Goal: Task Accomplishment & Management: Manage account settings

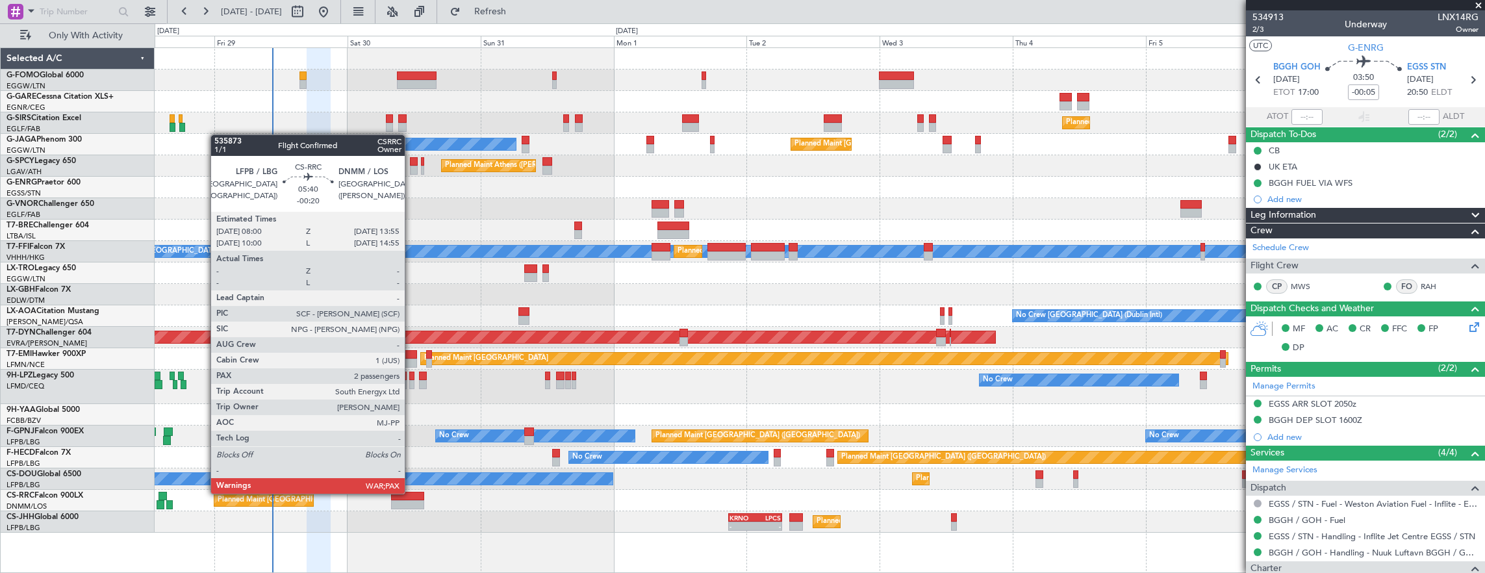
click at [411, 492] on div at bounding box center [407, 496] width 33 height 9
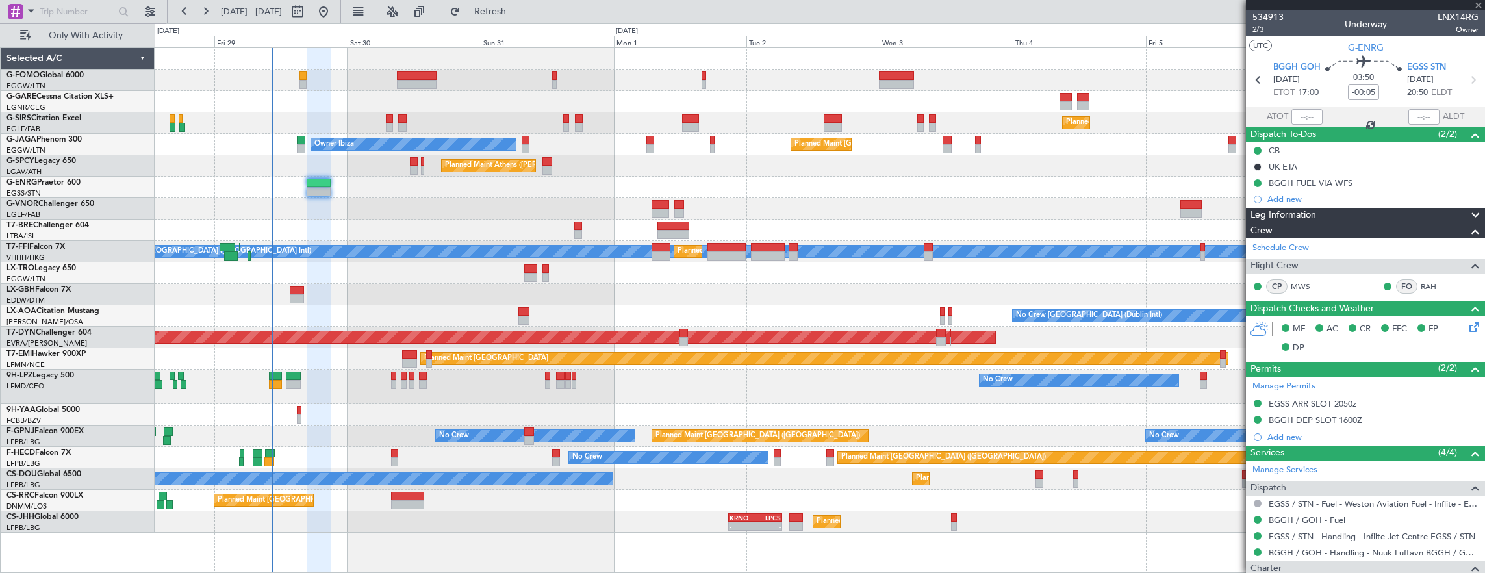
type input "-00:20"
type input "4"
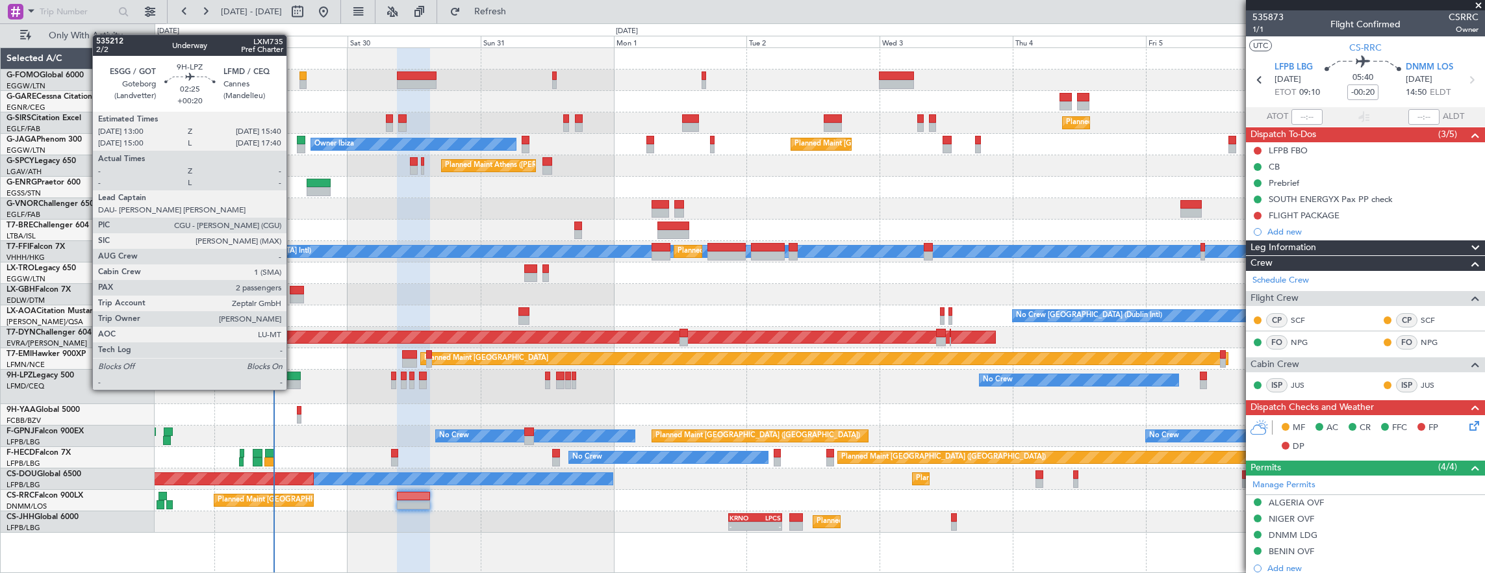
click at [293, 377] on div at bounding box center [293, 376] width 15 height 9
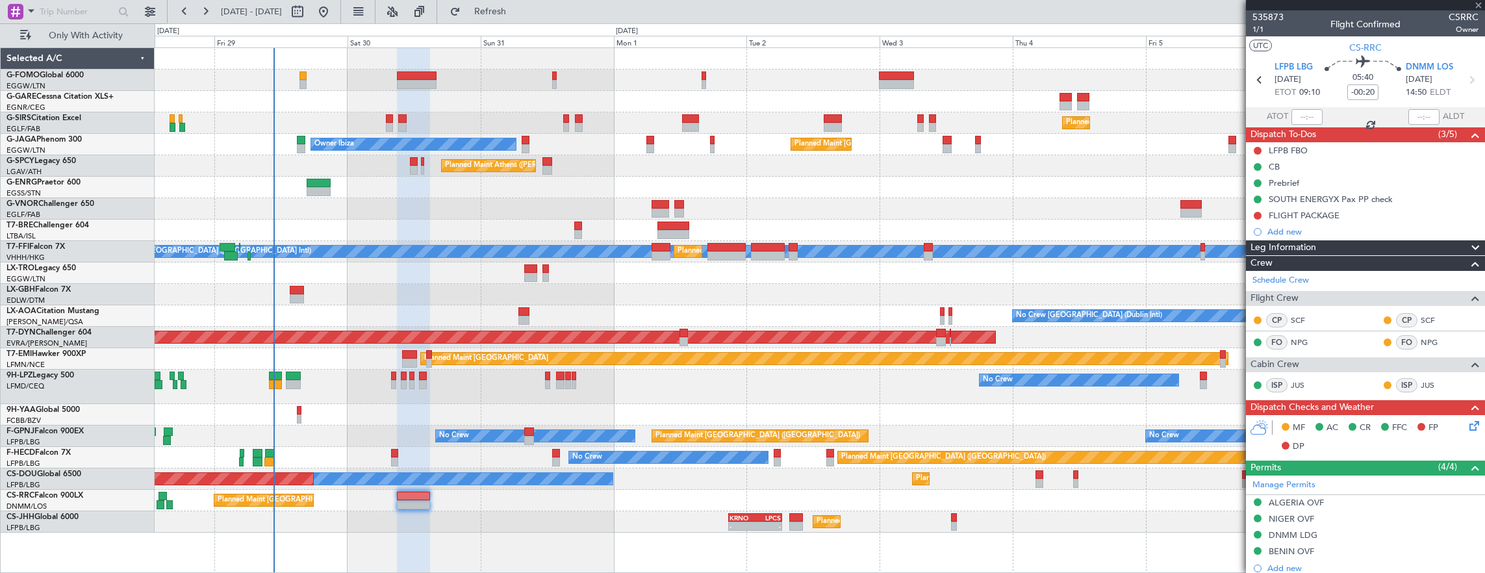
type input "+00:20"
type input "2"
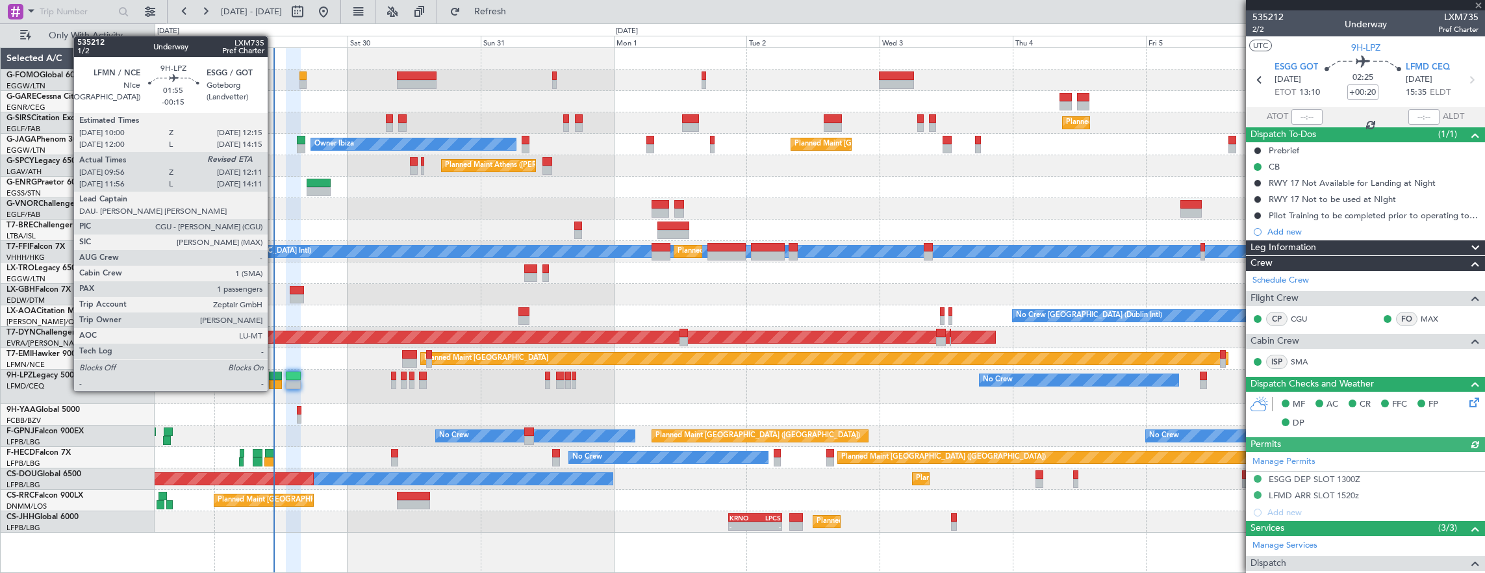
click at [274, 378] on div at bounding box center [275, 376] width 13 height 9
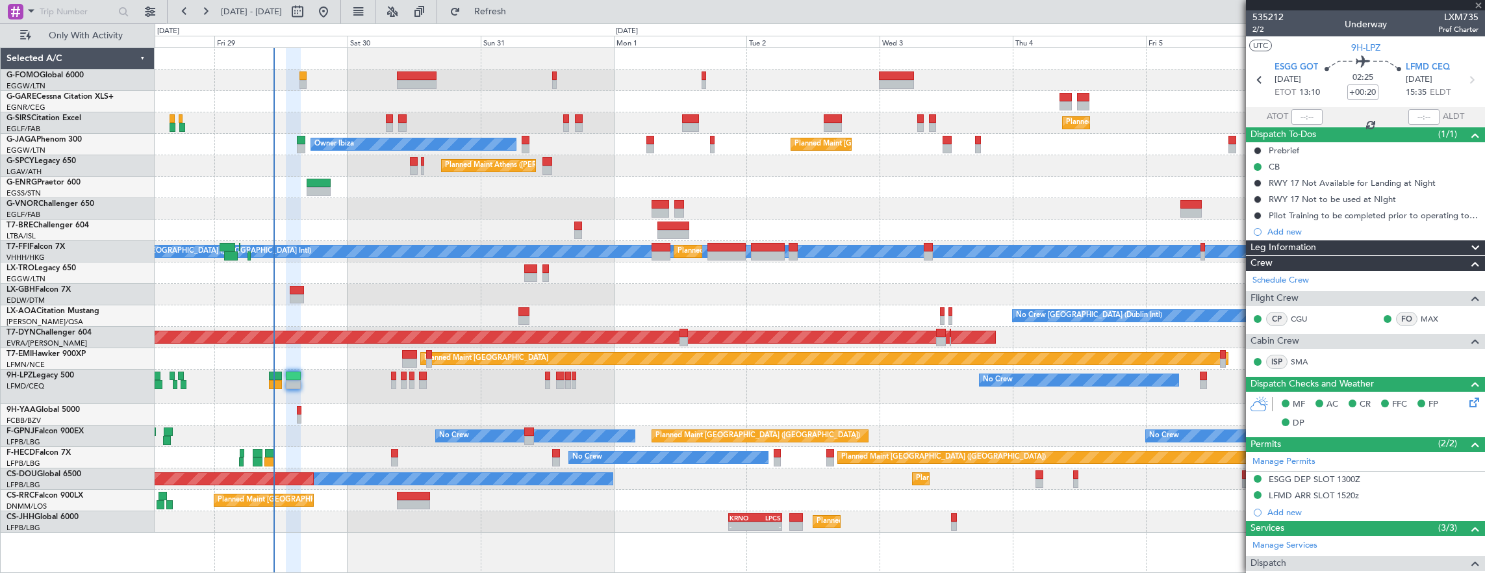
type input "-00:15"
type input "10:11"
type input "1"
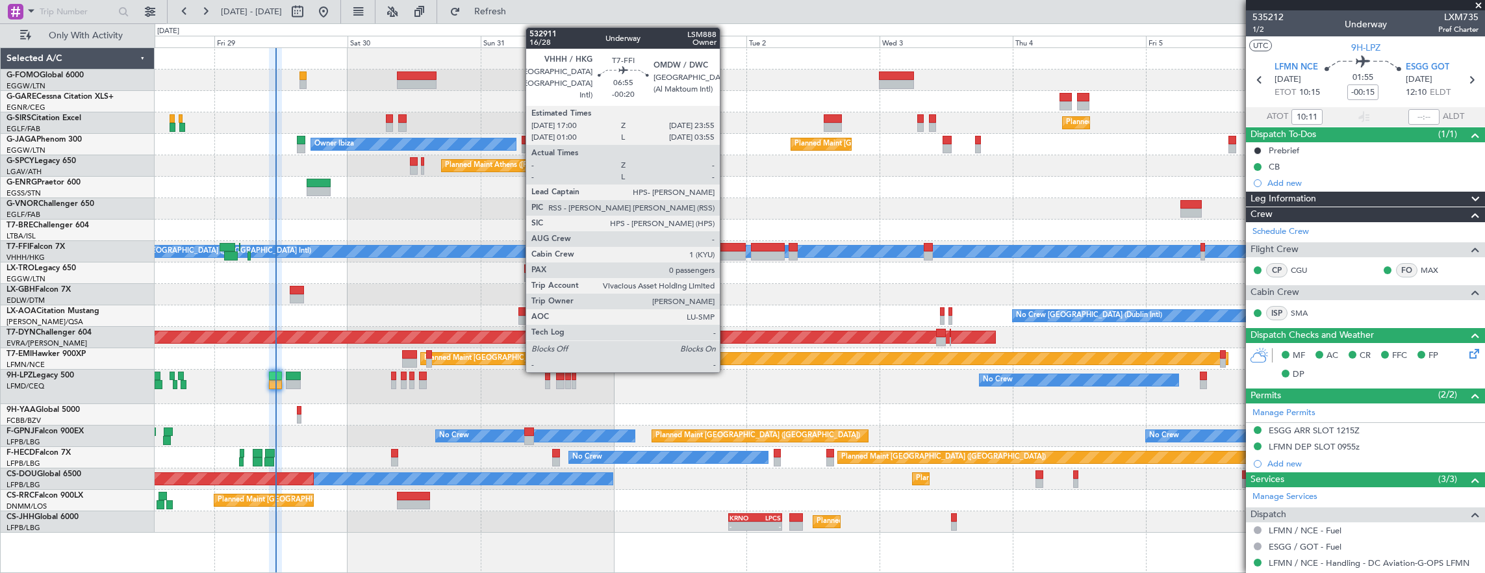
click at [726, 249] on div at bounding box center [726, 247] width 39 height 9
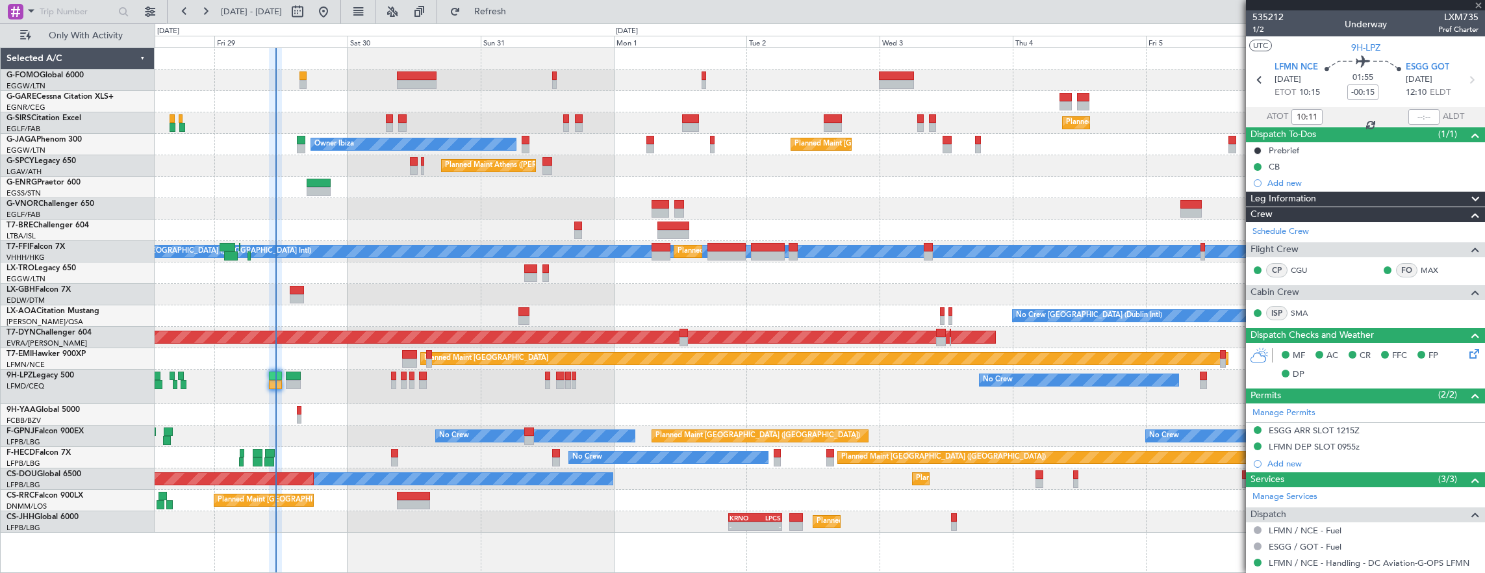
type input "-00:20"
type input "0"
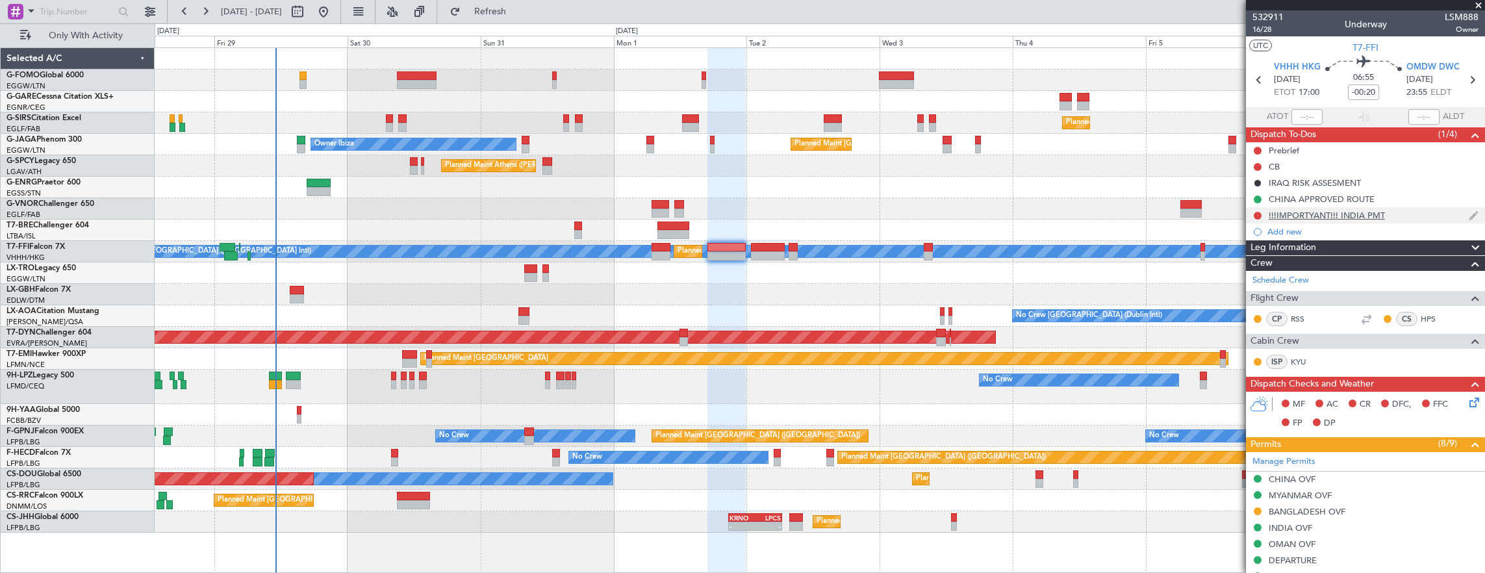
click at [1415, 216] on div "!!!IMPORTYANT!!! INDIA PMT" at bounding box center [1365, 215] width 239 height 16
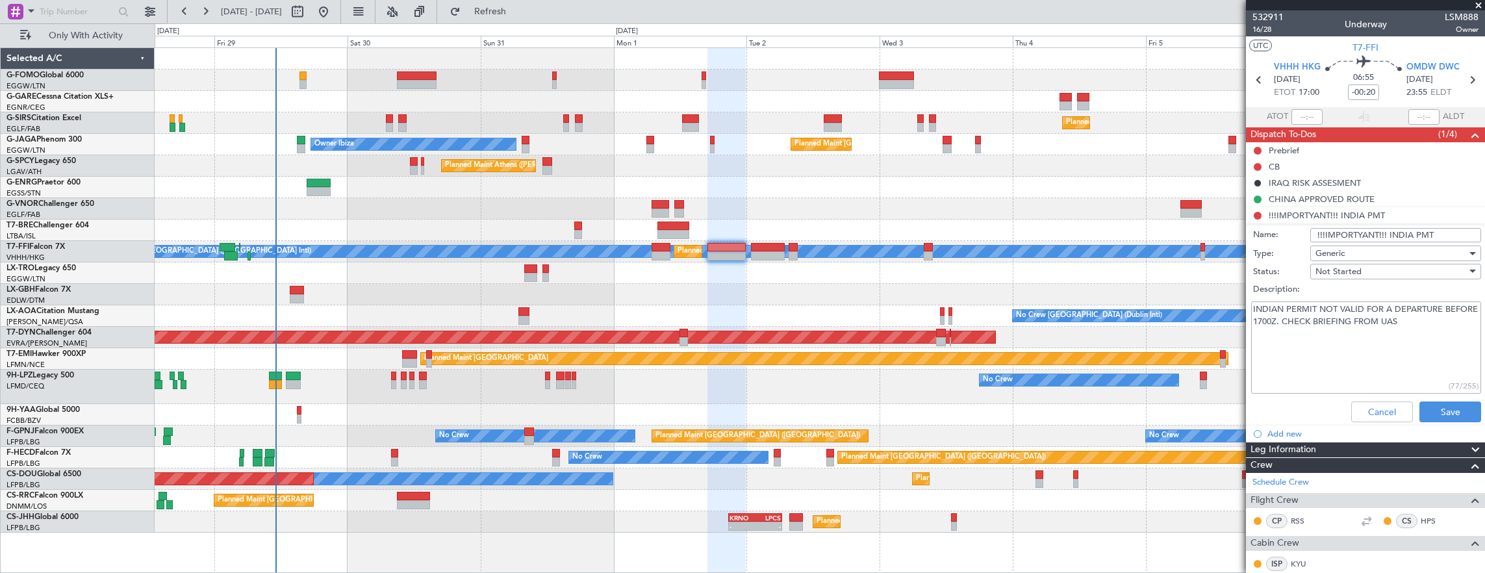
drag, startPoint x: 1356, startPoint y: 231, endPoint x: 1392, endPoint y: 252, distance: 41.3
click at [1356, 231] on input "!!!IMPORTYANT!!! INDIA PMT" at bounding box center [1395, 235] width 171 height 14
type input "!!!IMPORTANT!!! INDIA PMT"
click at [1432, 409] on button "Save" at bounding box center [1450, 411] width 62 height 21
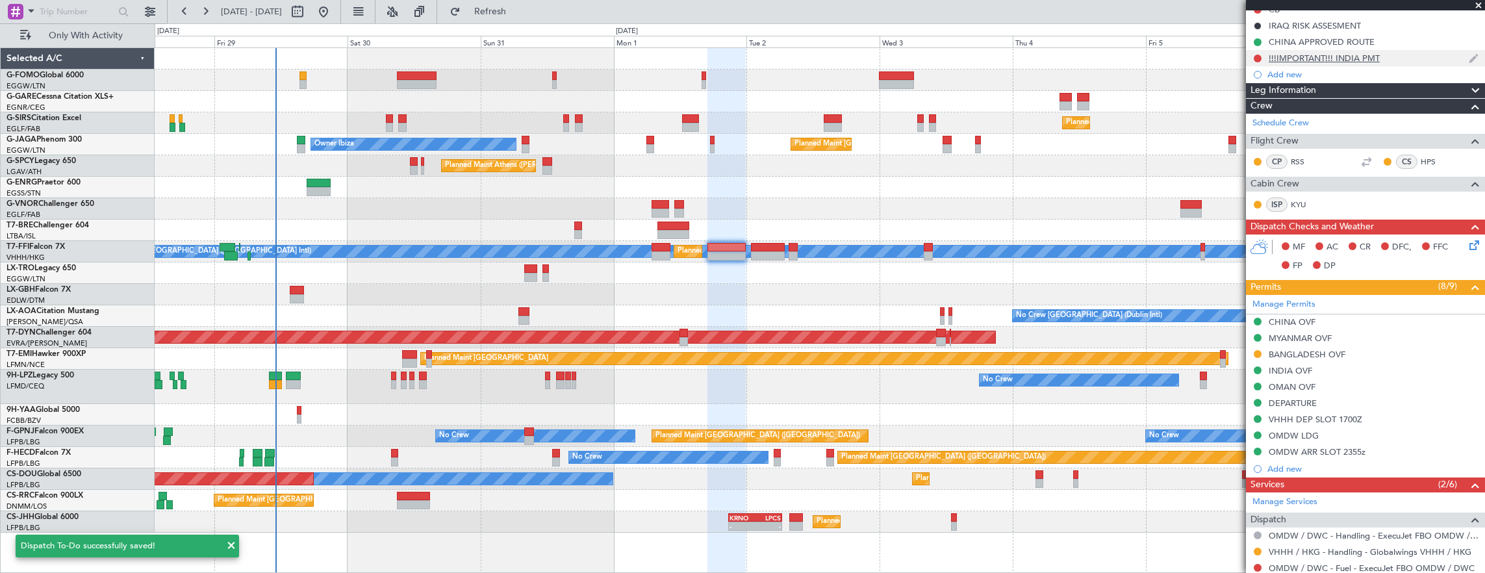
scroll to position [195, 0]
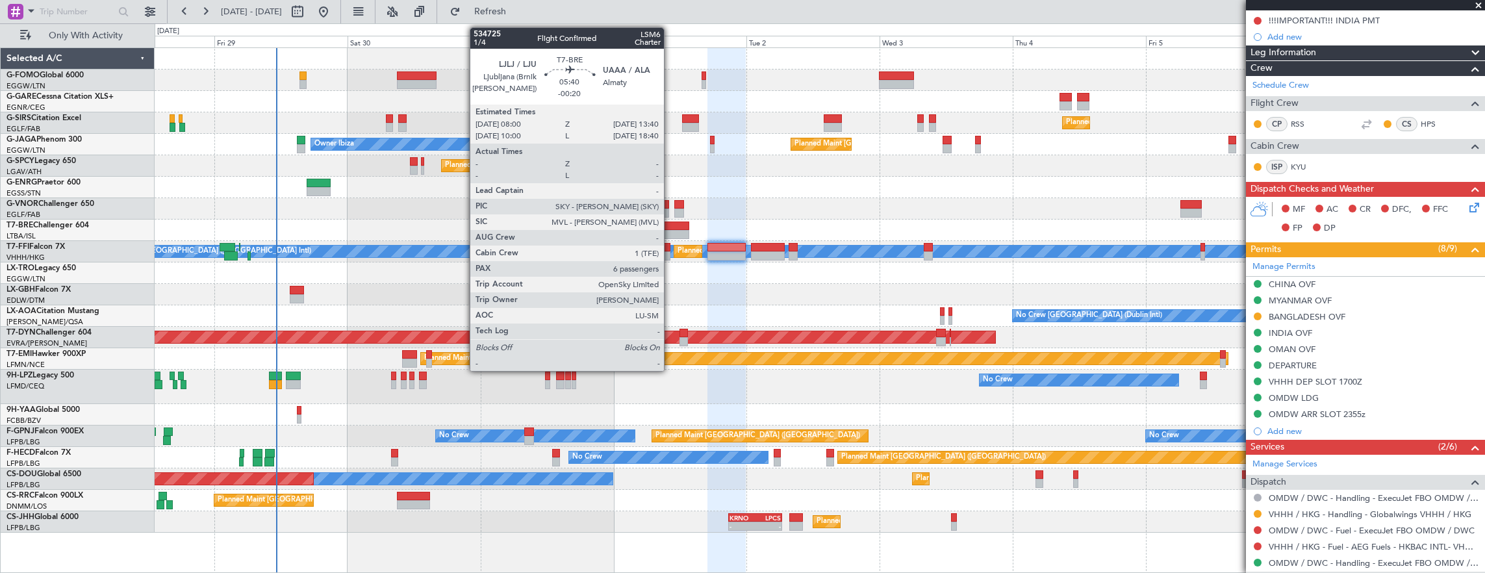
click at [670, 215] on div at bounding box center [820, 208] width 1330 height 21
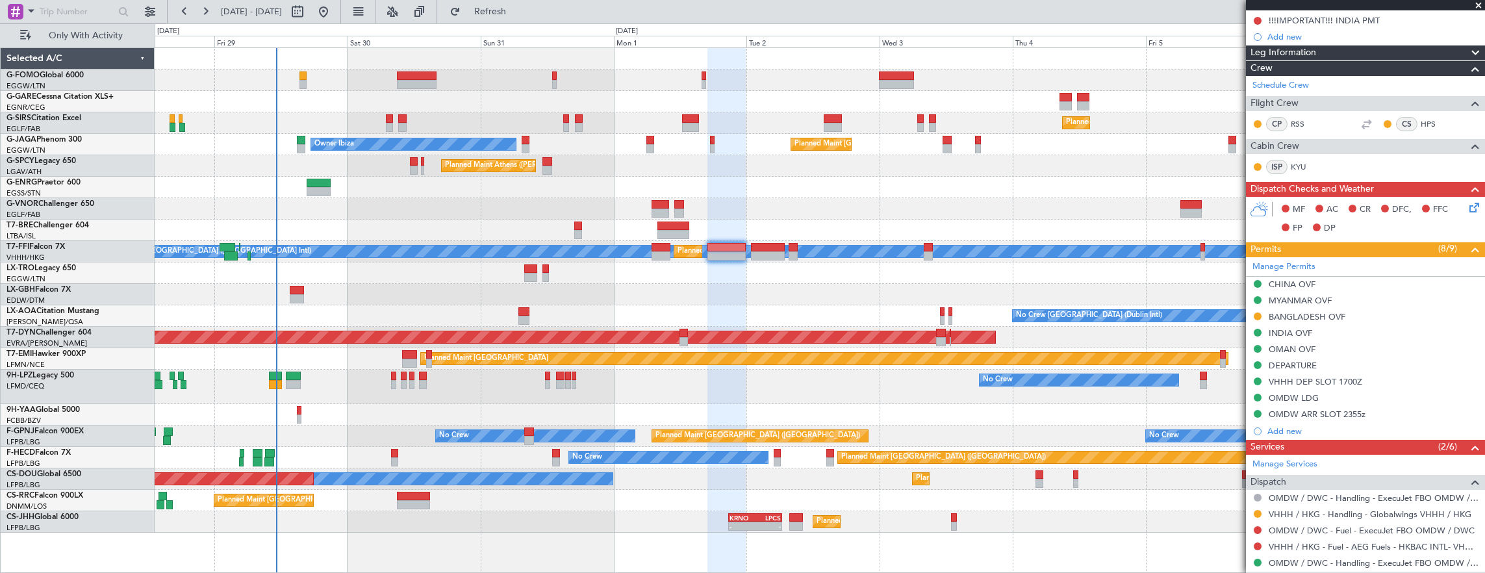
click at [676, 226] on div at bounding box center [673, 225] width 32 height 9
type input "6"
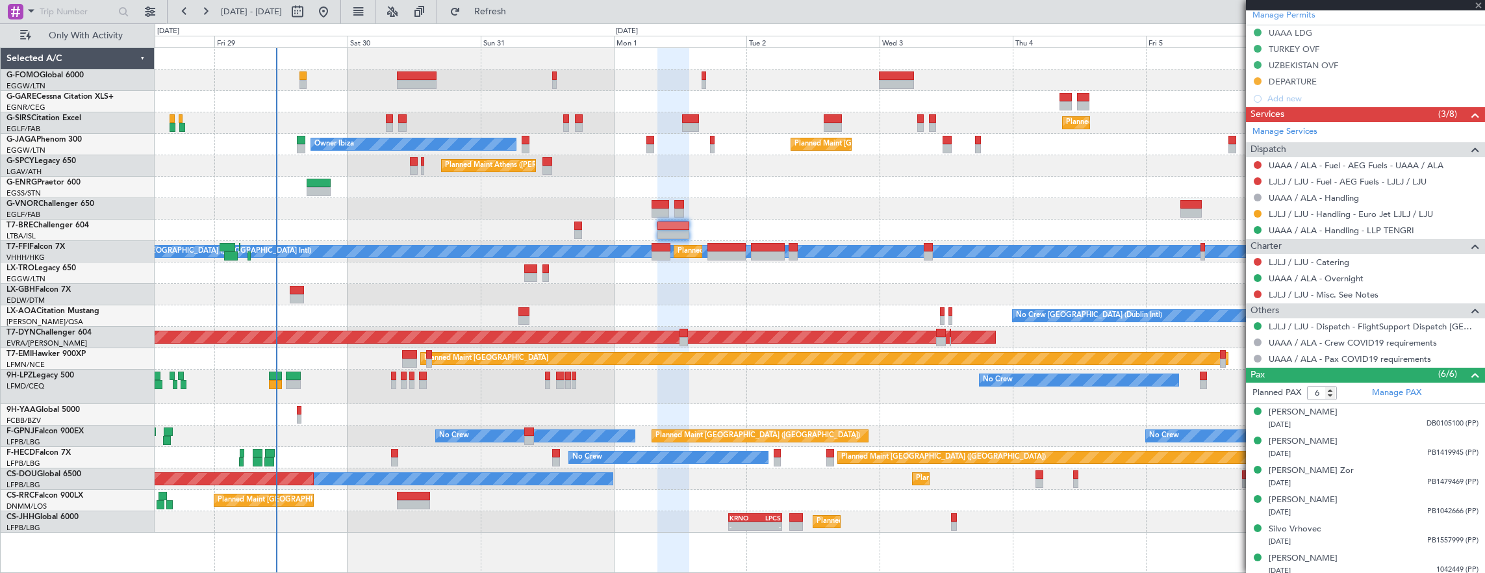
scroll to position [348, 0]
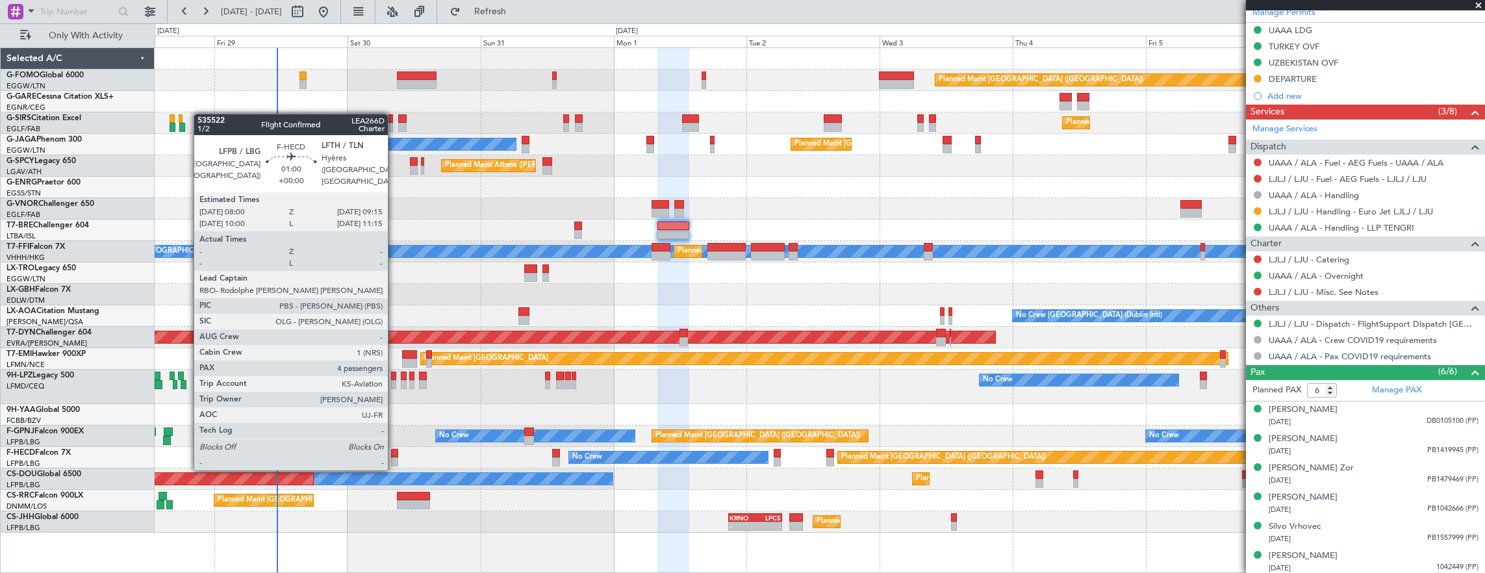
click at [394, 456] on div at bounding box center [394, 453] width 7 height 9
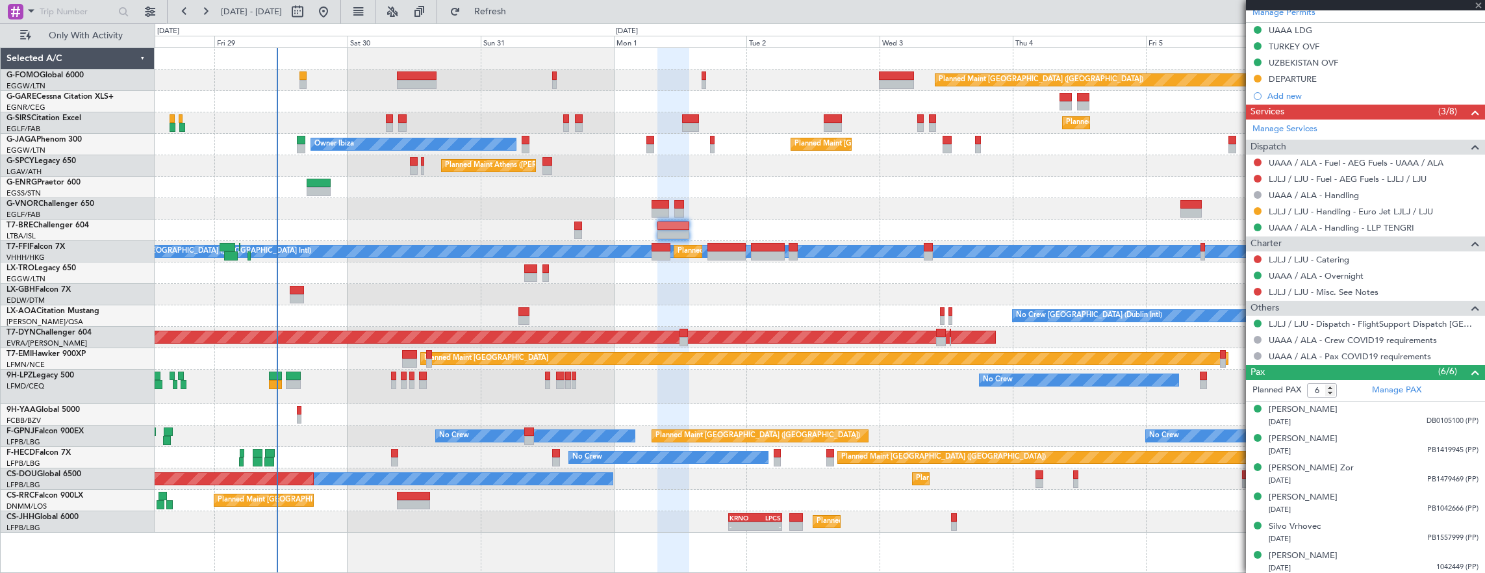
type input "4"
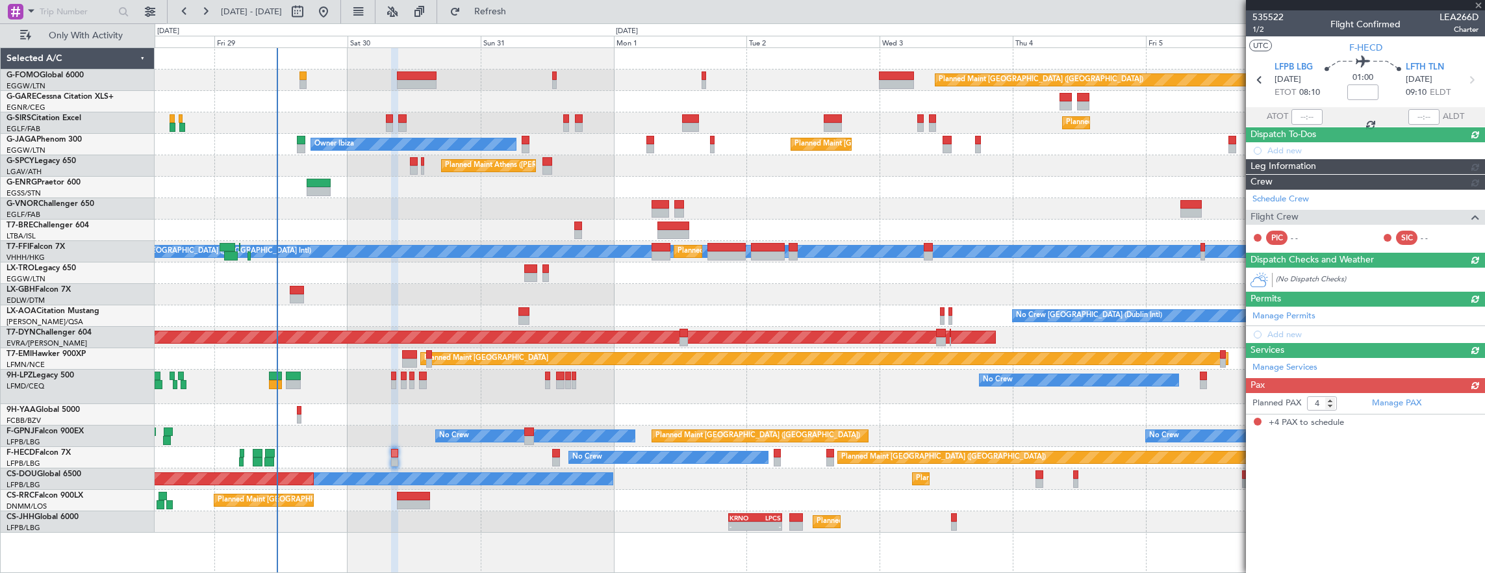
scroll to position [0, 0]
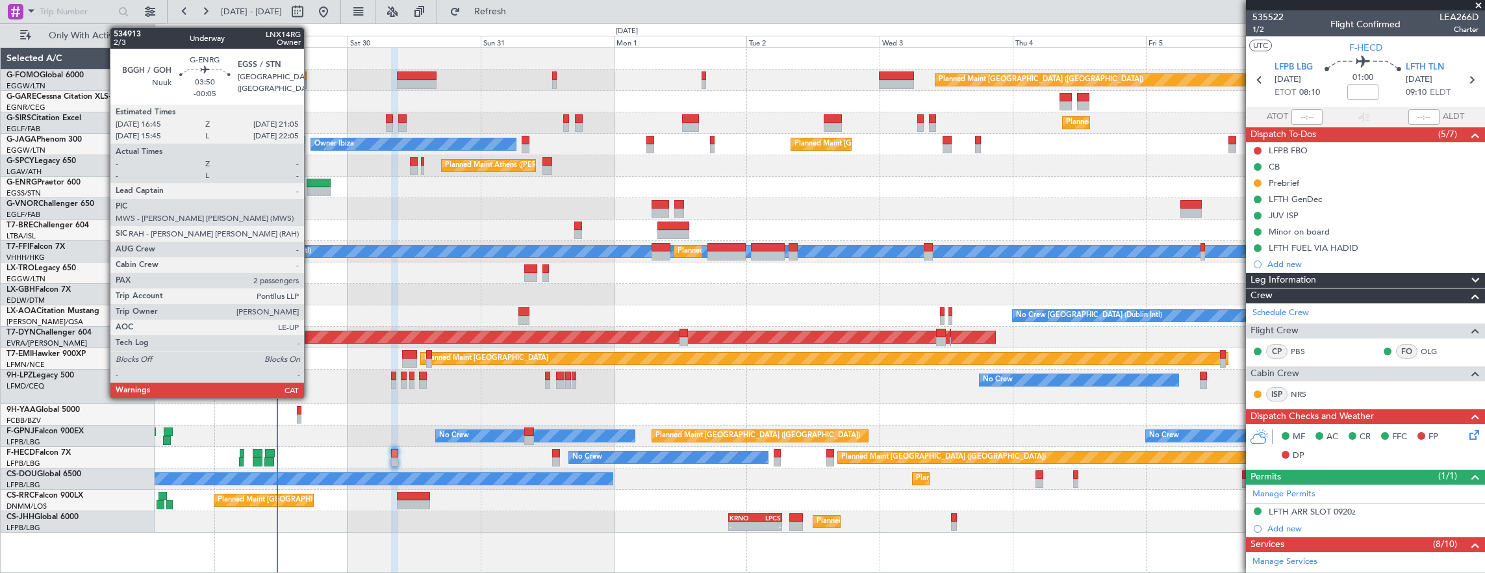
click at [310, 185] on div at bounding box center [319, 183] width 24 height 9
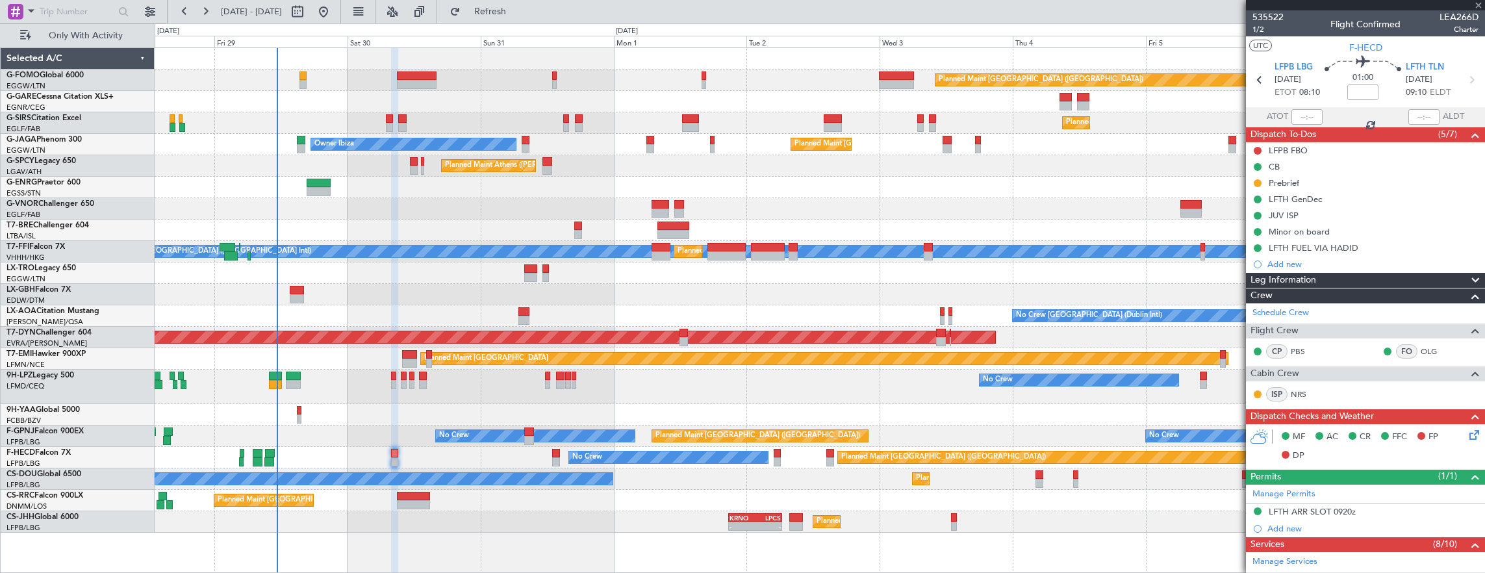
type input "-00:05"
type input "2"
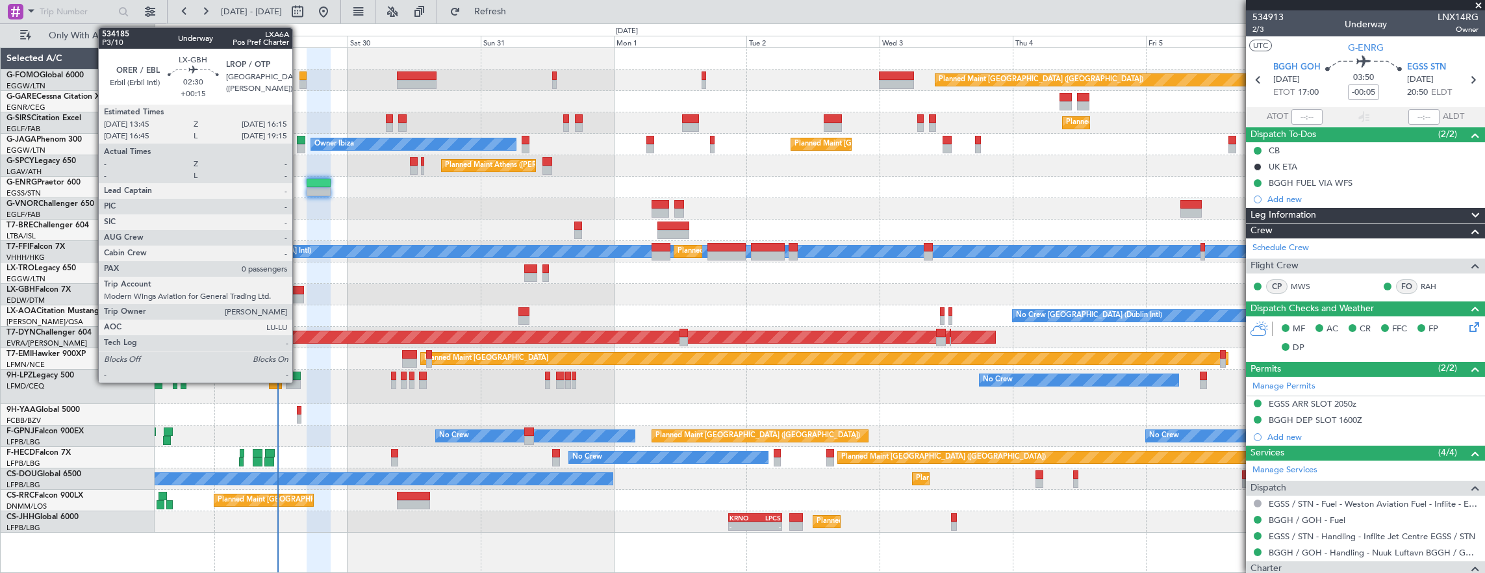
click at [299, 289] on div at bounding box center [297, 290] width 14 height 9
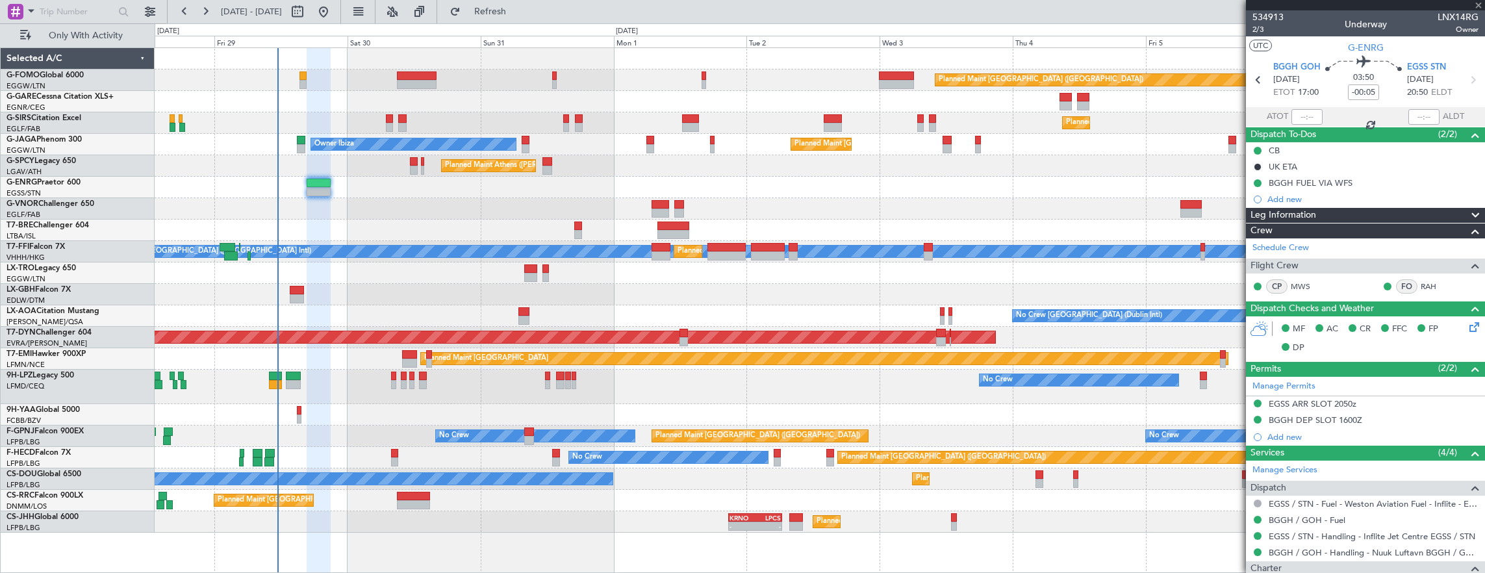
type input "+00:15"
type input "0"
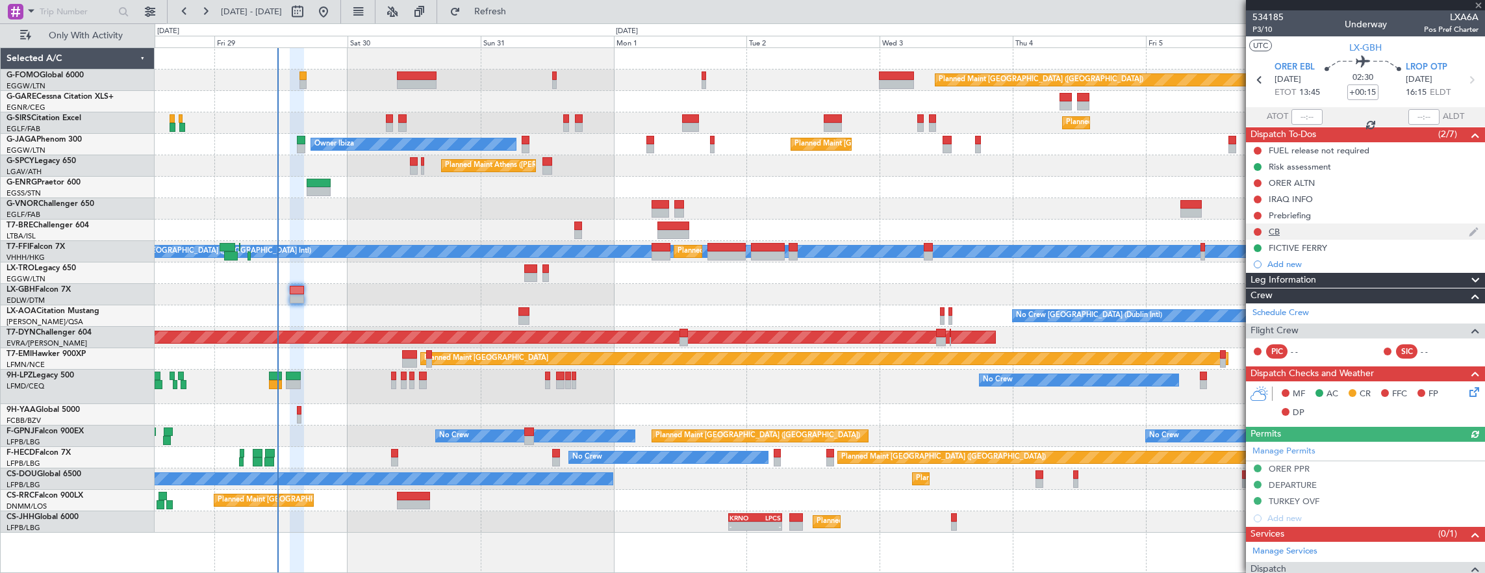
scroll to position [103, 0]
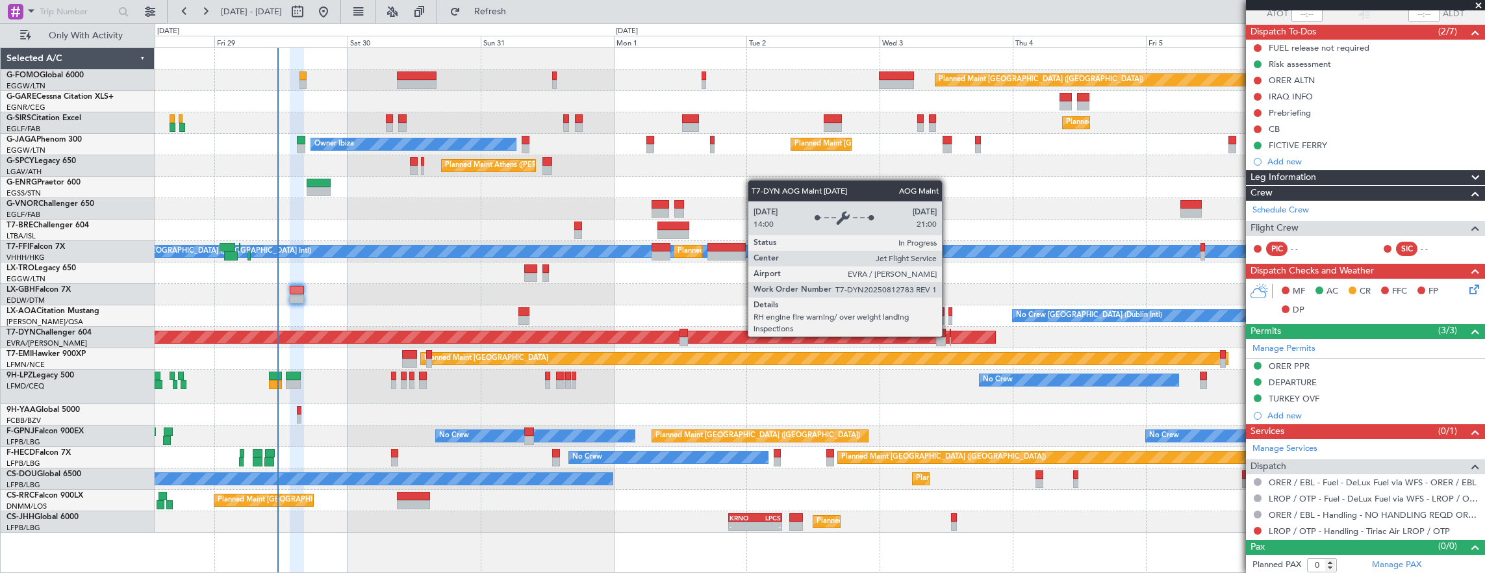
click at [948, 336] on div "AOG Maint Riga (Riga Intl)" at bounding box center [244, 337] width 1502 height 12
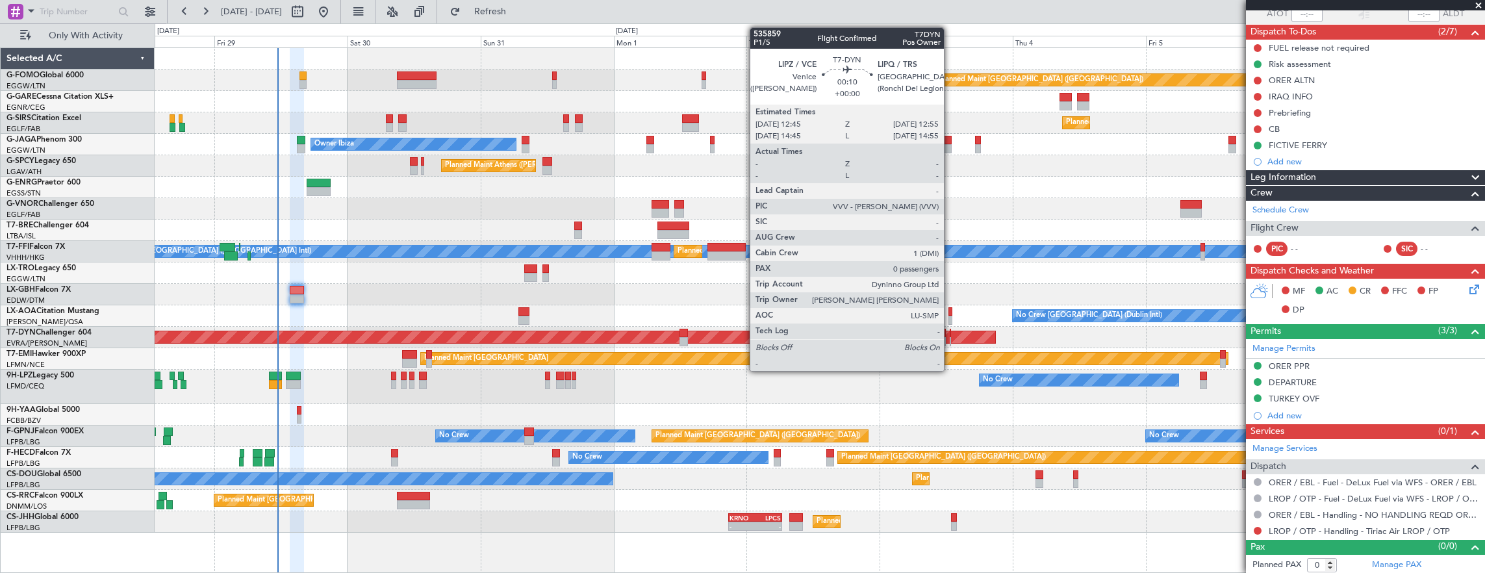
click at [950, 336] on div at bounding box center [950, 333] width 1 height 9
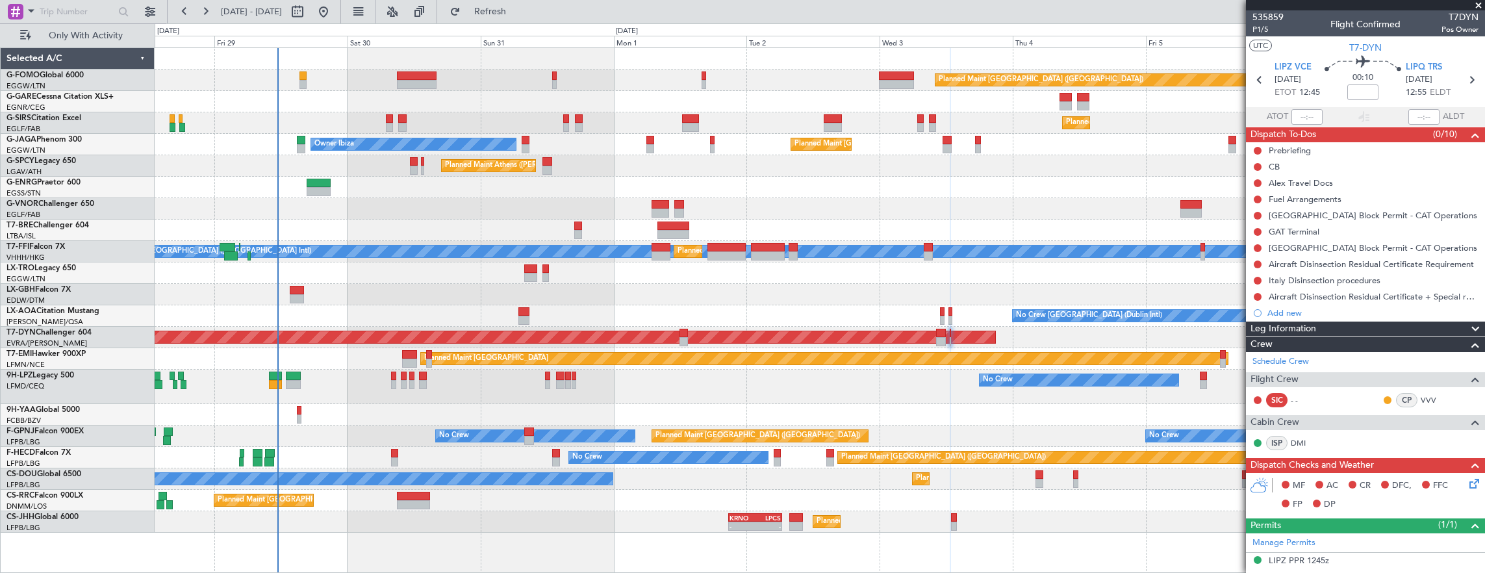
scroll to position [240, 0]
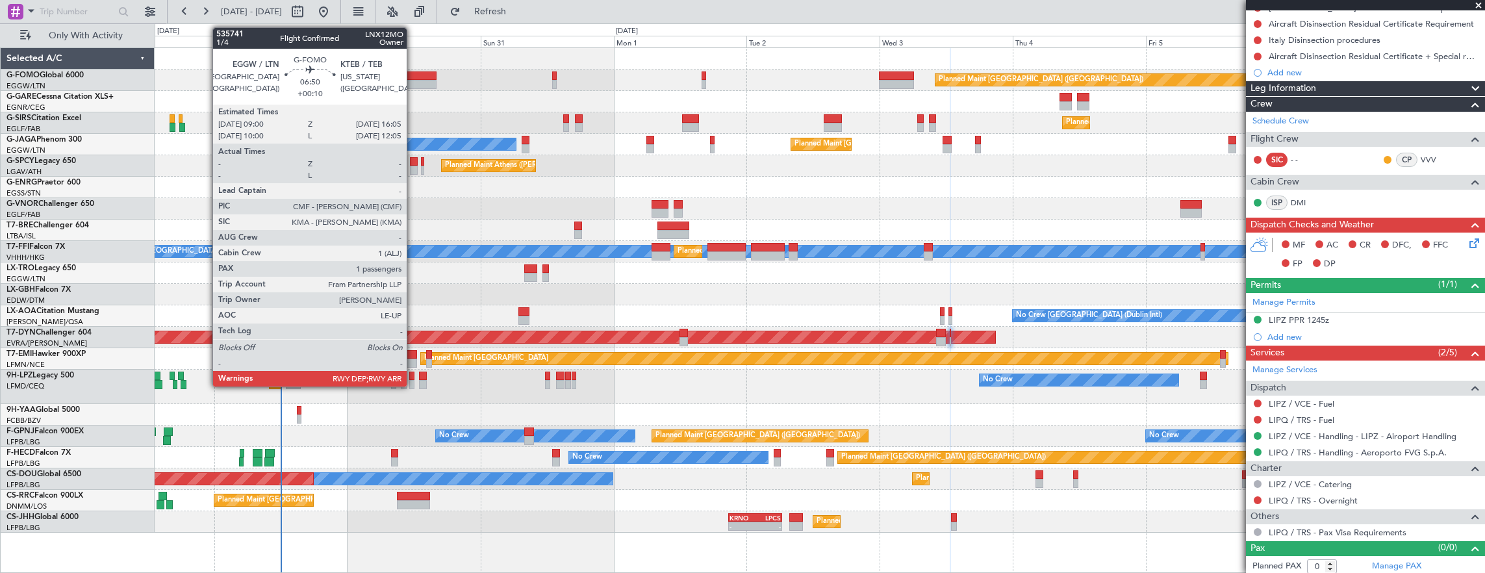
click at [413, 84] on div at bounding box center [417, 84] width 40 height 9
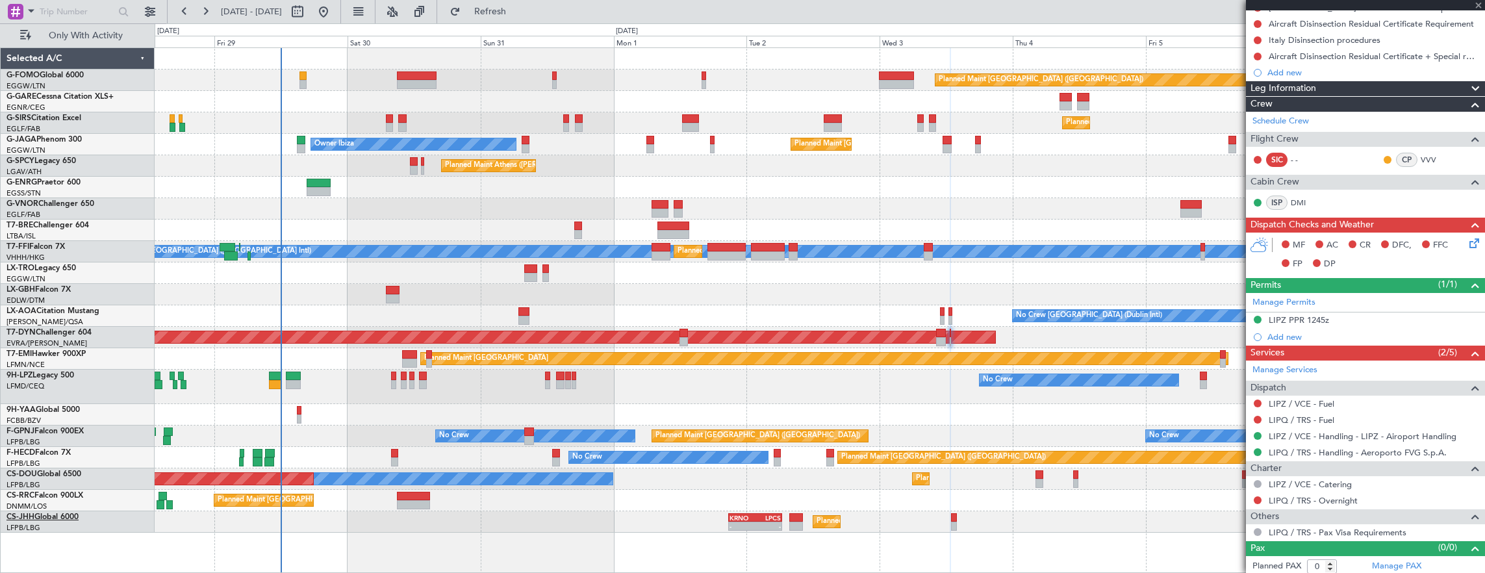
type input "+00:10"
type input "1"
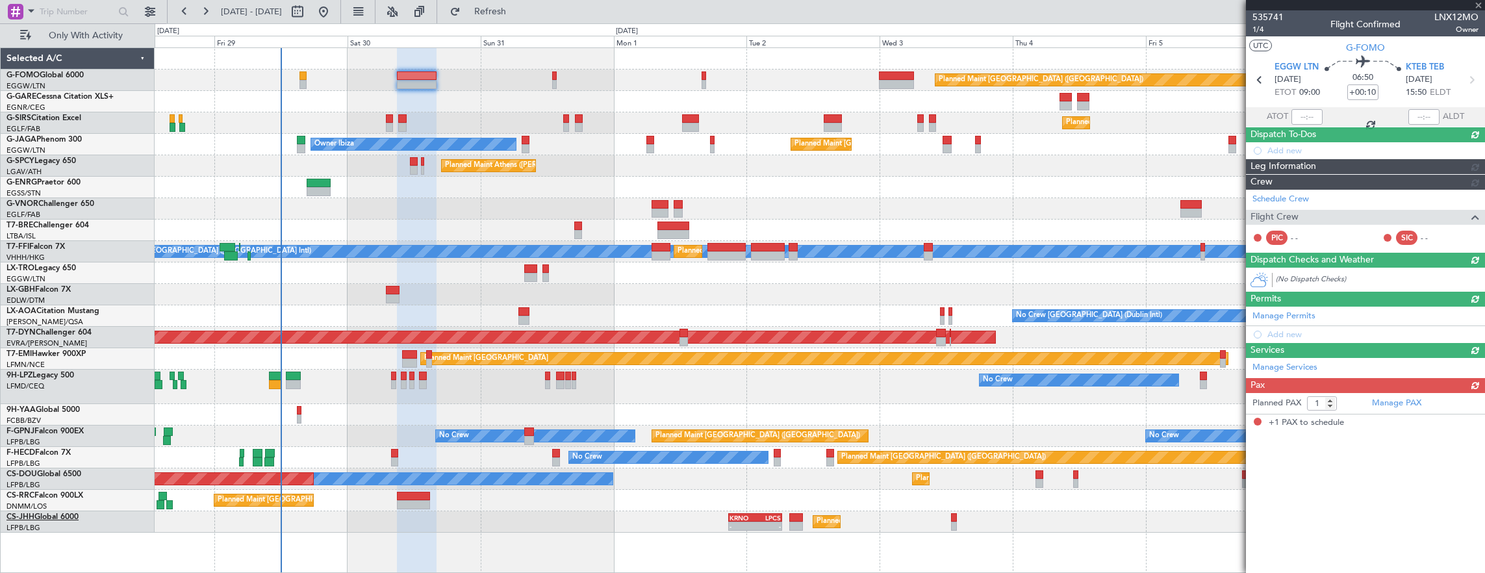
scroll to position [0, 0]
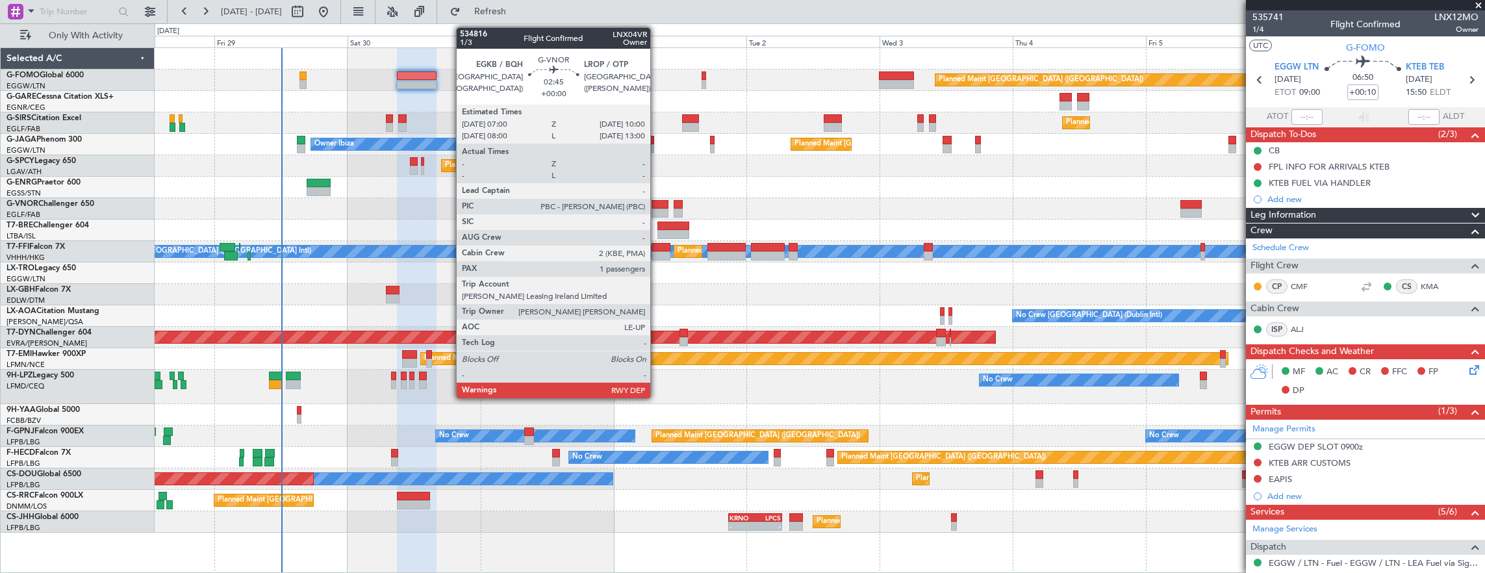
click at [657, 210] on div at bounding box center [659, 212] width 17 height 9
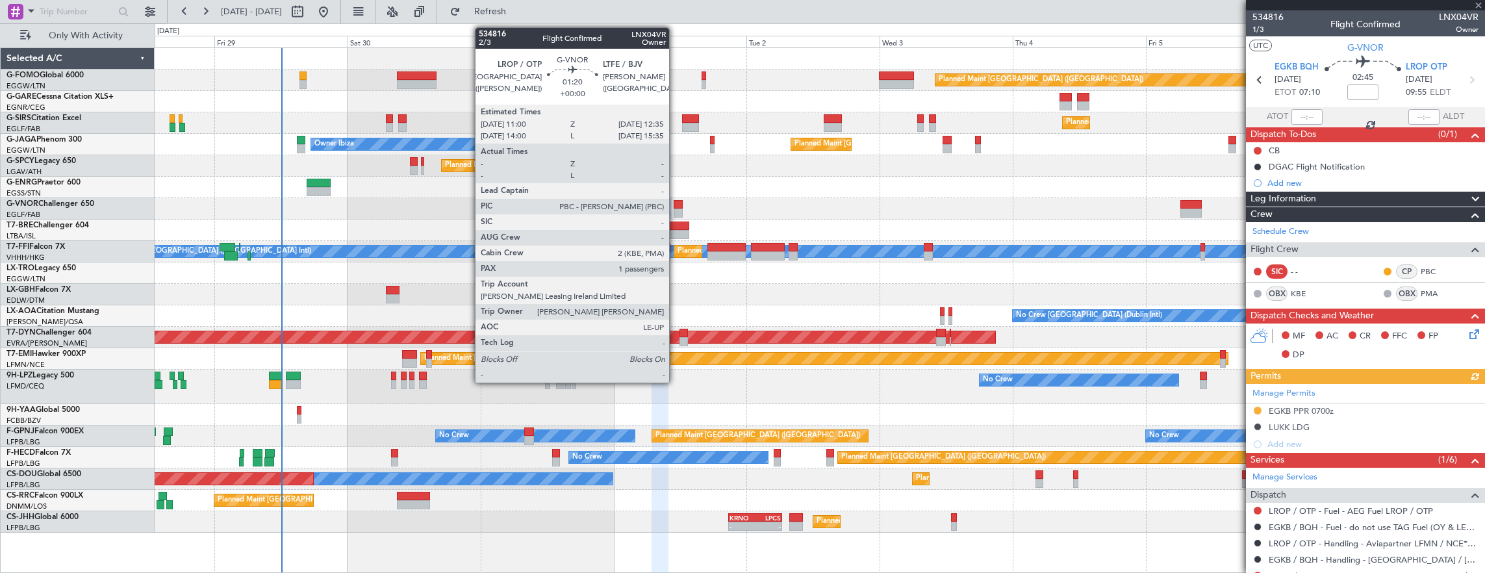
click at [676, 207] on div at bounding box center [678, 204] width 9 height 9
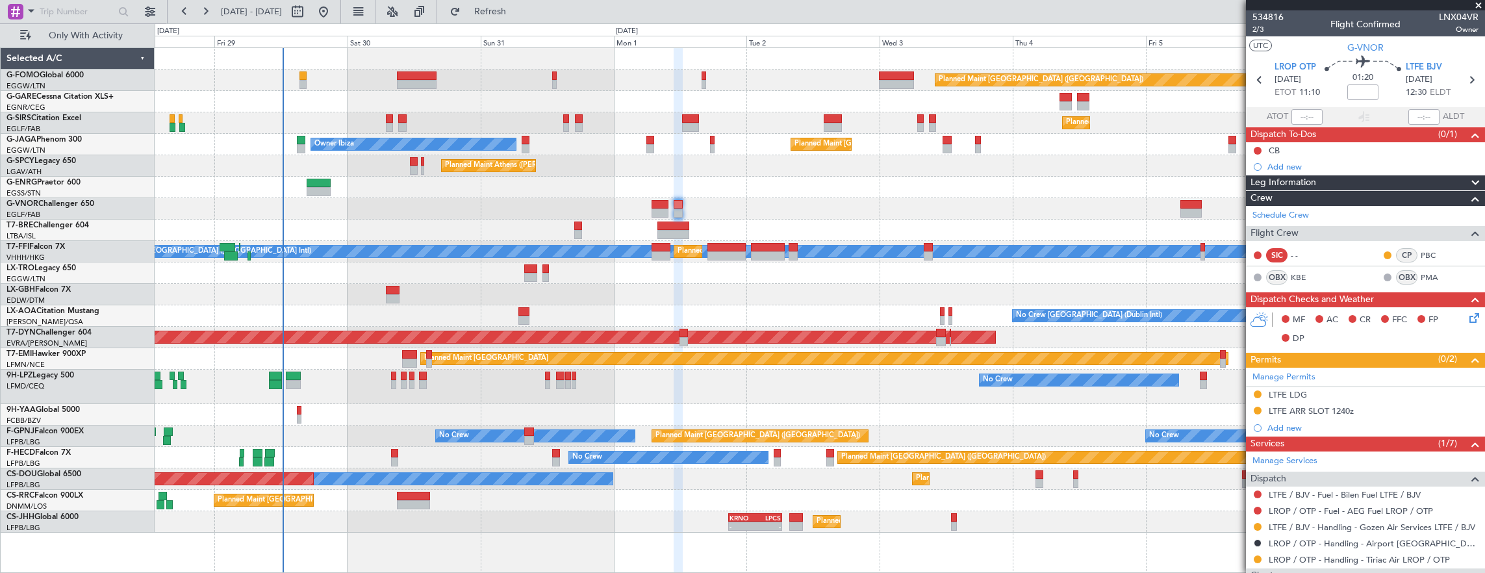
click at [408, 71] on div at bounding box center [417, 75] width 40 height 9
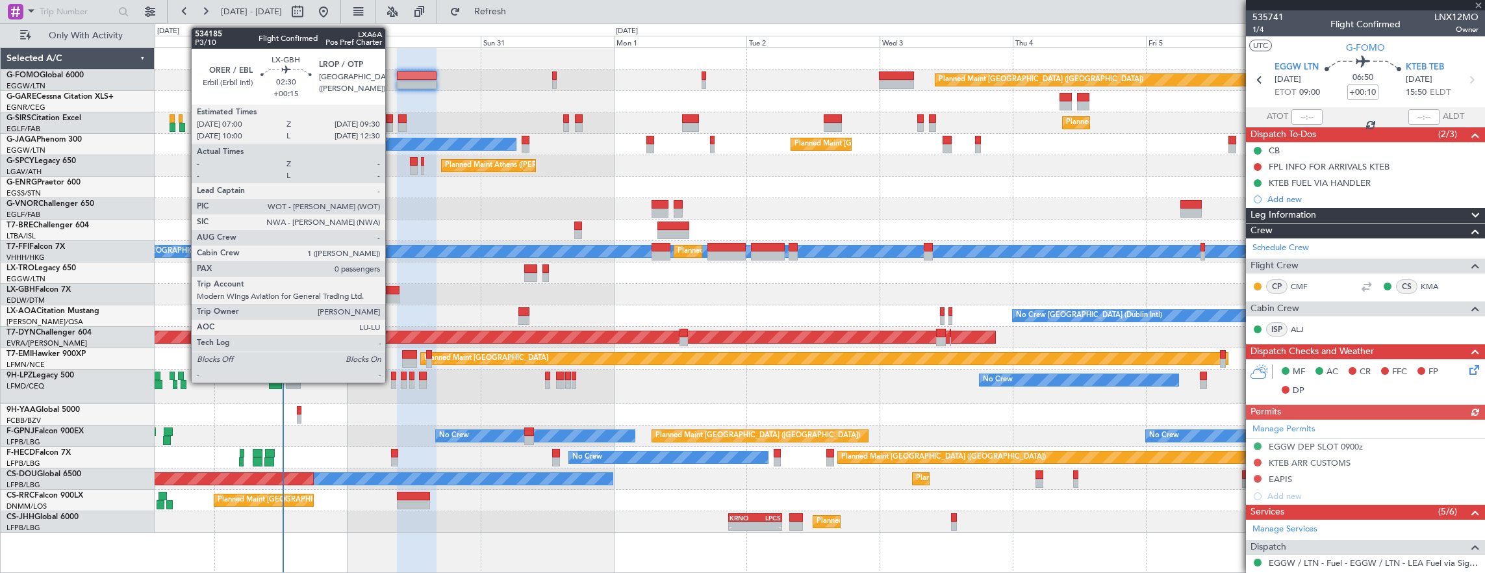
click at [392, 293] on div at bounding box center [393, 290] width 14 height 9
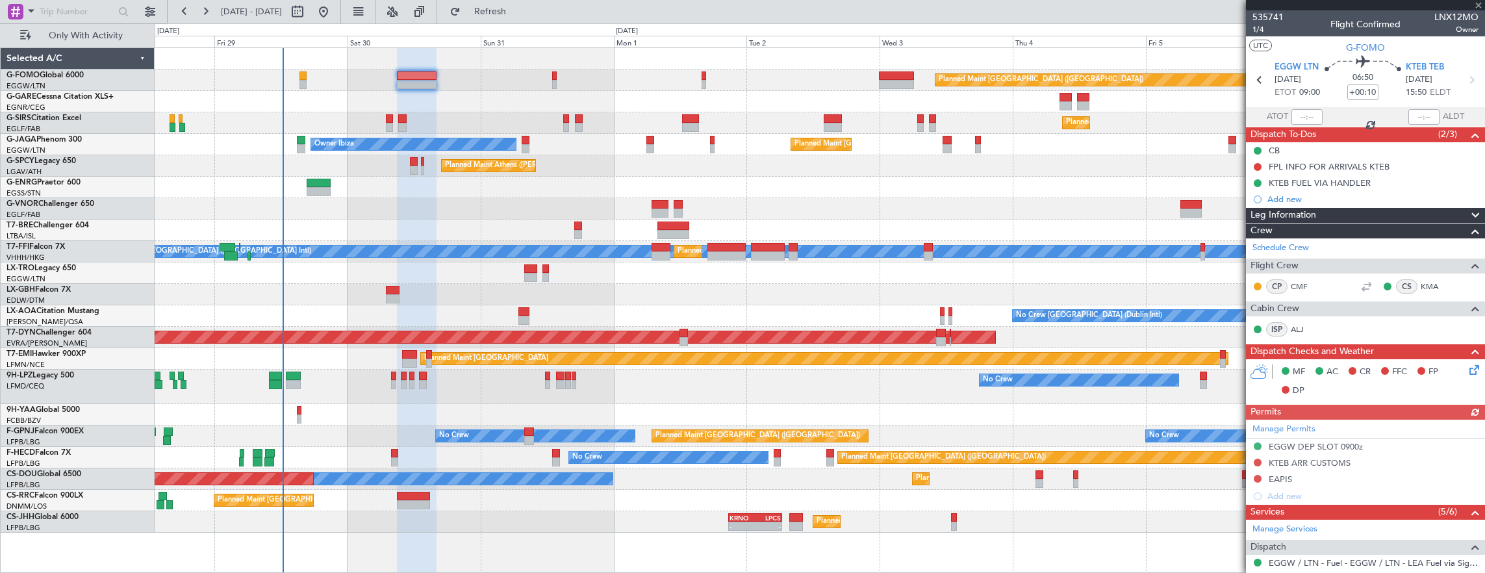
type input "+00:15"
type input "0"
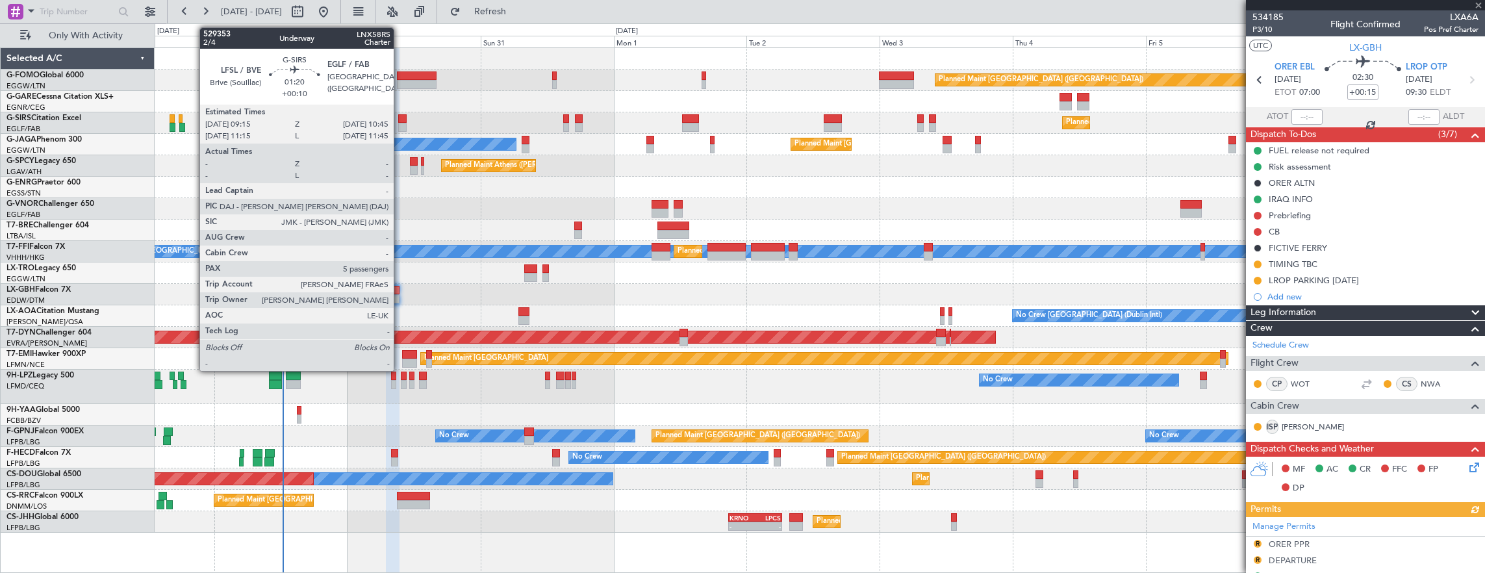
click at [400, 121] on div at bounding box center [402, 118] width 8 height 9
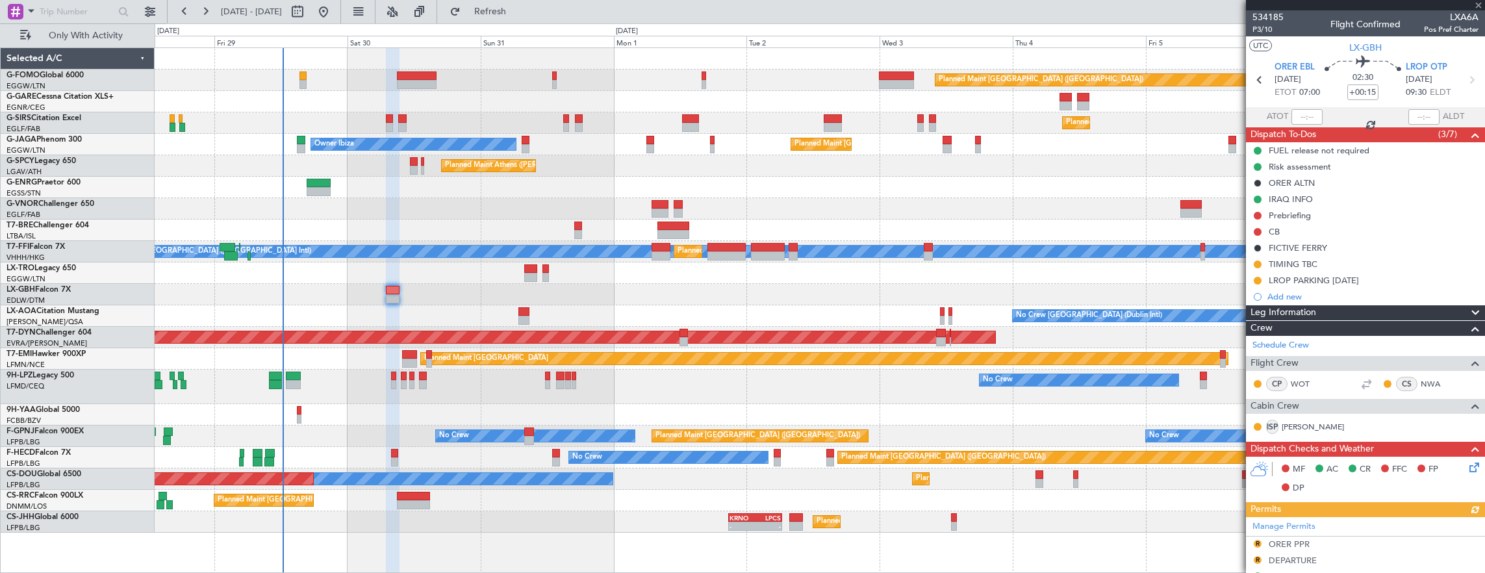
scroll to position [225, 0]
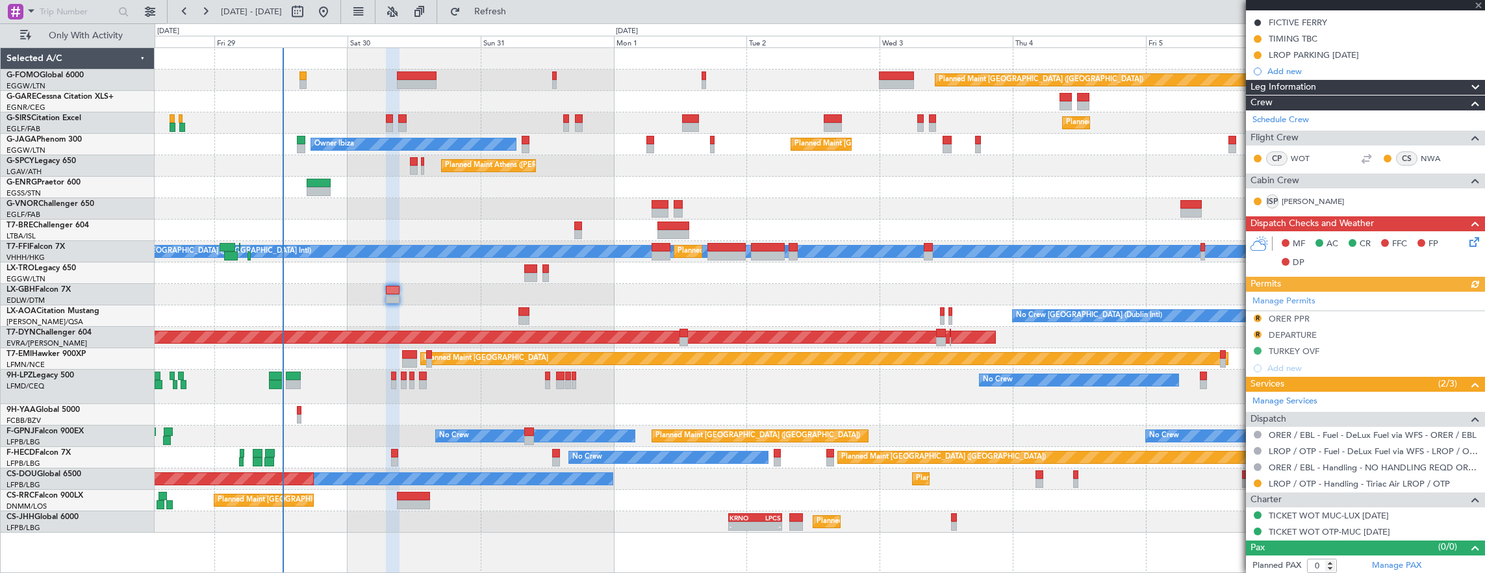
type input "+00:10"
type input "5"
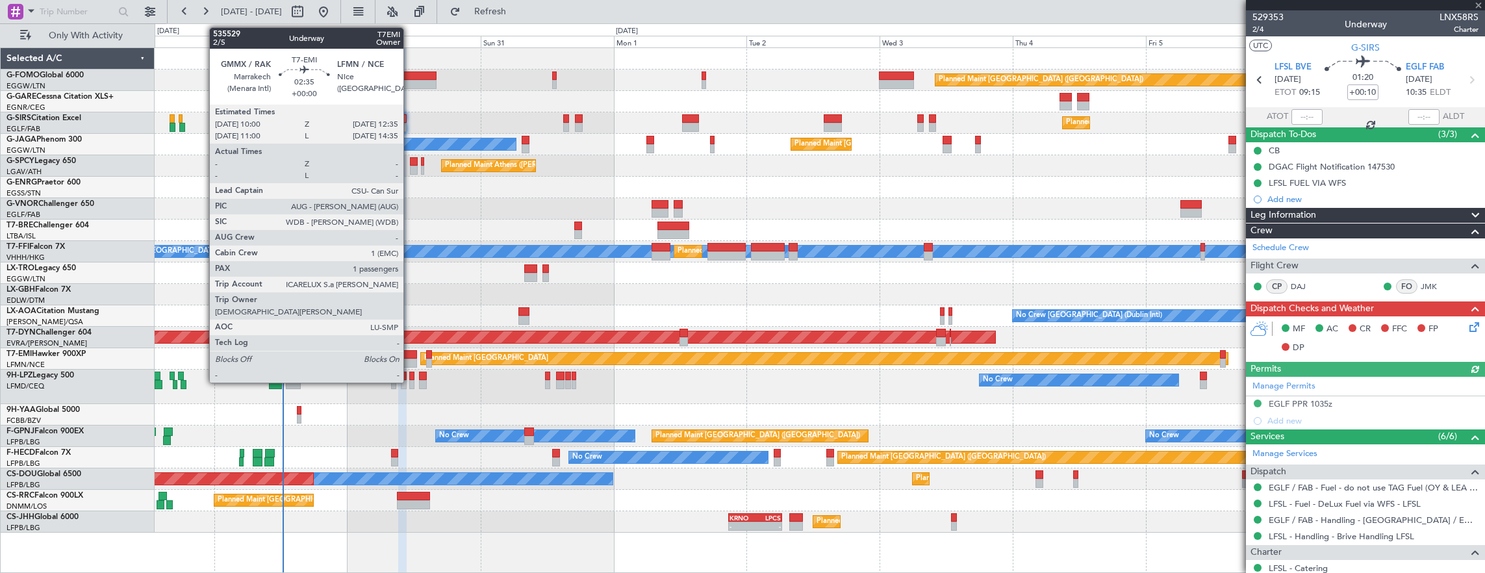
click at [410, 352] on div at bounding box center [409, 354] width 15 height 9
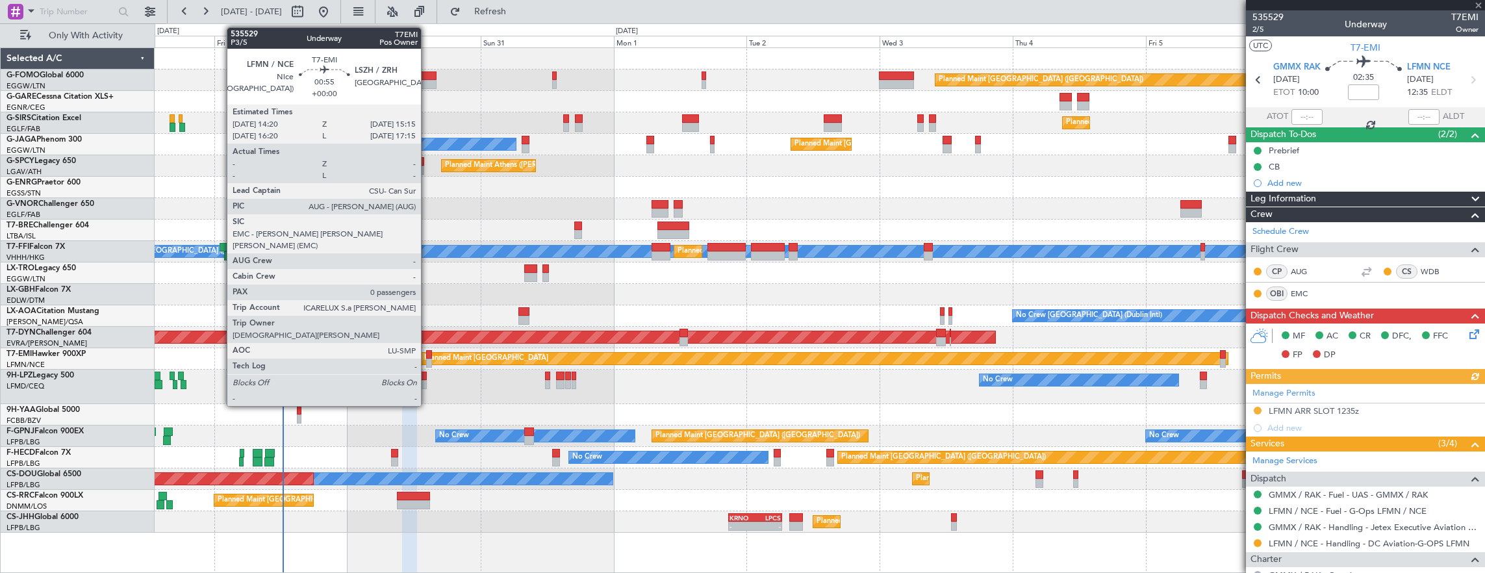
click at [427, 355] on div at bounding box center [428, 354] width 5 height 9
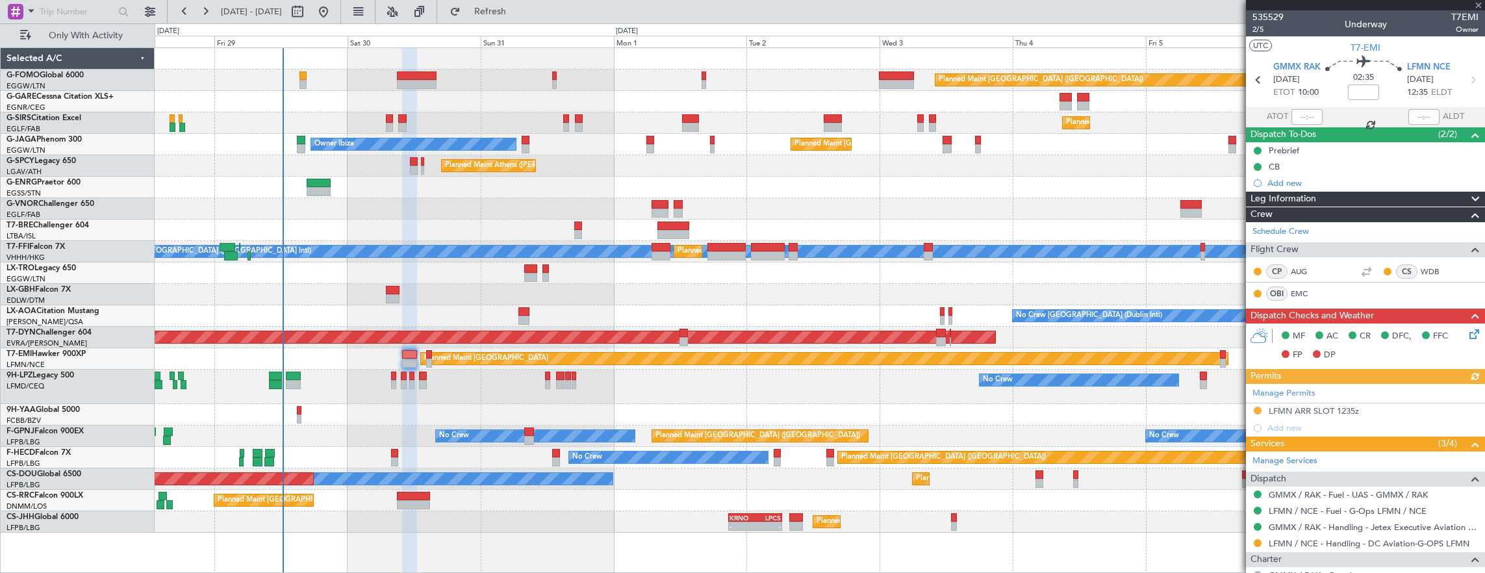
type input "0"
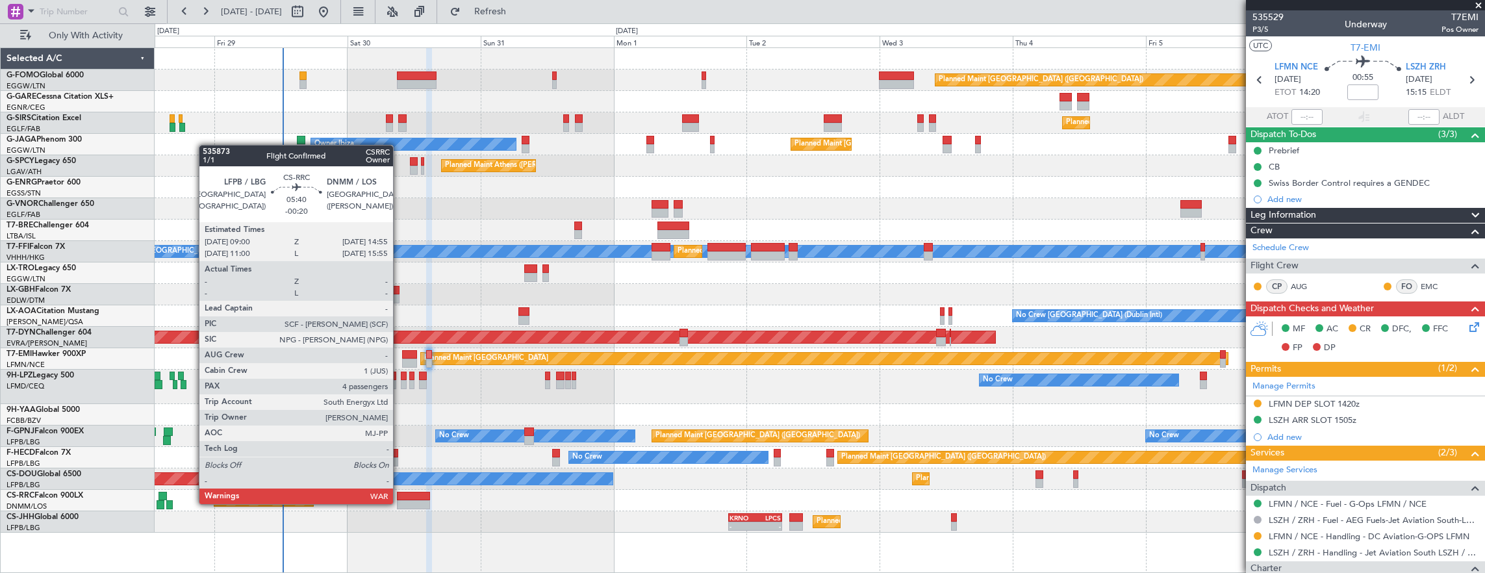
click at [399, 503] on div at bounding box center [413, 504] width 33 height 9
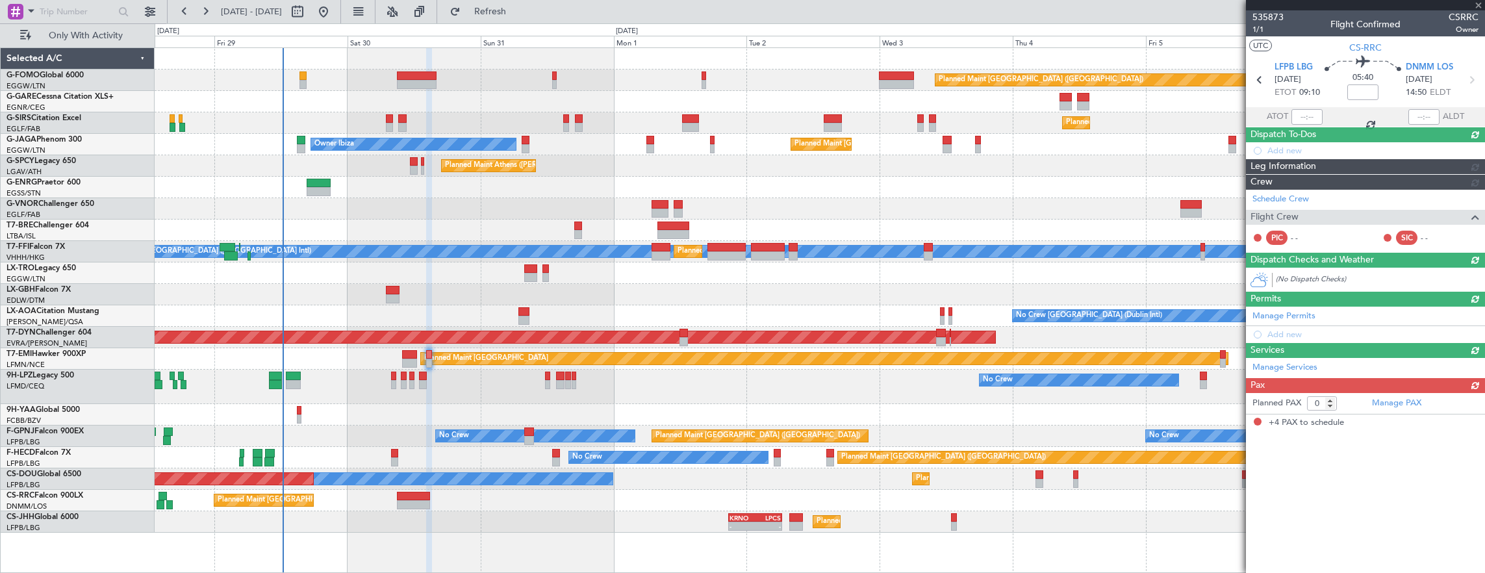
type input "-00:20"
type input "4"
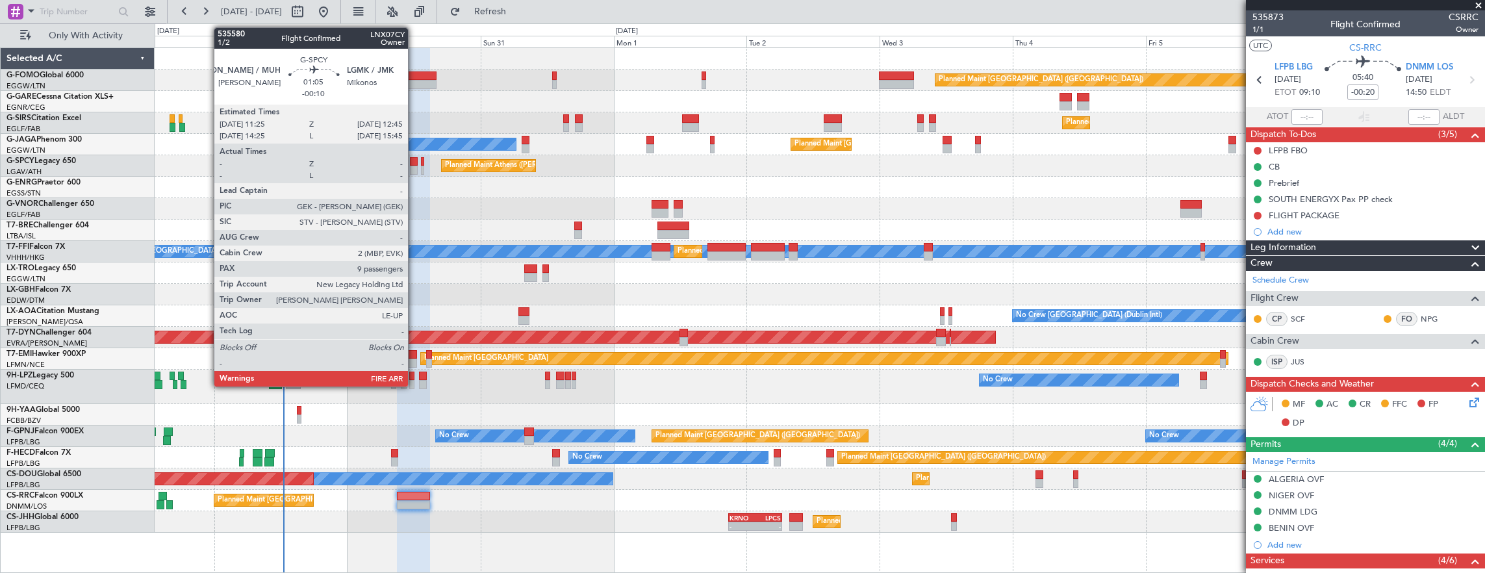
click at [414, 162] on div at bounding box center [414, 161] width 8 height 9
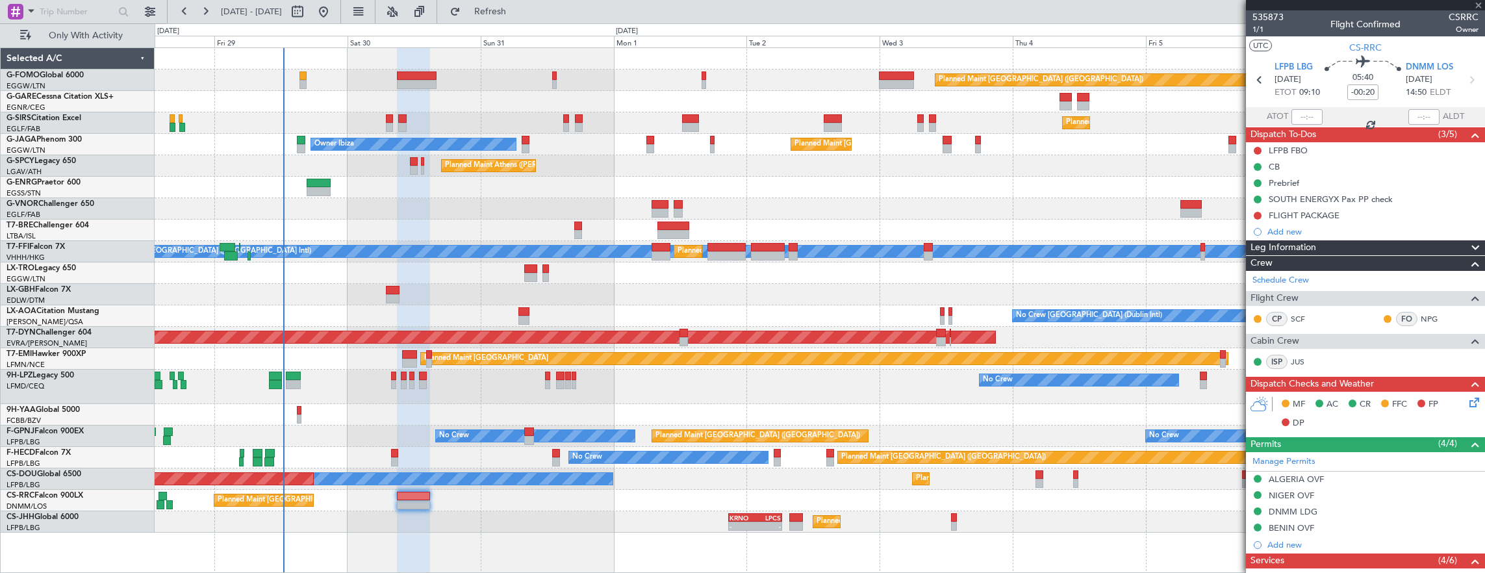
type input "-00:10"
type input "9"
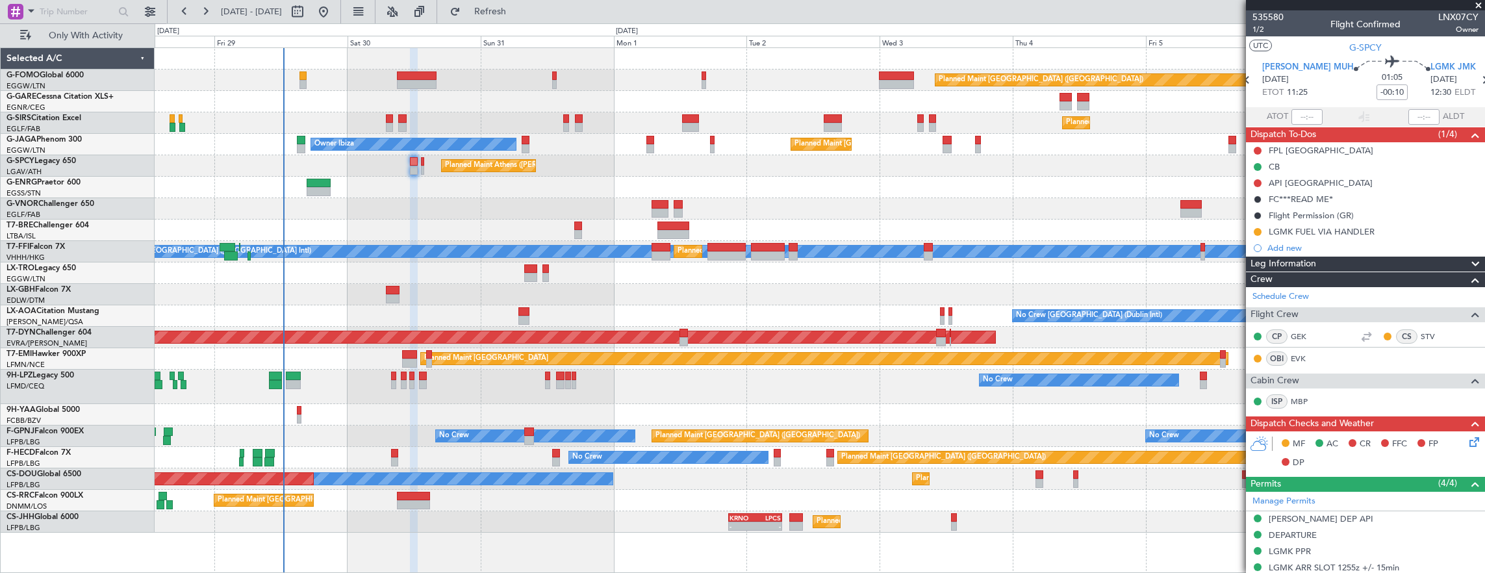
click at [309, 74] on div "Planned Maint [GEOGRAPHIC_DATA] ([GEOGRAPHIC_DATA])" at bounding box center [820, 79] width 1330 height 21
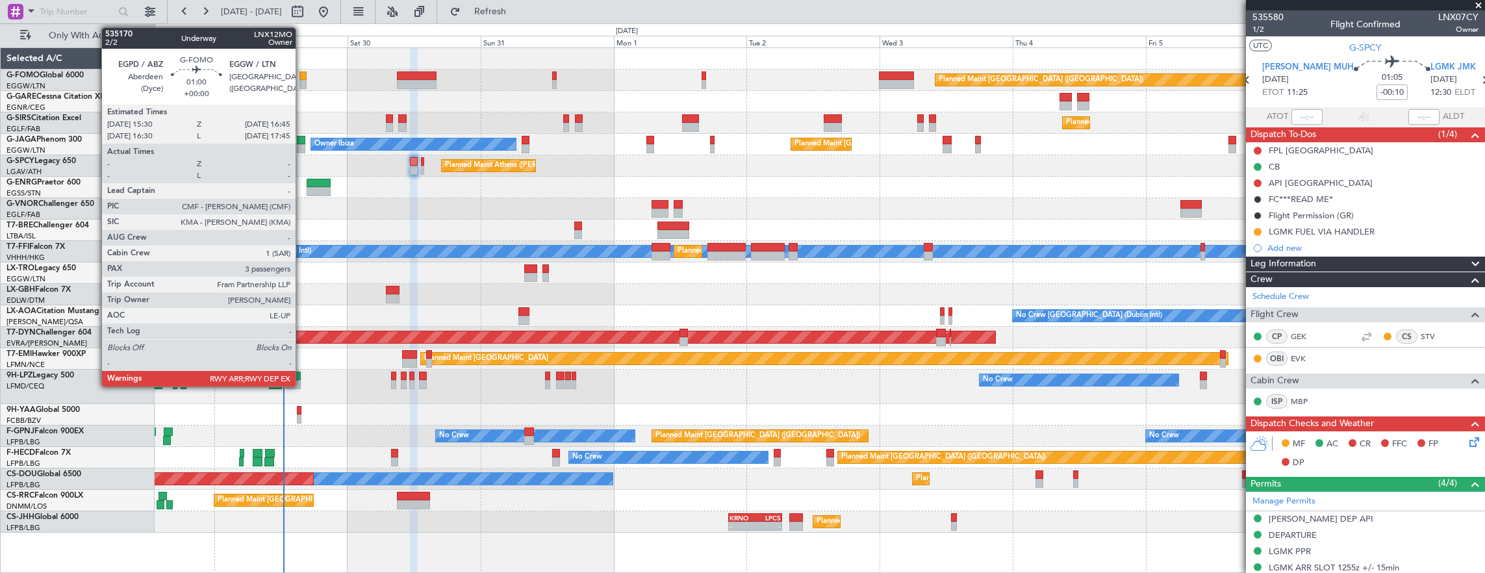
click at [302, 74] on div at bounding box center [302, 75] width 7 height 9
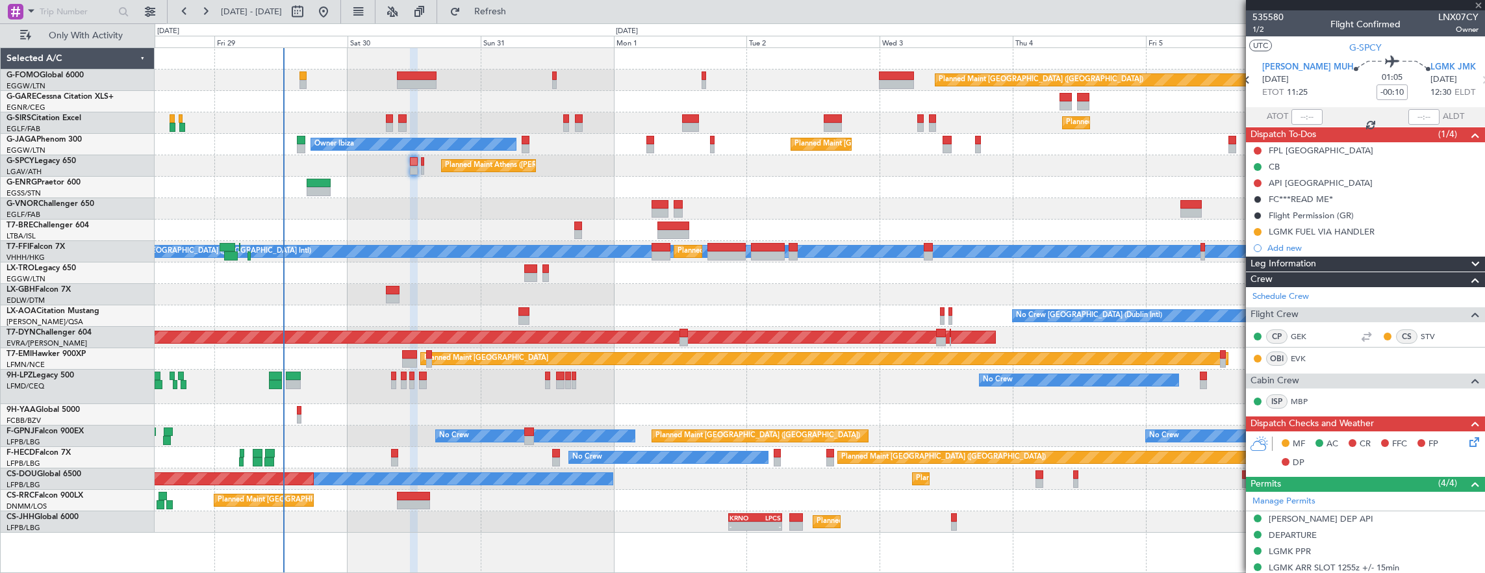
type input "3"
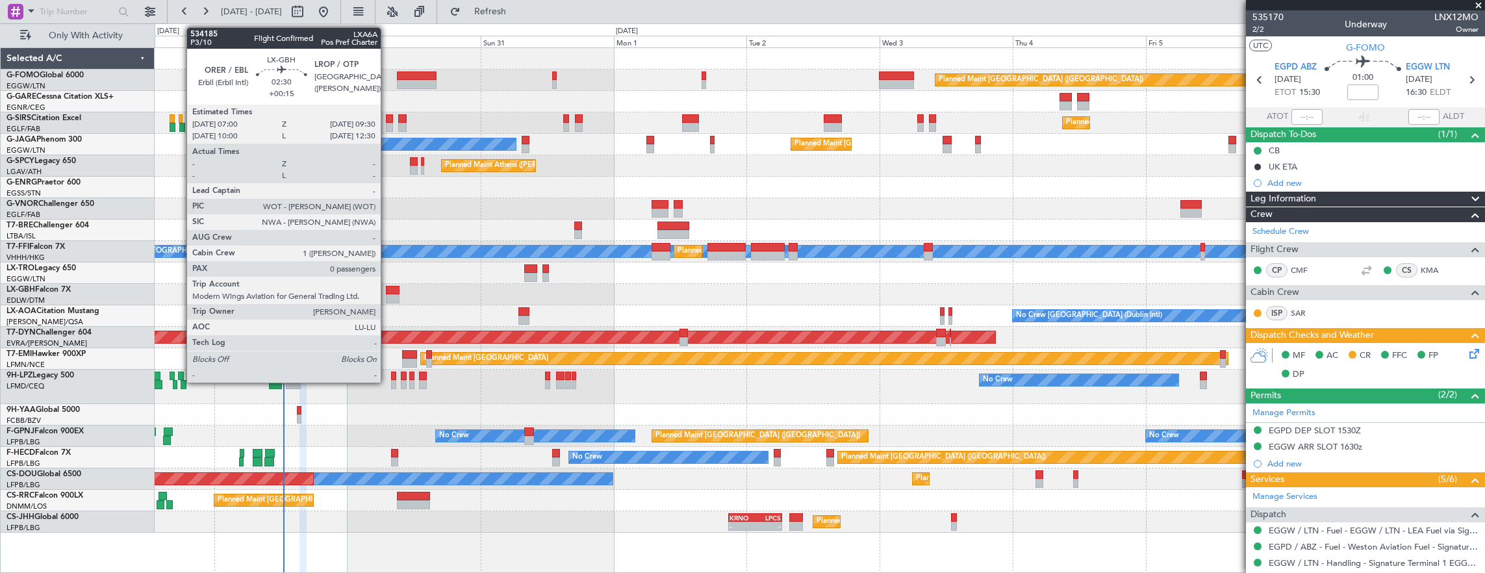
click at [387, 288] on div at bounding box center [393, 290] width 14 height 9
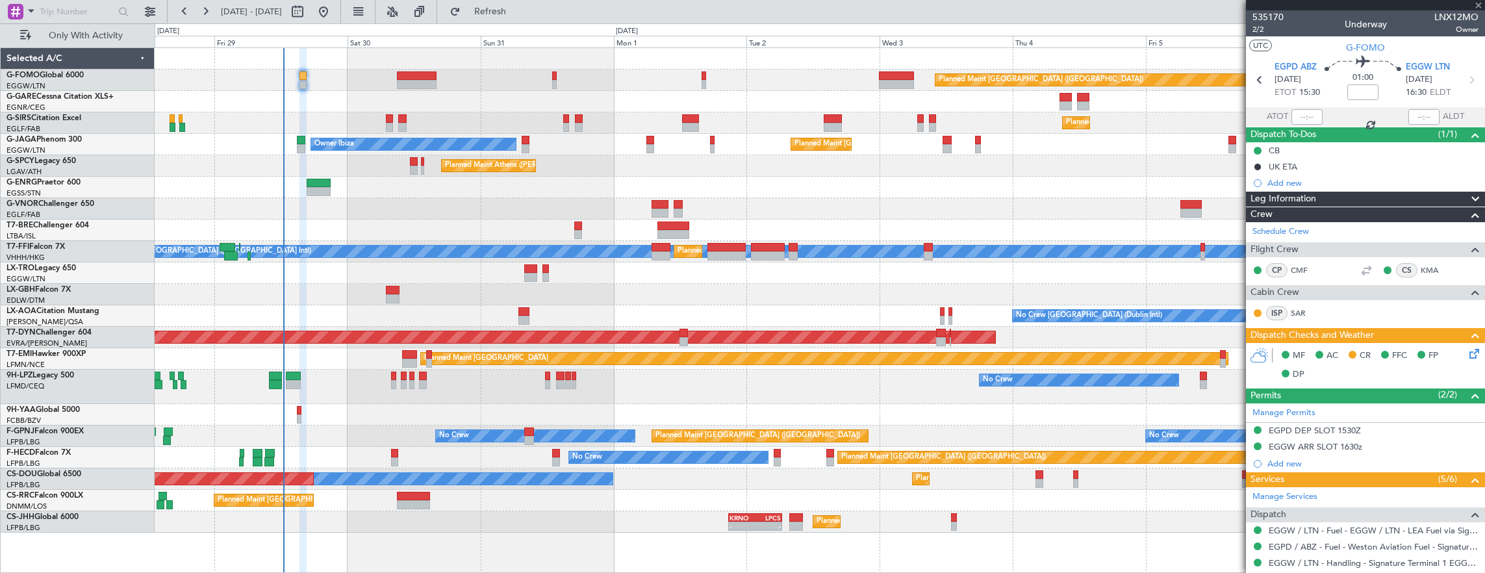
type input "+00:15"
type input "0"
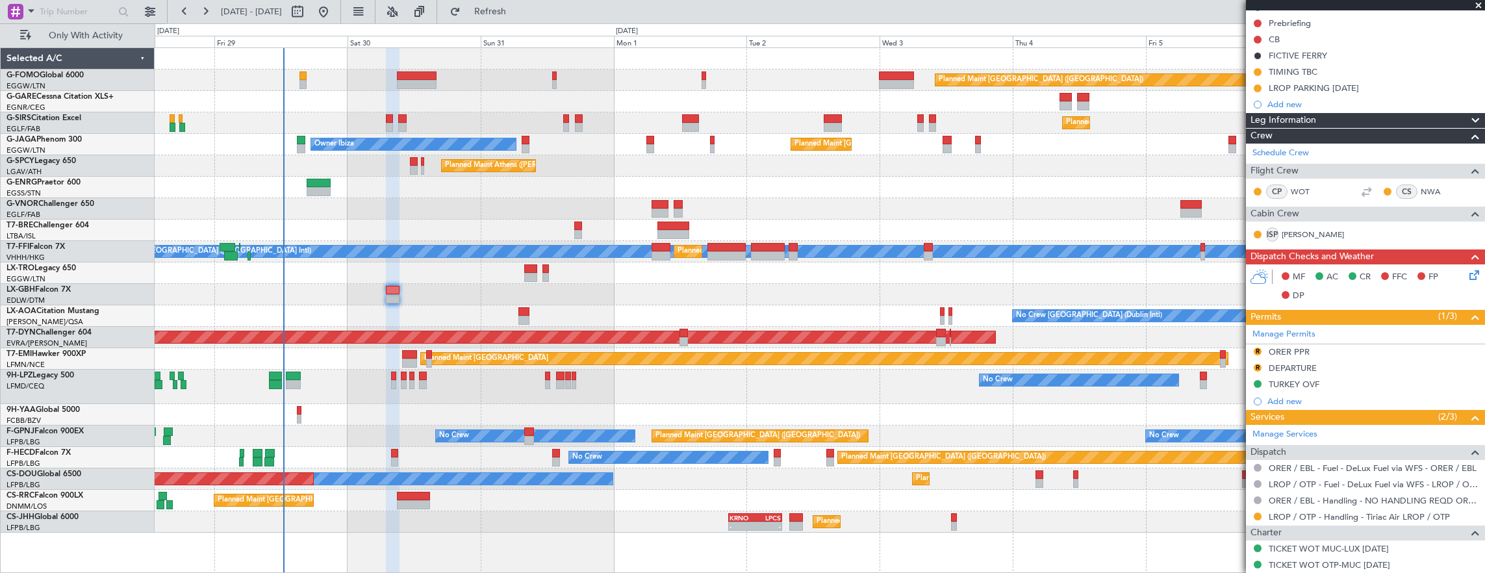
scroll to position [225, 0]
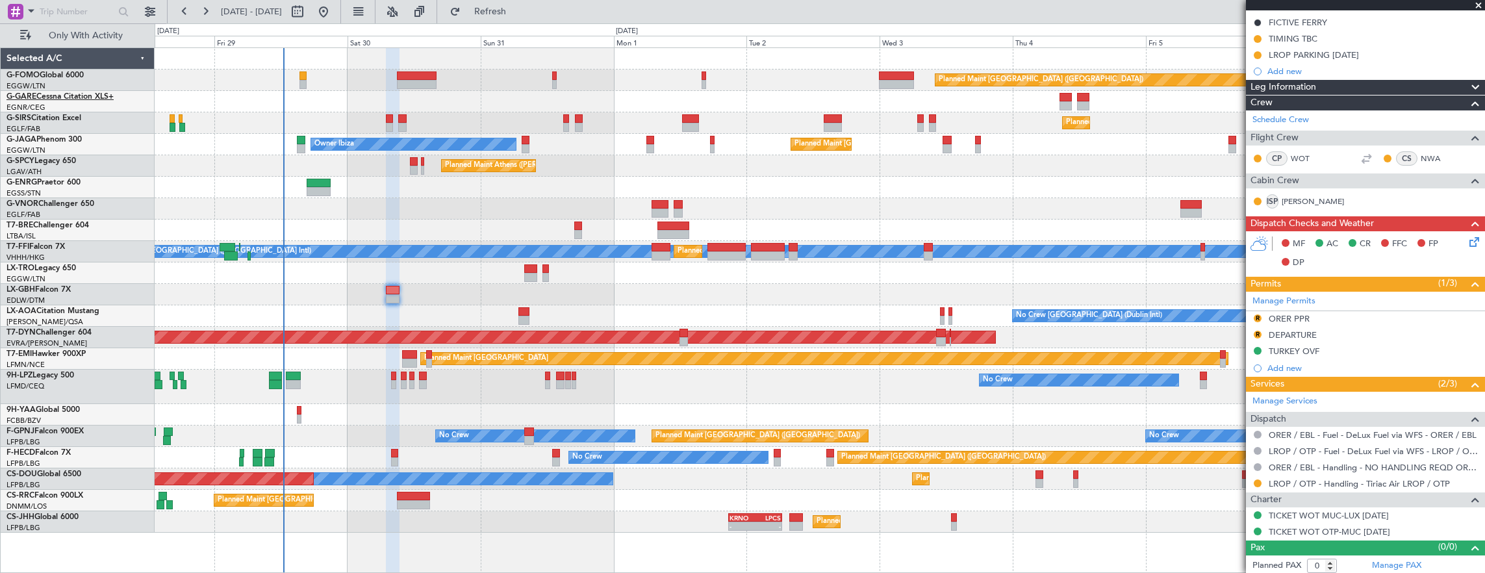
click at [62, 96] on link "G-GARE Cessna Citation XLS+" at bounding box center [59, 97] width 107 height 8
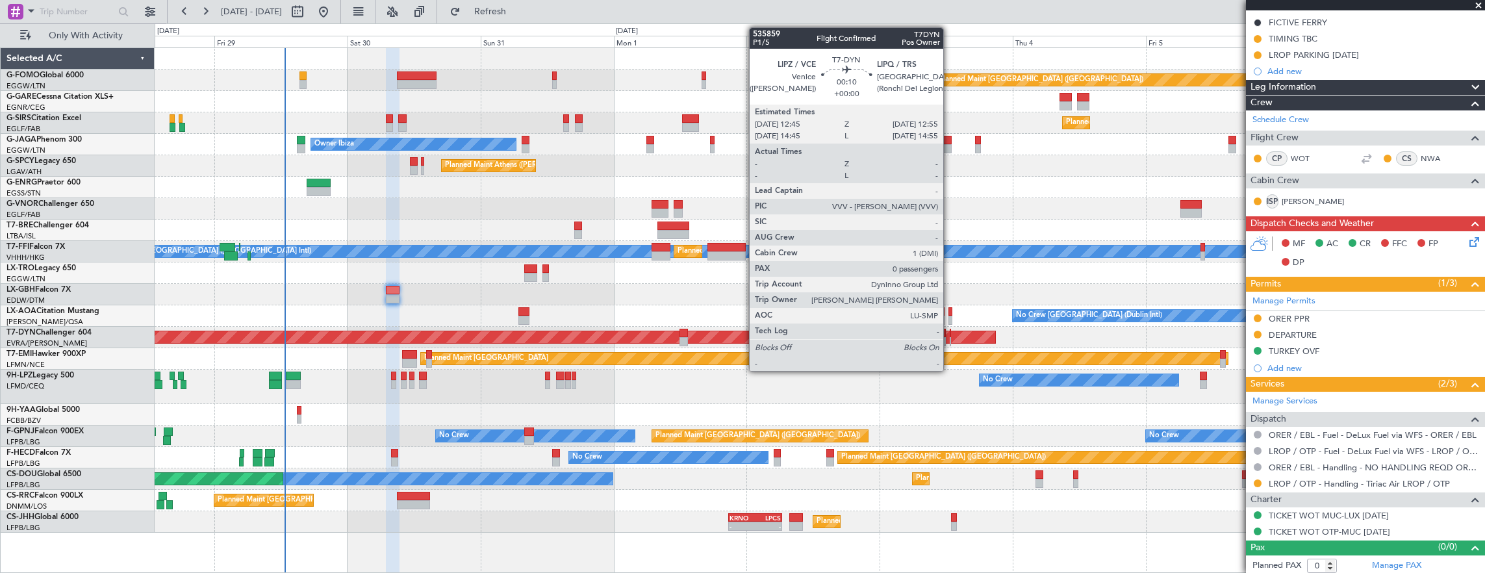
click at [950, 337] on div at bounding box center [950, 341] width 1 height 9
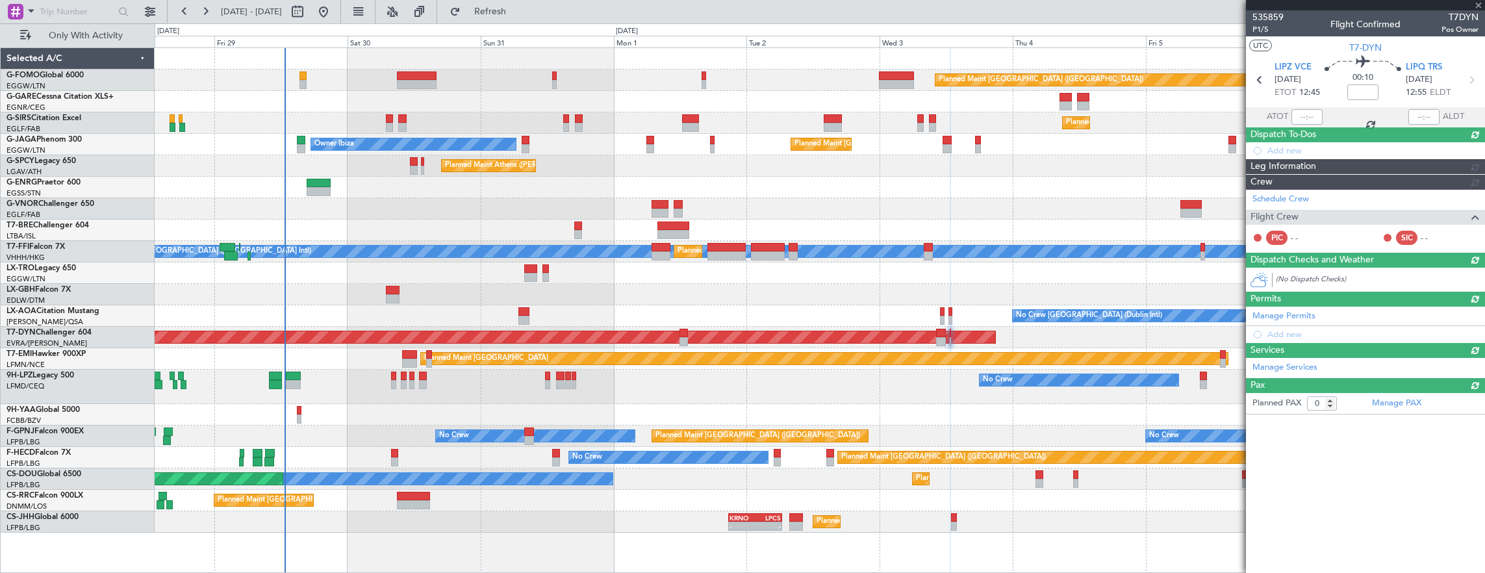
scroll to position [0, 0]
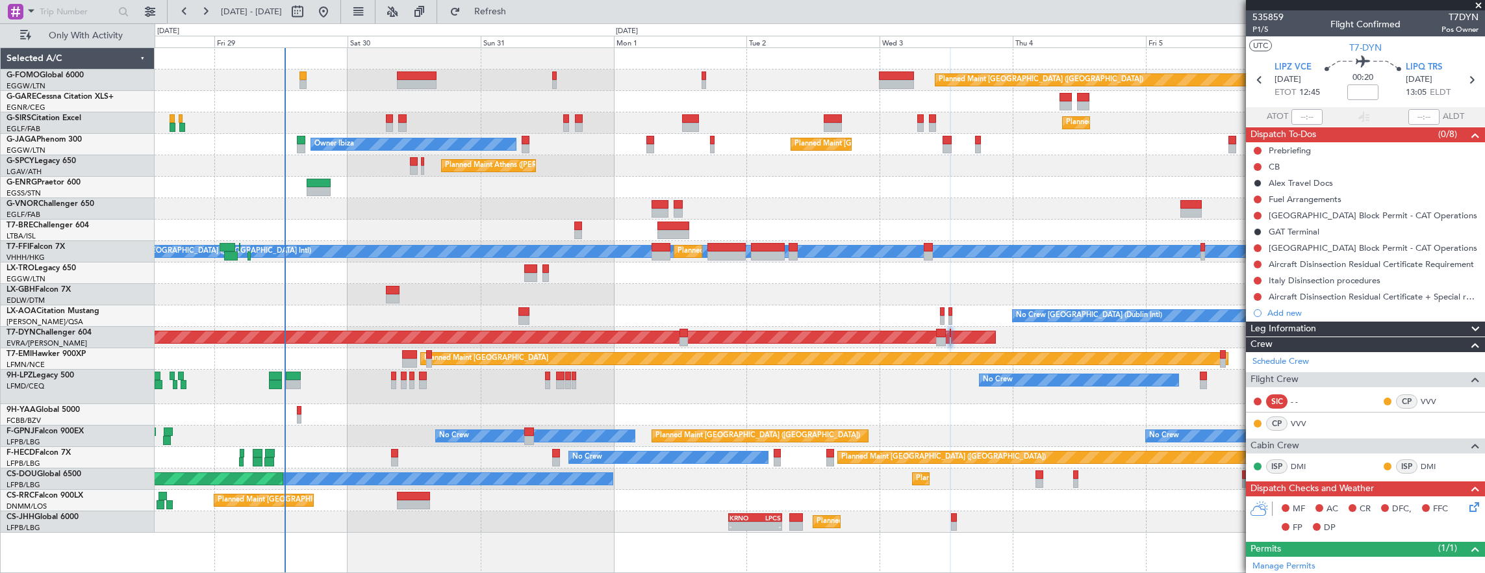
type input "+00:10"
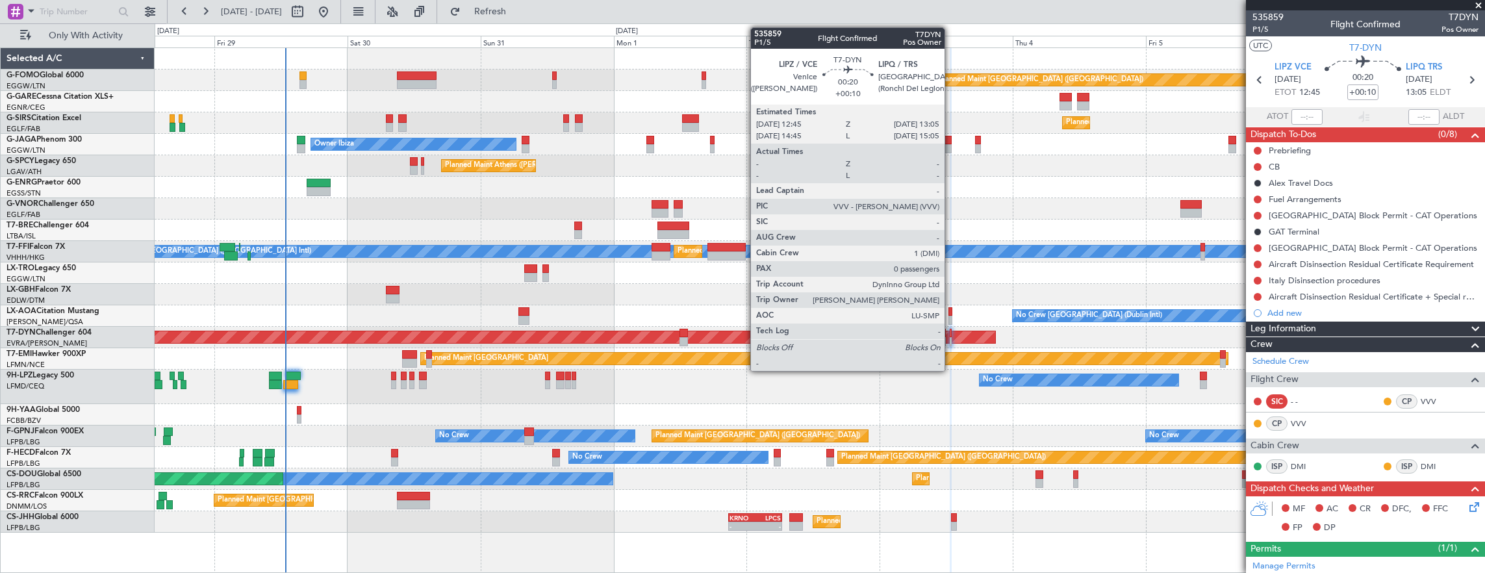
click at [951, 331] on div at bounding box center [951, 333] width 2 height 9
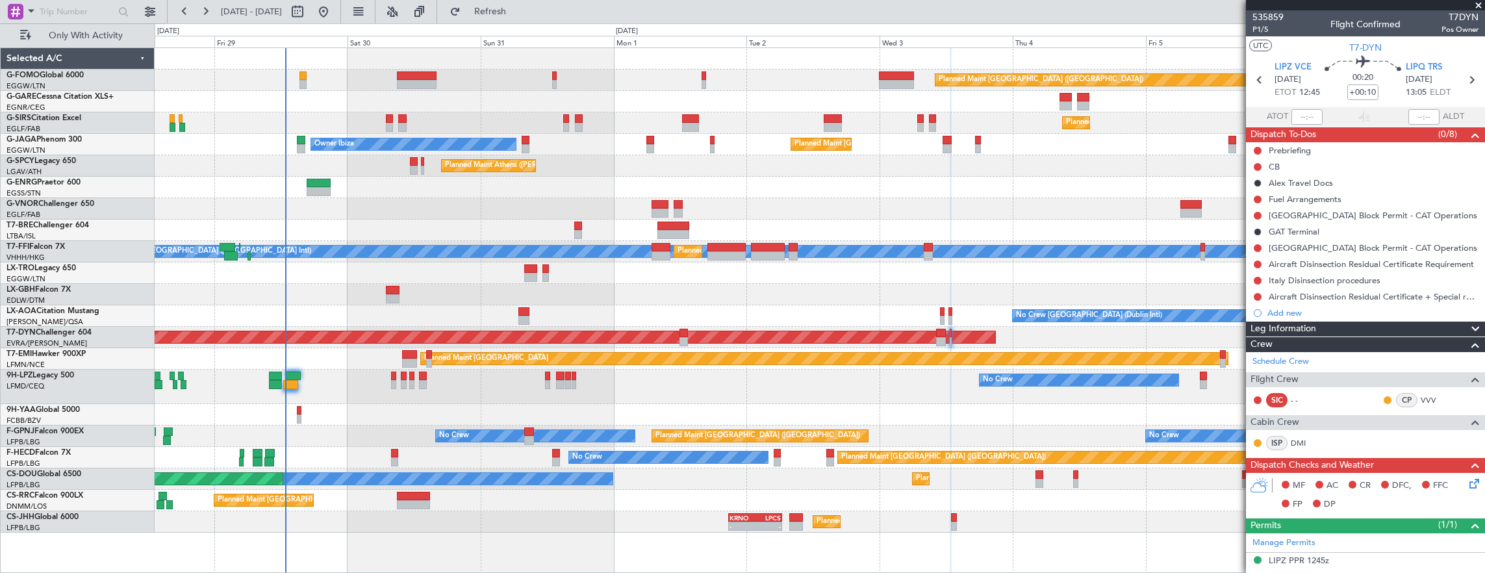
drag, startPoint x: 529, startPoint y: 4, endPoint x: 523, endPoint y: 0, distance: 7.0
click at [522, 4] on button "Refresh" at bounding box center [483, 11] width 78 height 21
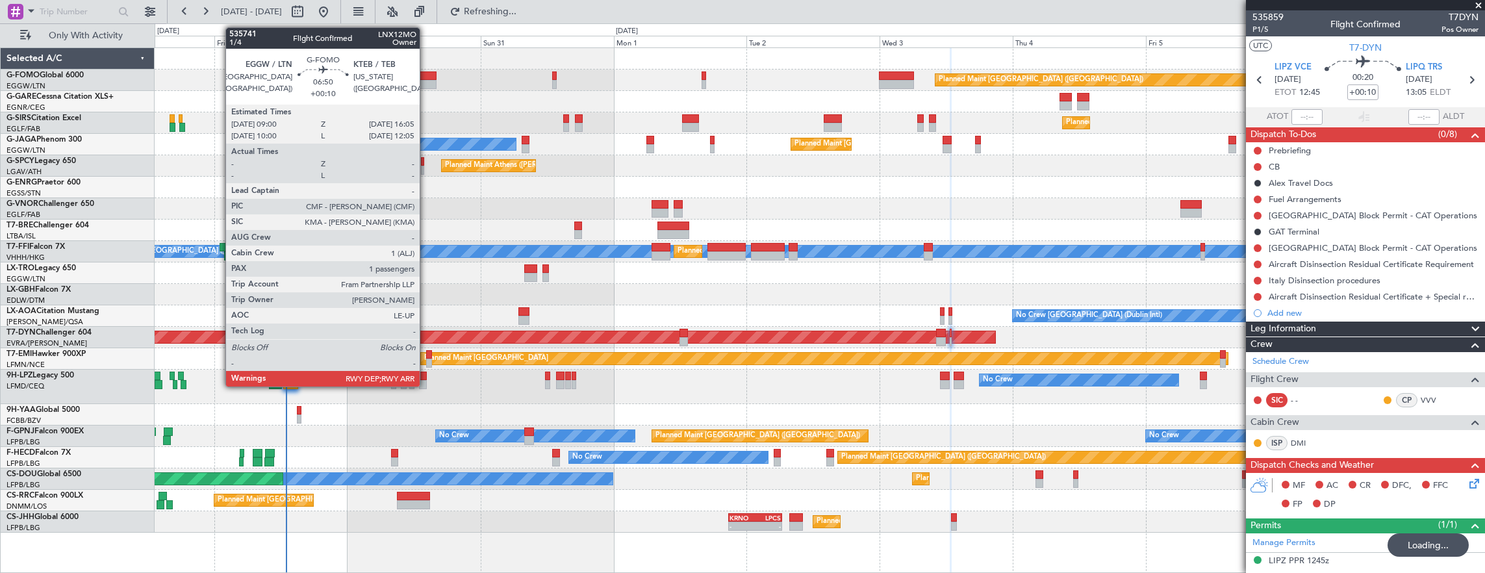
click at [426, 75] on div at bounding box center [417, 75] width 40 height 9
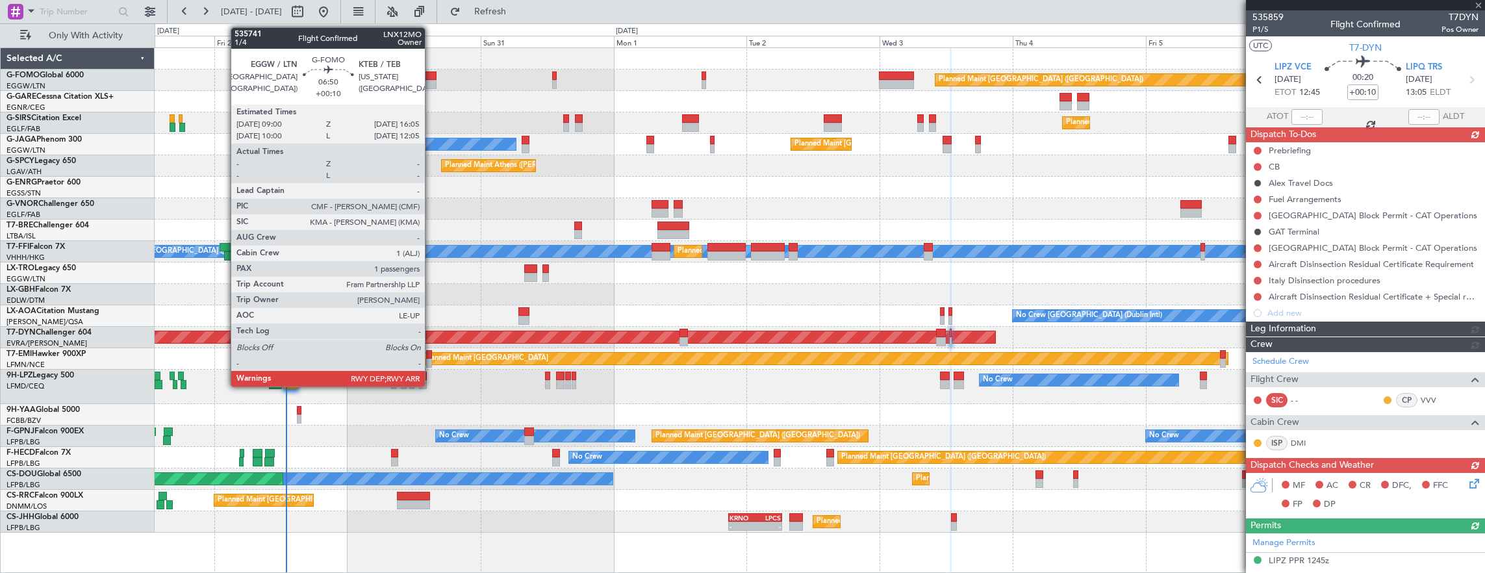
type input "1"
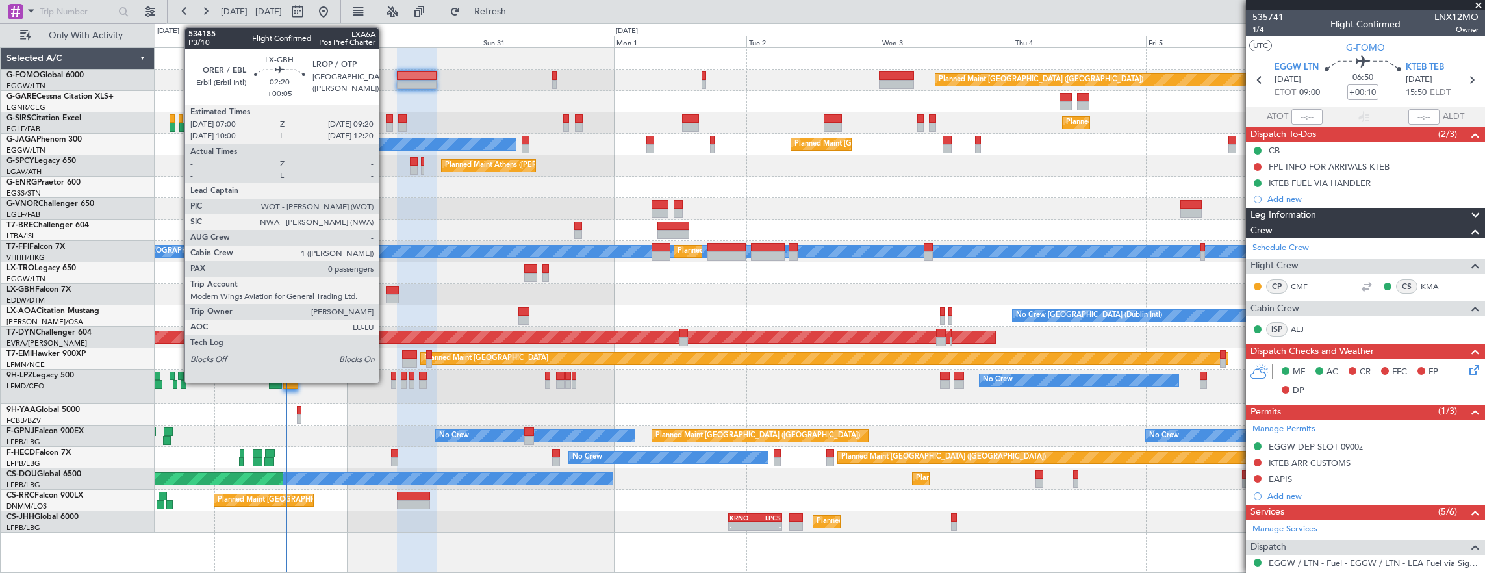
click at [386, 298] on div at bounding box center [392, 298] width 13 height 9
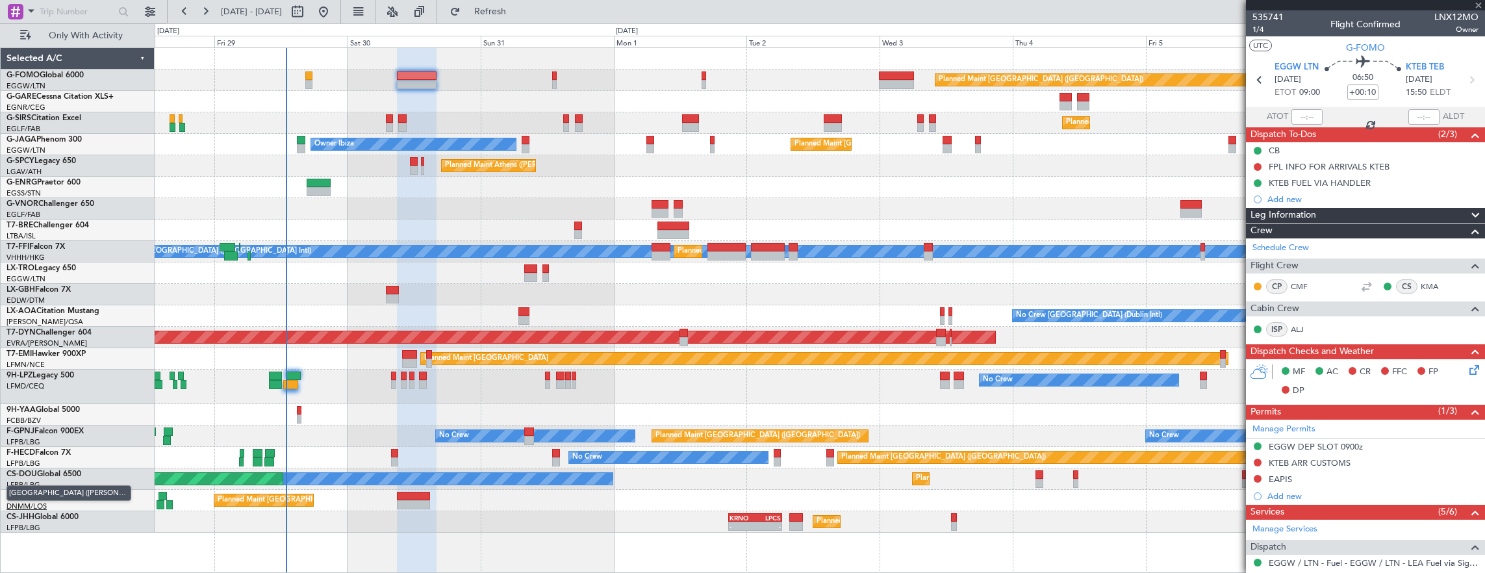
type input "+00:05"
type input "0"
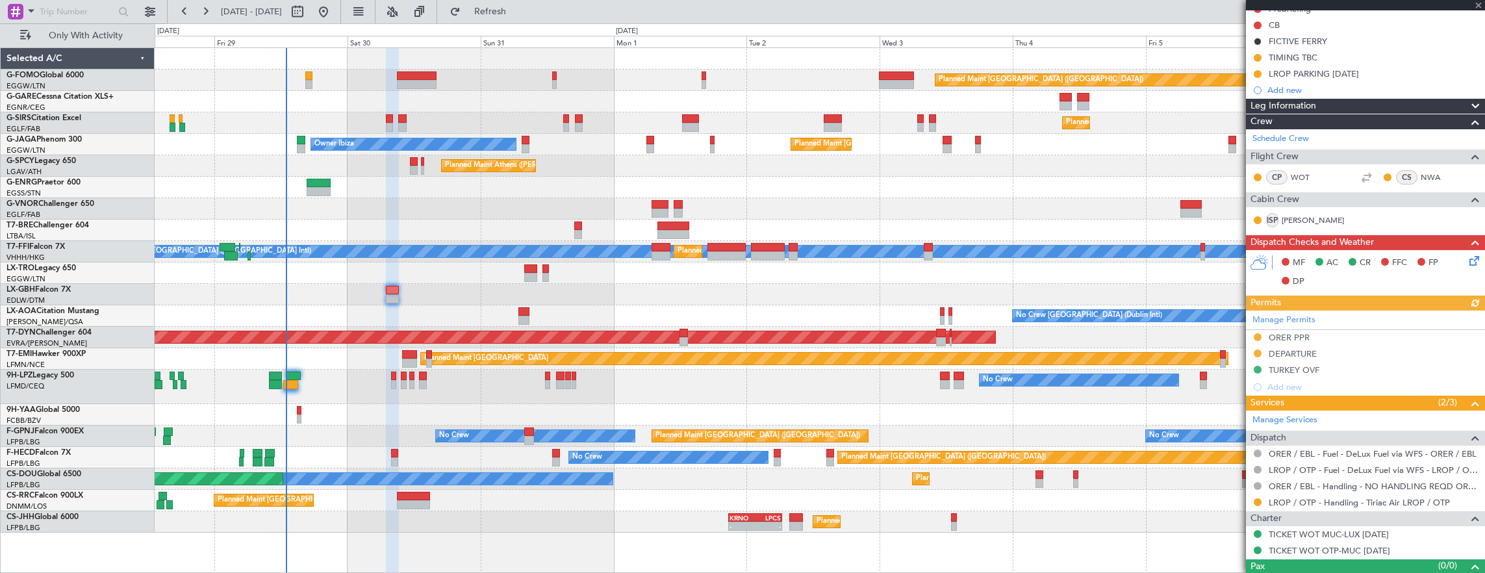
scroll to position [225, 0]
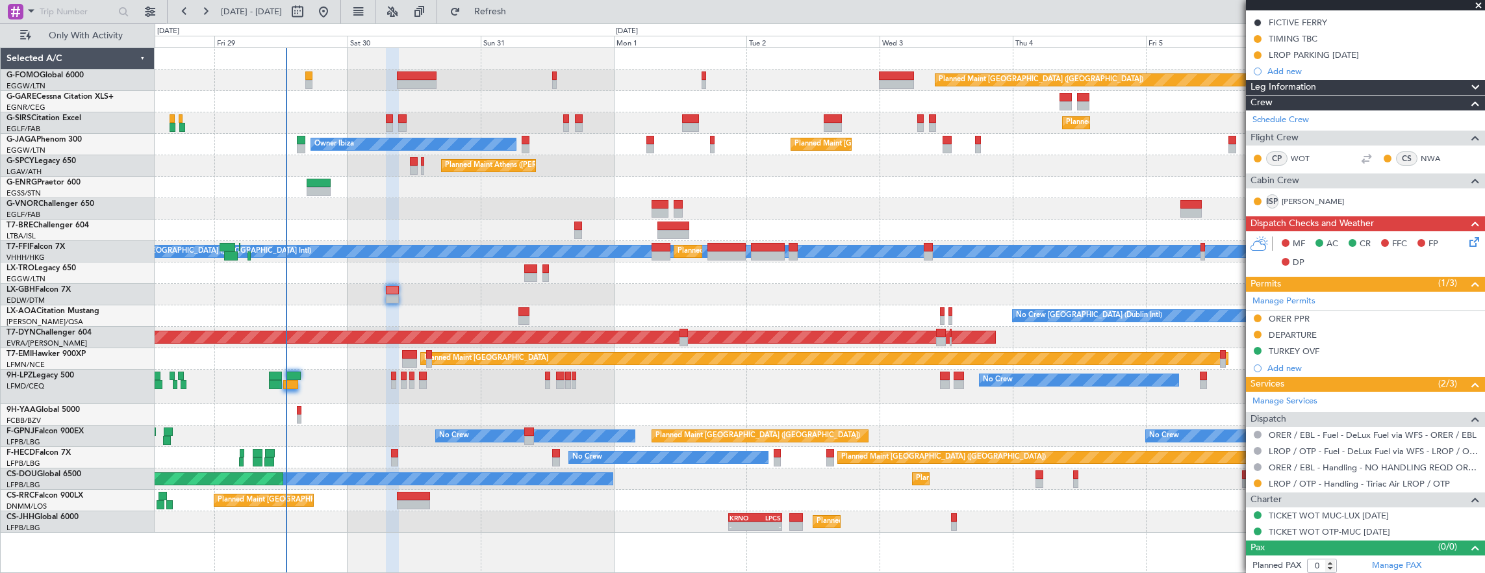
click at [1261, 478] on div at bounding box center [1257, 483] width 10 height 10
click at [1255, 479] on button at bounding box center [1258, 483] width 8 height 8
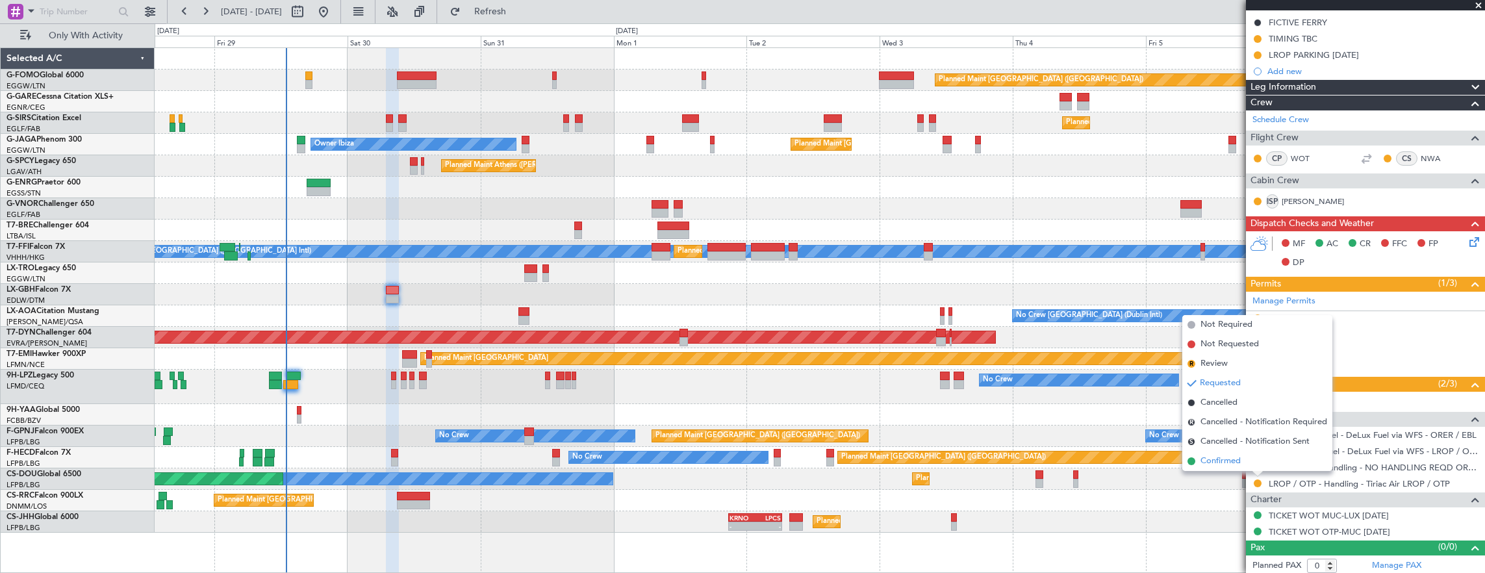
click at [1242, 463] on li "Confirmed" at bounding box center [1257, 460] width 150 height 19
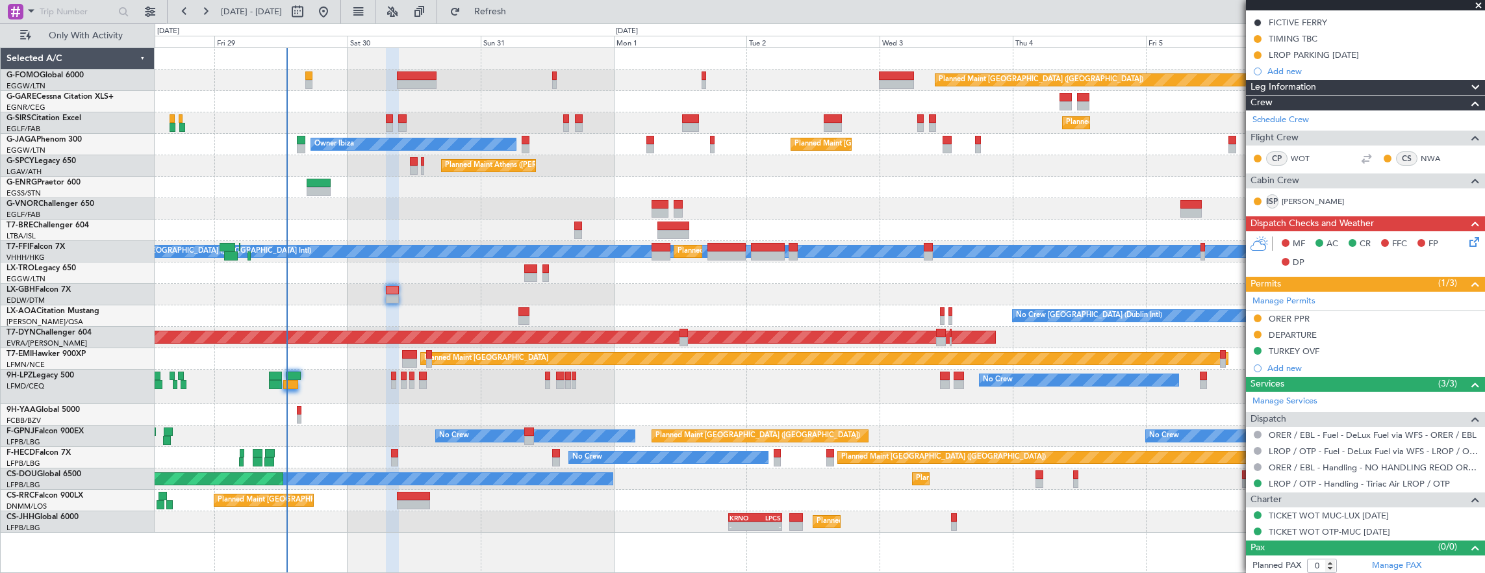
click at [309, 69] on div "Planned Maint [GEOGRAPHIC_DATA] ([GEOGRAPHIC_DATA])" at bounding box center [820, 79] width 1330 height 21
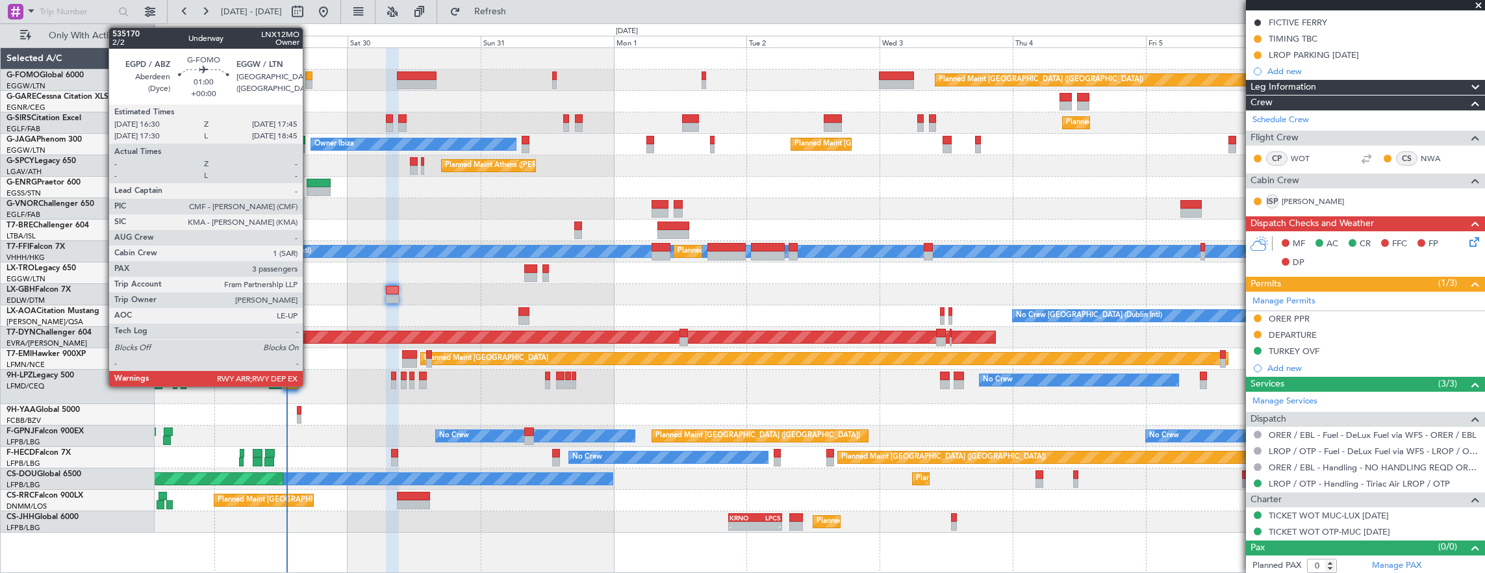
click at [309, 77] on div at bounding box center [308, 75] width 7 height 9
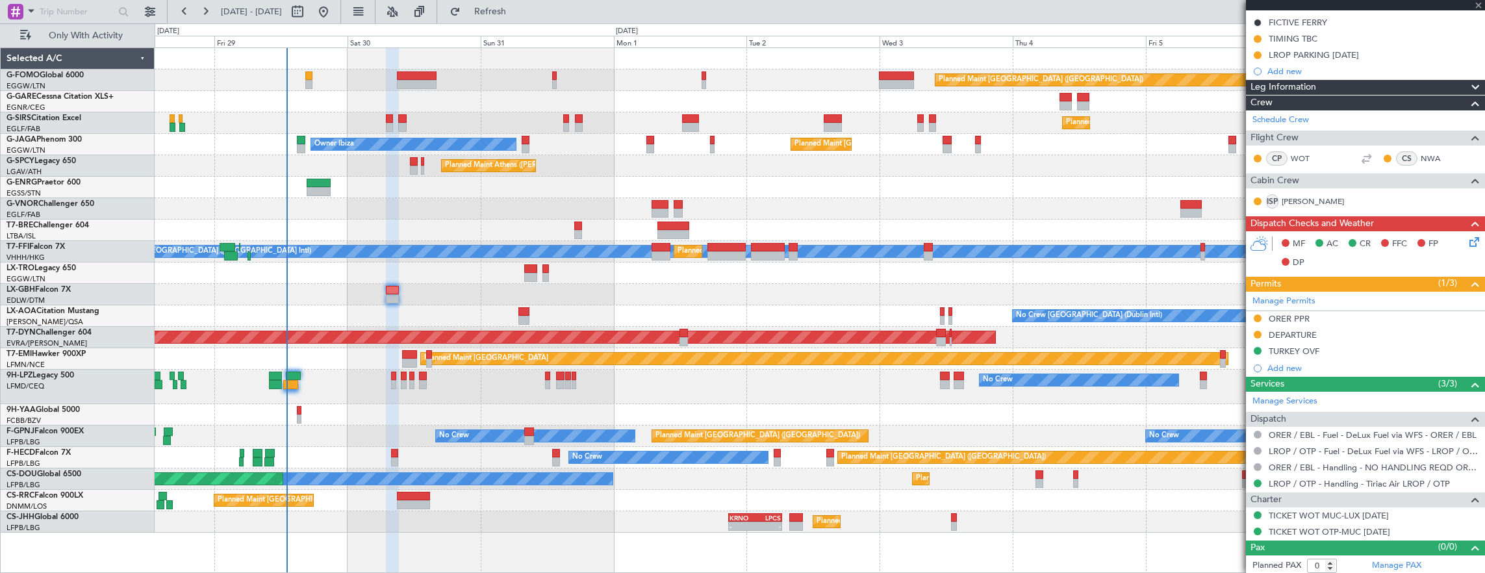
type input "3"
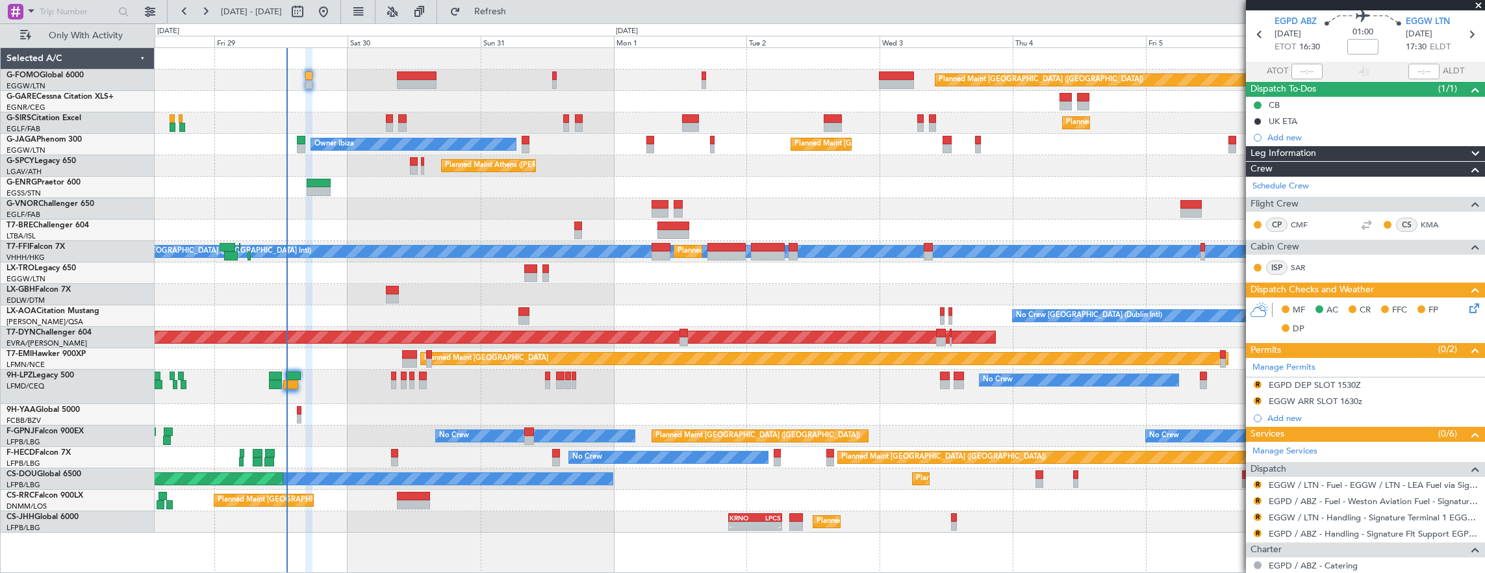
scroll to position [65, 0]
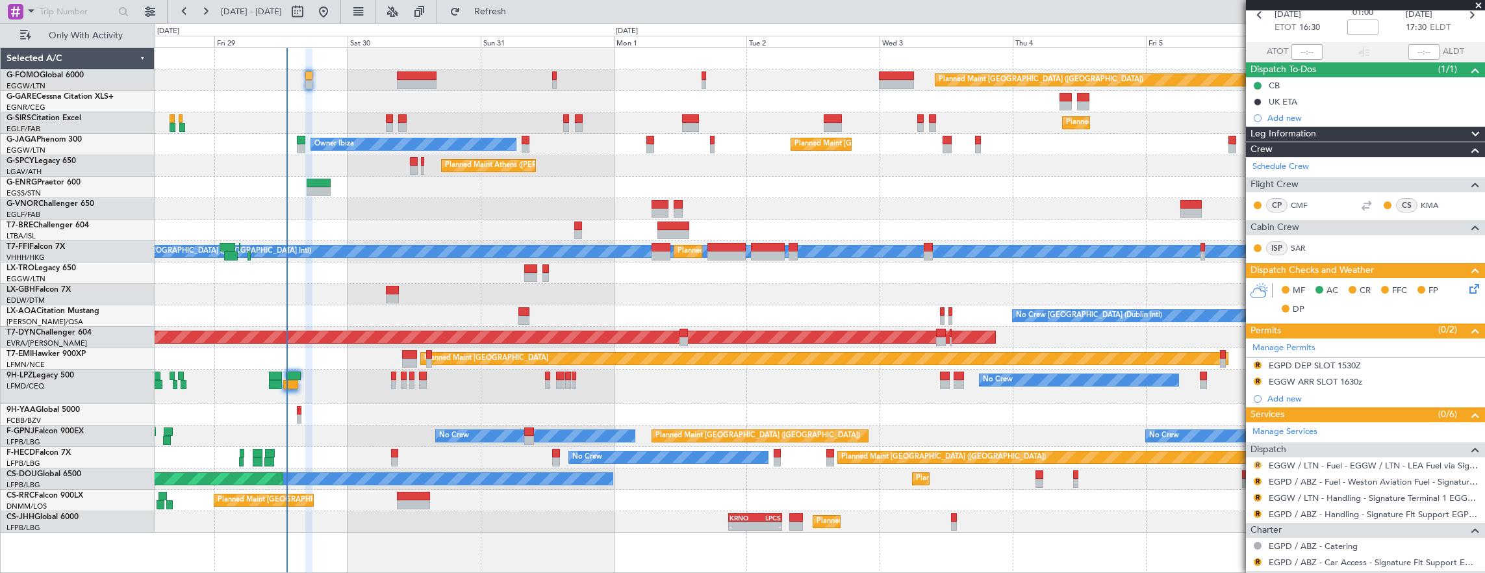
click at [1257, 462] on button "R" at bounding box center [1258, 465] width 8 height 8
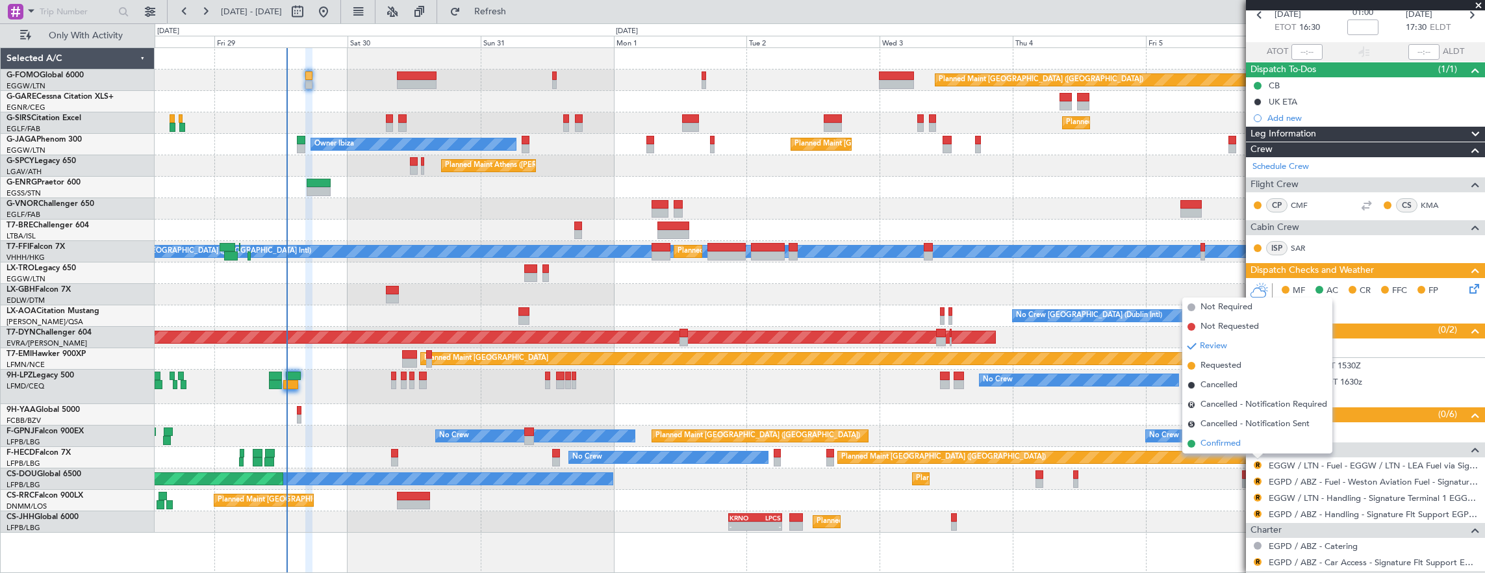
click at [1241, 444] on li "Confirmed" at bounding box center [1257, 443] width 150 height 19
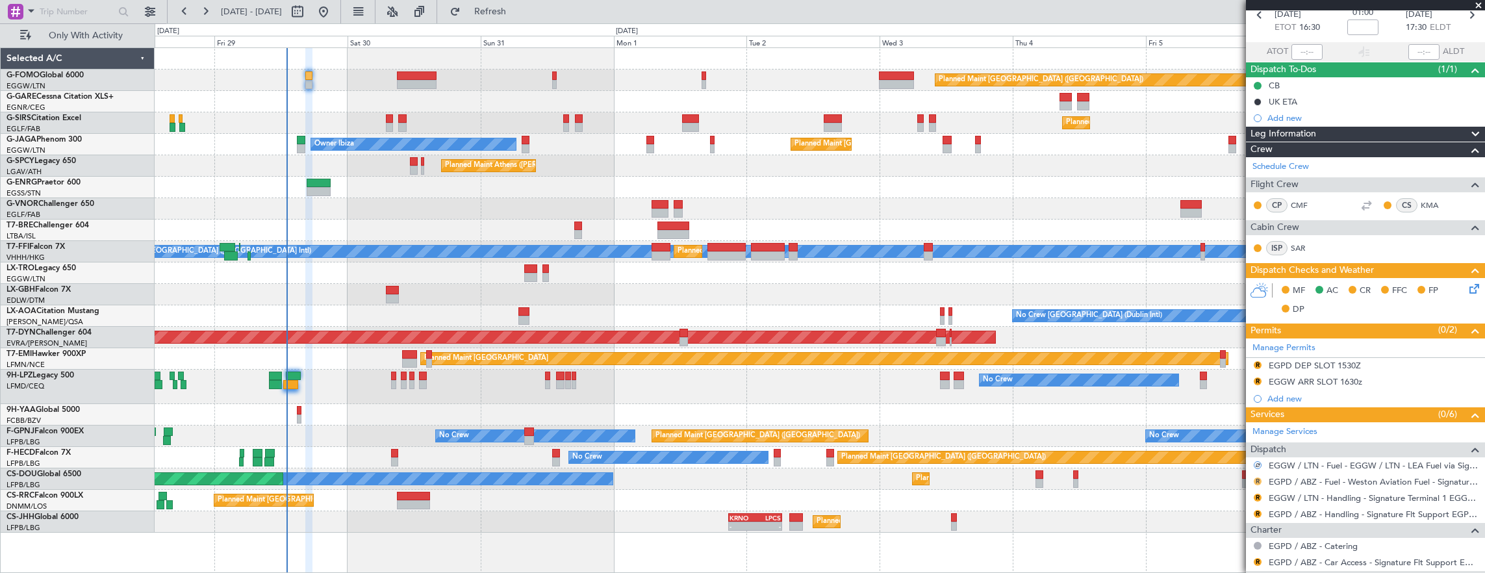
click at [1258, 477] on button "R" at bounding box center [1258, 481] width 8 height 8
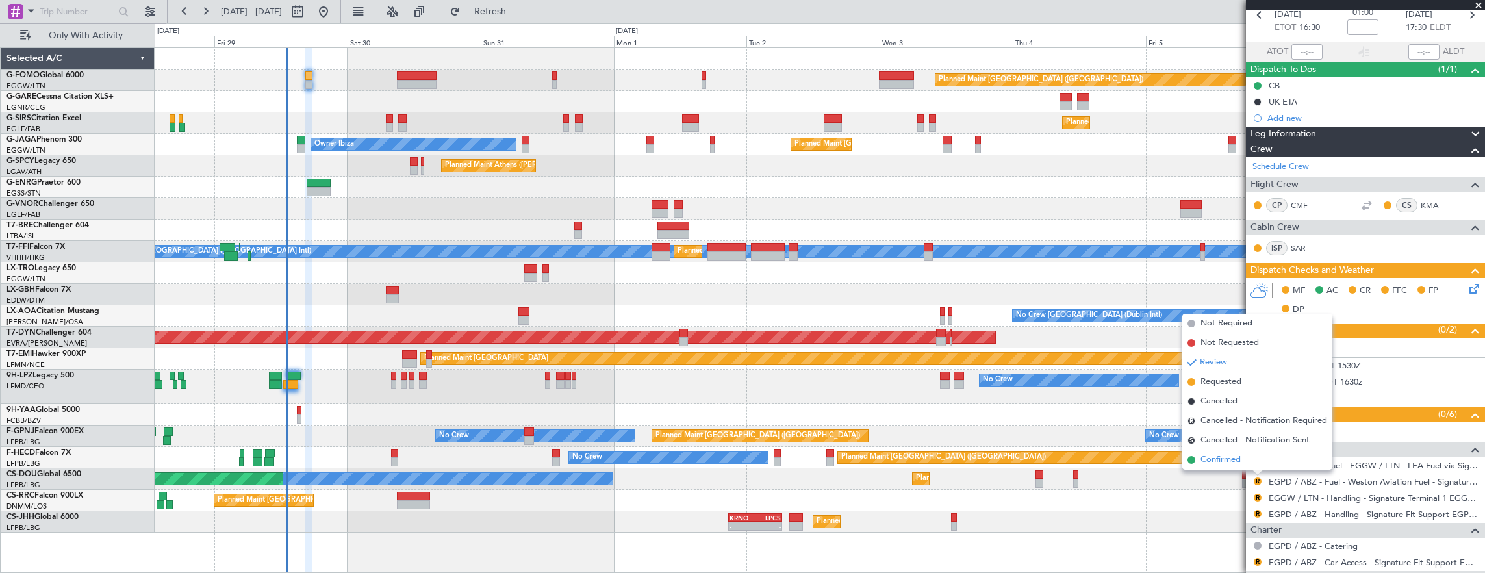
click at [1234, 457] on span "Confirmed" at bounding box center [1220, 459] width 40 height 13
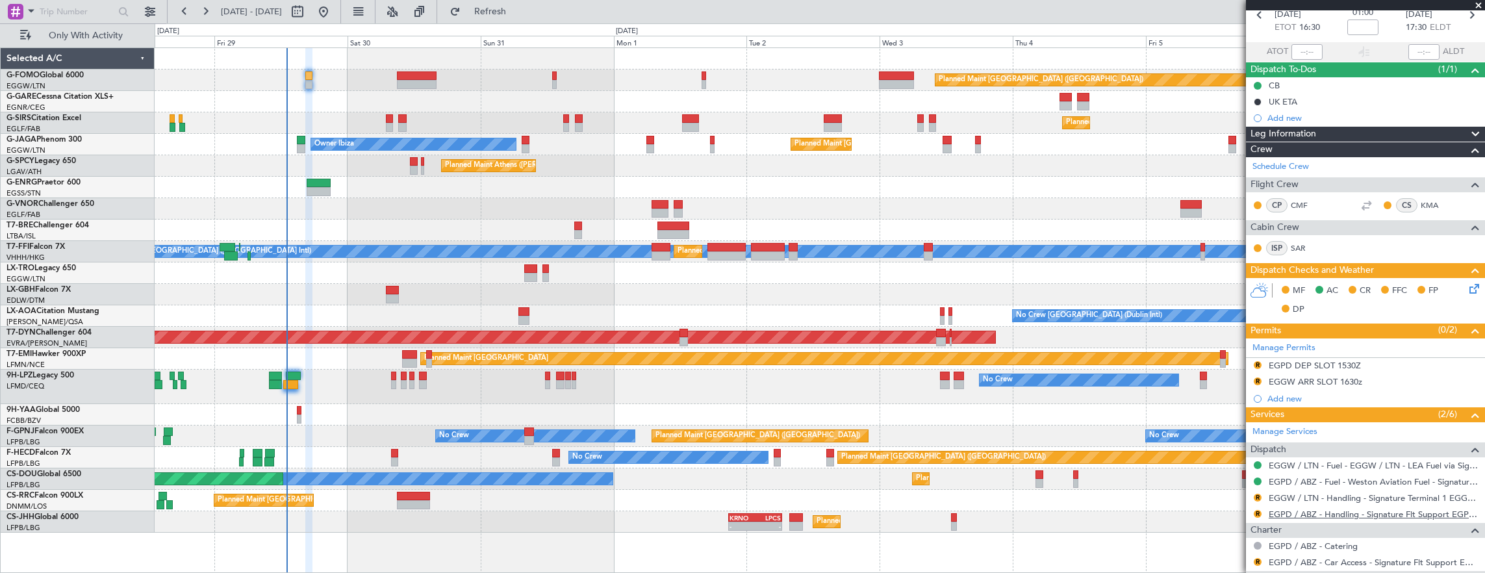
click at [1380, 514] on link "EGPD / ABZ - Handling - Signature Flt Support EGPD / ABZ" at bounding box center [1374, 514] width 210 height 11
click at [1339, 498] on link "EGGW / LTN - Handling - Signature Terminal 1 EGGW / LTN" at bounding box center [1374, 497] width 210 height 11
click at [1467, 286] on icon at bounding box center [1472, 286] width 10 height 10
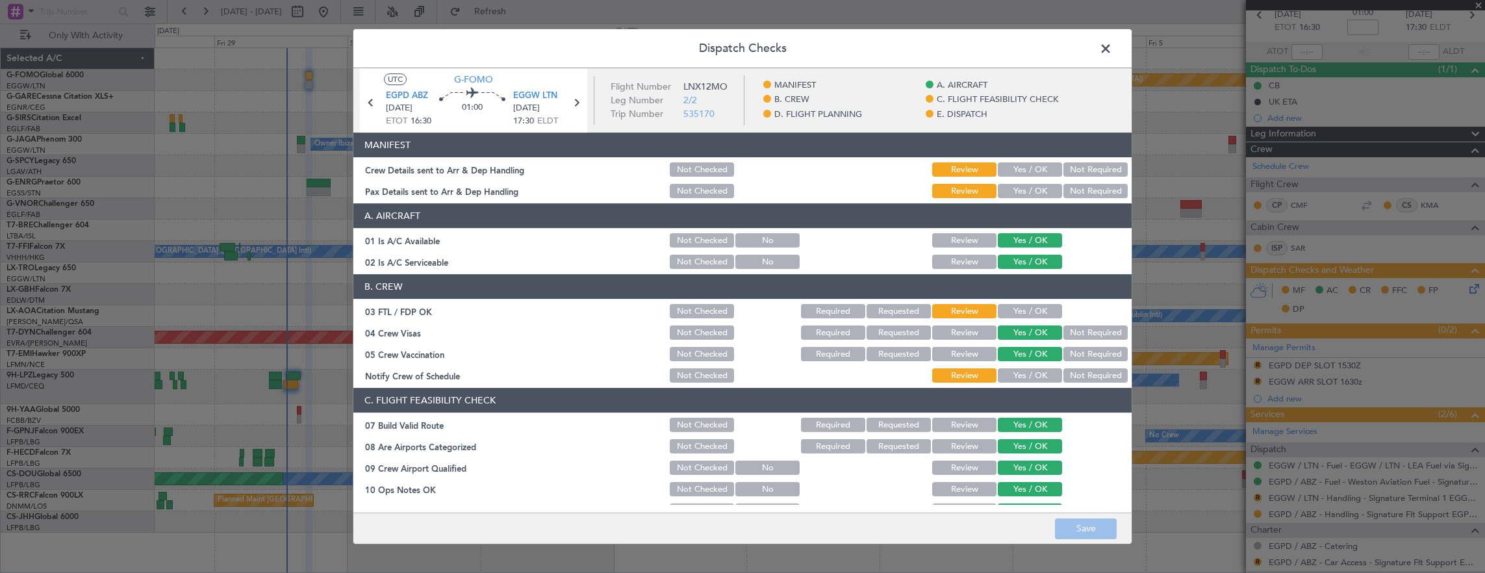
click at [1018, 185] on button "Yes / OK" at bounding box center [1030, 191] width 64 height 14
click at [1021, 170] on button "Yes / OK" at bounding box center [1030, 169] width 64 height 14
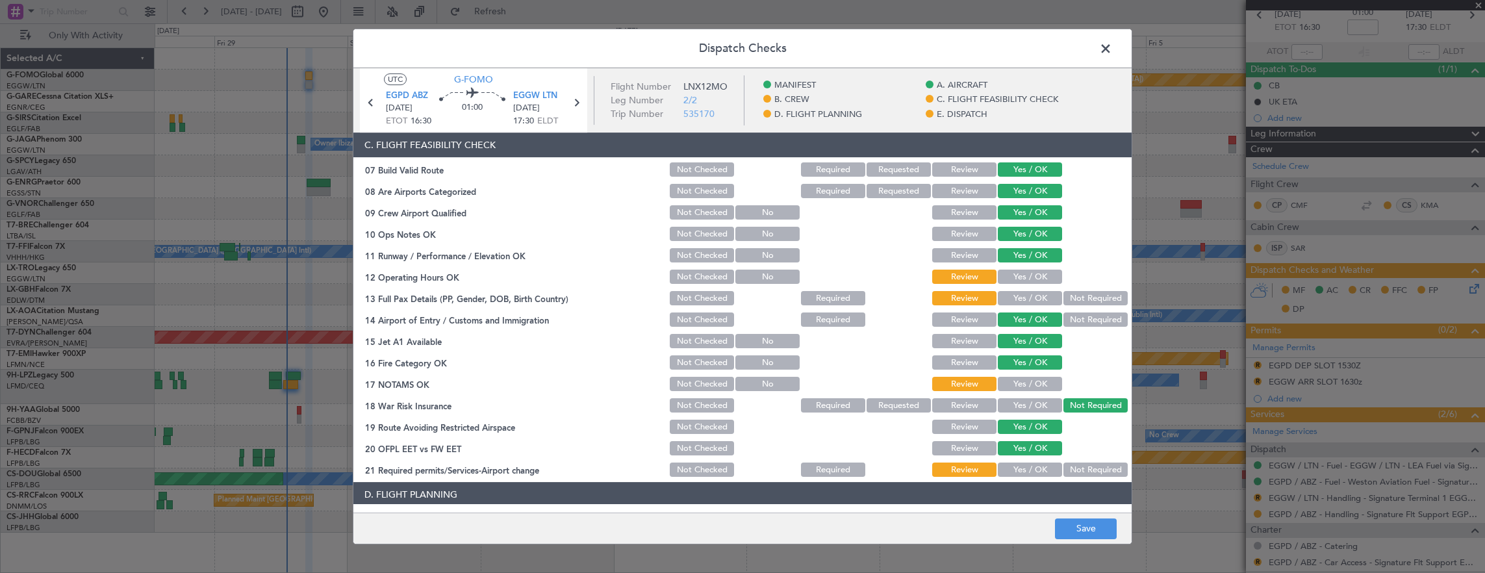
scroll to position [260, 0]
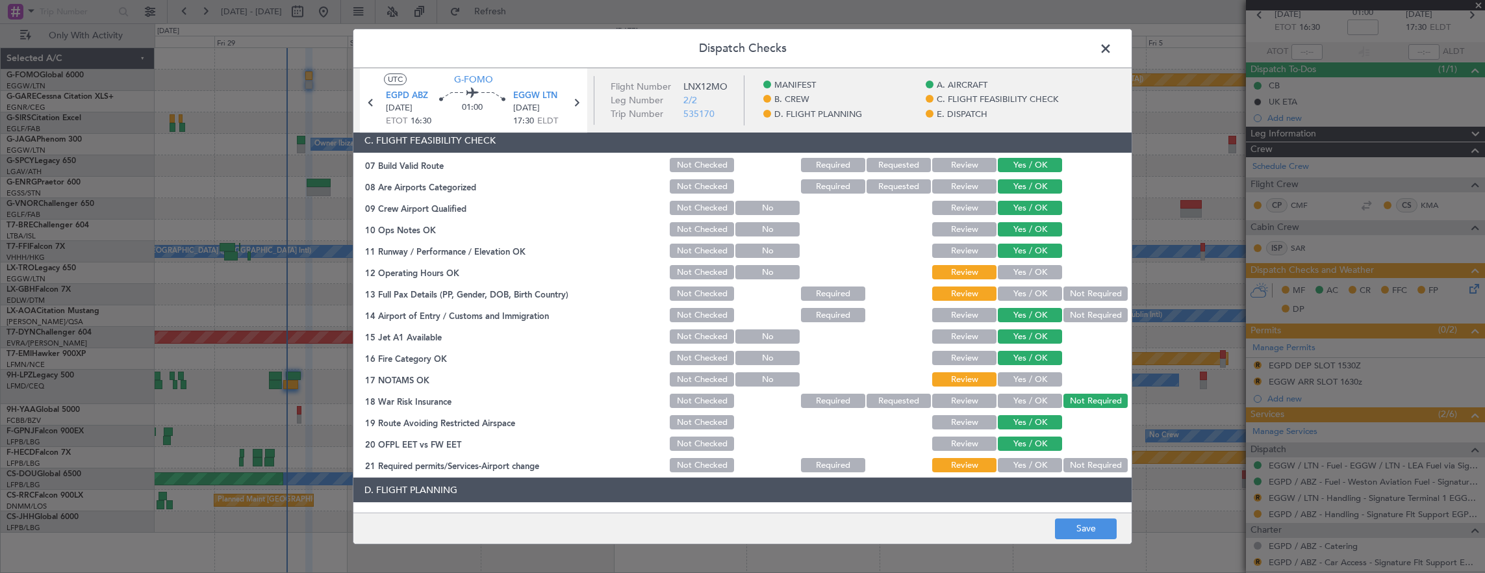
click at [1021, 268] on button "Yes / OK" at bounding box center [1030, 272] width 64 height 14
click at [1087, 286] on div "Not Required" at bounding box center [1094, 293] width 66 height 18
click at [1028, 293] on button "Yes / OK" at bounding box center [1030, 293] width 64 height 14
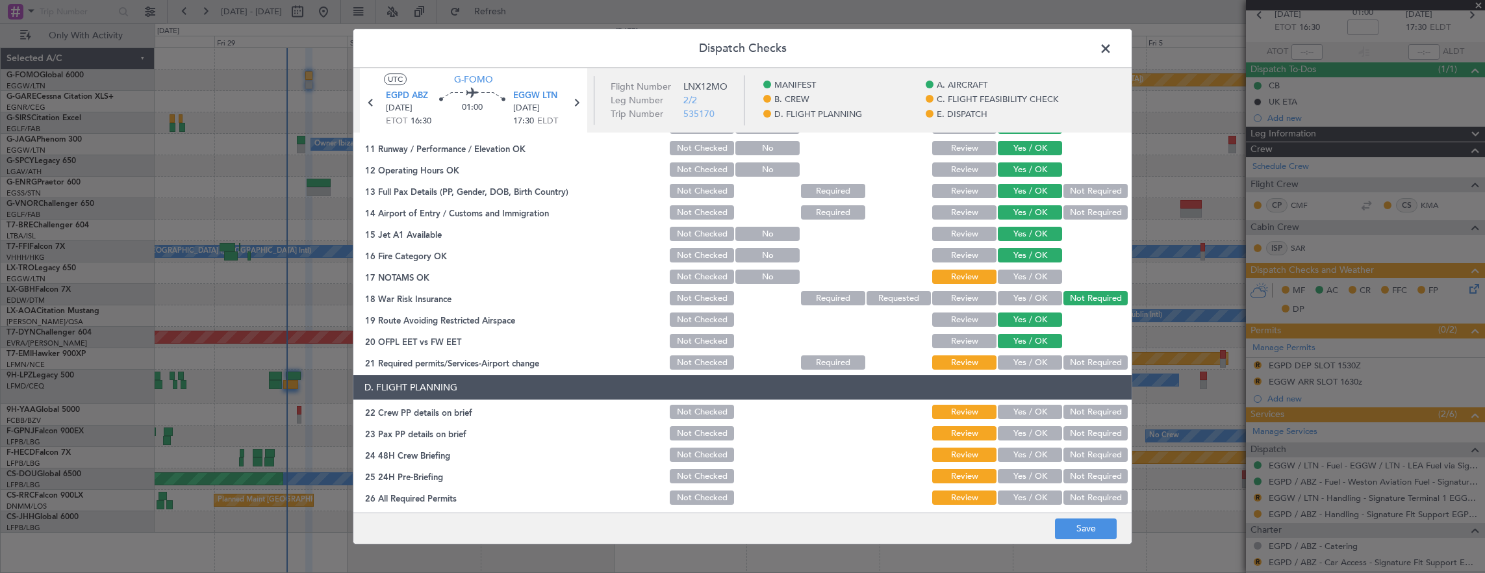
scroll to position [390, 0]
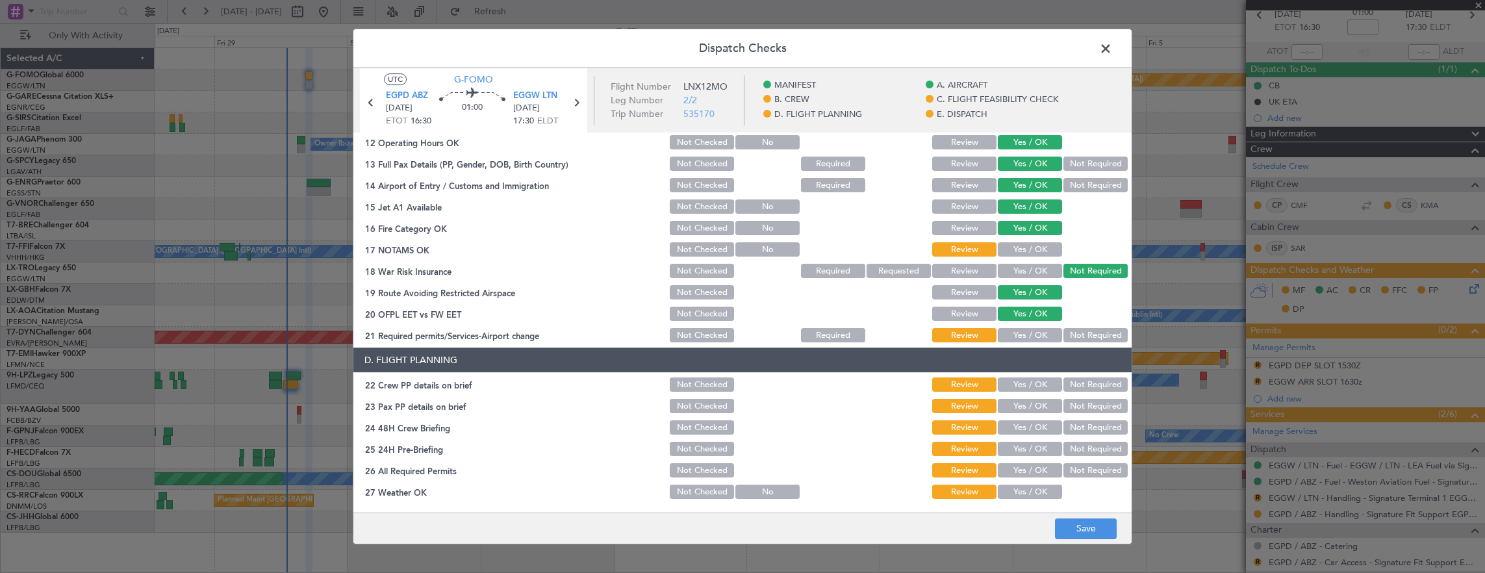
click at [1028, 251] on button "Yes / OK" at bounding box center [1030, 249] width 64 height 14
click at [1029, 330] on button "Yes / OK" at bounding box center [1030, 335] width 64 height 14
click at [1028, 382] on button "Yes / OK" at bounding box center [1030, 384] width 64 height 14
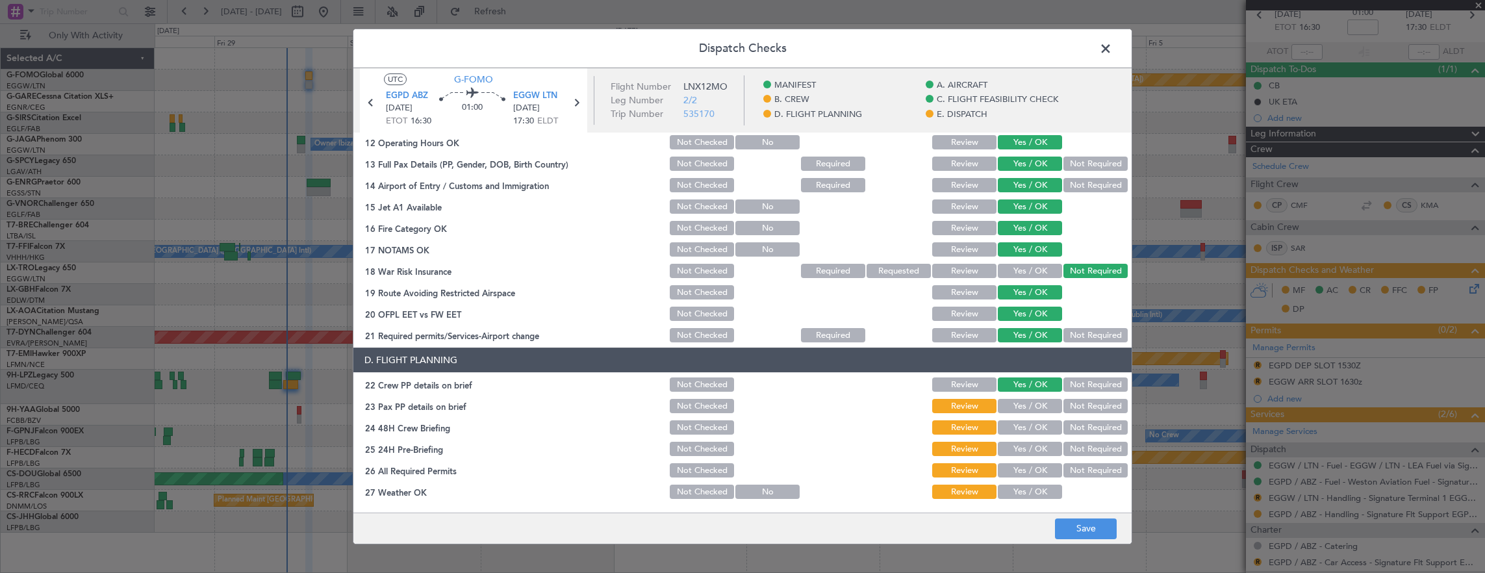
click at [1019, 400] on button "Yes / OK" at bounding box center [1030, 406] width 64 height 14
click at [1094, 419] on div "Not Required" at bounding box center [1094, 427] width 66 height 18
click at [1025, 422] on button "Yes / OK" at bounding box center [1030, 427] width 64 height 14
click at [1083, 444] on button "Not Required" at bounding box center [1095, 449] width 64 height 14
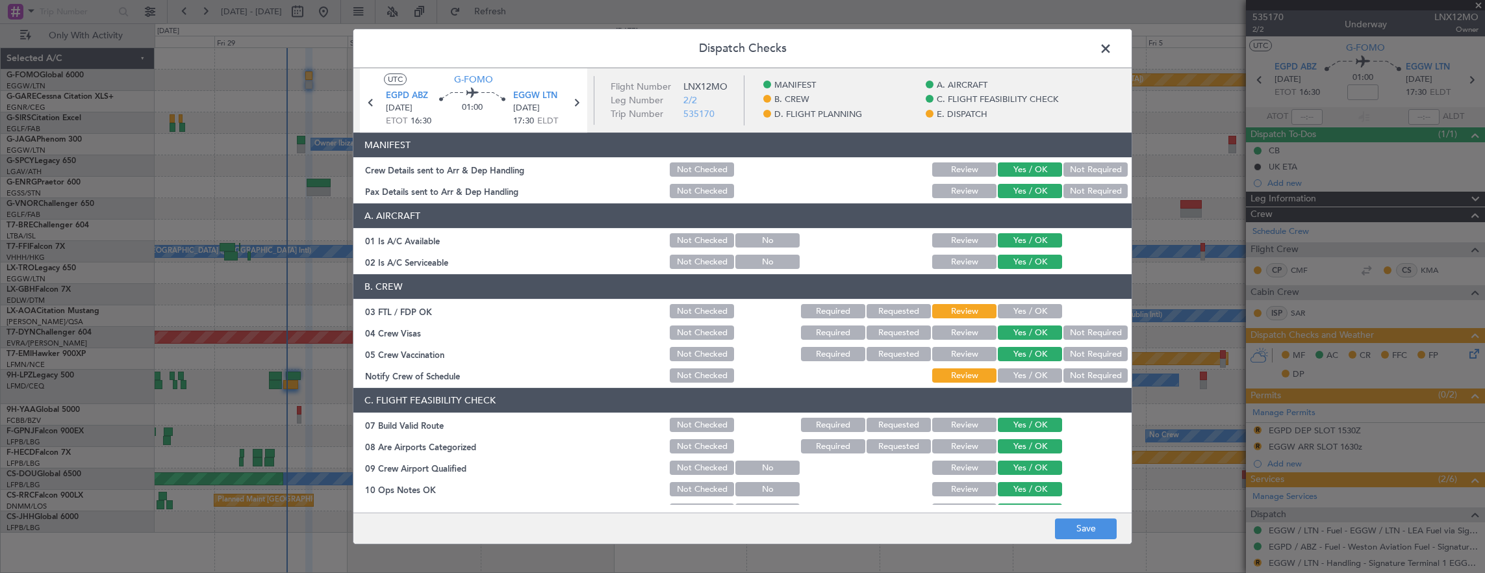
scroll to position [520, 0]
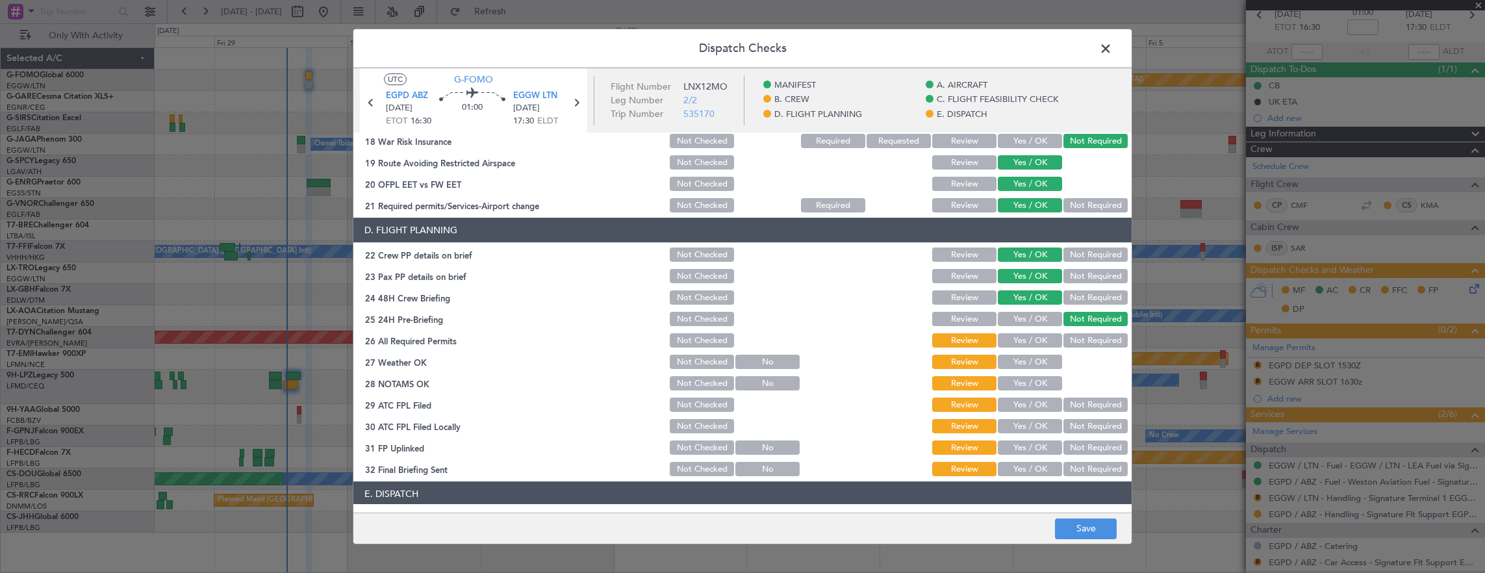
drag, startPoint x: 1027, startPoint y: 337, endPoint x: 1026, endPoint y: 357, distance: 20.1
click at [1027, 338] on button "Yes / OK" at bounding box center [1030, 340] width 64 height 14
click at [1027, 358] on button "Yes / OK" at bounding box center [1030, 362] width 64 height 14
drag, startPoint x: 1028, startPoint y: 379, endPoint x: 1027, endPoint y: 392, distance: 13.7
click at [1028, 379] on button "Yes / OK" at bounding box center [1030, 383] width 64 height 14
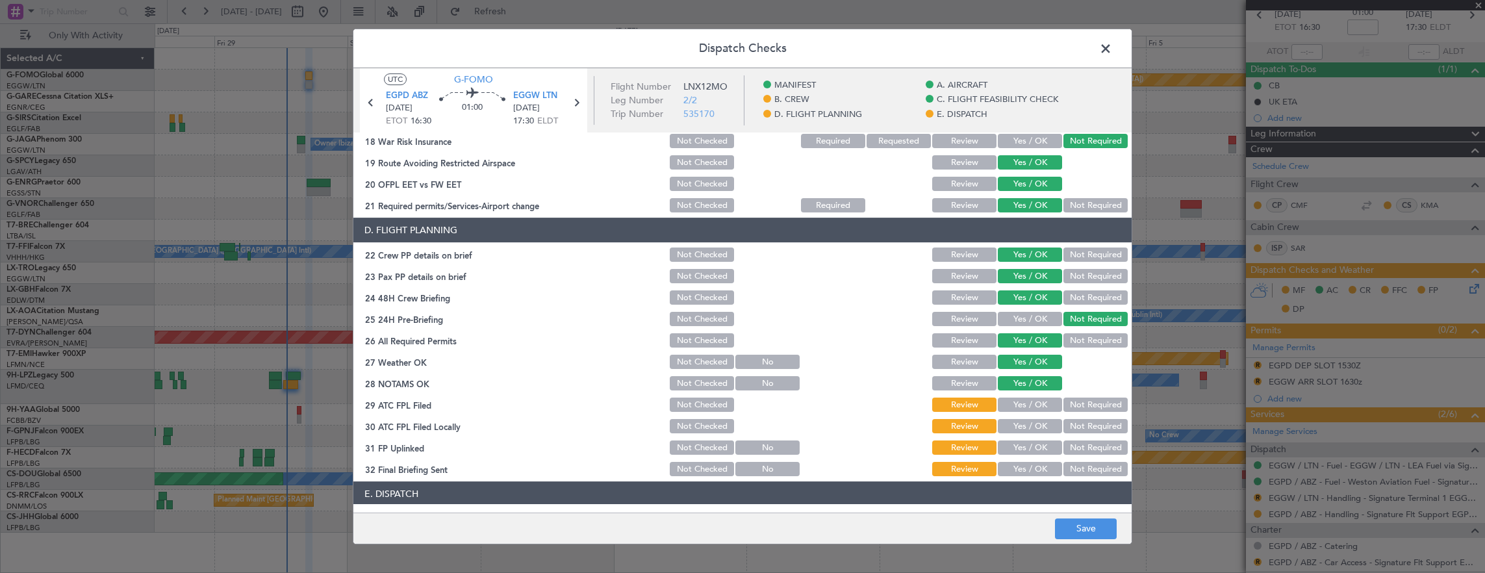
click at [1024, 407] on button "Yes / OK" at bounding box center [1030, 405] width 64 height 14
click at [1082, 431] on button "Not Required" at bounding box center [1095, 426] width 64 height 14
click at [1025, 442] on button "Yes / OK" at bounding box center [1030, 447] width 64 height 14
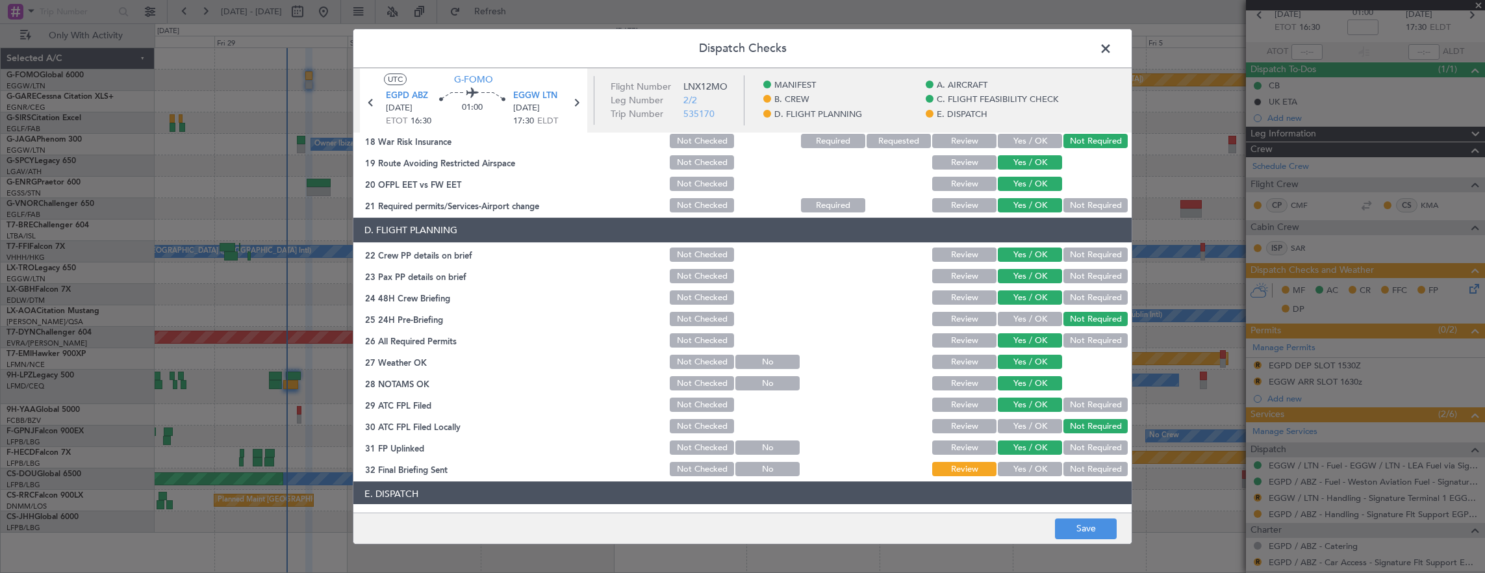
click at [1074, 464] on button "Not Required" at bounding box center [1095, 469] width 64 height 14
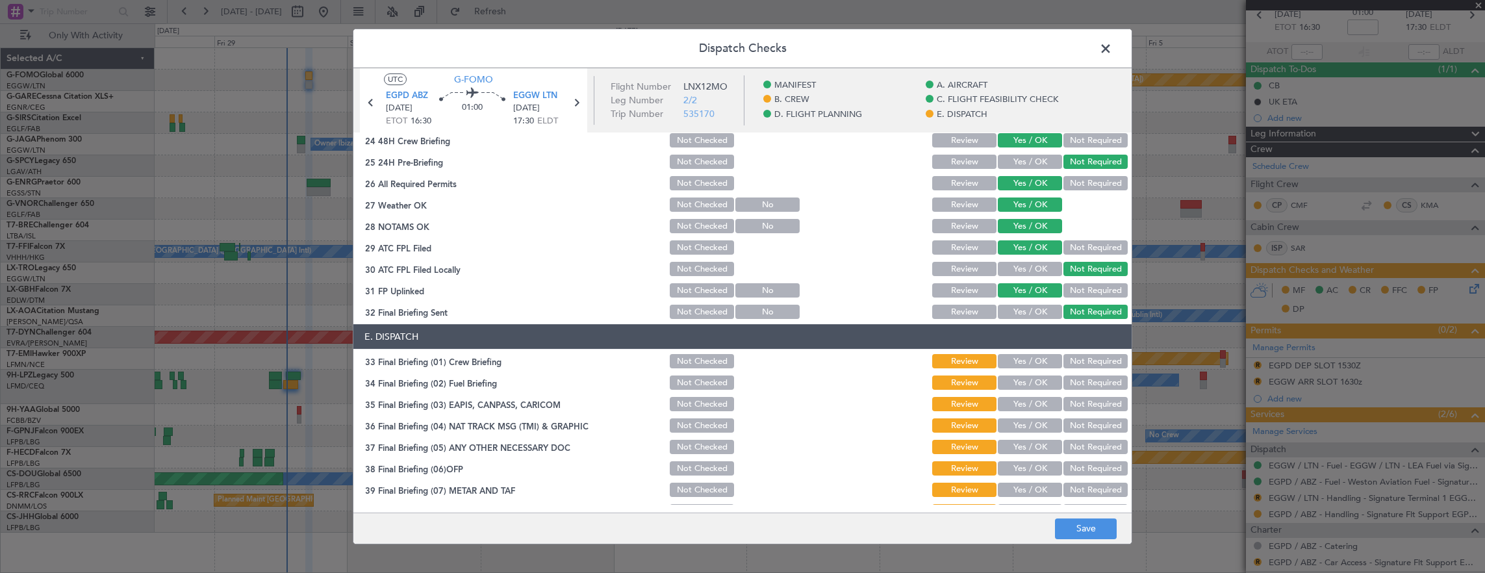
scroll to position [781, 0]
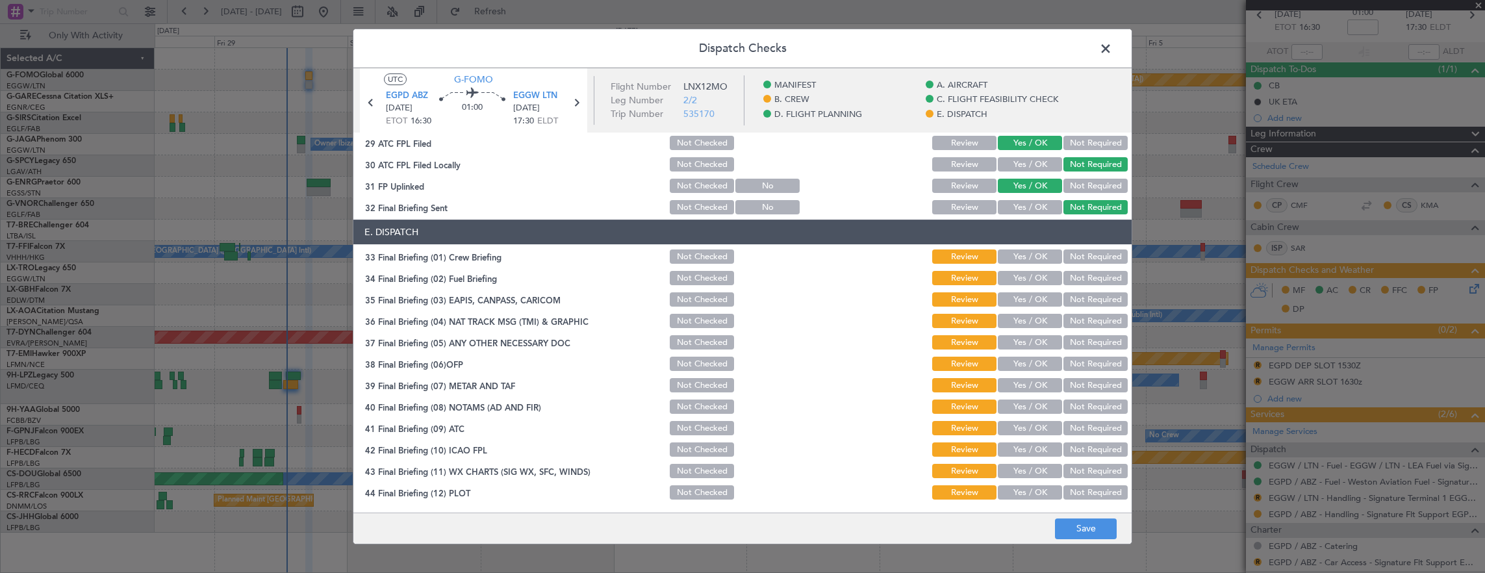
click at [1034, 266] on section "E. DISPATCH 33 Final Briefing (01) Crew Briefing Not Checked Review Yes / OK No…" at bounding box center [742, 361] width 778 height 282
drag, startPoint x: 1017, startPoint y: 259, endPoint x: 1015, endPoint y: 275, distance: 17.1
click at [1017, 268] on section "E. DISPATCH 33 Final Briefing (01) Crew Briefing Not Checked Review Yes / OK No…" at bounding box center [742, 361] width 778 height 282
click at [1015, 275] on button "Yes / OK" at bounding box center [1030, 278] width 64 height 14
drag, startPoint x: 1085, startPoint y: 301, endPoint x: 1085, endPoint y: 318, distance: 16.9
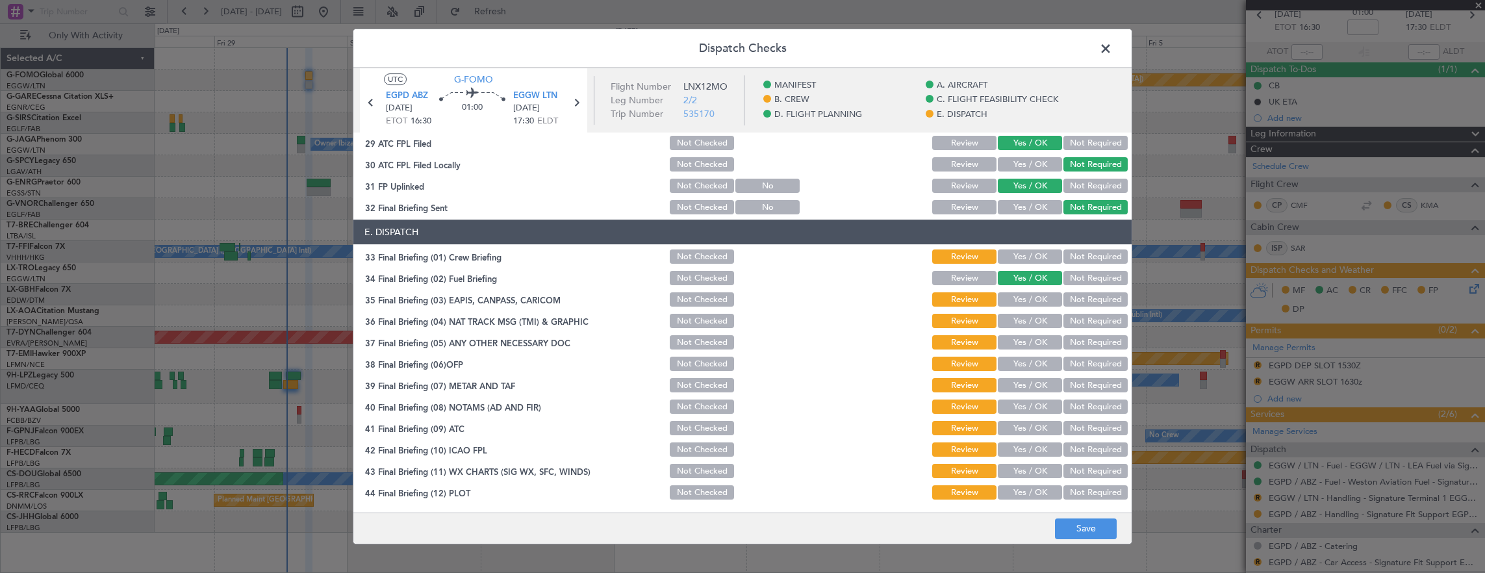
click at [1085, 303] on button "Not Required" at bounding box center [1095, 299] width 64 height 14
click at [1085, 318] on button "Not Required" at bounding box center [1095, 321] width 64 height 14
drag, startPoint x: 1011, startPoint y: 252, endPoint x: 1012, endPoint y: 278, distance: 26.0
click at [1011, 259] on button "Yes / OK" at bounding box center [1030, 256] width 64 height 14
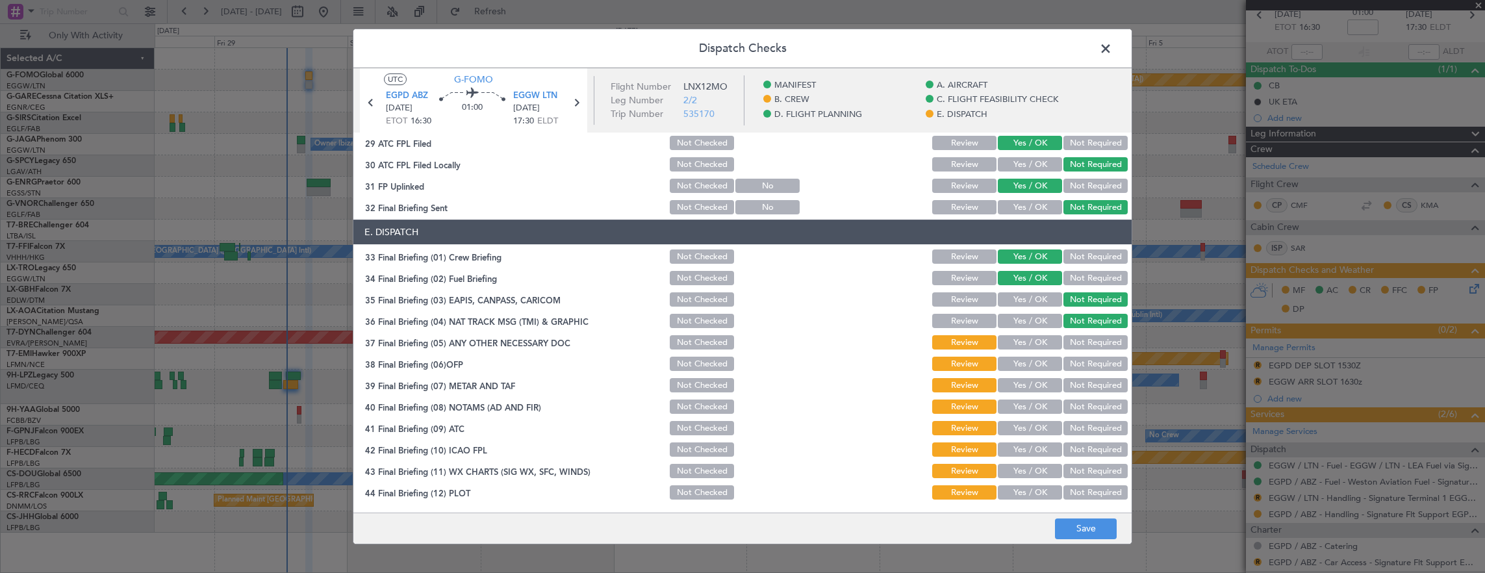
click at [1018, 346] on button "Yes / OK" at bounding box center [1030, 342] width 64 height 14
click at [1026, 368] on button "Yes / OK" at bounding box center [1030, 364] width 64 height 14
click at [1017, 390] on button "Yes / OK" at bounding box center [1030, 385] width 64 height 14
click at [1023, 414] on div "Yes / OK" at bounding box center [1029, 407] width 66 height 18
click at [1023, 441] on div "Yes / OK" at bounding box center [1029, 449] width 66 height 18
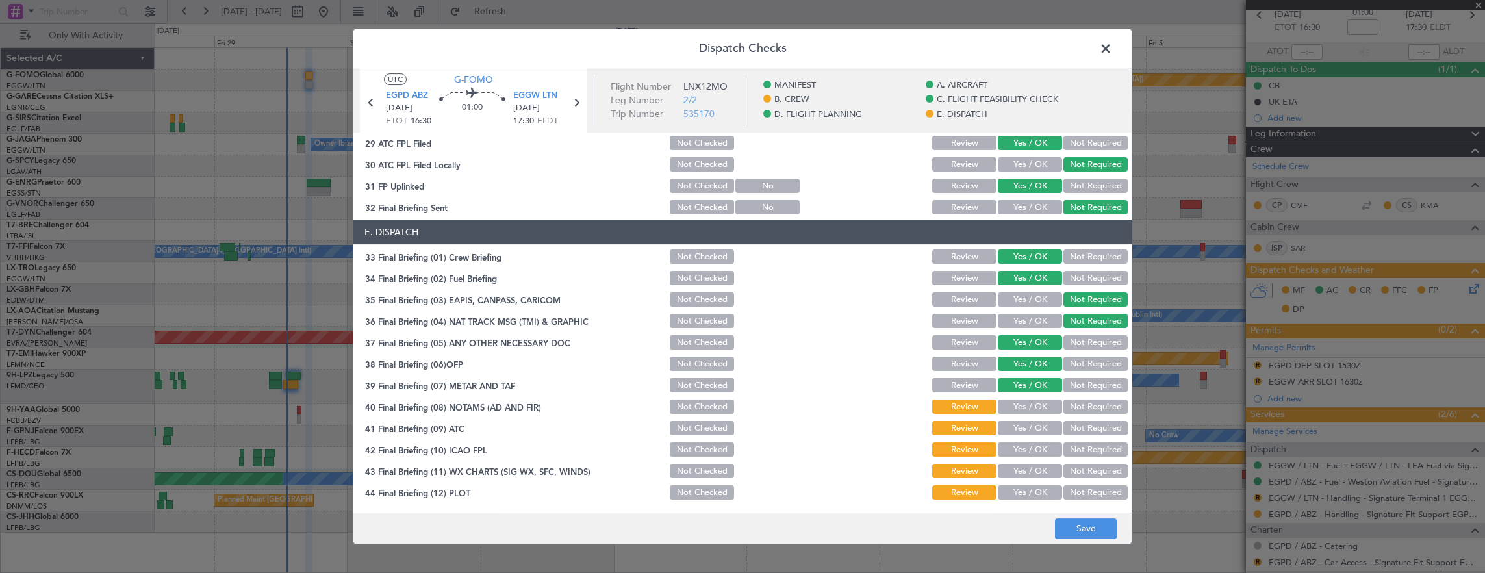
click at [1020, 449] on button "Yes / OK" at bounding box center [1030, 449] width 64 height 14
click at [1009, 416] on section "E. DISPATCH 33 Final Briefing (01) Crew Briefing Not Checked Review Yes / OK No…" at bounding box center [742, 361] width 778 height 282
click at [1008, 409] on button "Yes / OK" at bounding box center [1030, 406] width 64 height 14
click at [1013, 426] on button "Yes / OK" at bounding box center [1030, 428] width 64 height 14
click at [1024, 459] on section "E. DISPATCH 33 Final Briefing (01) Crew Briefing Not Checked Review Yes / OK No…" at bounding box center [742, 361] width 778 height 282
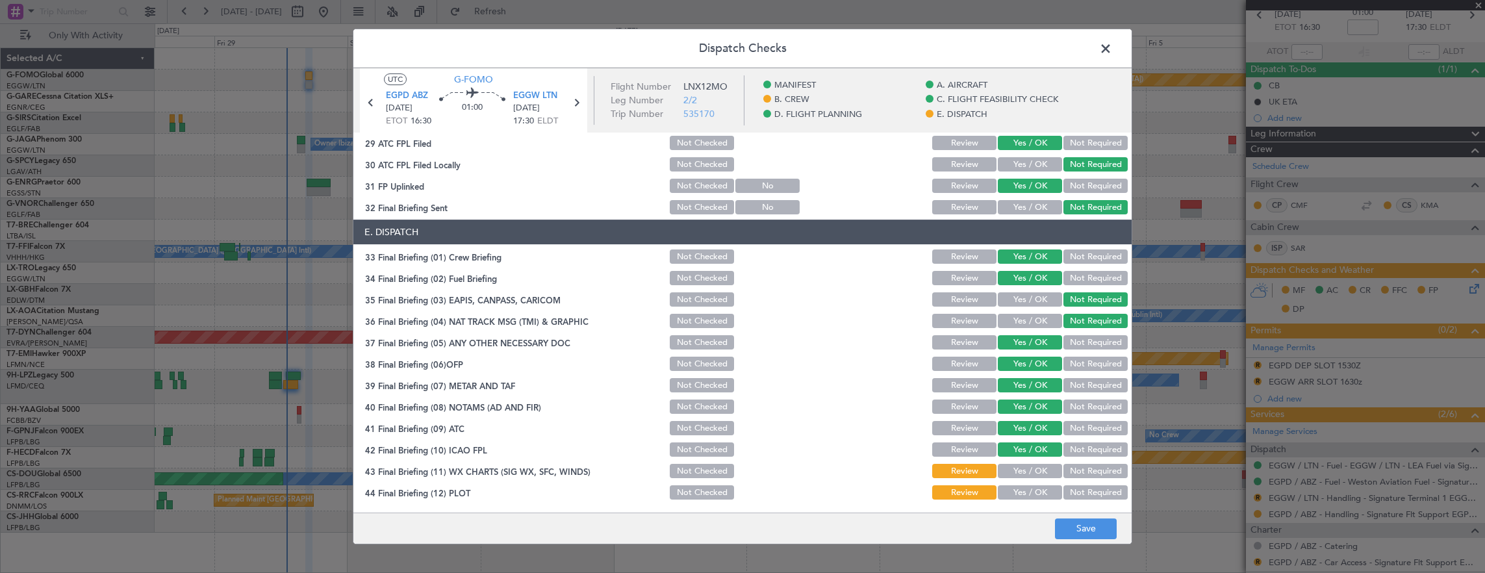
click at [1028, 469] on button "Yes / OK" at bounding box center [1030, 471] width 64 height 14
click at [1035, 498] on button "Yes / OK" at bounding box center [1030, 492] width 64 height 14
click at [1083, 522] on button "Save" at bounding box center [1086, 528] width 62 height 21
drag, startPoint x: 1103, startPoint y: 55, endPoint x: 1309, endPoint y: 190, distance: 246.8
click at [1112, 55] on span at bounding box center [1112, 52] width 0 height 26
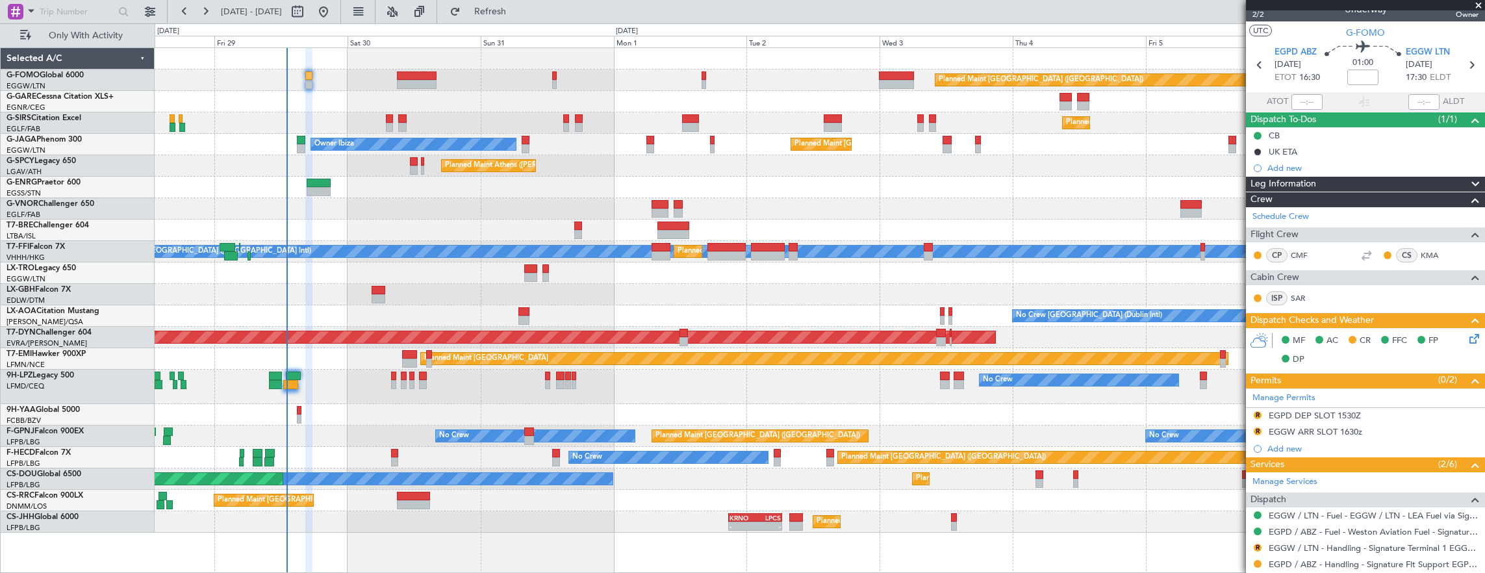
scroll to position [0, 0]
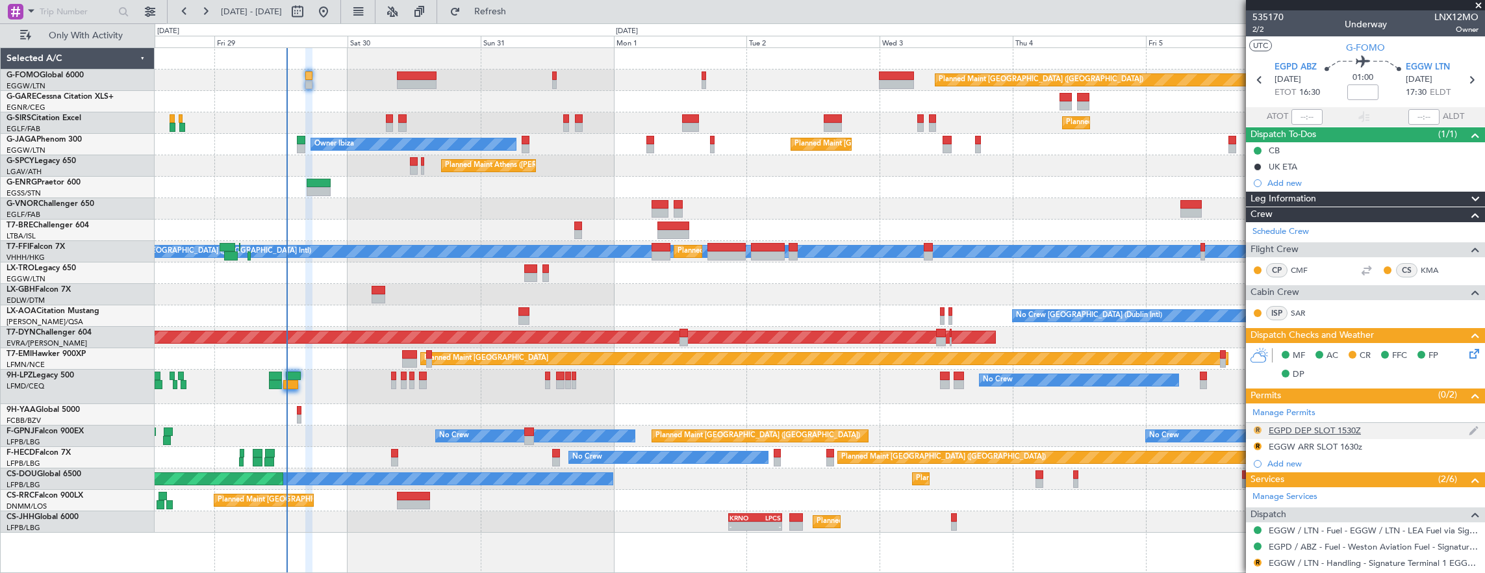
click at [1254, 429] on button "R" at bounding box center [1258, 430] width 8 height 8
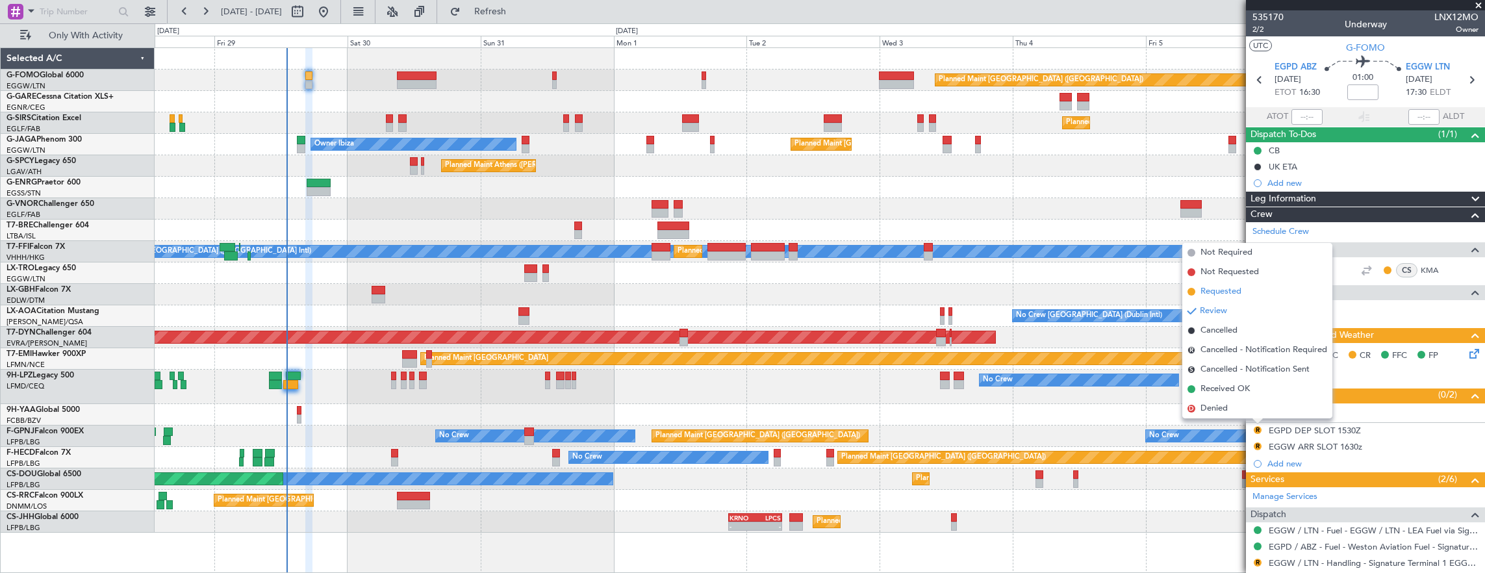
click at [1237, 290] on span "Requested" at bounding box center [1220, 291] width 41 height 13
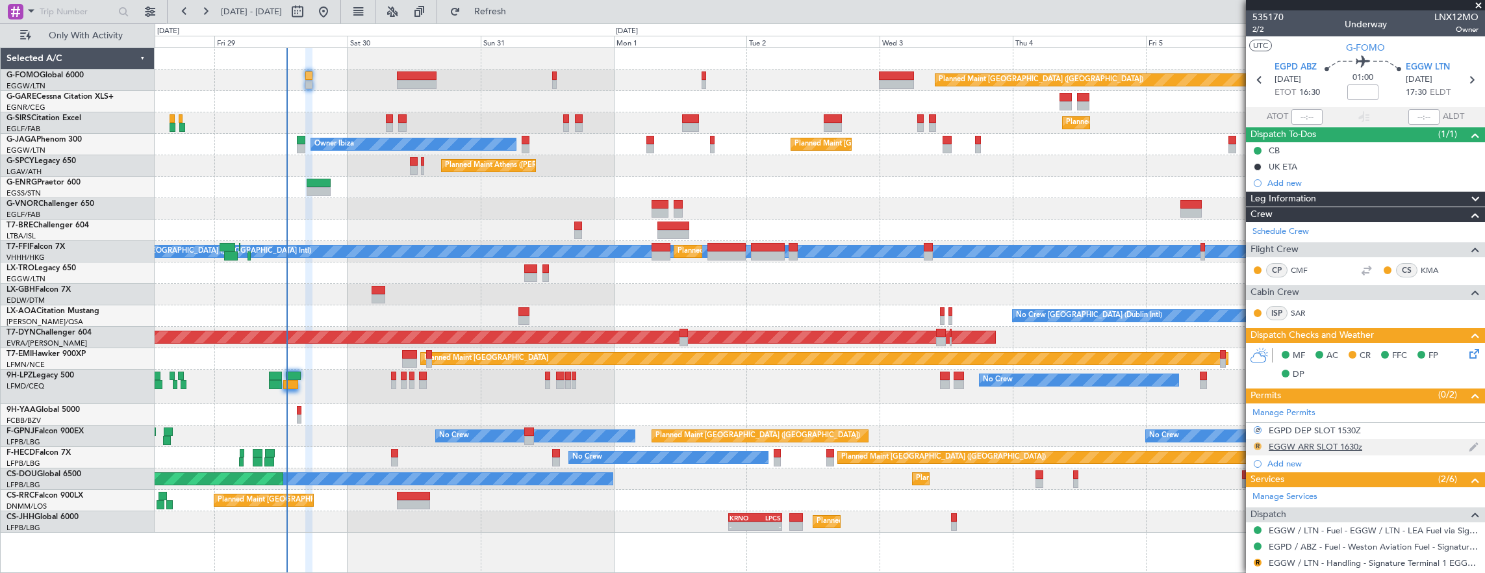
click at [1255, 442] on button "R" at bounding box center [1258, 446] width 8 height 8
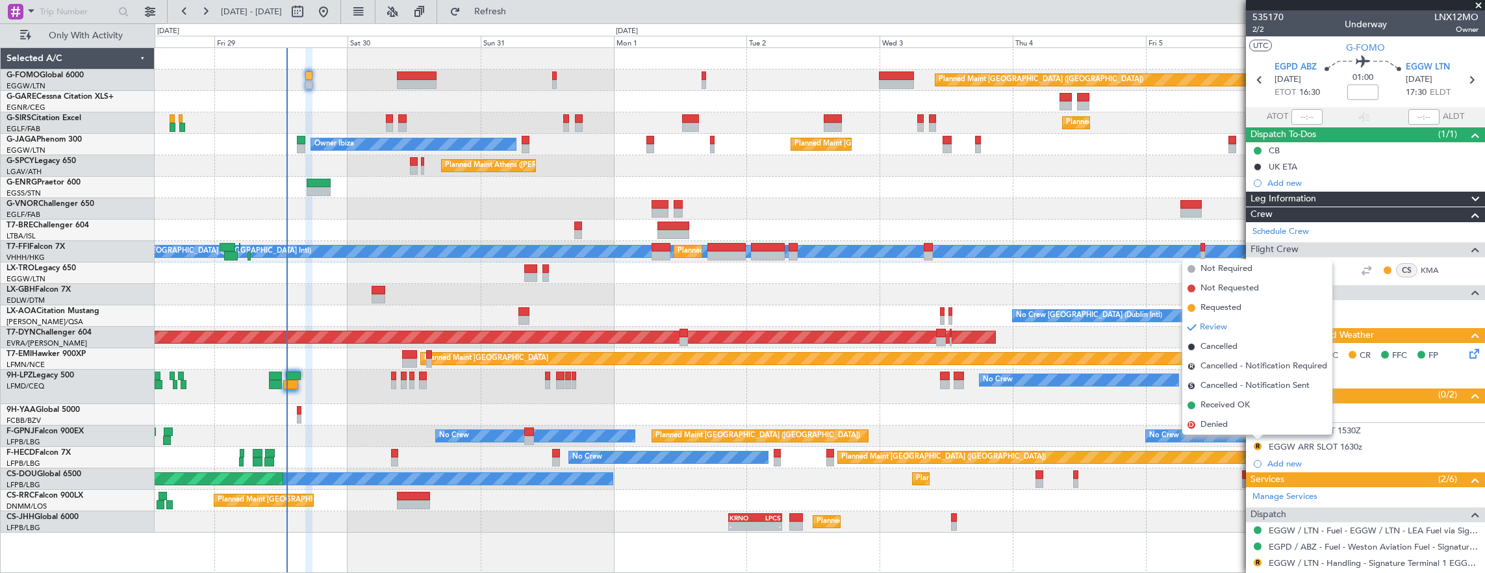
drag, startPoint x: 1239, startPoint y: 302, endPoint x: 1237, endPoint y: 317, distance: 15.1
click at [1240, 305] on span "Requested" at bounding box center [1220, 307] width 41 height 13
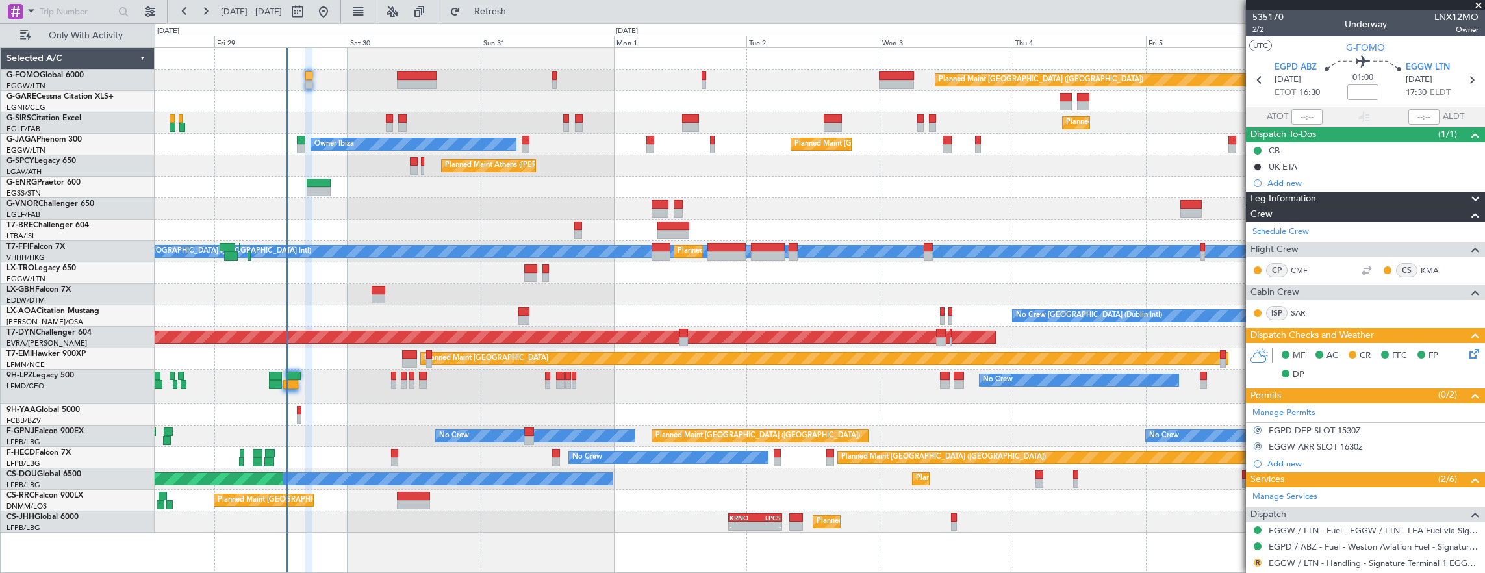
click at [1255, 559] on button "R" at bounding box center [1258, 563] width 8 height 8
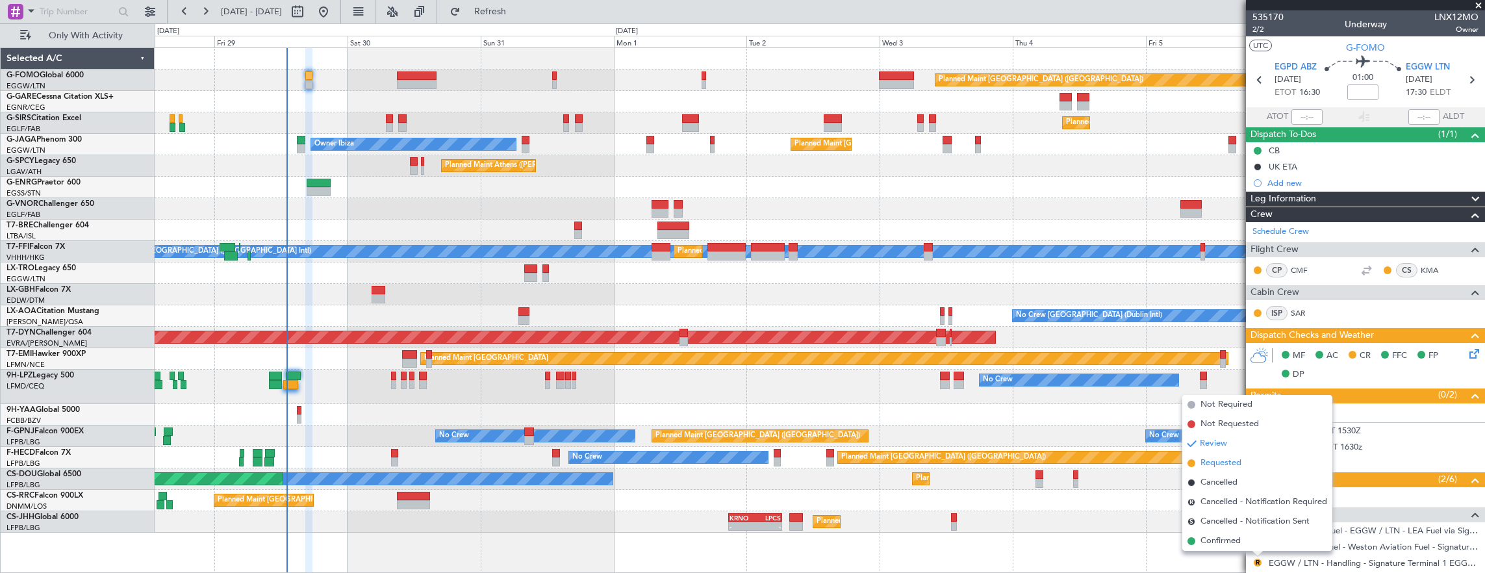
click at [1248, 464] on li "Requested" at bounding box center [1257, 462] width 150 height 19
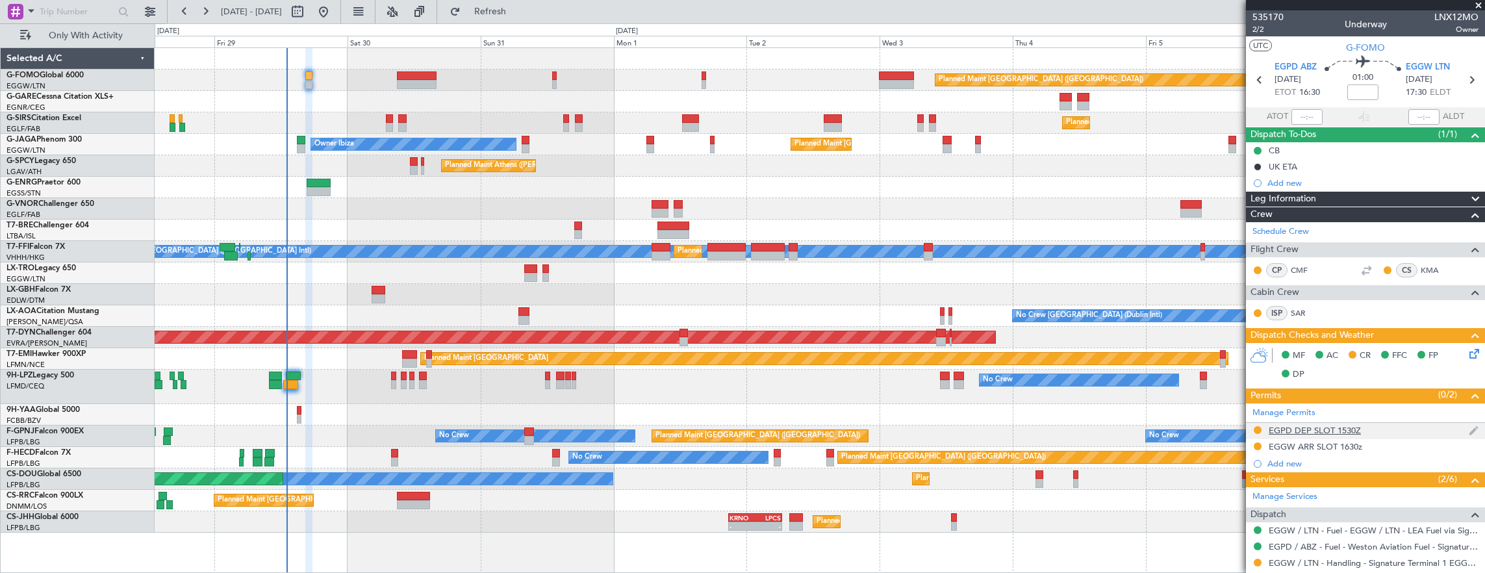
click at [1412, 429] on div "EGPD DEP SLOT 1530Z" at bounding box center [1365, 431] width 239 height 16
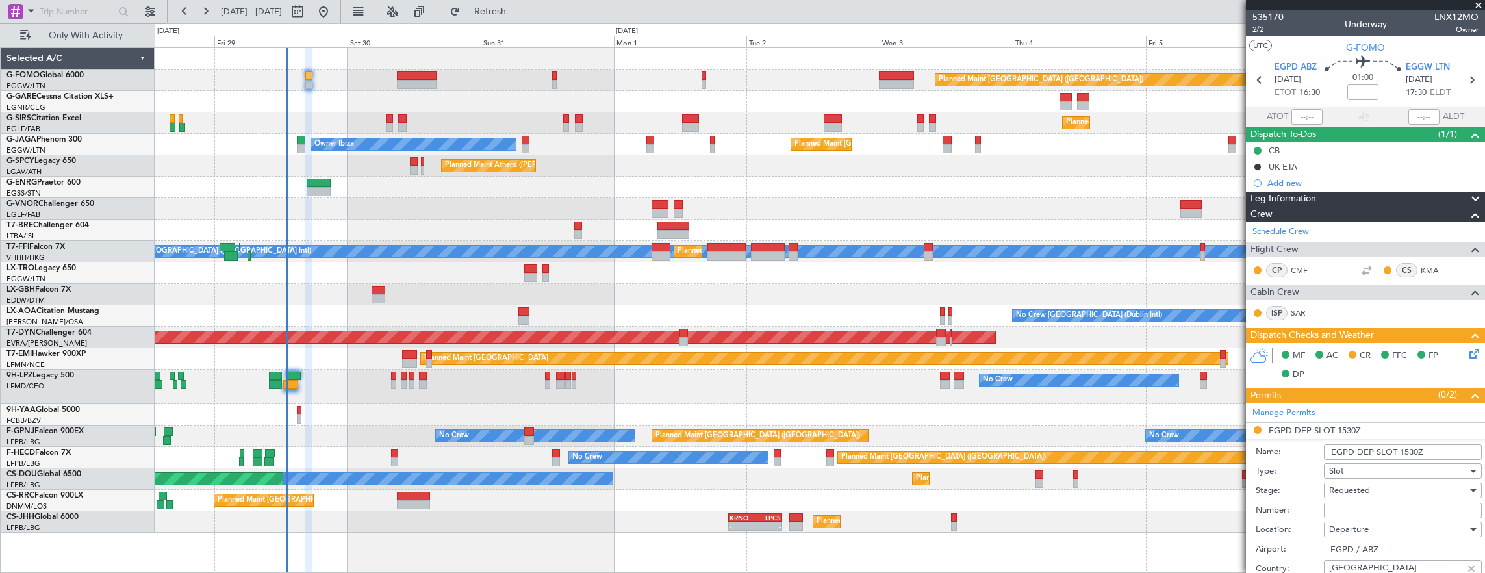
drag, startPoint x: 1407, startPoint y: 442, endPoint x: 1414, endPoint y: 451, distance: 11.1
click at [1407, 444] on input "EGPD DEP SLOT 1530Z" at bounding box center [1403, 452] width 158 height 16
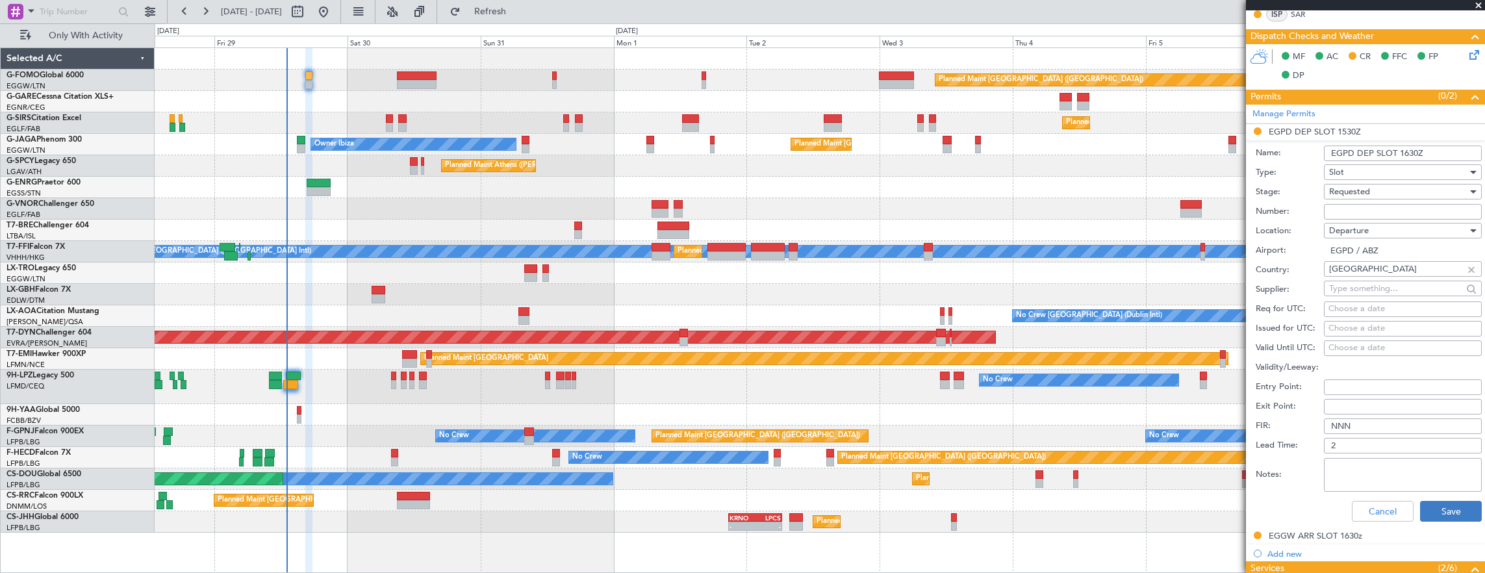
scroll to position [390, 0]
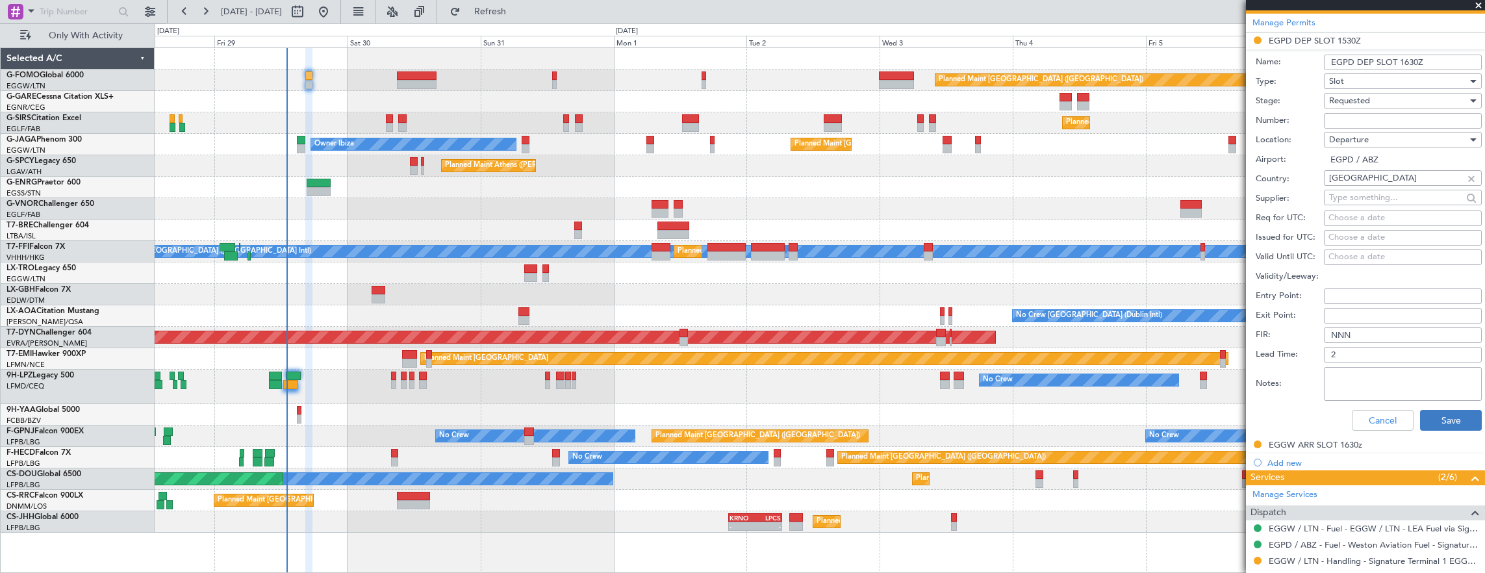
type input "EGPD DEP SLOT 1630Z"
click at [1439, 422] on button "Save" at bounding box center [1451, 420] width 62 height 21
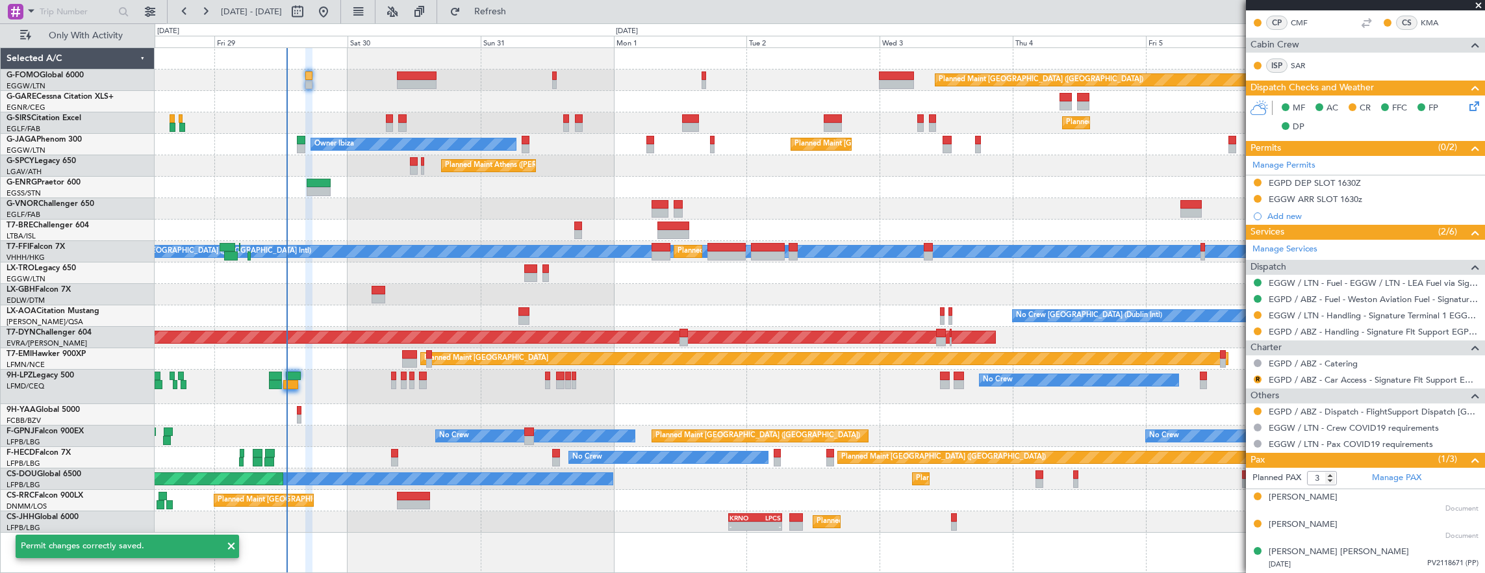
scroll to position [243, 0]
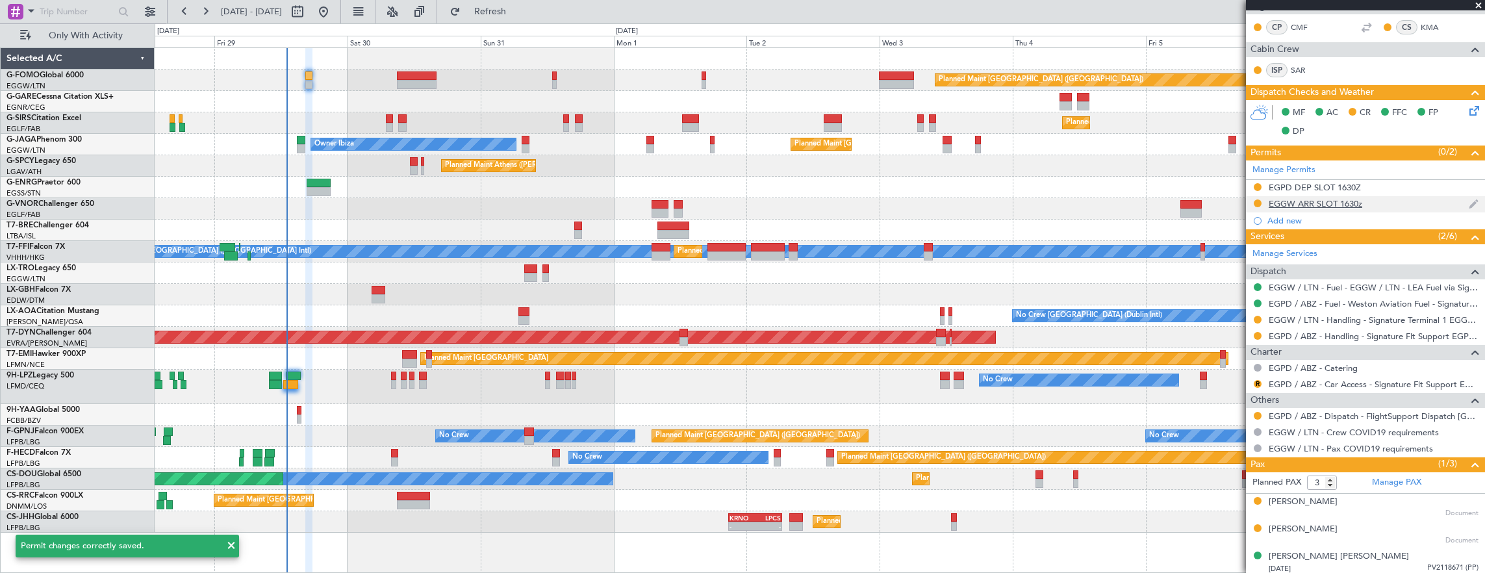
click at [1386, 196] on div "EGGW ARR SLOT 1630z" at bounding box center [1365, 204] width 239 height 16
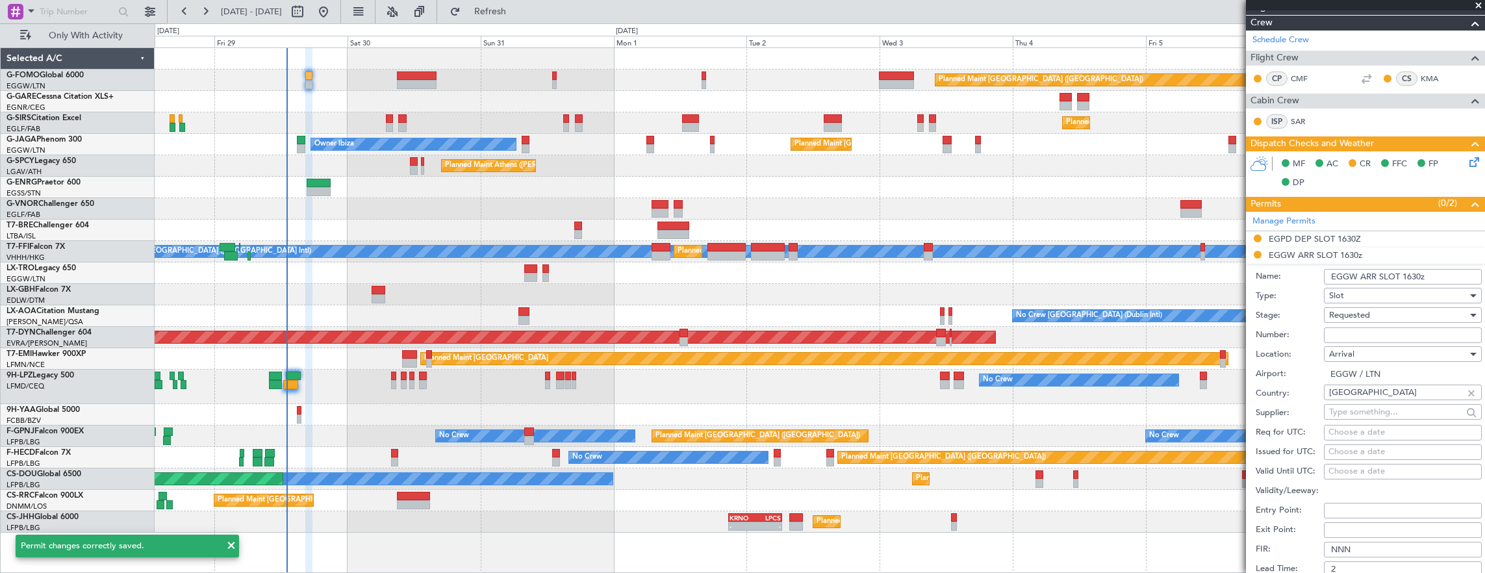
scroll to position [195, 0]
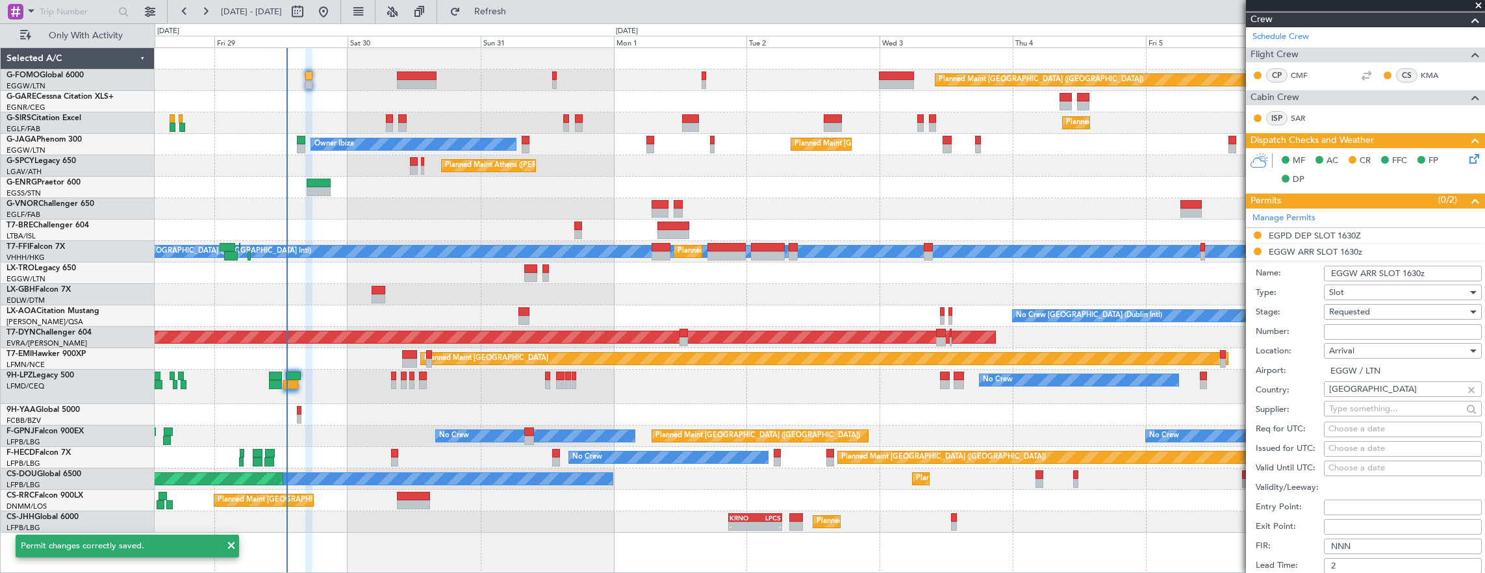
click at [1406, 270] on input "EGGW ARR SLOT 1630z" at bounding box center [1403, 274] width 158 height 16
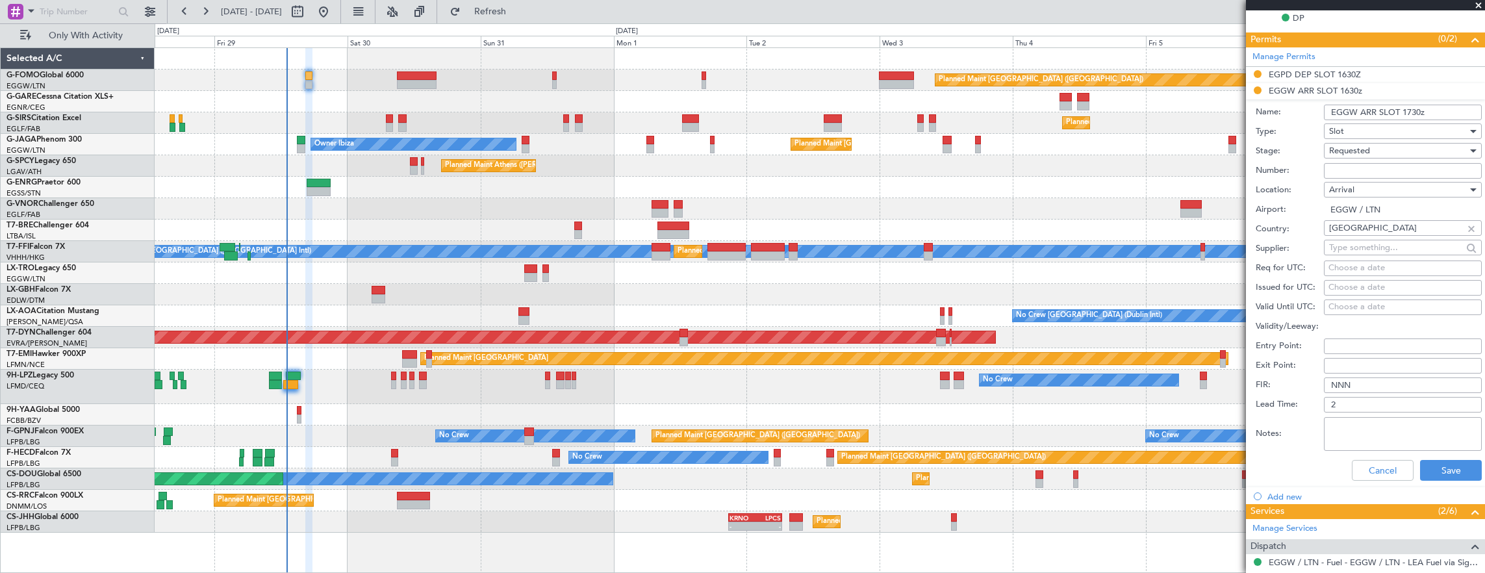
scroll to position [455, 0]
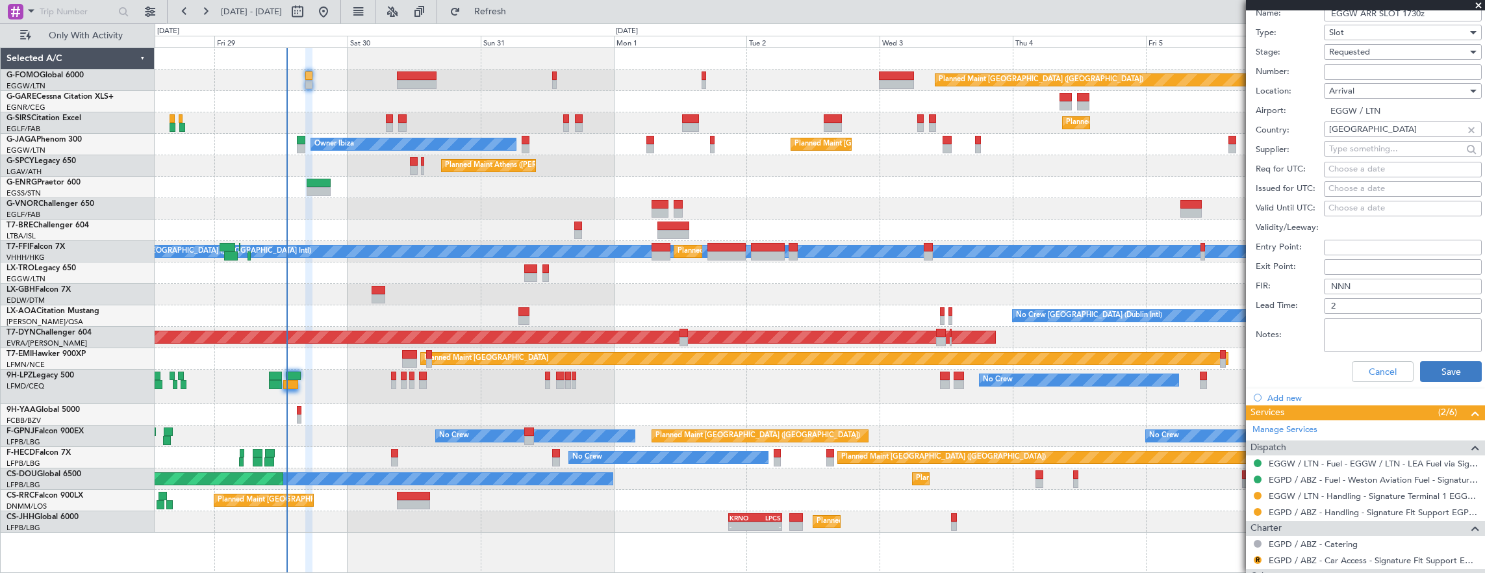
type input "EGGW ARR SLOT 1730z"
drag, startPoint x: 1439, startPoint y: 366, endPoint x: 939, endPoint y: 570, distance: 540.1
click at [1439, 366] on button "Save" at bounding box center [1451, 371] width 62 height 21
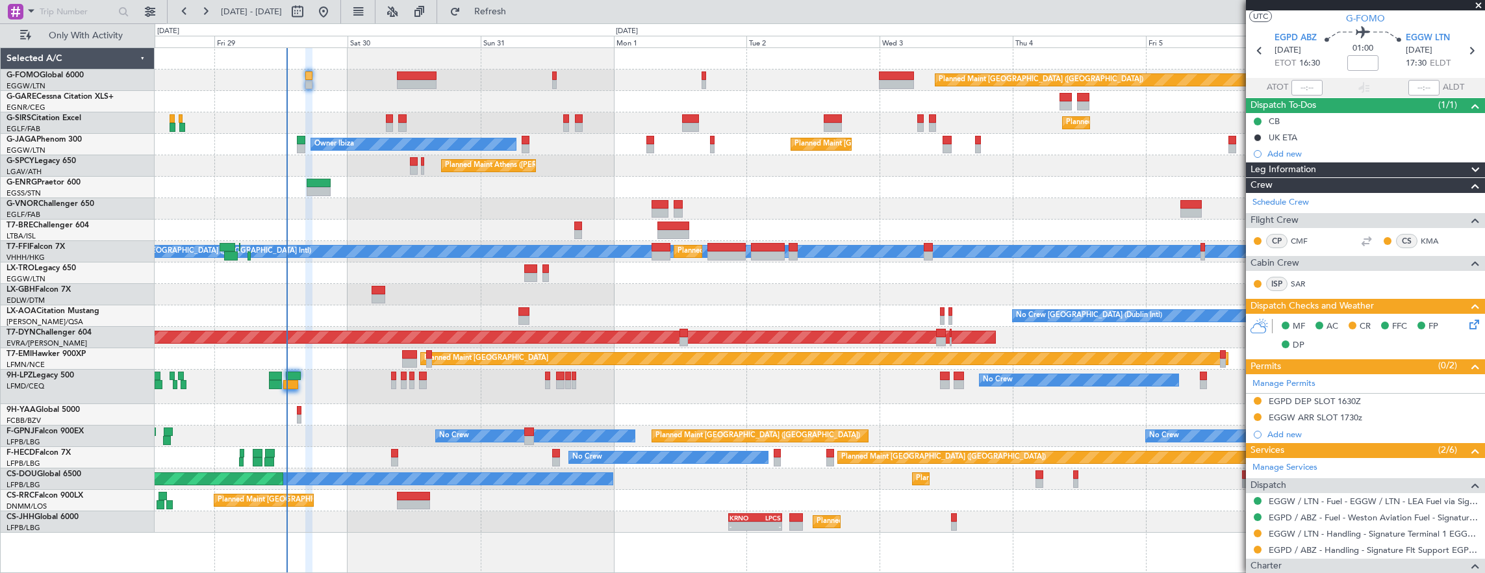
scroll to position [0, 0]
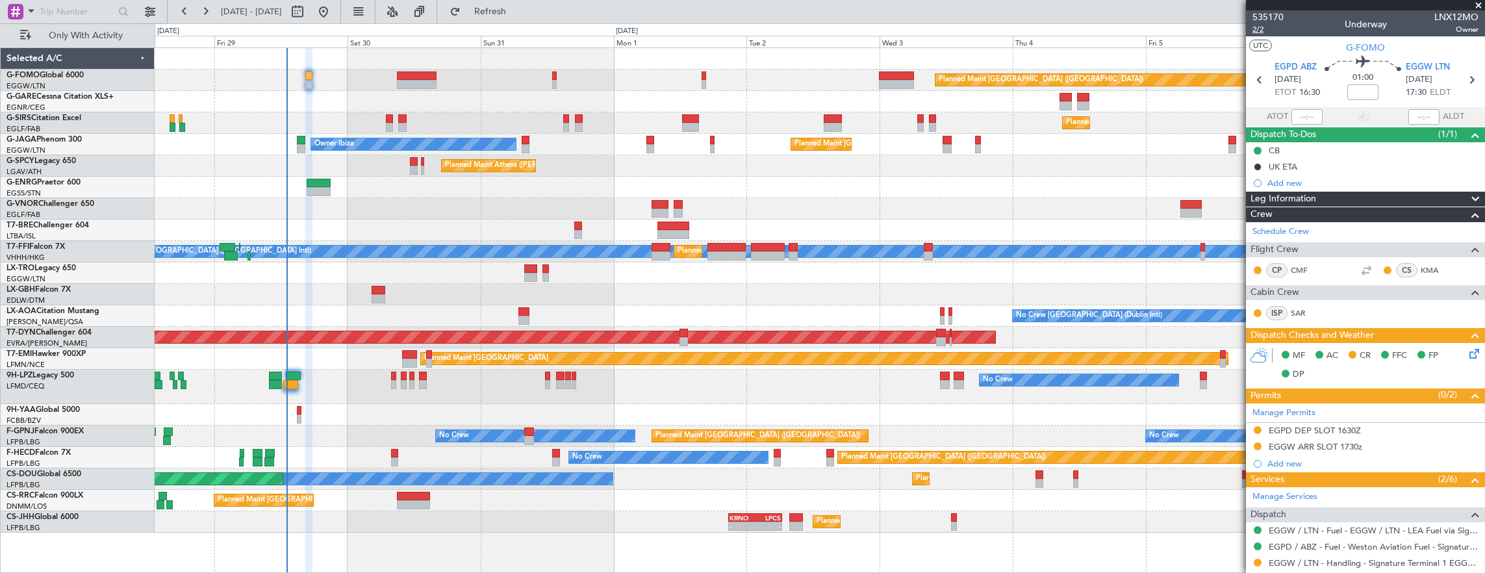
click at [1274, 26] on span "2/2" at bounding box center [1267, 29] width 31 height 11
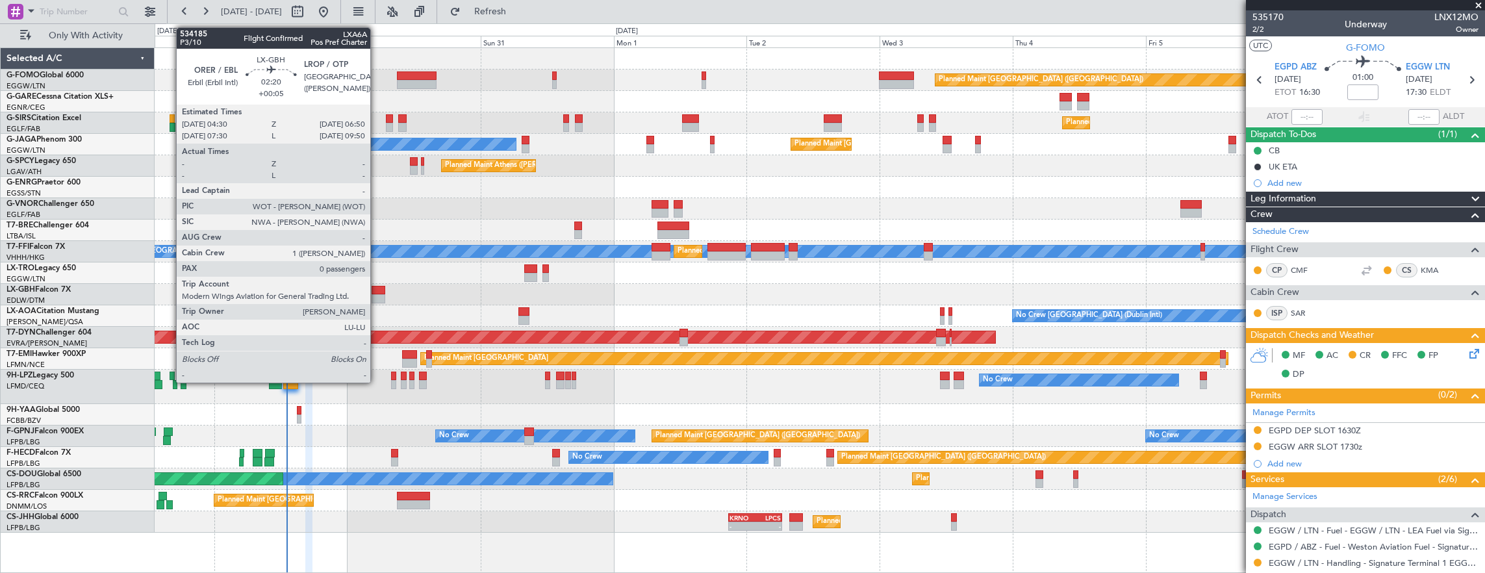
click at [377, 299] on div at bounding box center [378, 298] width 13 height 9
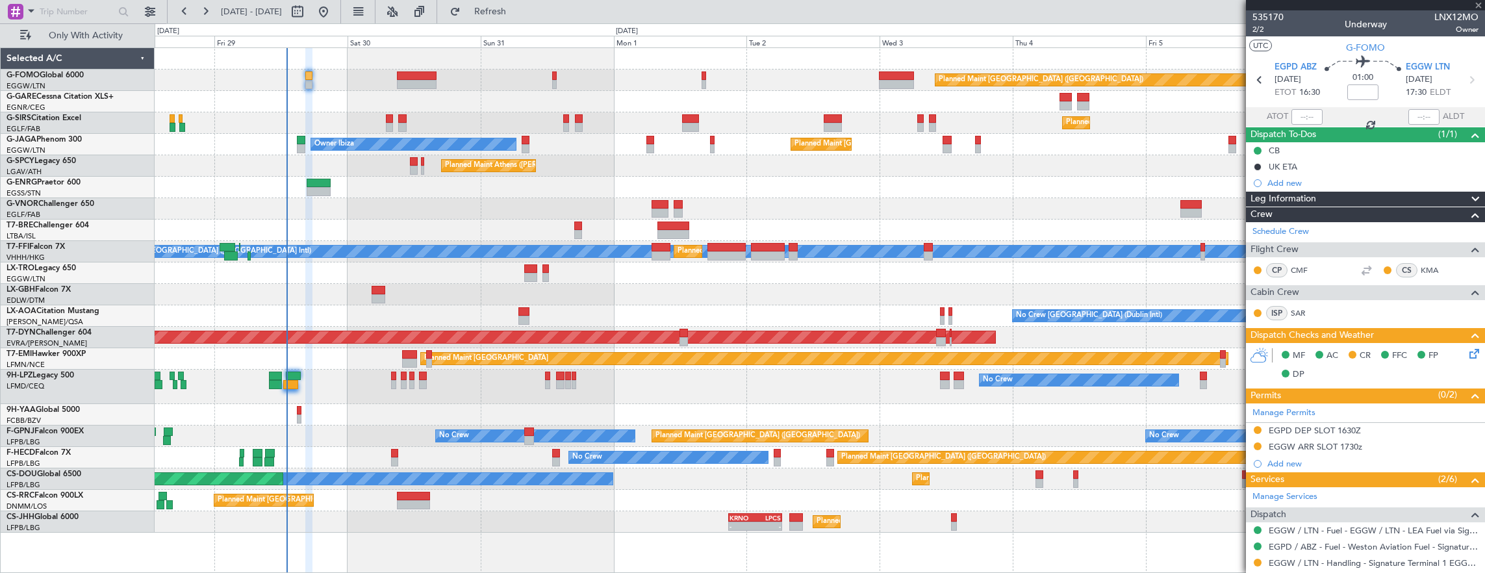
type input "+00:05"
type input "0"
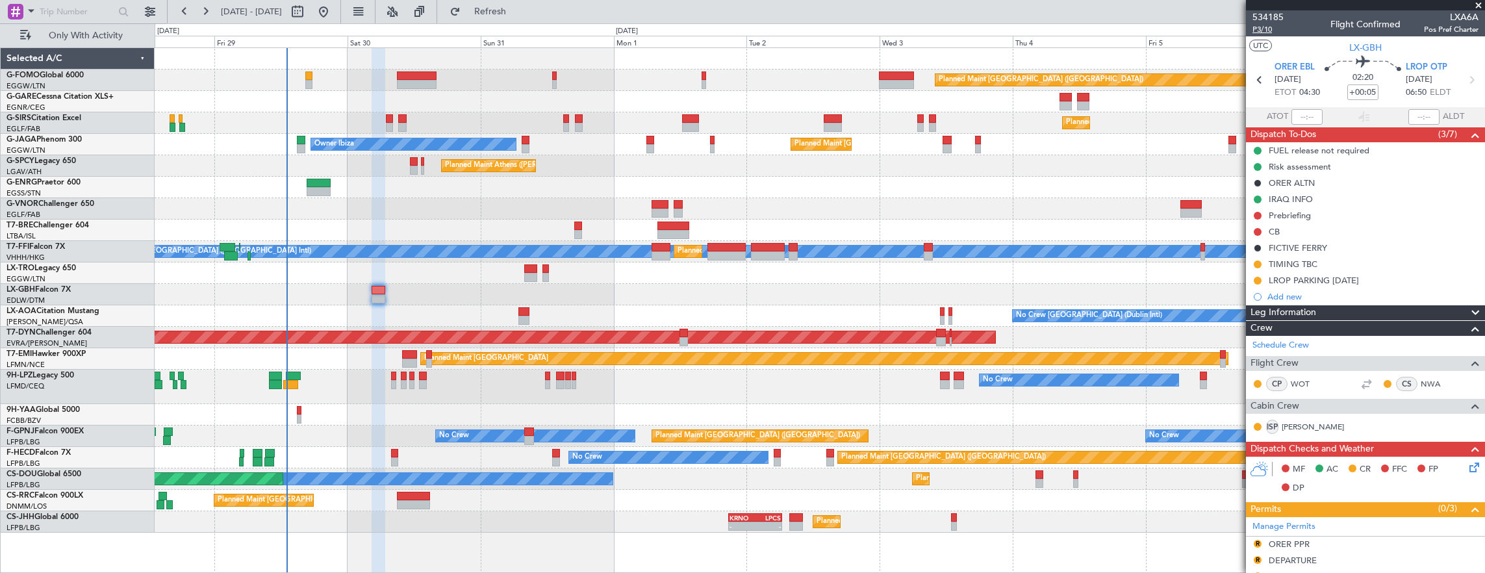
click at [1270, 27] on span "P3/10" at bounding box center [1267, 29] width 31 height 11
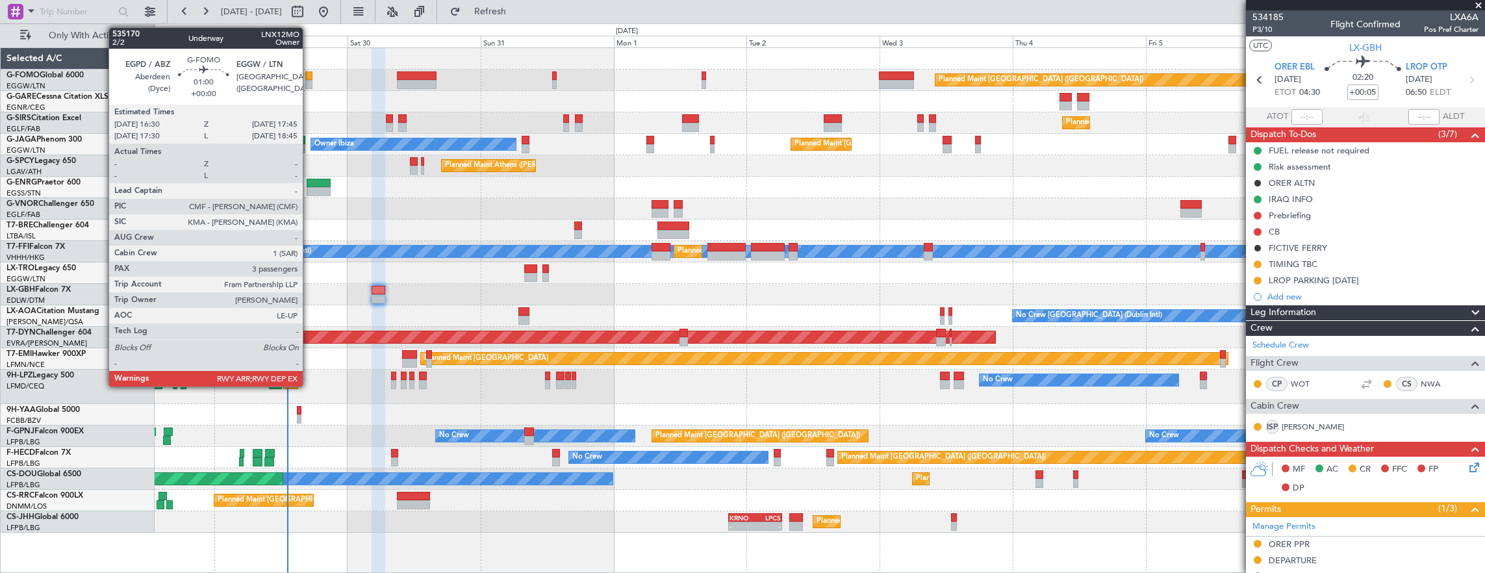
click at [309, 81] on div at bounding box center [308, 84] width 7 height 9
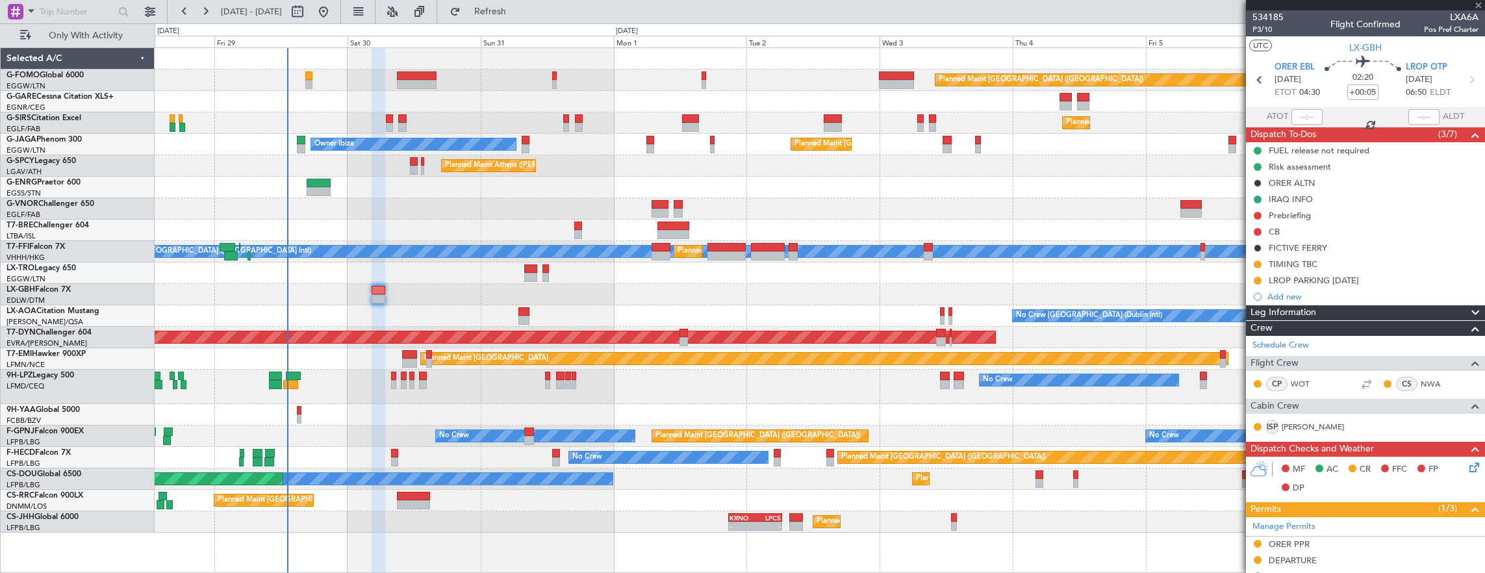
type input "3"
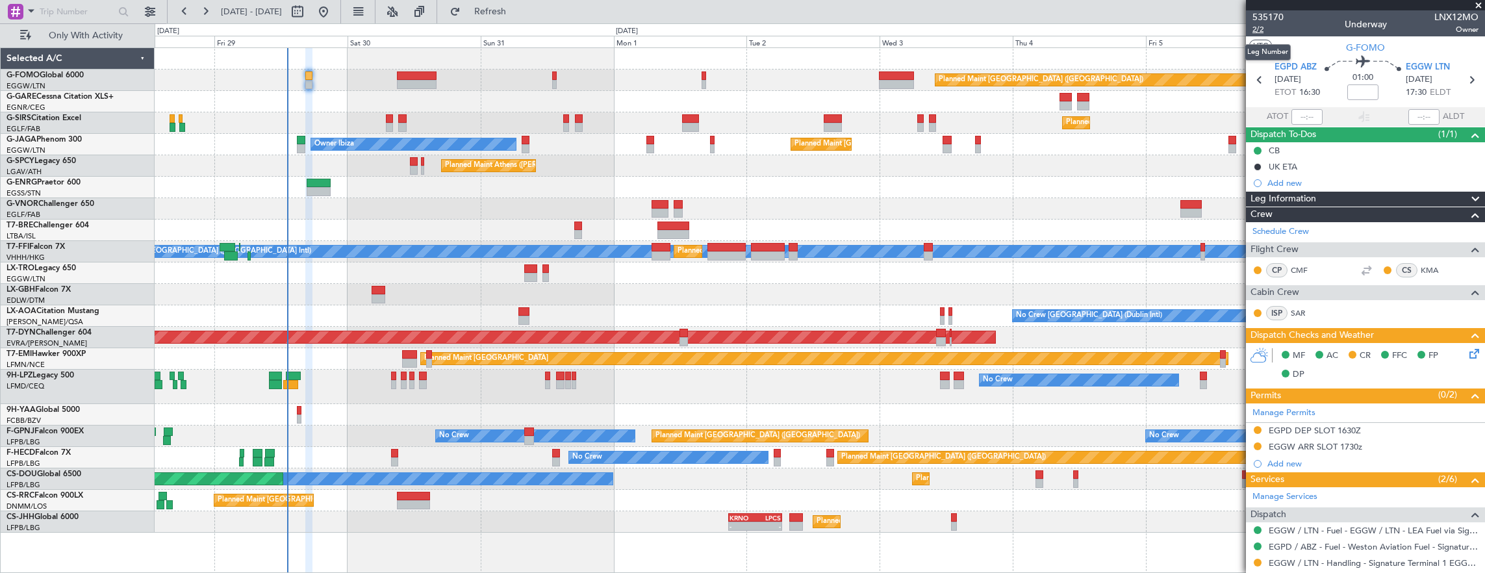
click at [1266, 28] on span "2/2" at bounding box center [1267, 29] width 31 height 11
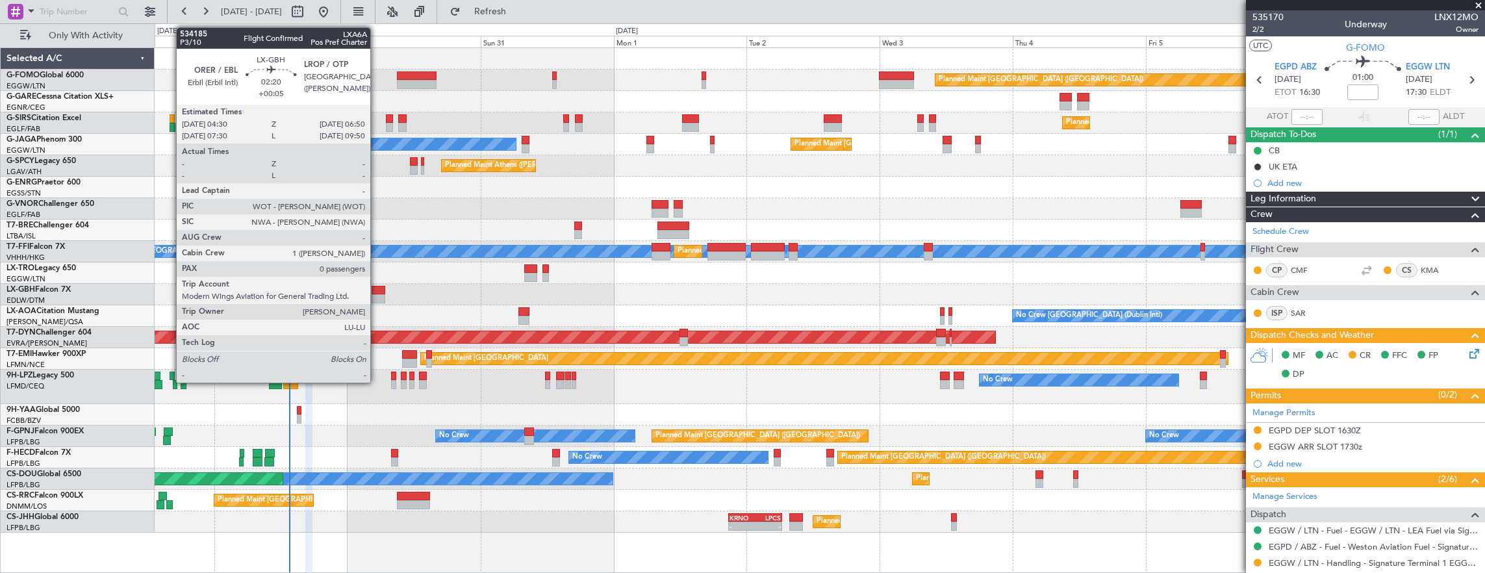
click at [377, 288] on div at bounding box center [378, 290] width 13 height 9
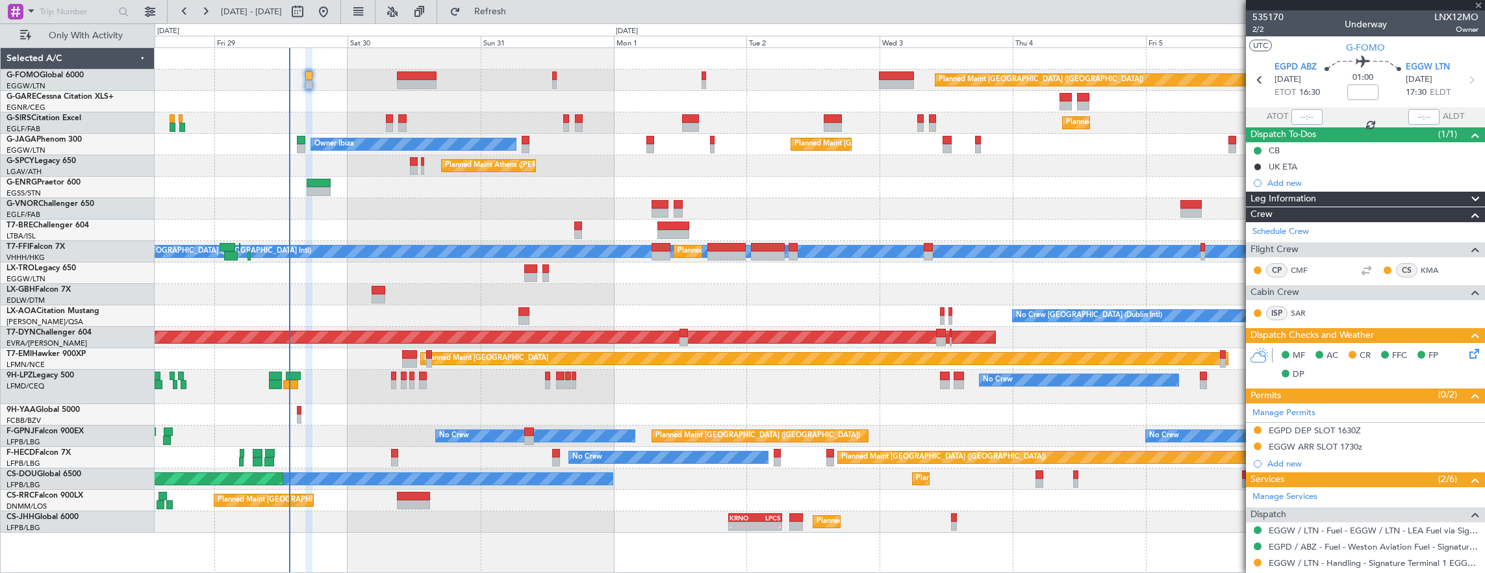
type input "+00:05"
type input "0"
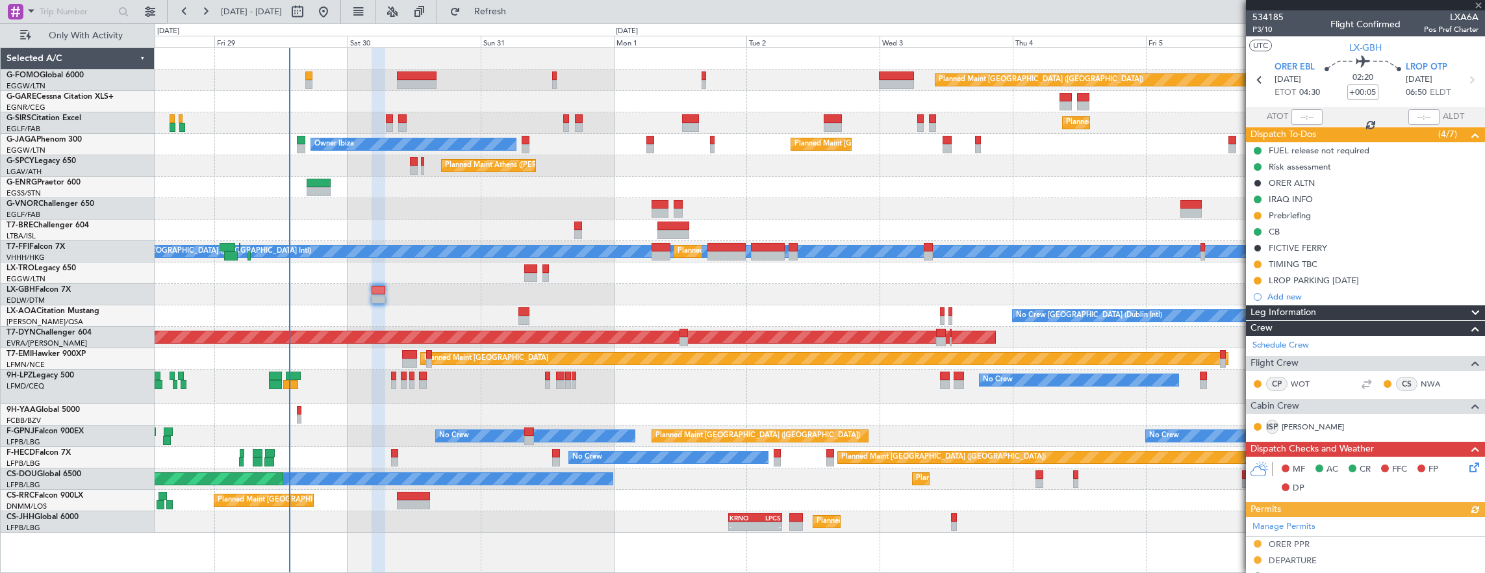
scroll to position [195, 0]
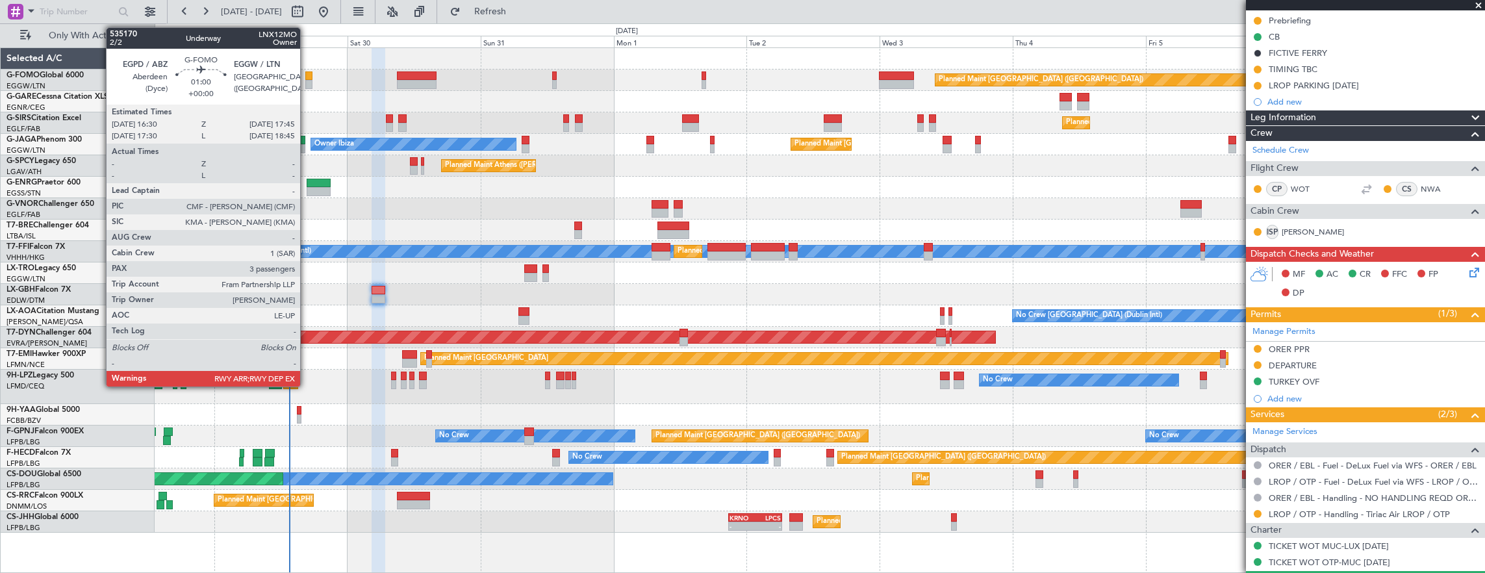
click at [307, 84] on div at bounding box center [308, 84] width 7 height 9
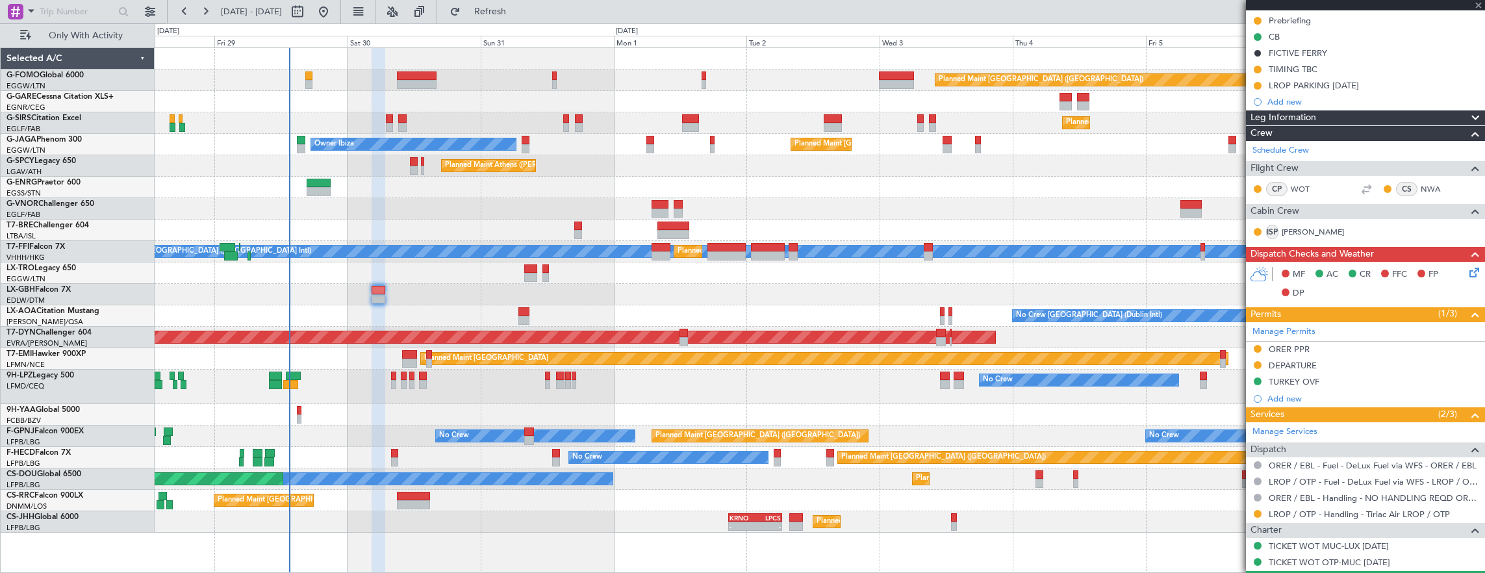
type input "3"
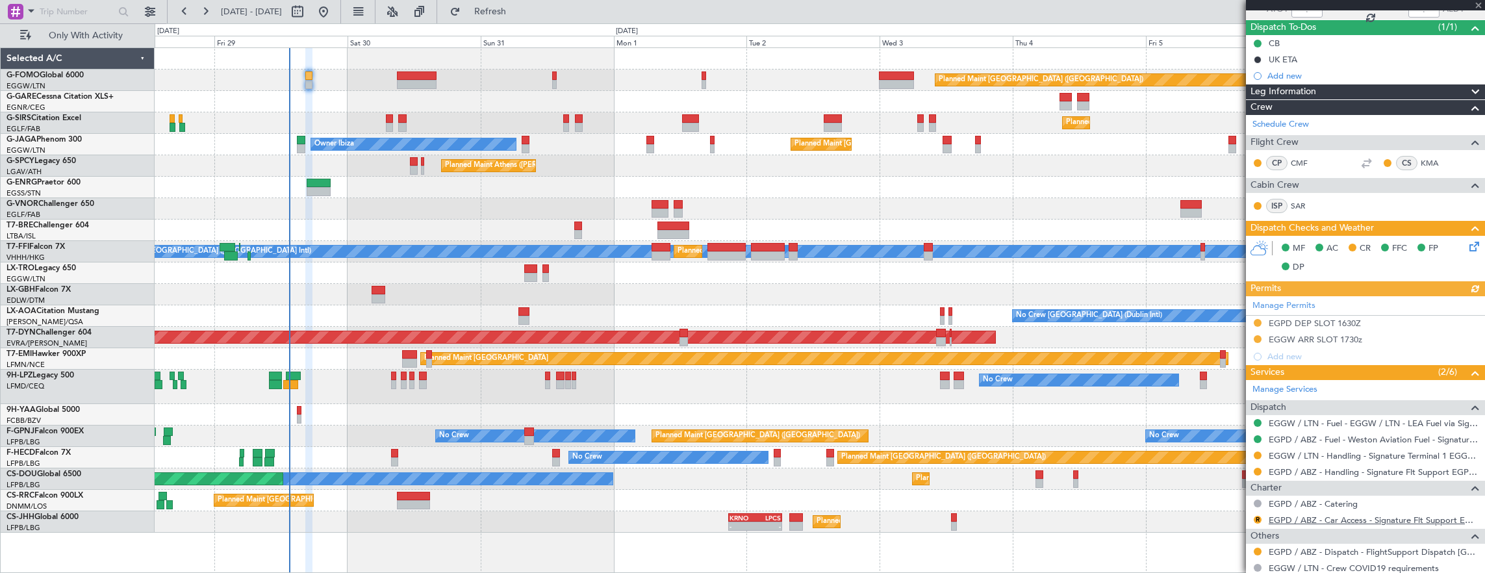
scroll to position [130, 0]
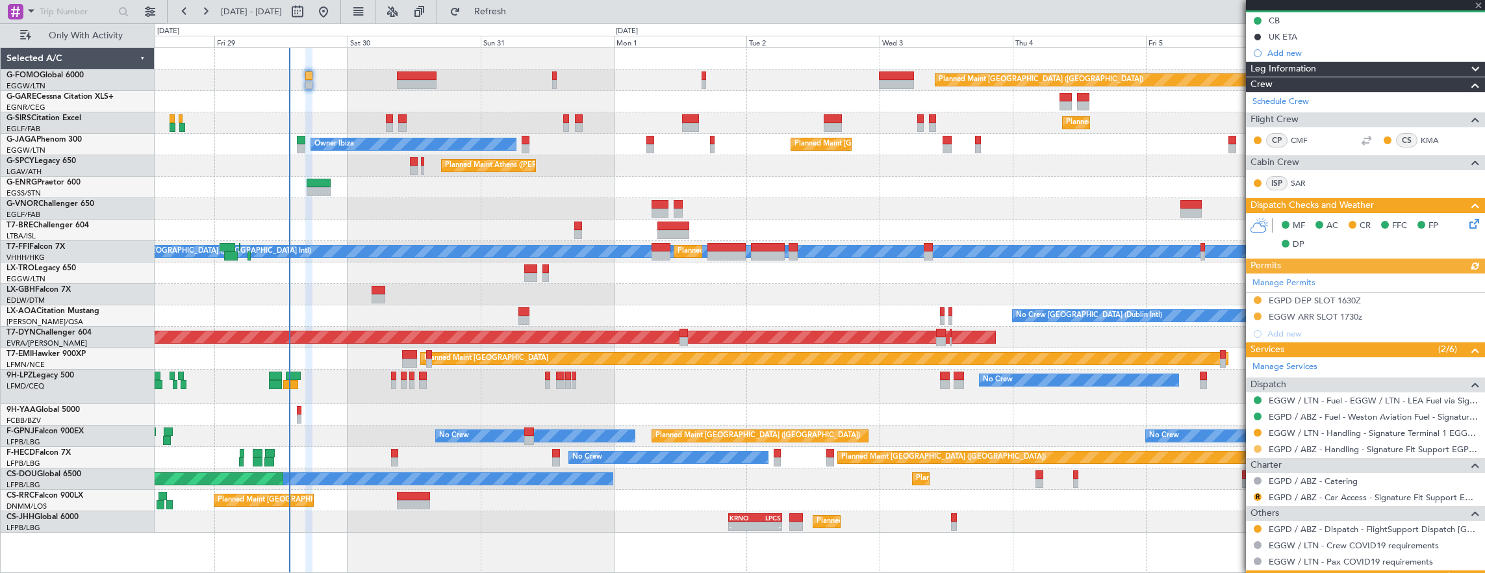
click at [1256, 446] on button at bounding box center [1258, 449] width 8 height 8
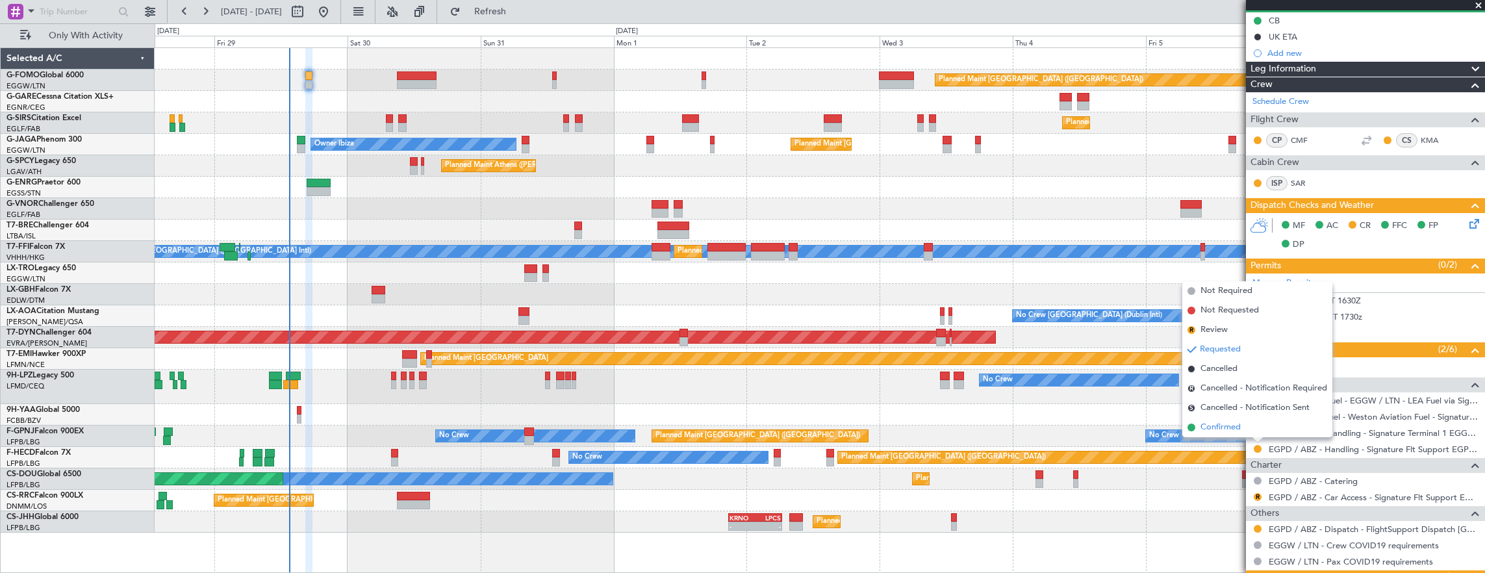
click at [1242, 429] on li "Confirmed" at bounding box center [1257, 427] width 150 height 19
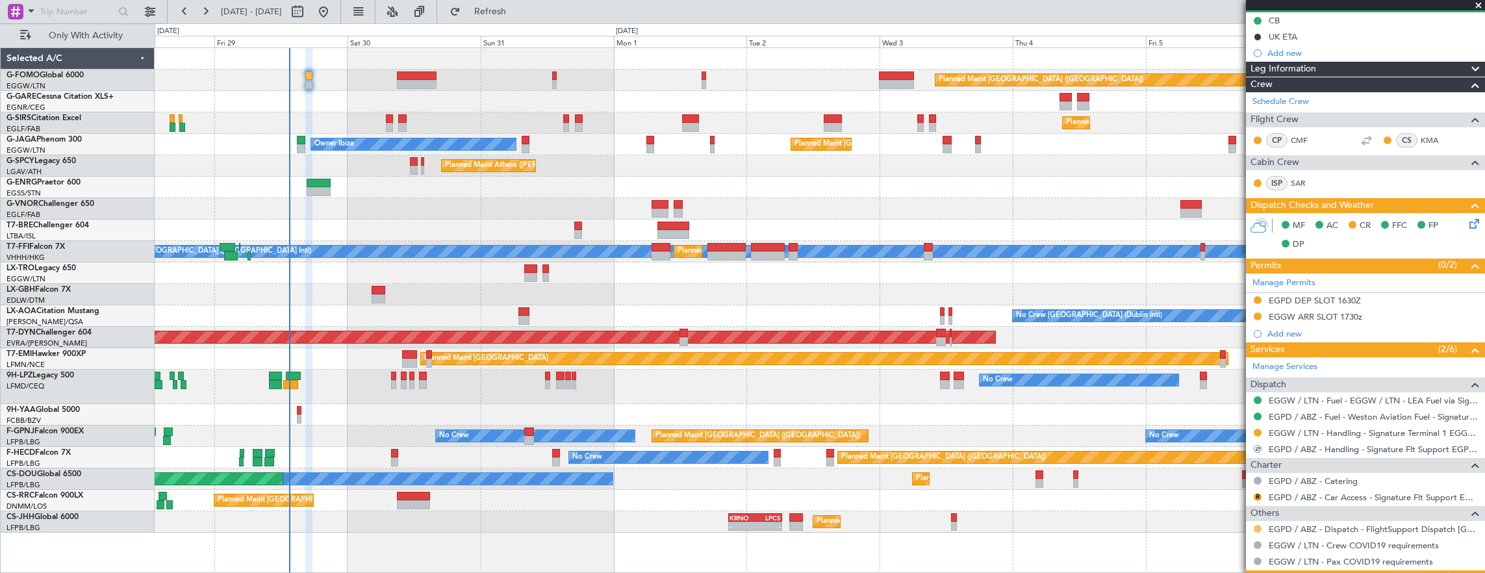
click at [1257, 529] on button at bounding box center [1258, 529] width 8 height 8
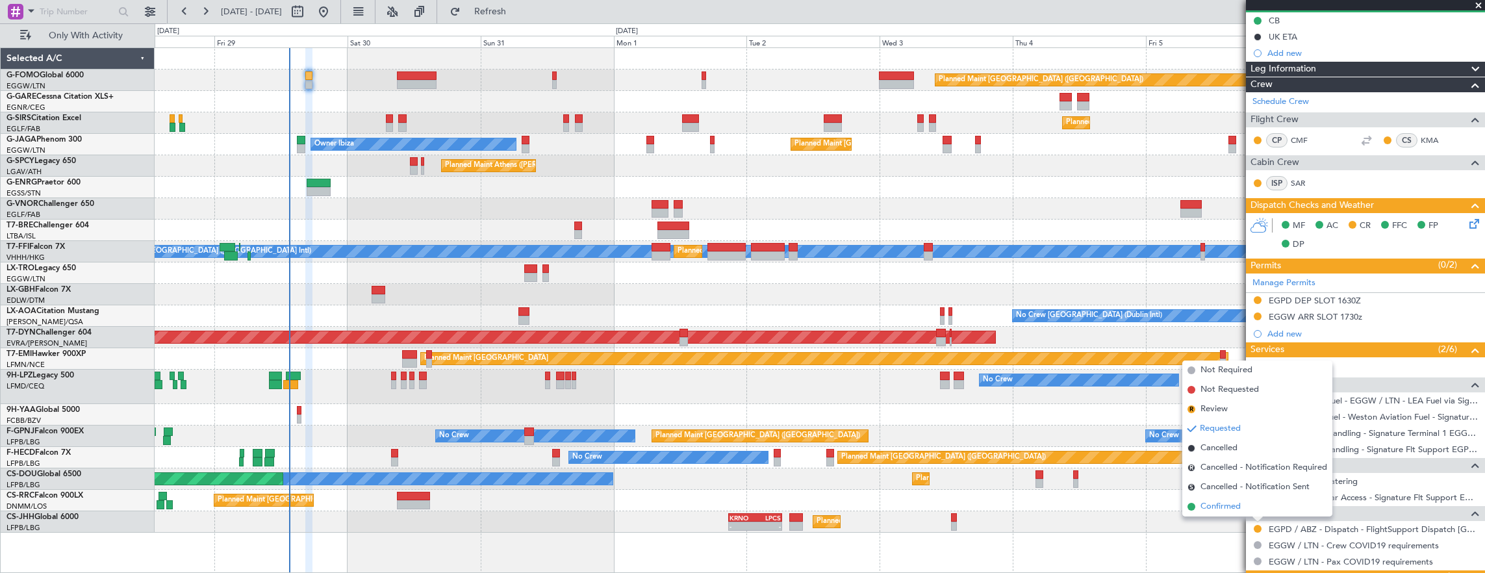
click at [1248, 506] on li "Confirmed" at bounding box center [1257, 506] width 150 height 19
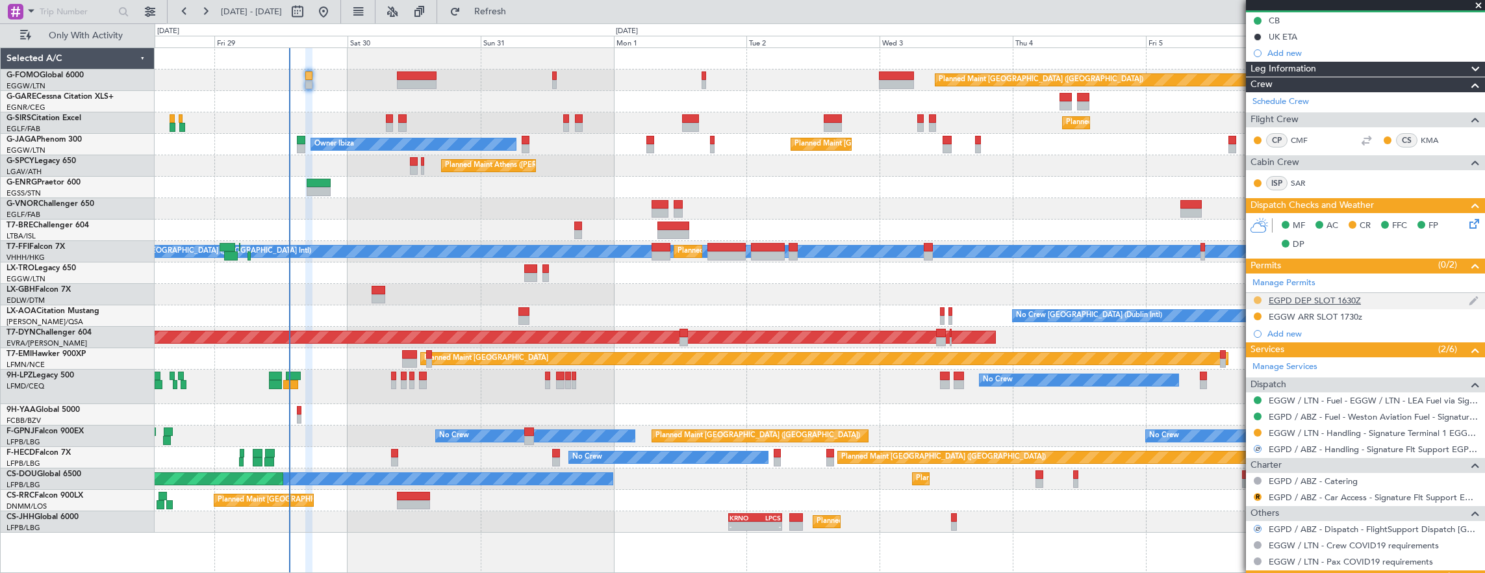
click at [1256, 299] on button at bounding box center [1258, 300] width 8 height 8
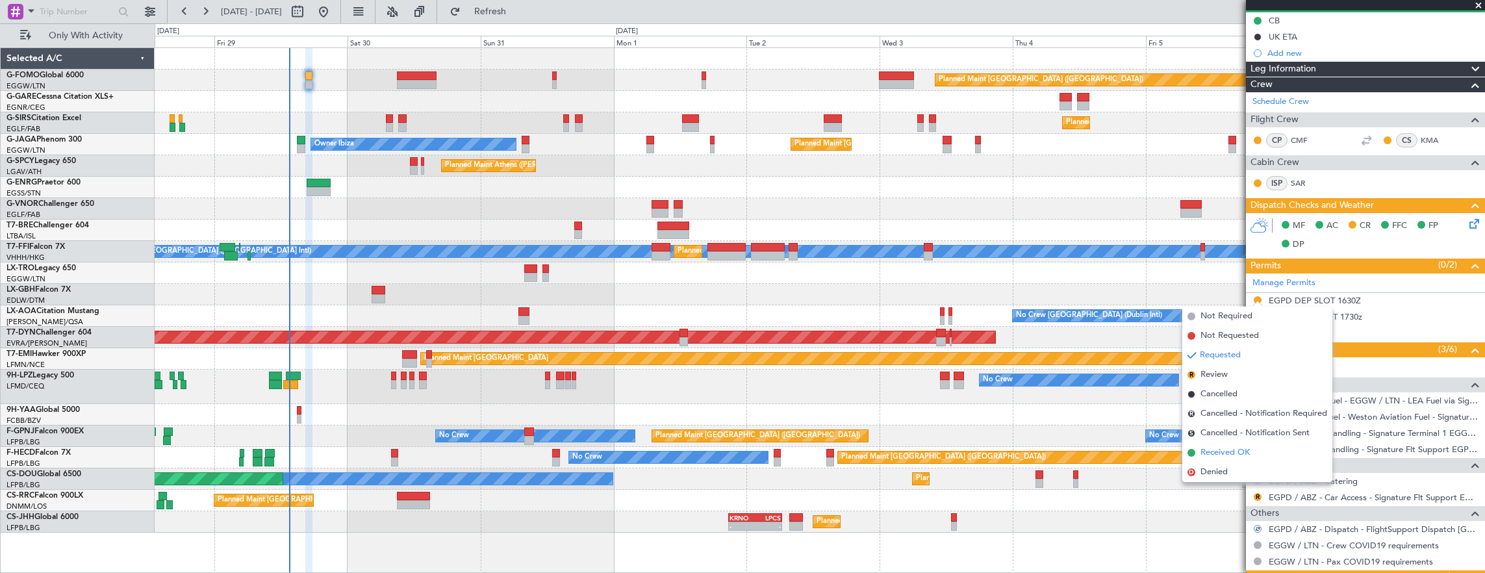
click at [1227, 453] on span "Received OK" at bounding box center [1224, 452] width 49 height 13
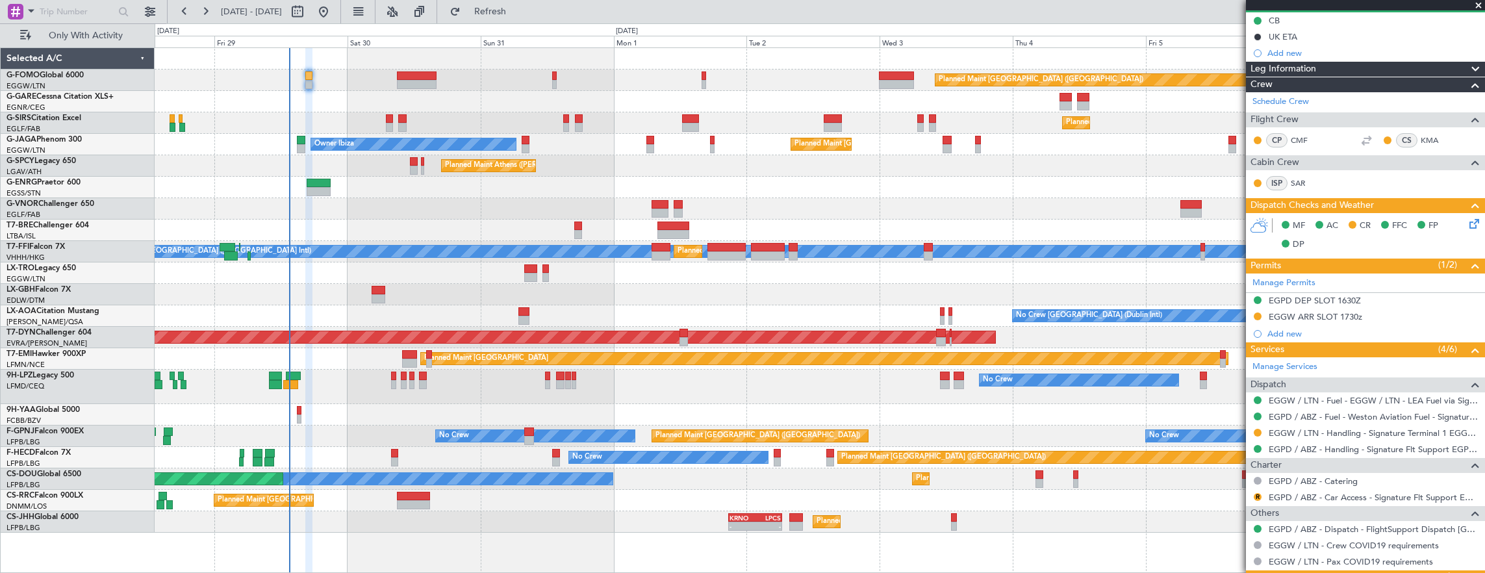
click at [406, 155] on div "Planned Maint Athens ([PERSON_NAME] Intl)" at bounding box center [820, 165] width 1330 height 21
click at [411, 160] on div at bounding box center [414, 161] width 8 height 9
type input "3"
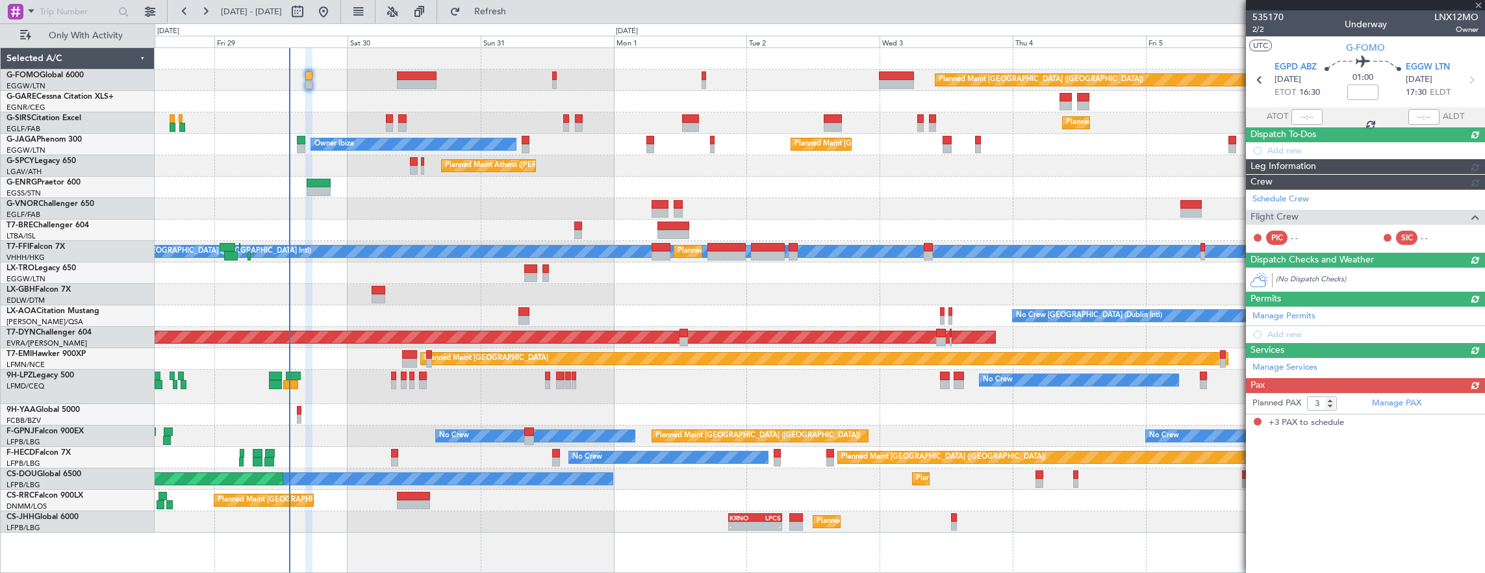
scroll to position [0, 0]
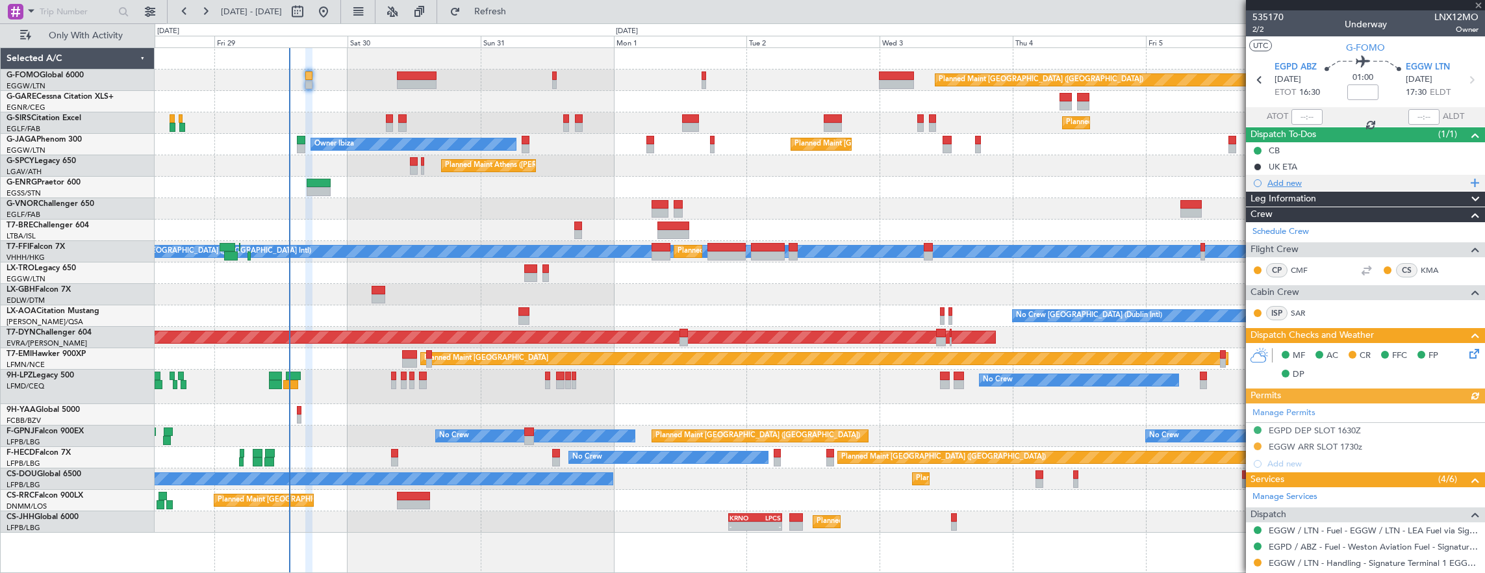
click at [1312, 188] on div "Add new" at bounding box center [1365, 183] width 239 height 16
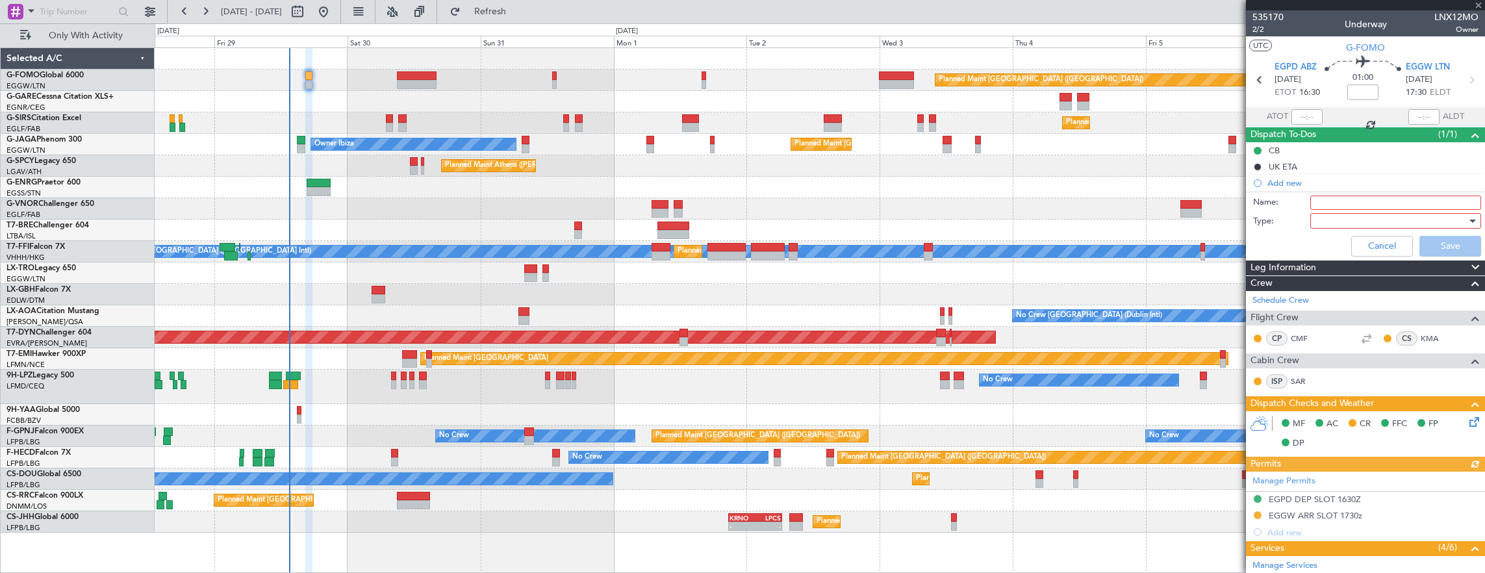
click at [1317, 199] on input "Name:" at bounding box center [1395, 203] width 171 height 14
type input "Prebrief"
drag, startPoint x: 1332, startPoint y: 225, endPoint x: 1326, endPoint y: 223, distance: 6.6
click at [1332, 225] on div at bounding box center [1390, 220] width 151 height 19
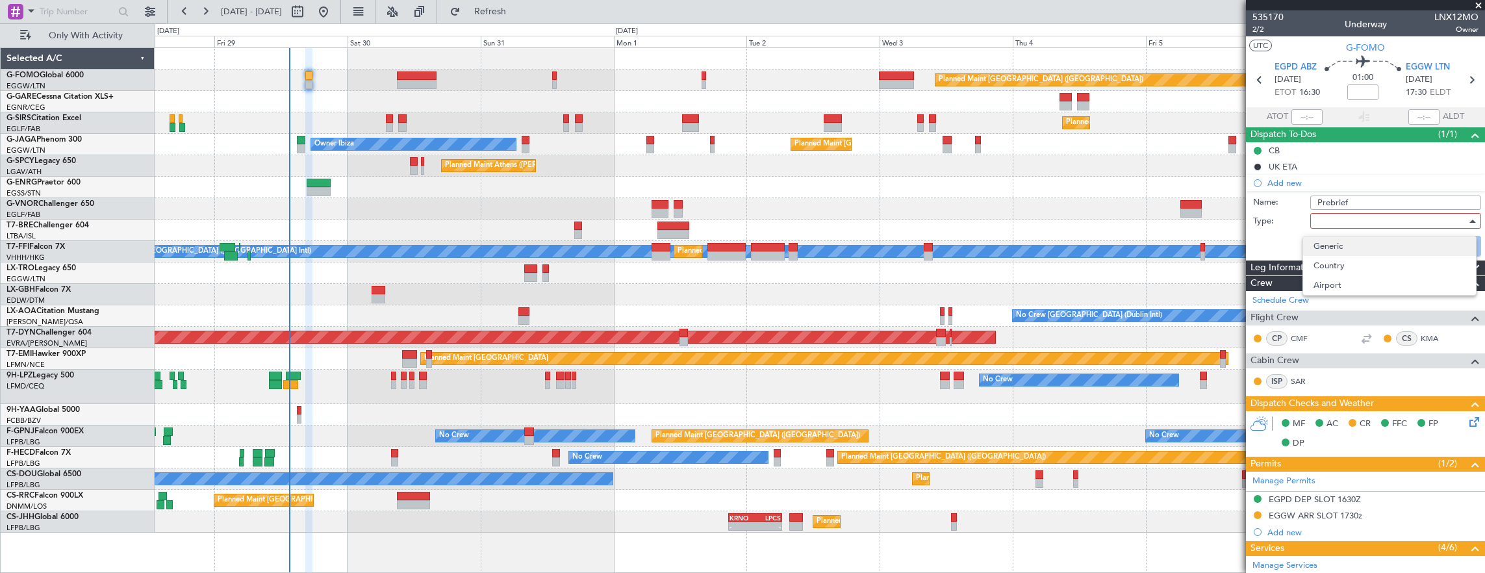
click at [1330, 238] on span "Generic" at bounding box center [1389, 245] width 152 height 19
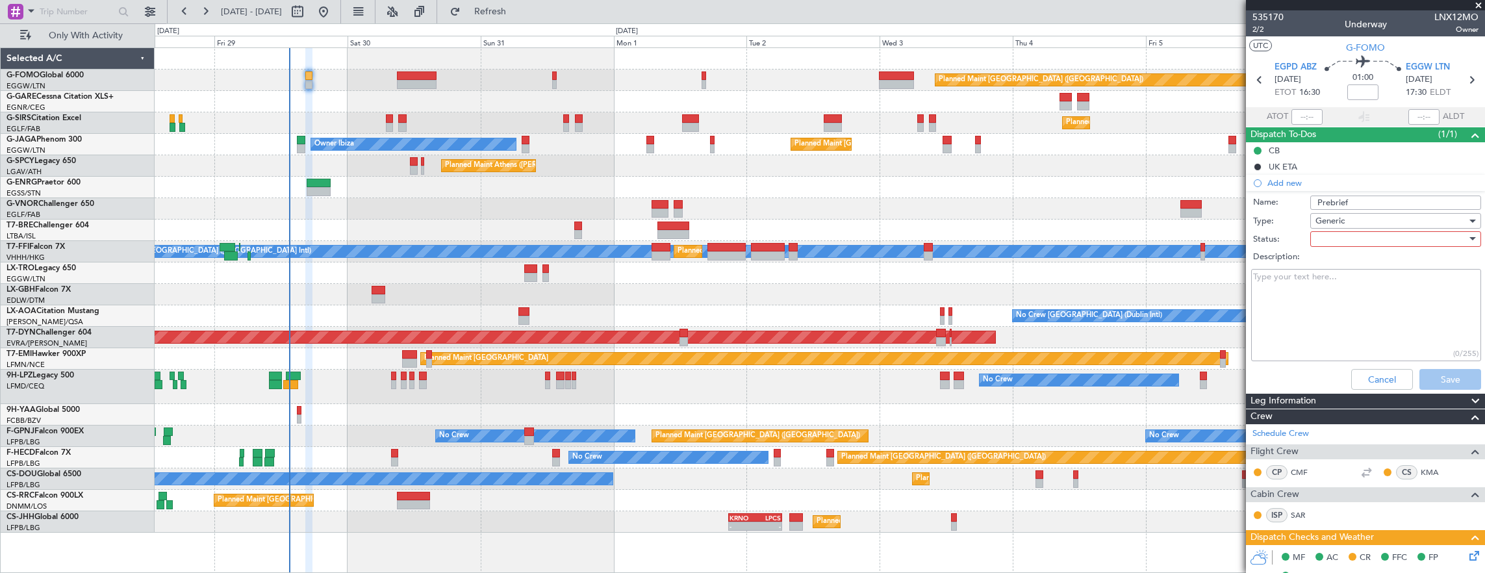
click at [1329, 235] on div at bounding box center [1390, 238] width 151 height 19
click at [1336, 304] on span "Completed" at bounding box center [1389, 303] width 152 height 19
drag, startPoint x: 1412, startPoint y: 286, endPoint x: 1430, endPoint y: 320, distance: 37.5
click at [1412, 286] on textarea "Description:" at bounding box center [1366, 315] width 230 height 93
paste textarea "6790 lbs"
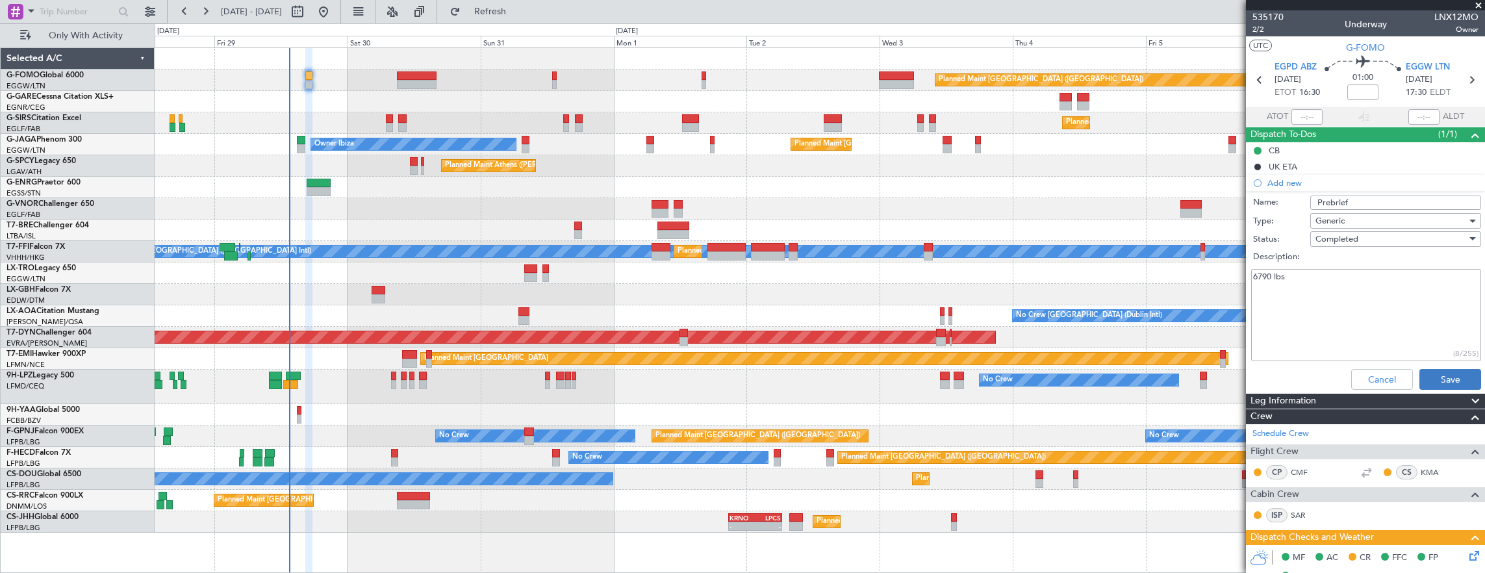
type textarea "6790 lbs"
click at [1439, 369] on button "Save" at bounding box center [1450, 379] width 62 height 21
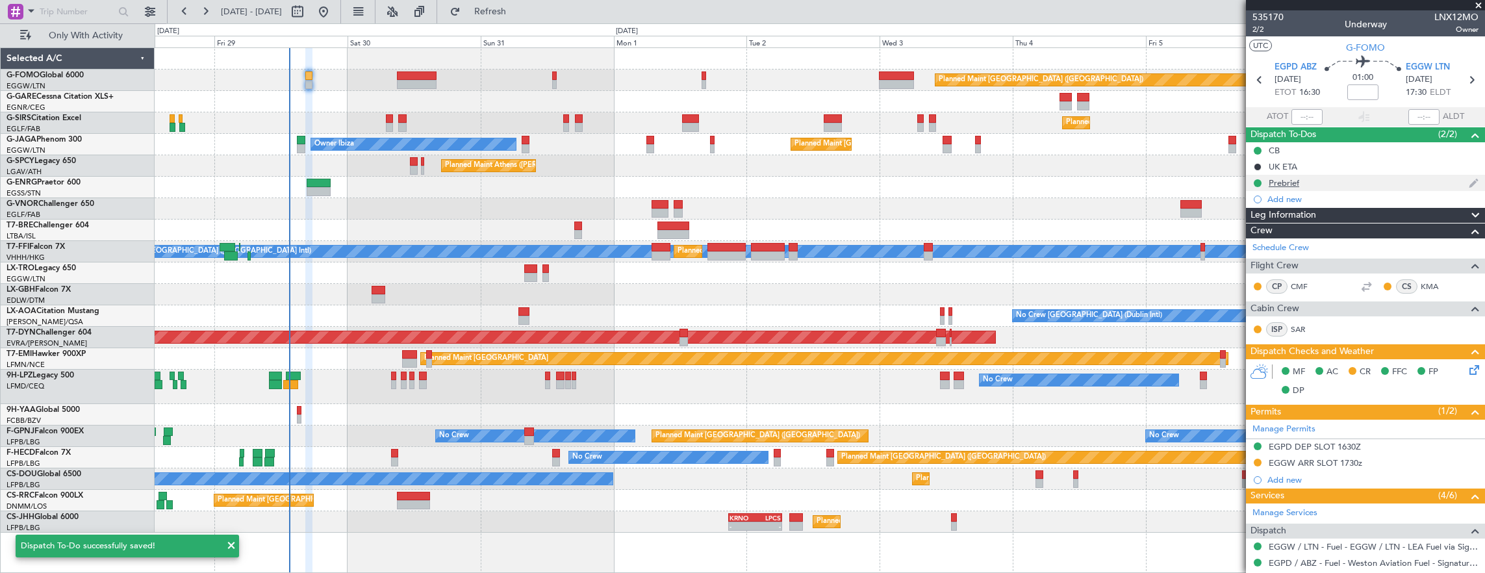
click at [1348, 188] on div "Prebrief" at bounding box center [1365, 183] width 239 height 16
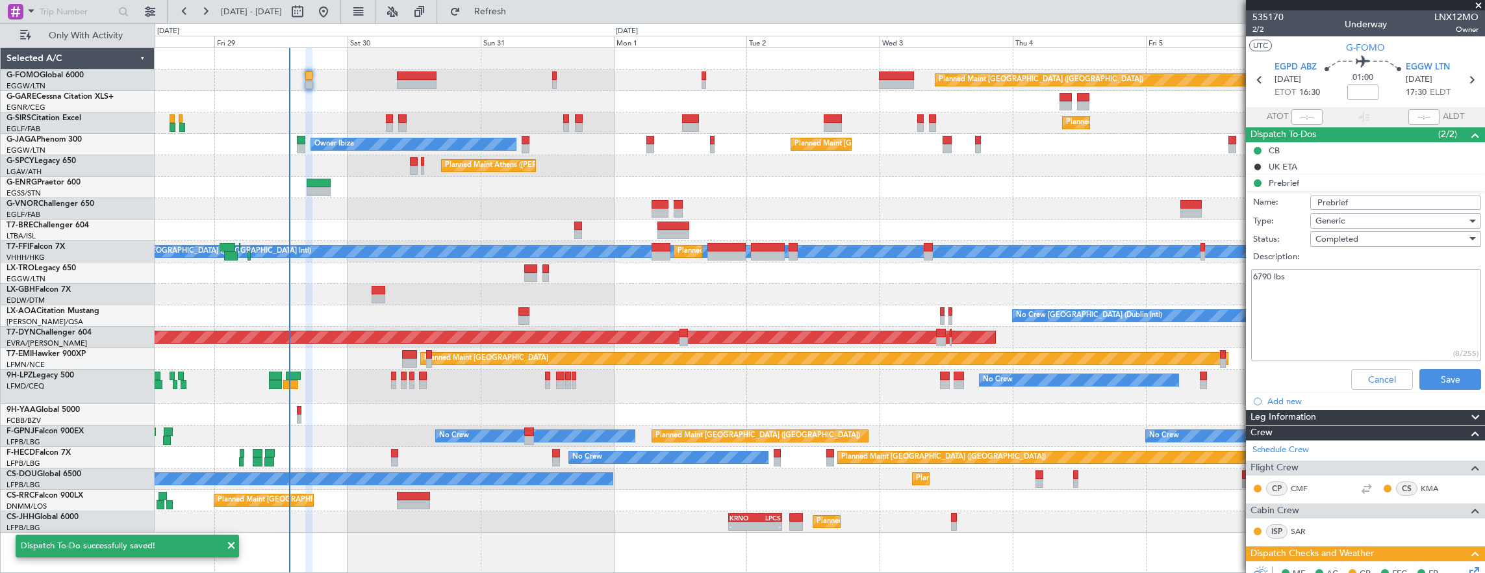
drag, startPoint x: 1341, startPoint y: 296, endPoint x: 1154, endPoint y: 268, distance: 189.2
click at [1154, 268] on fb-app "28 Aug 2025 - 07 Sep 2025 Refresh Quick Links Only With Activity Planned Maint …" at bounding box center [742, 291] width 1485 height 563
type textarea "10500lbs"
click at [1439, 381] on button "Save" at bounding box center [1450, 379] width 62 height 21
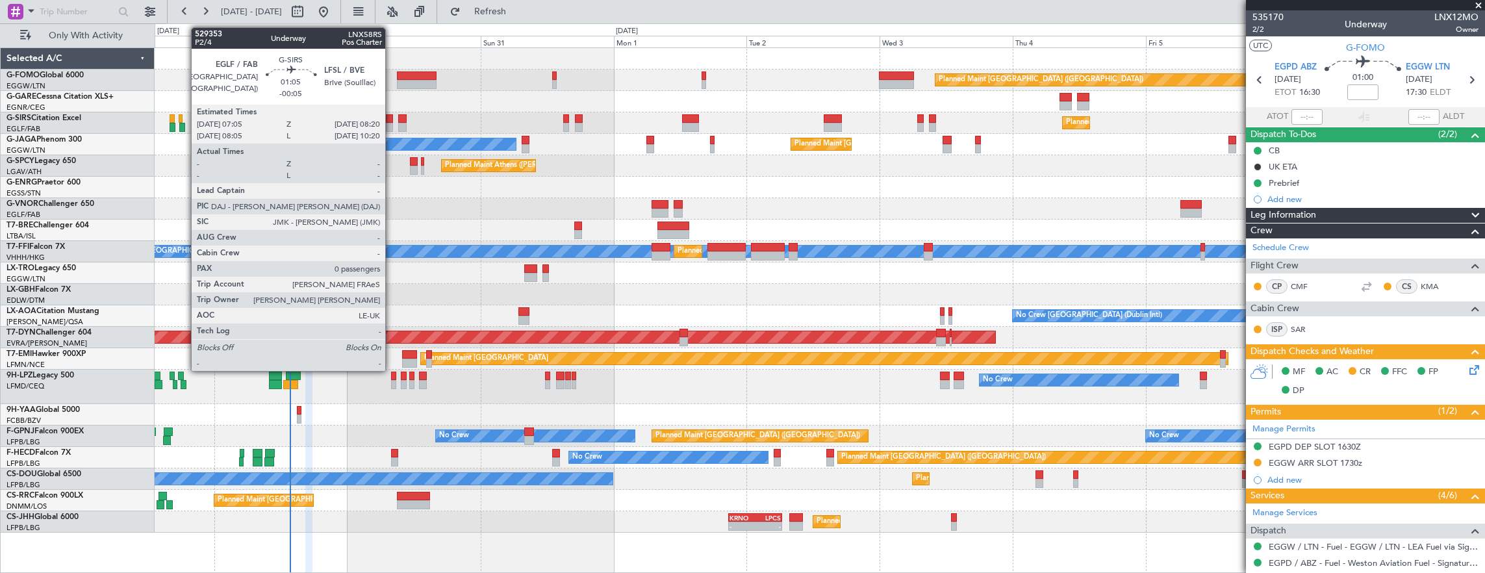
click at [392, 125] on div at bounding box center [389, 127] width 7 height 9
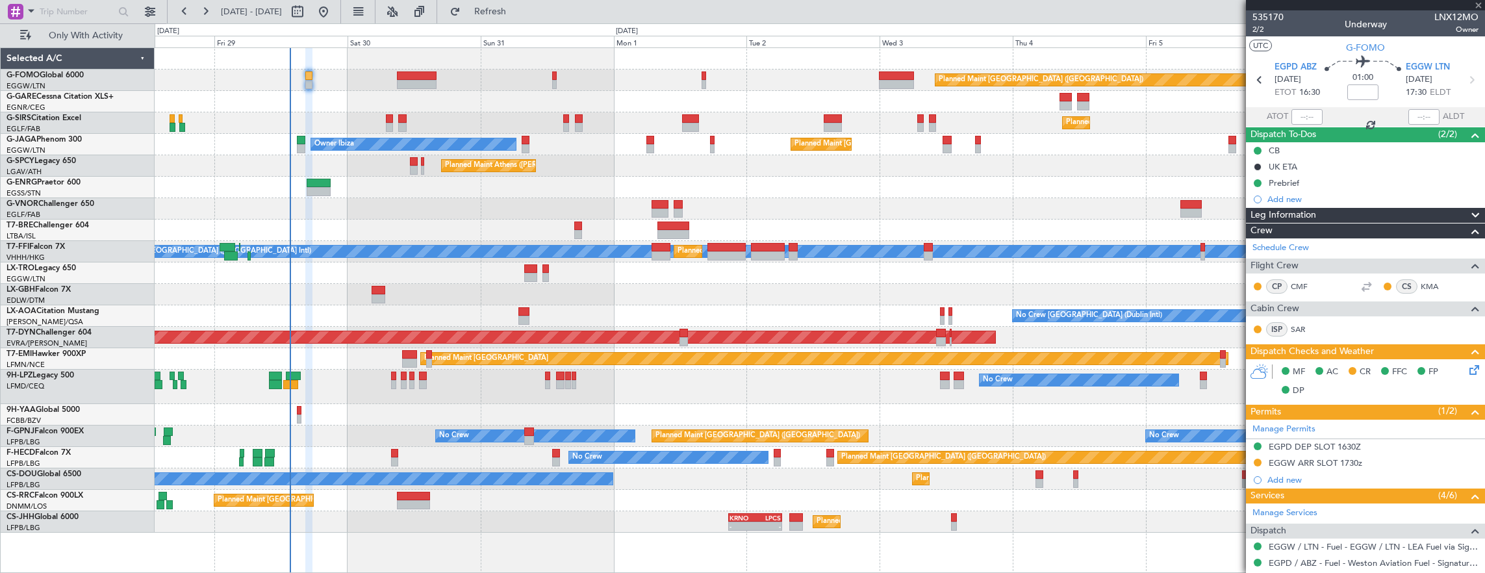
type input "-00:05"
type input "0"
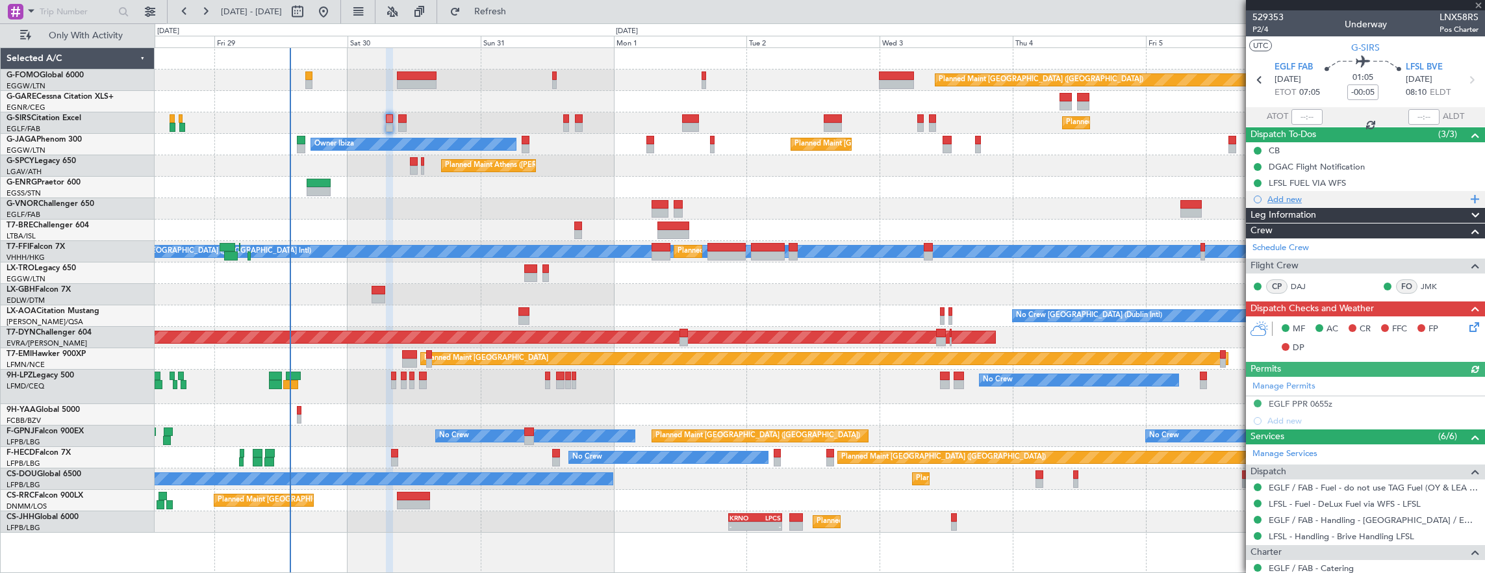
click at [1313, 199] on div "Add new" at bounding box center [1366, 199] width 199 height 11
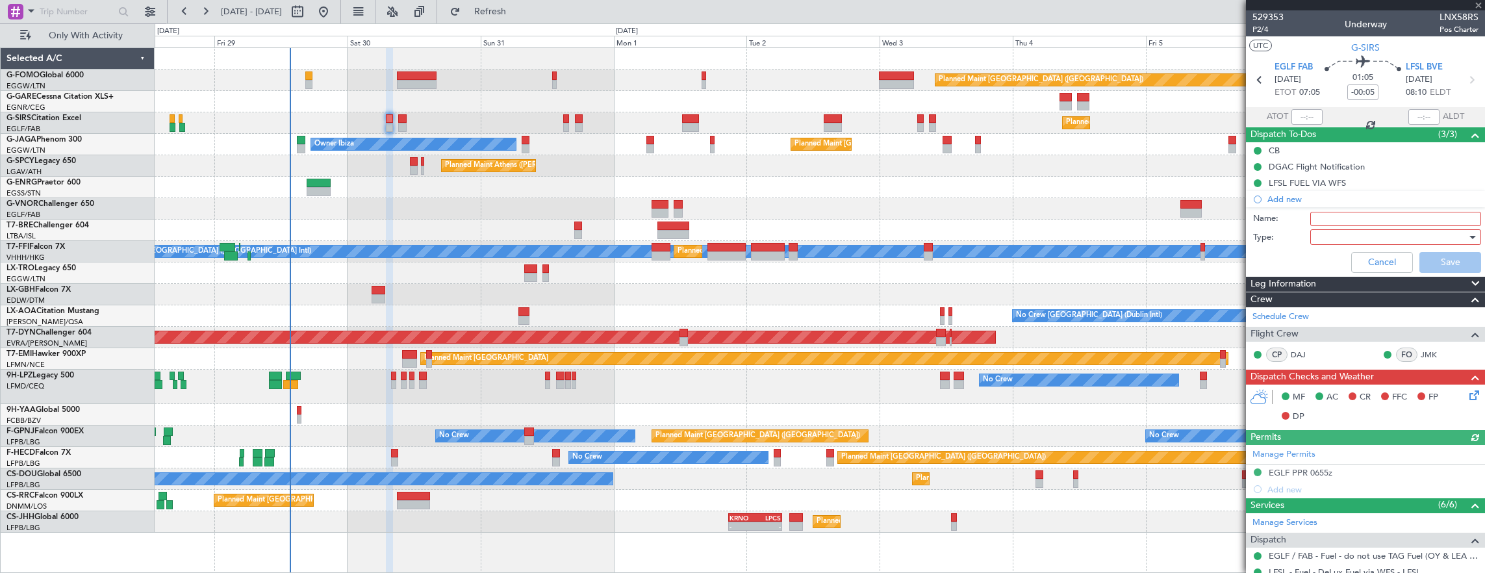
click at [1327, 217] on input "Name:" at bounding box center [1395, 219] width 171 height 14
type input "Prebrief"
click at [1327, 234] on div at bounding box center [1390, 236] width 151 height 19
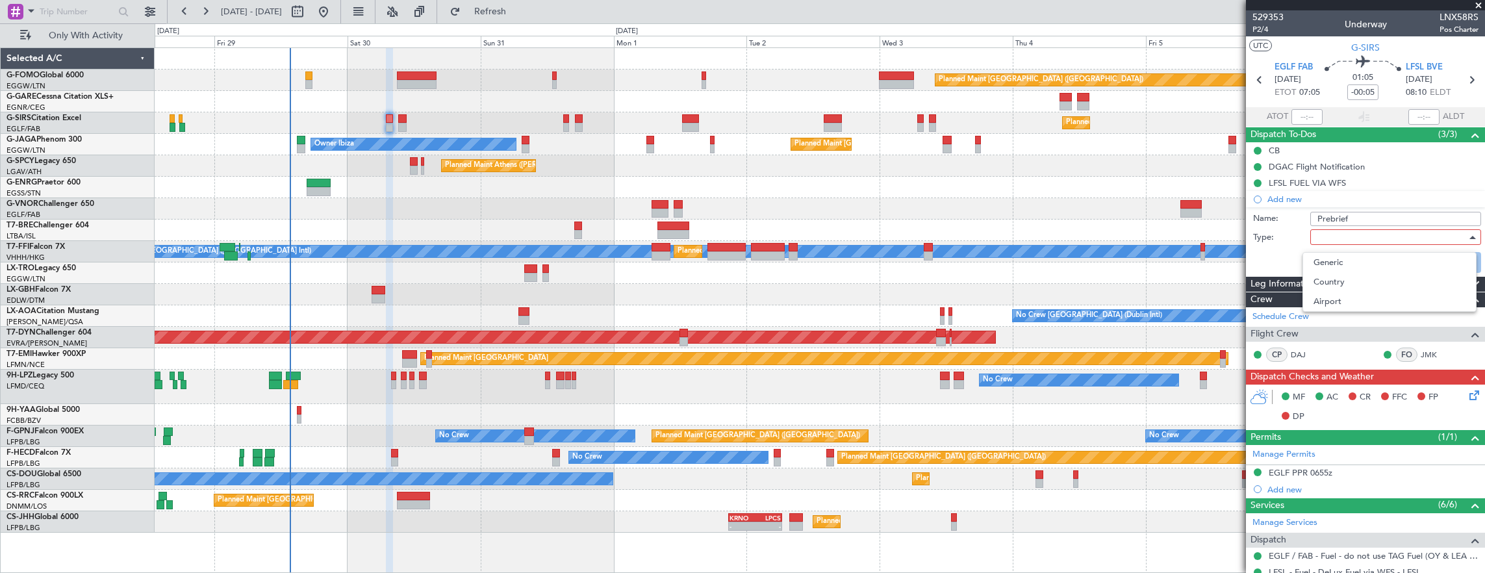
click at [1333, 251] on div at bounding box center [742, 286] width 1485 height 573
click at [1334, 257] on div "Cancel Save" at bounding box center [1361, 262] width 245 height 31
click at [1334, 238] on div at bounding box center [1390, 236] width 151 height 19
click at [1326, 263] on span "Generic" at bounding box center [1389, 262] width 152 height 19
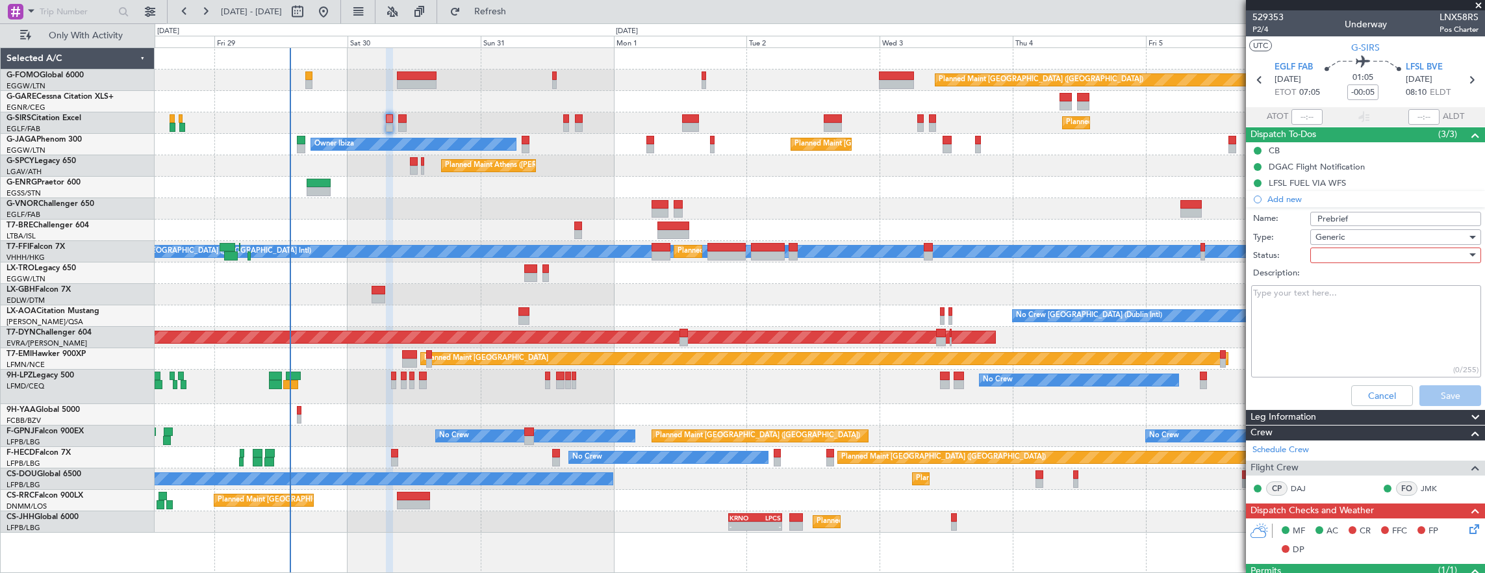
click at [1326, 258] on div at bounding box center [1390, 255] width 151 height 19
click at [1342, 316] on span "Completed" at bounding box center [1389, 319] width 152 height 19
click at [1342, 334] on textarea "Description:" at bounding box center [1366, 331] width 230 height 93
paste textarea "6790 lbs"
type textarea "6790 lbs"
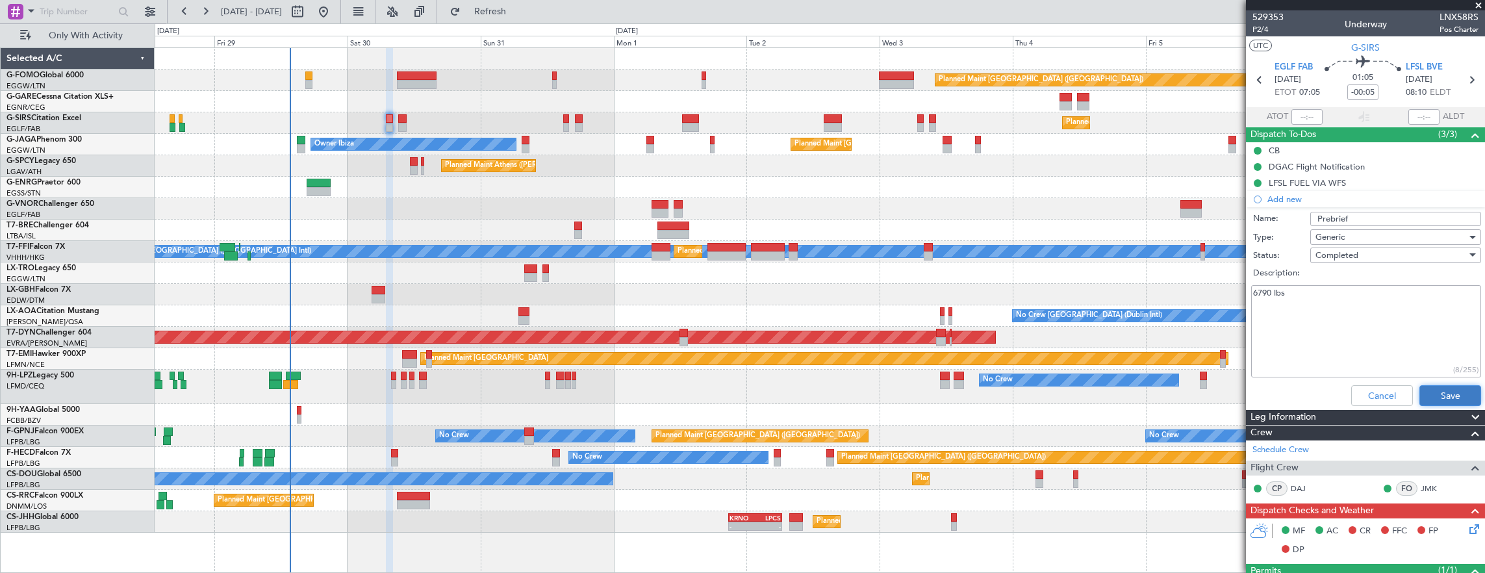
click at [1450, 399] on button "Save" at bounding box center [1450, 395] width 62 height 21
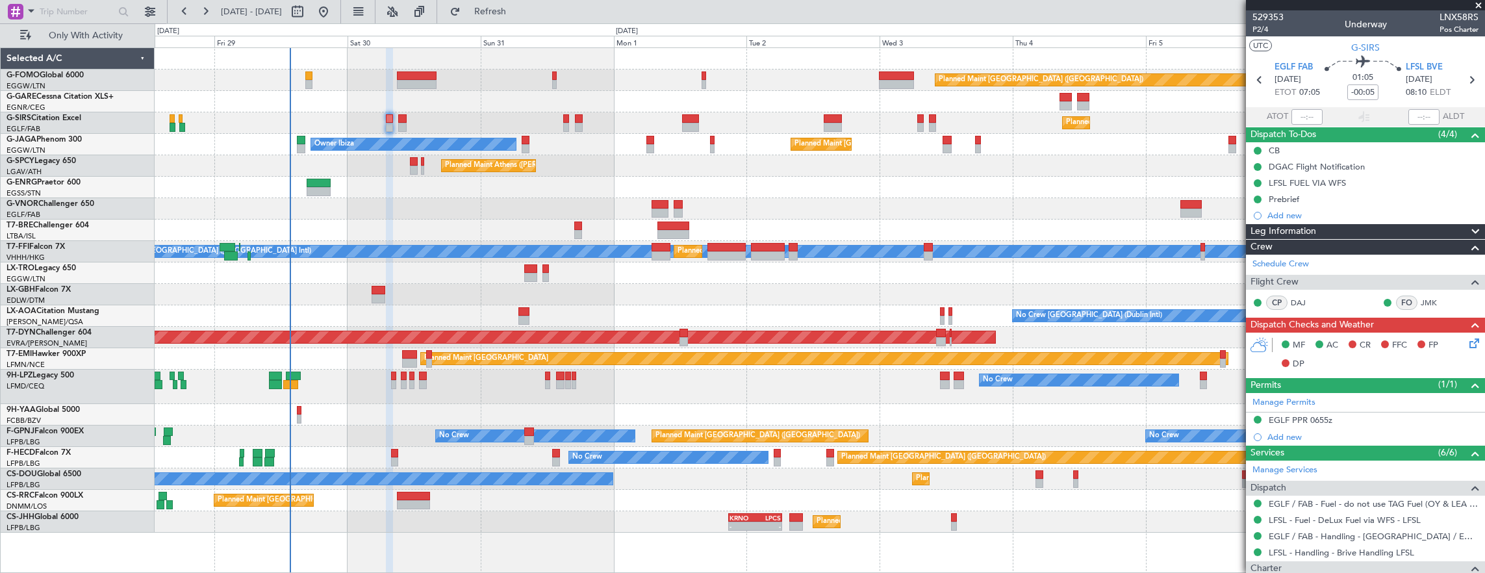
click at [395, 119] on div "Planned Maint [GEOGRAPHIC_DATA] ([GEOGRAPHIC_DATA])" at bounding box center [820, 122] width 1330 height 21
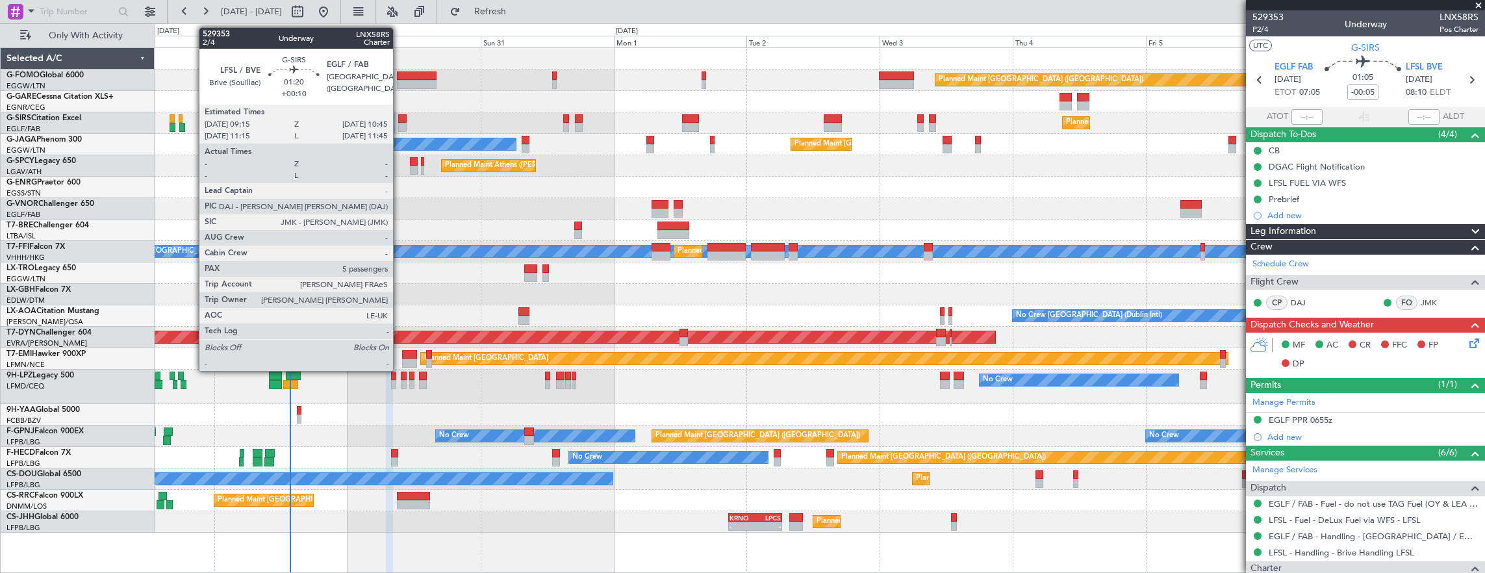
click at [399, 120] on div at bounding box center [402, 118] width 8 height 9
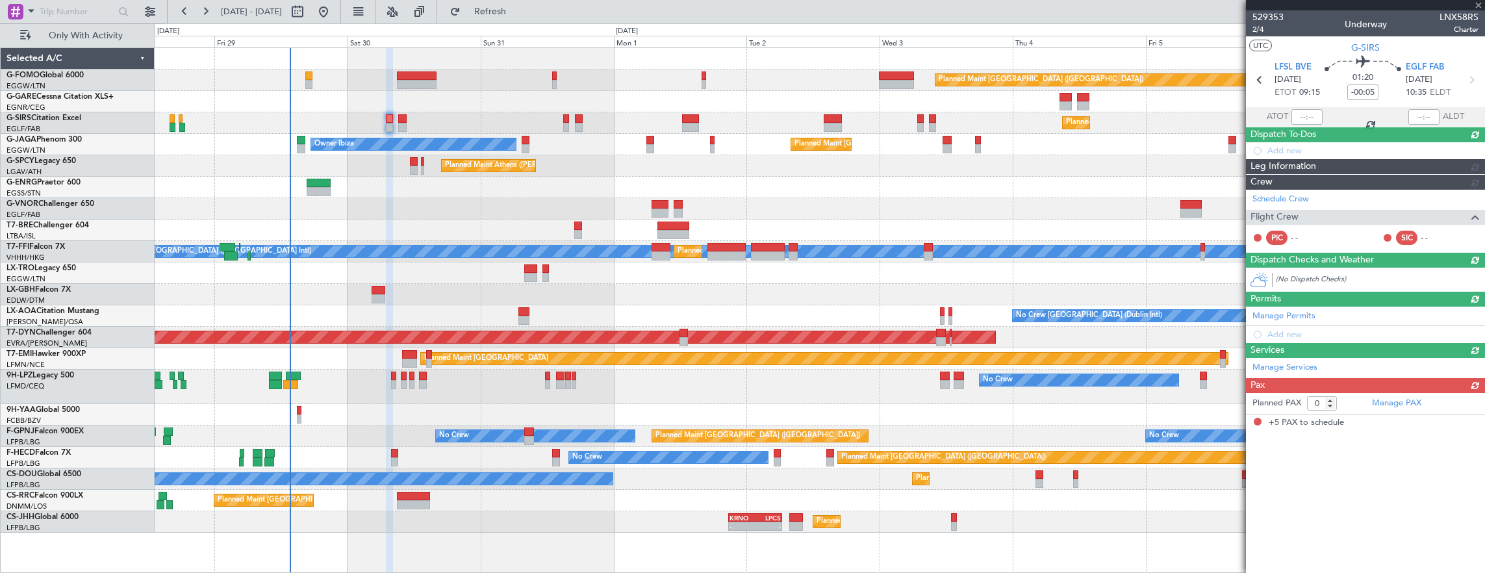
type input "+00:10"
type input "5"
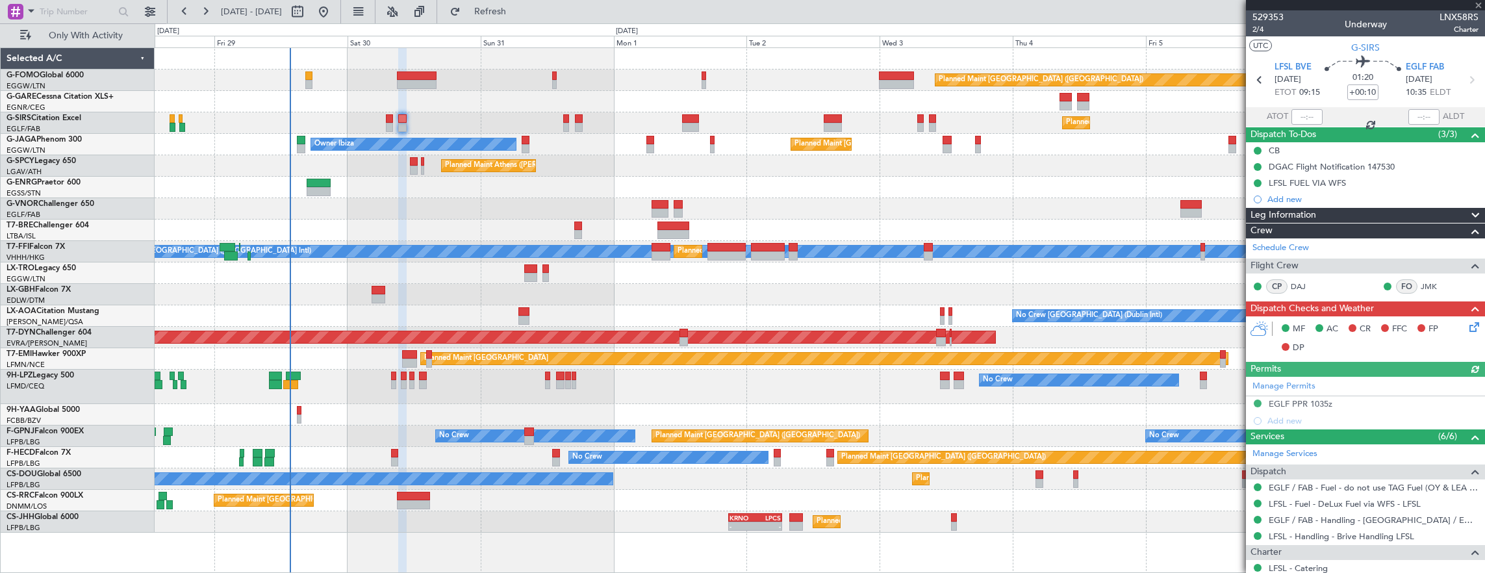
click at [1309, 204] on div "Add new" at bounding box center [1365, 199] width 239 height 16
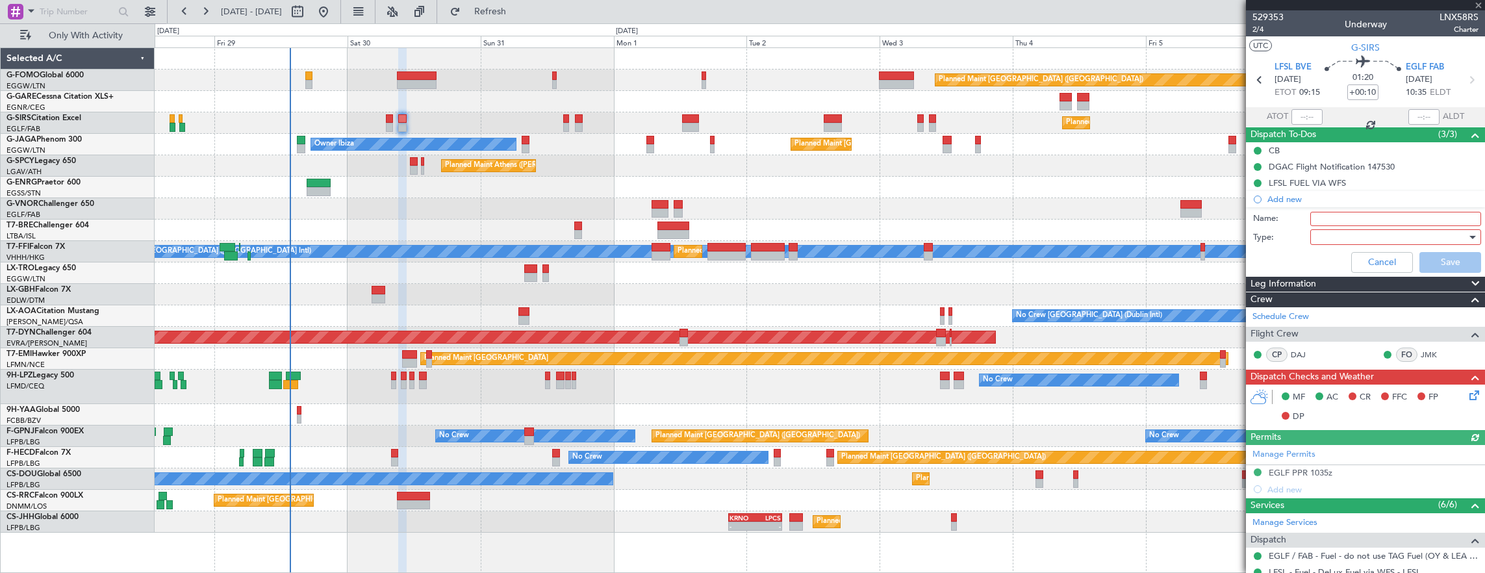
click at [1329, 221] on input "Name:" at bounding box center [1395, 219] width 171 height 14
type input "Prebrief"
click at [1333, 230] on div at bounding box center [1390, 236] width 151 height 19
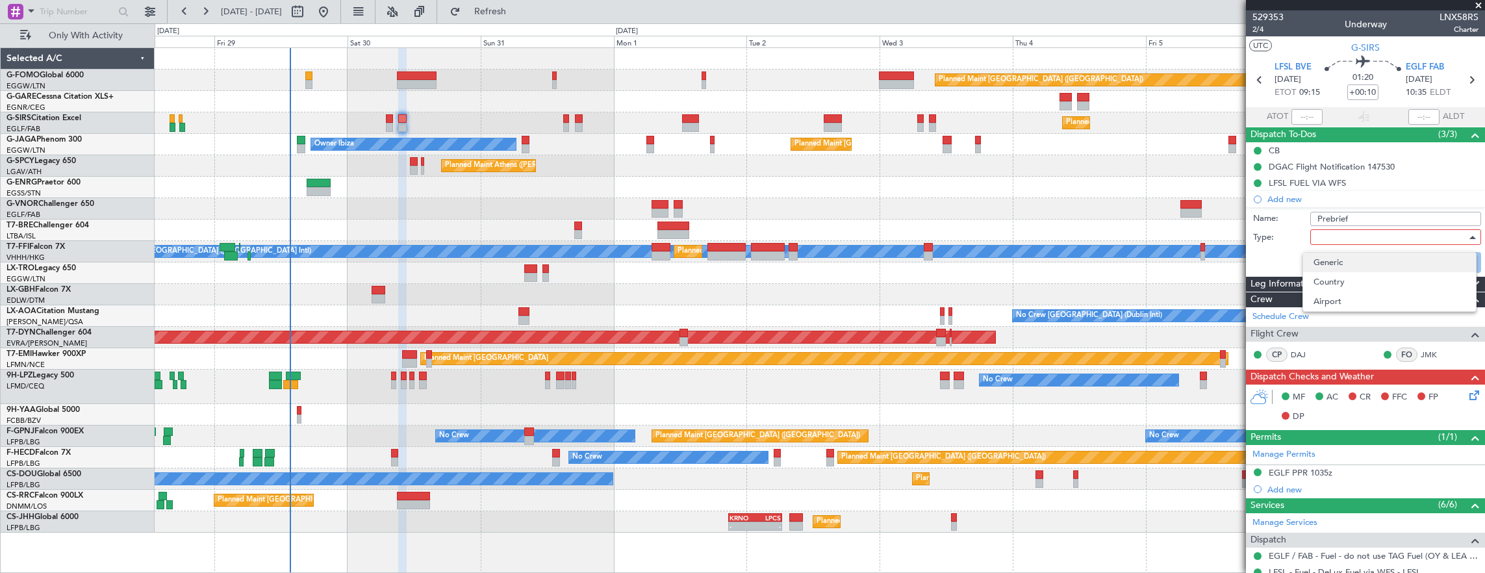
click at [1339, 257] on span "Generic" at bounding box center [1389, 262] width 152 height 19
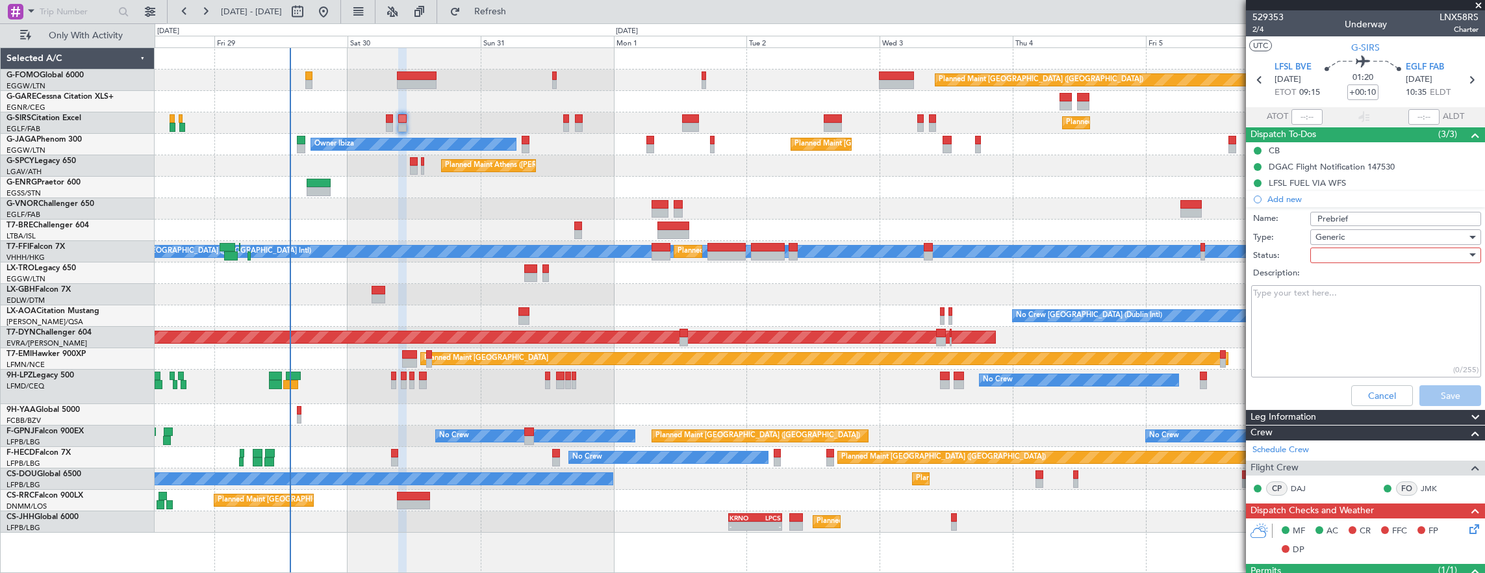
click at [1335, 251] on div at bounding box center [1390, 255] width 151 height 19
click at [1347, 316] on span "Completed" at bounding box center [1389, 319] width 152 height 19
click at [1338, 331] on textarea "Description:" at bounding box center [1366, 331] width 230 height 93
paste textarea "4800 lbs"
type textarea "4800 lbs"
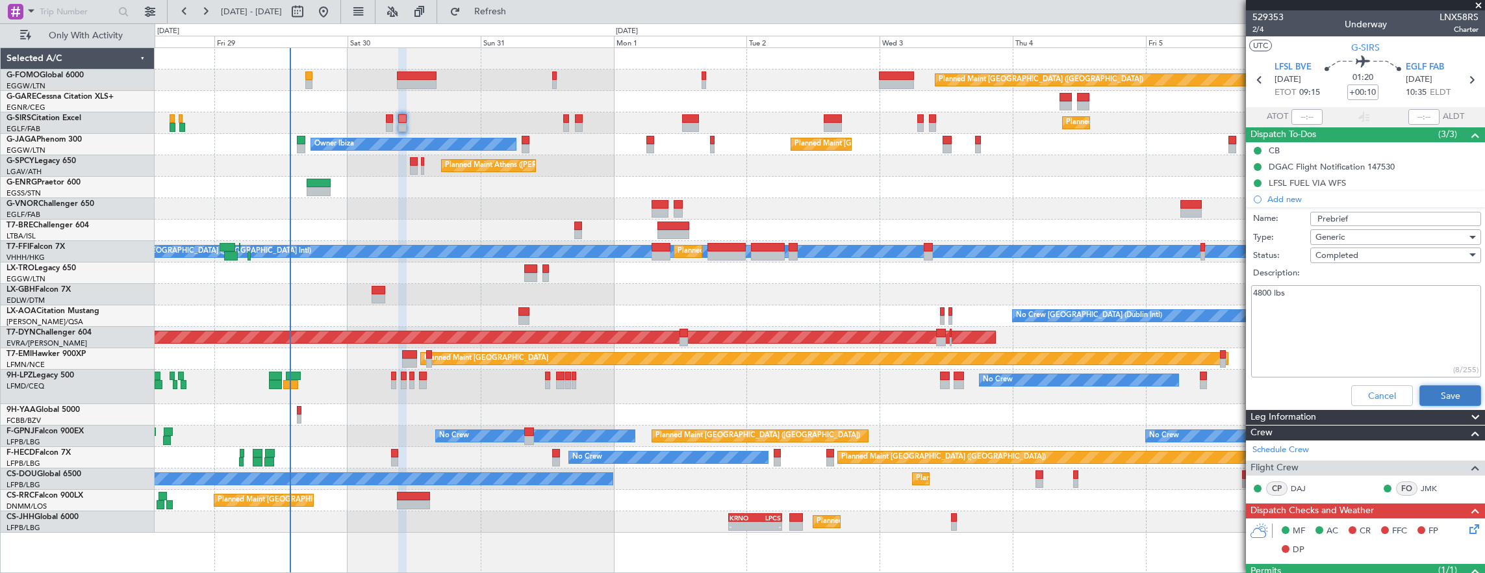
click at [1441, 399] on button "Save" at bounding box center [1450, 395] width 62 height 21
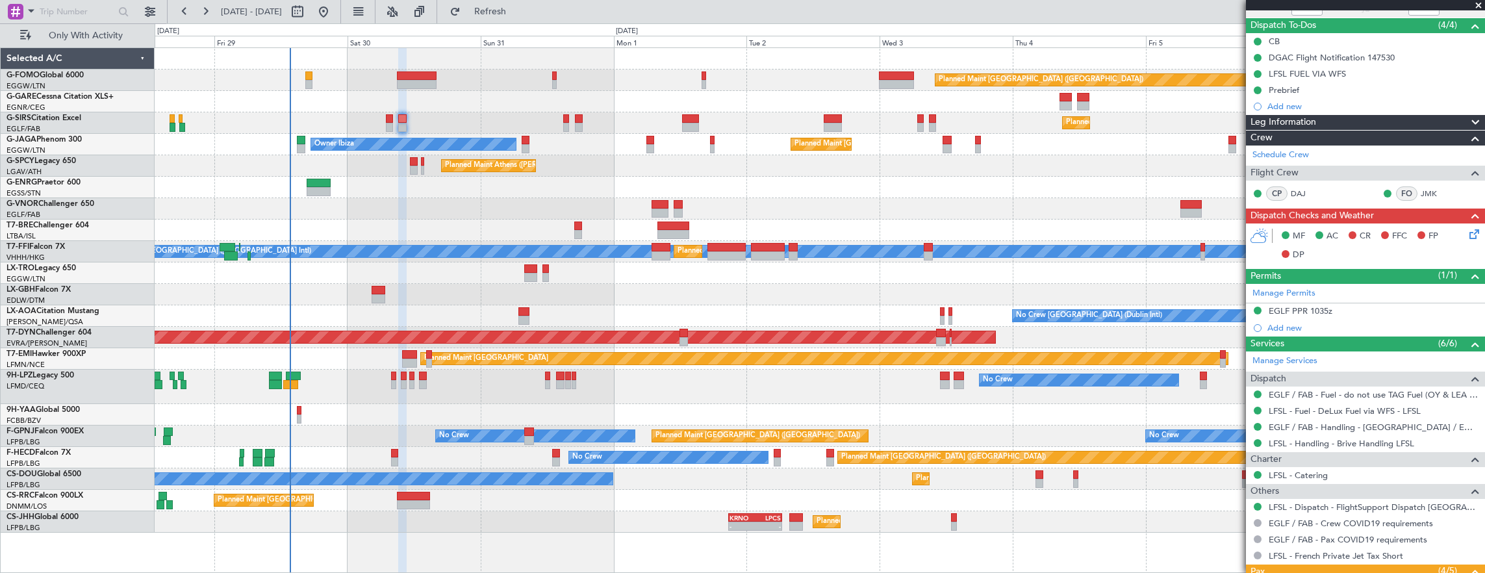
scroll to position [130, 0]
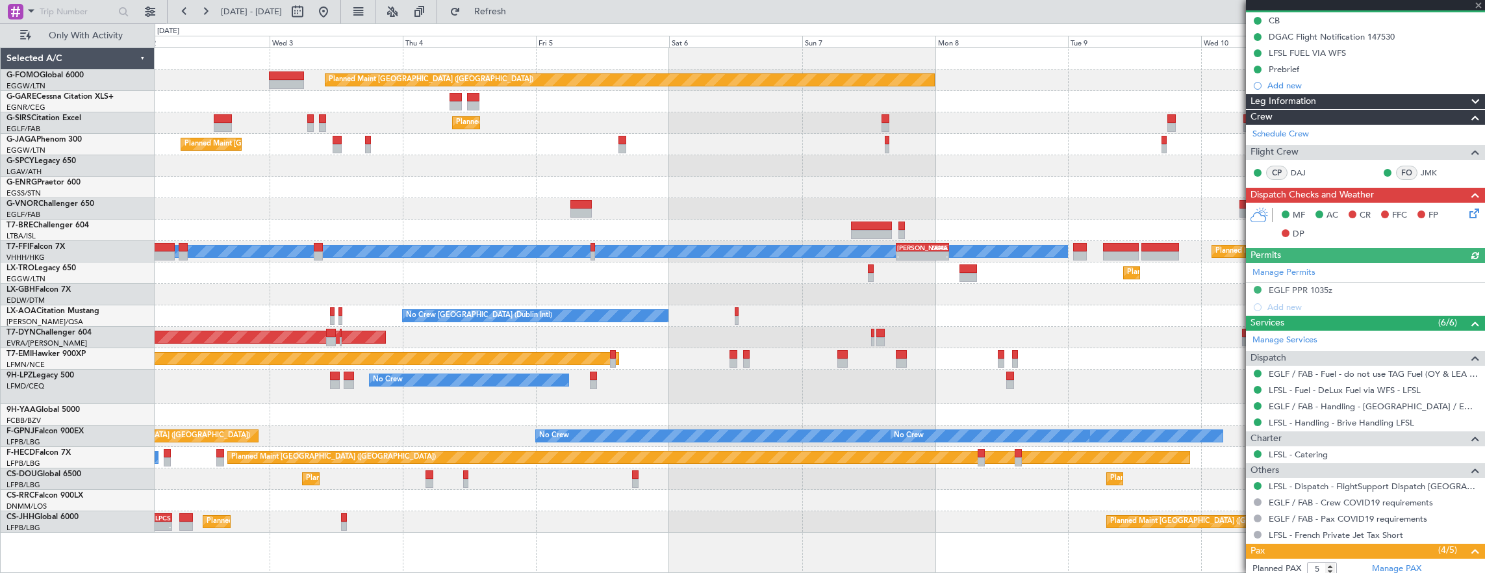
click at [287, 297] on div "Planned Maint London (Luton) Planned Maint London (Farnborough) Planned Maint L…" at bounding box center [820, 290] width 1330 height 485
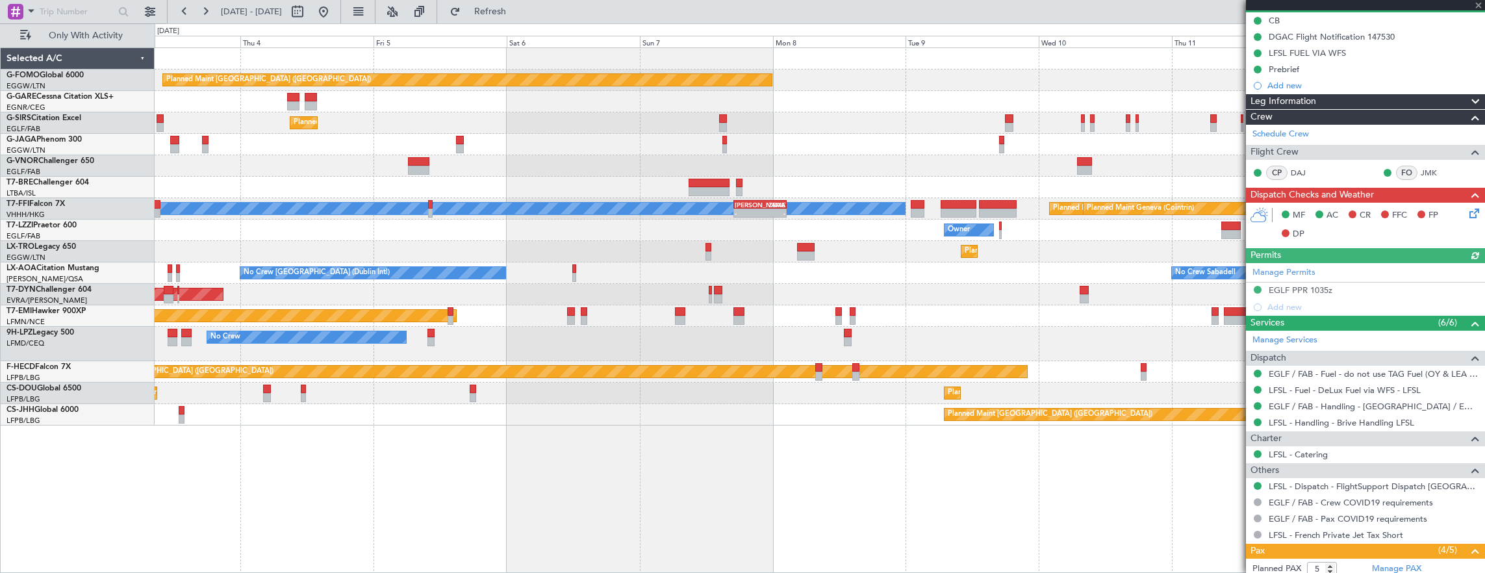
click at [117, 296] on div "Planned Maint London (Luton) Planned Maint London (Farnborough) Planned Maint L…" at bounding box center [742, 297] width 1485 height 549
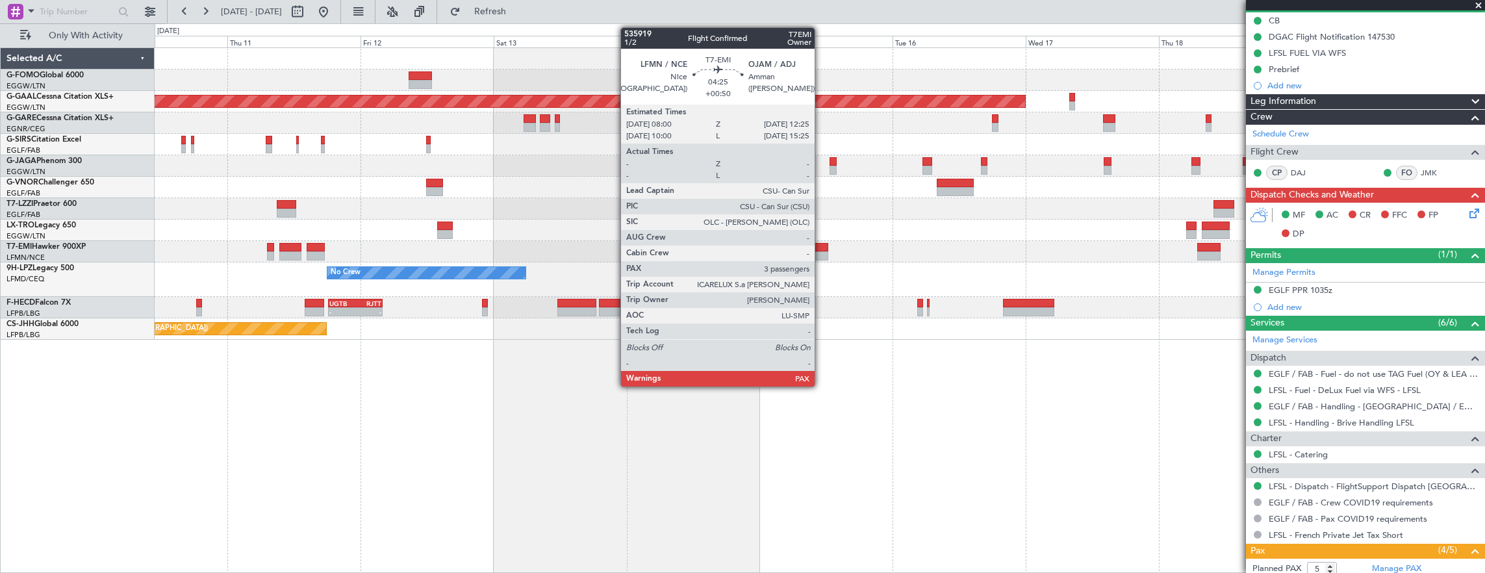
click at [821, 248] on div at bounding box center [815, 247] width 25 height 9
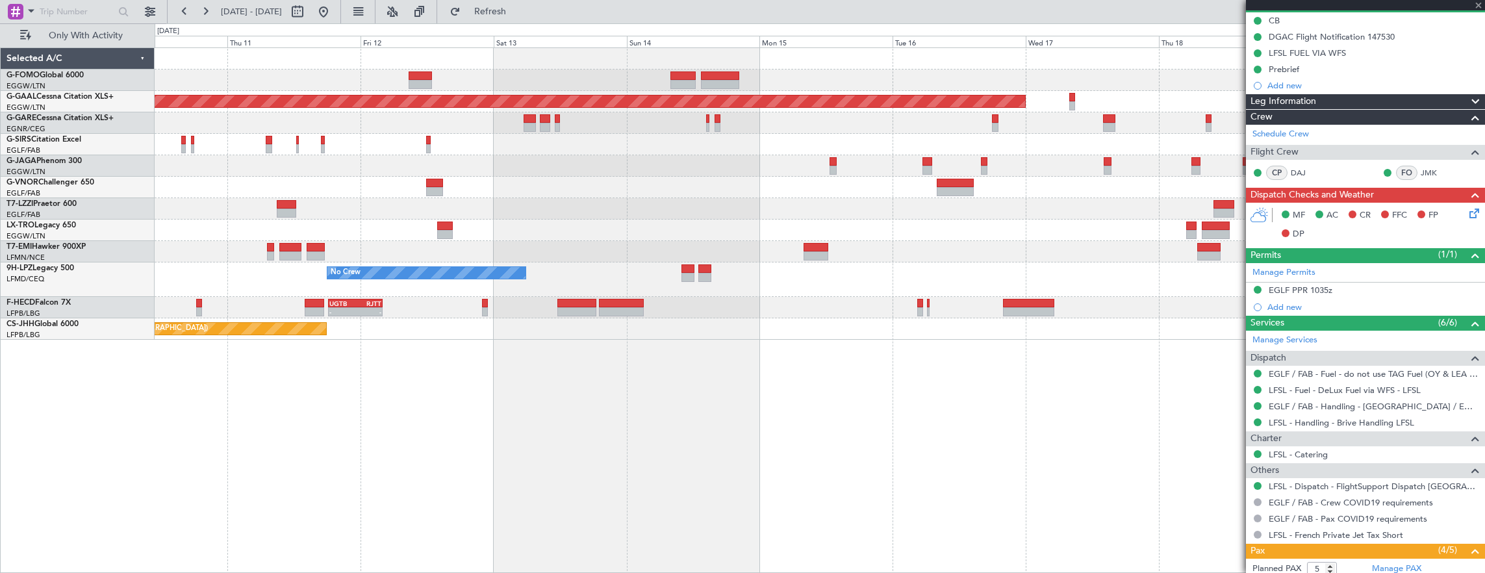
click at [539, 333] on div "Planned Maint London (Luton) Planned Maint Dusseldorf Owner Planned Maint Dusse…" at bounding box center [820, 310] width 1331 height 526
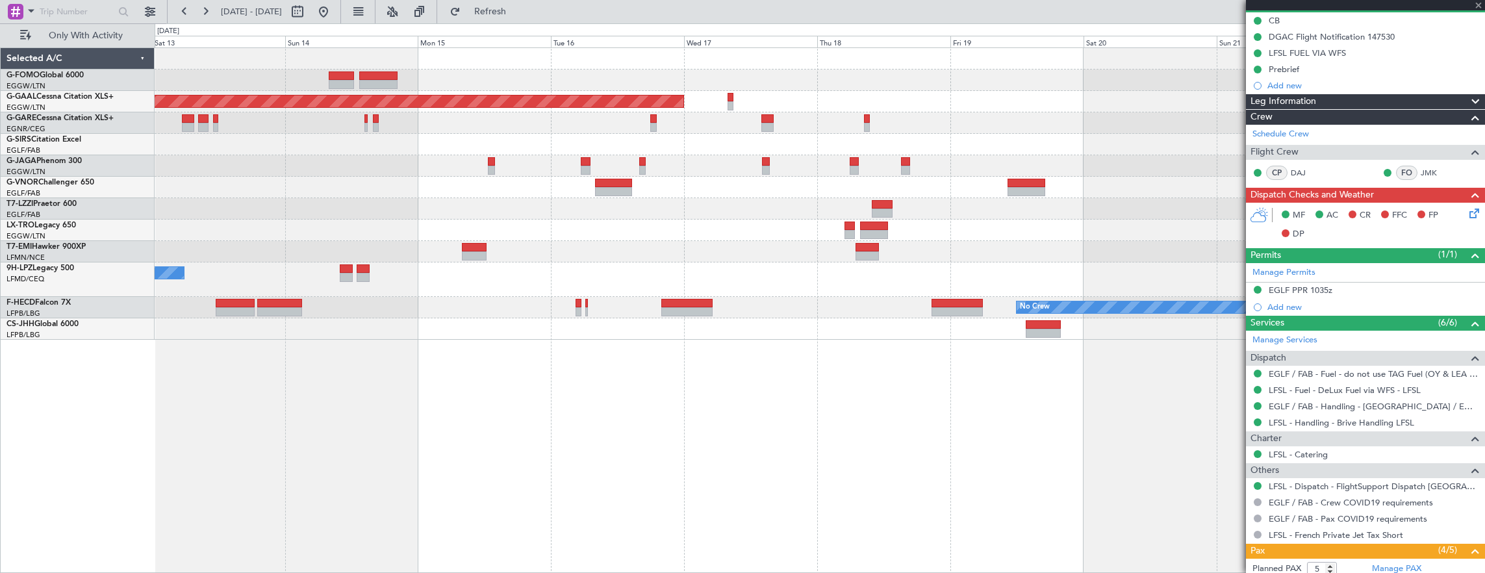
type input "+00:50"
type input "3"
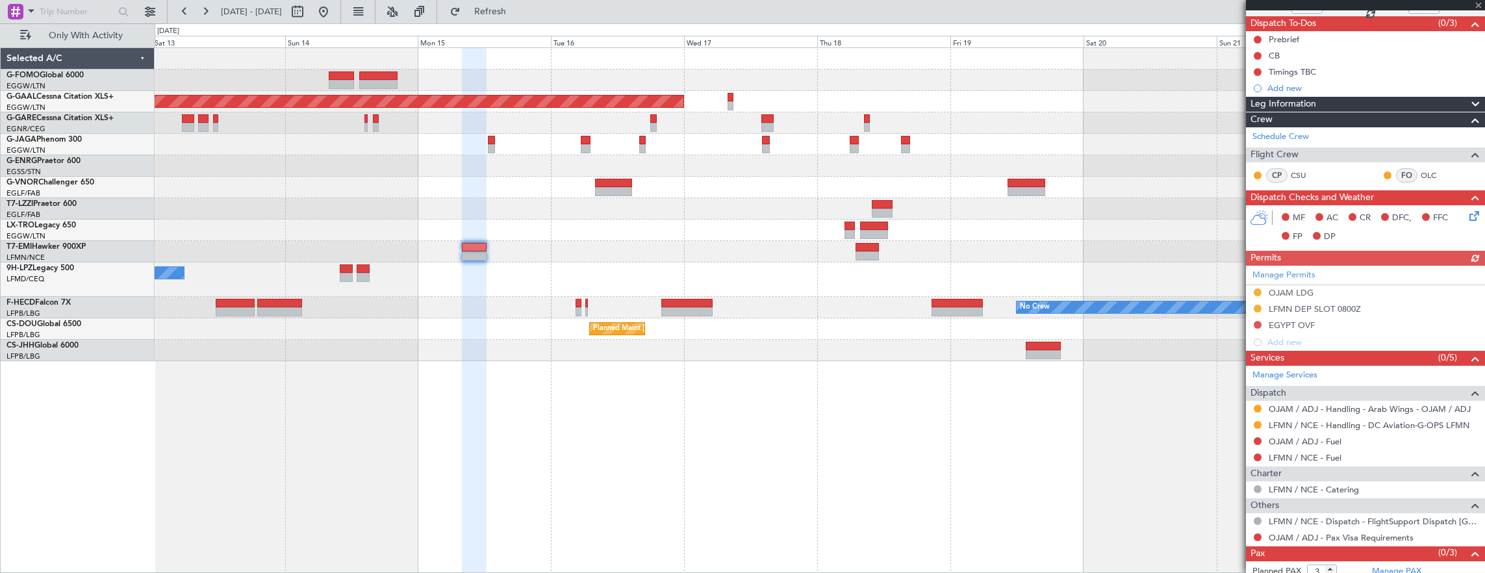
scroll to position [134, 0]
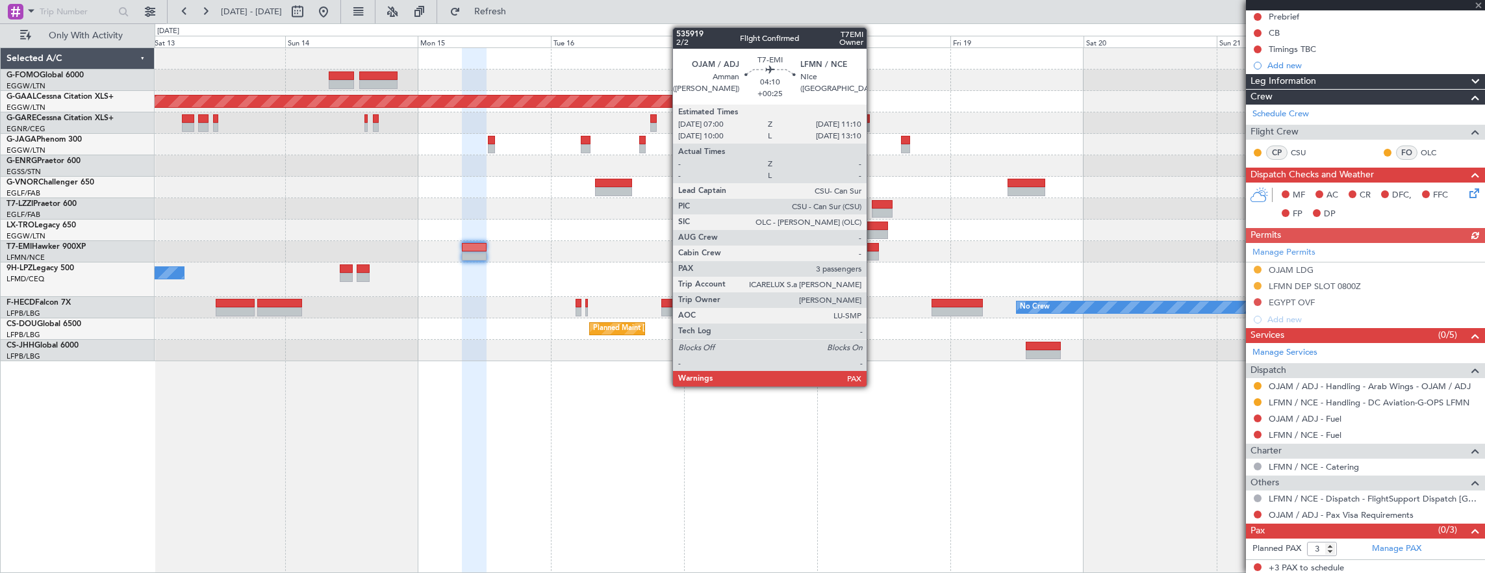
click at [873, 255] on div at bounding box center [866, 255] width 23 height 9
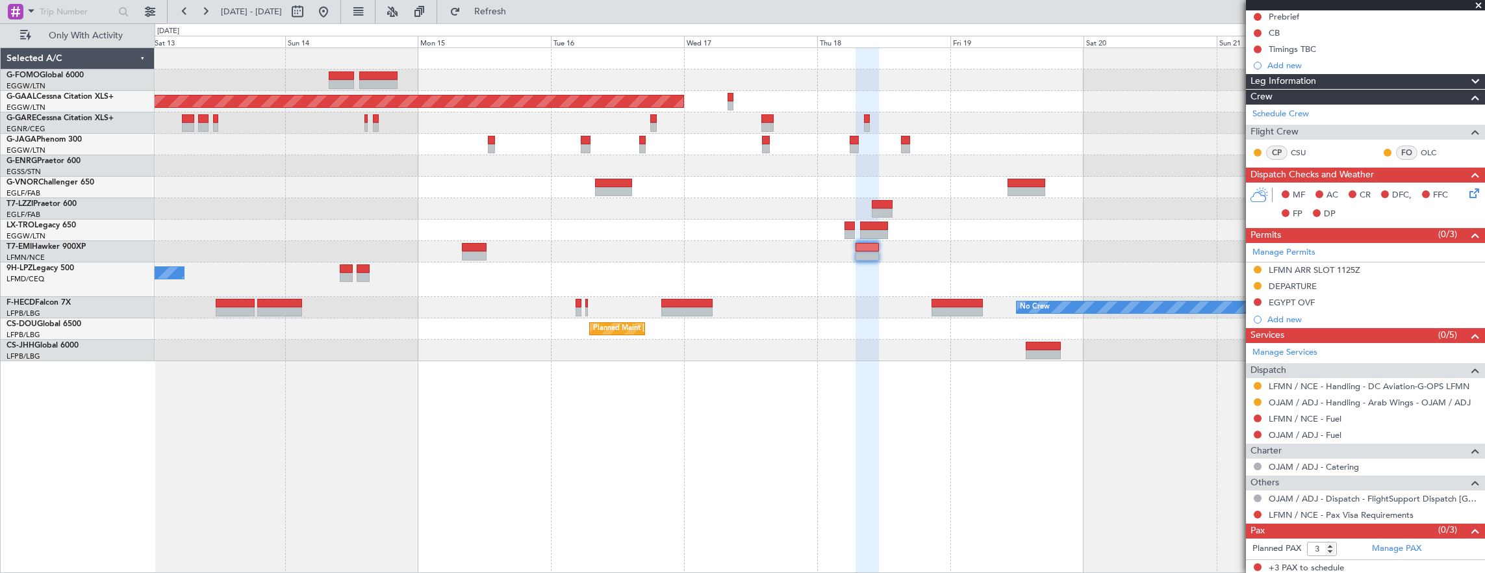
click at [57, 181] on link "G-VNOR Challenger 650" at bounding box center [50, 183] width 88 height 8
click at [334, 19] on button at bounding box center [323, 11] width 21 height 21
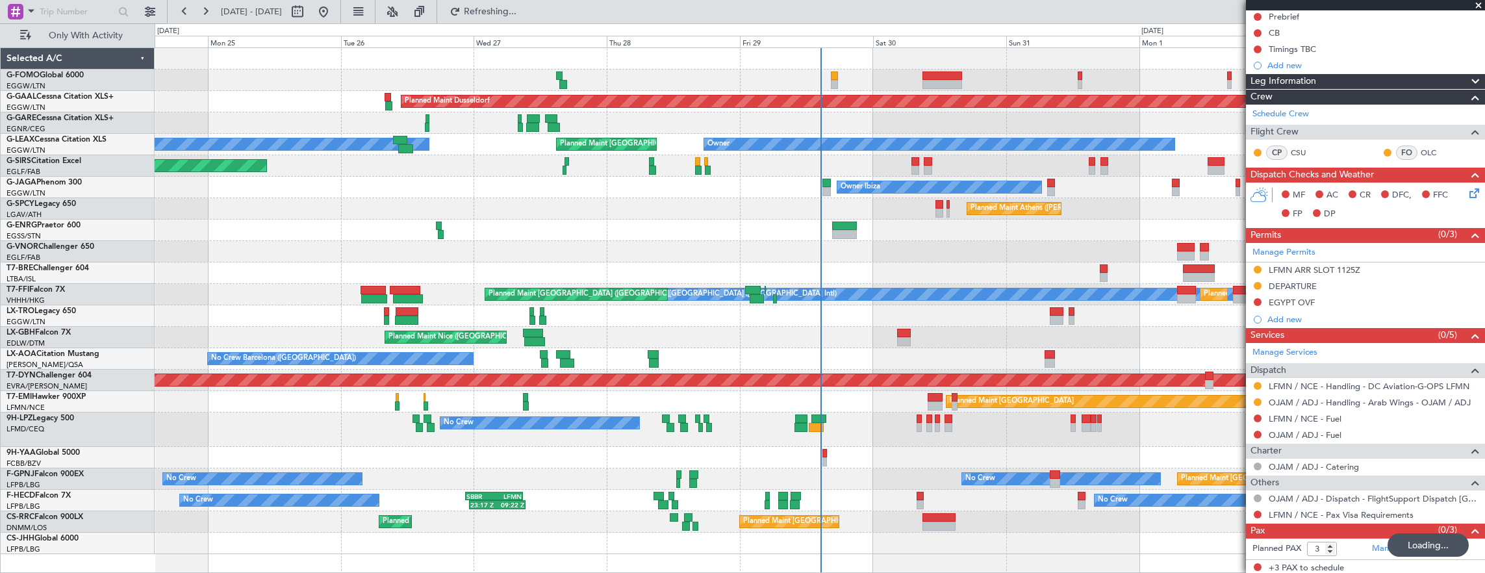
click at [492, 236] on div "Planned Maint London (Luton) Planned Maint Dusseldorf Owner Planned Maint Londo…" at bounding box center [820, 301] width 1330 height 506
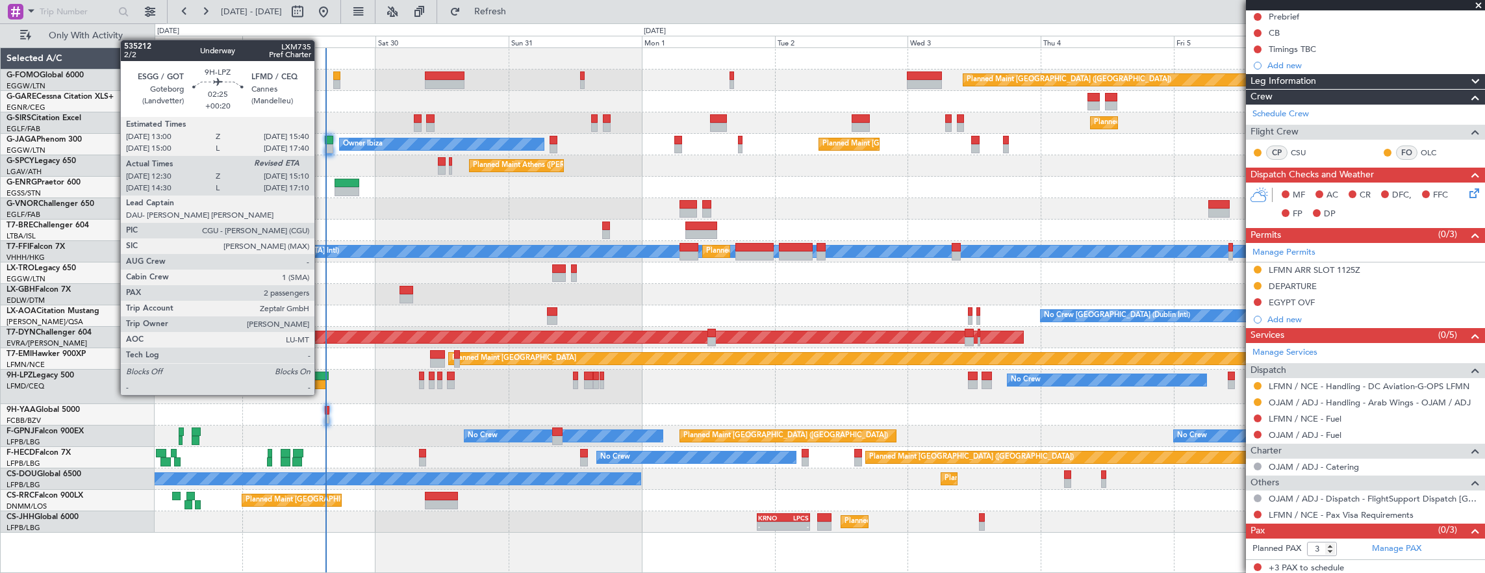
click at [321, 382] on div at bounding box center [318, 384] width 15 height 9
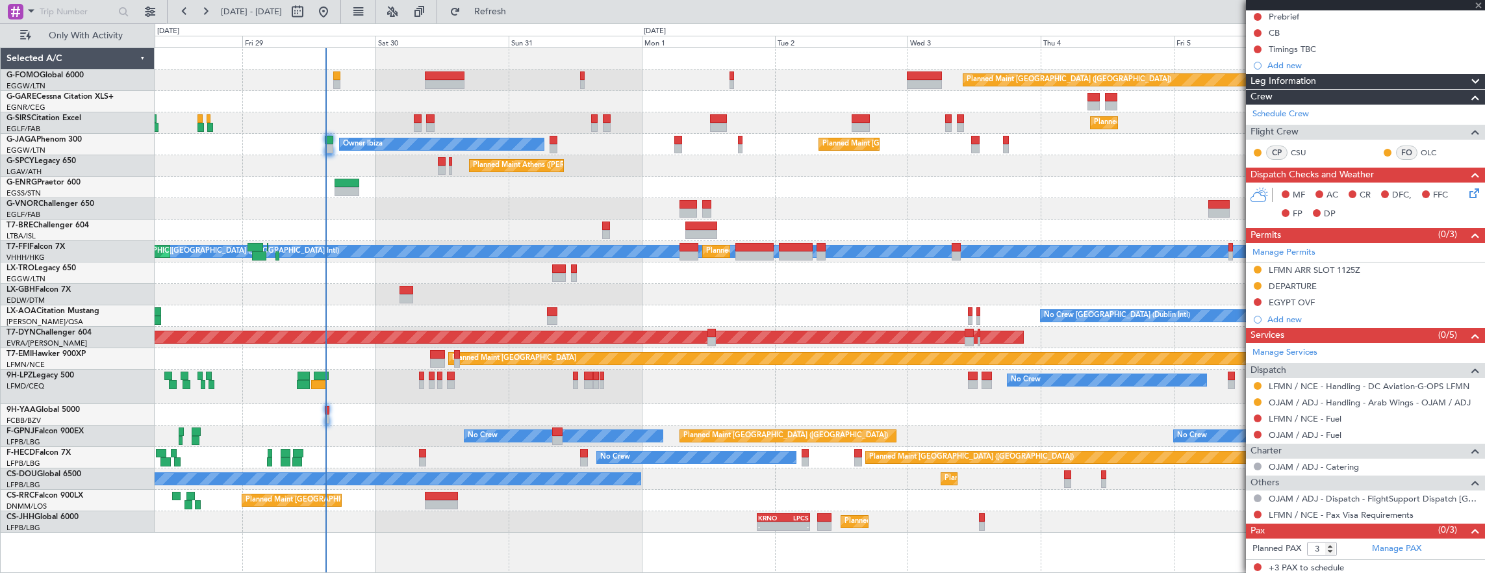
type input "+00:20"
type input "12:40"
type input "2"
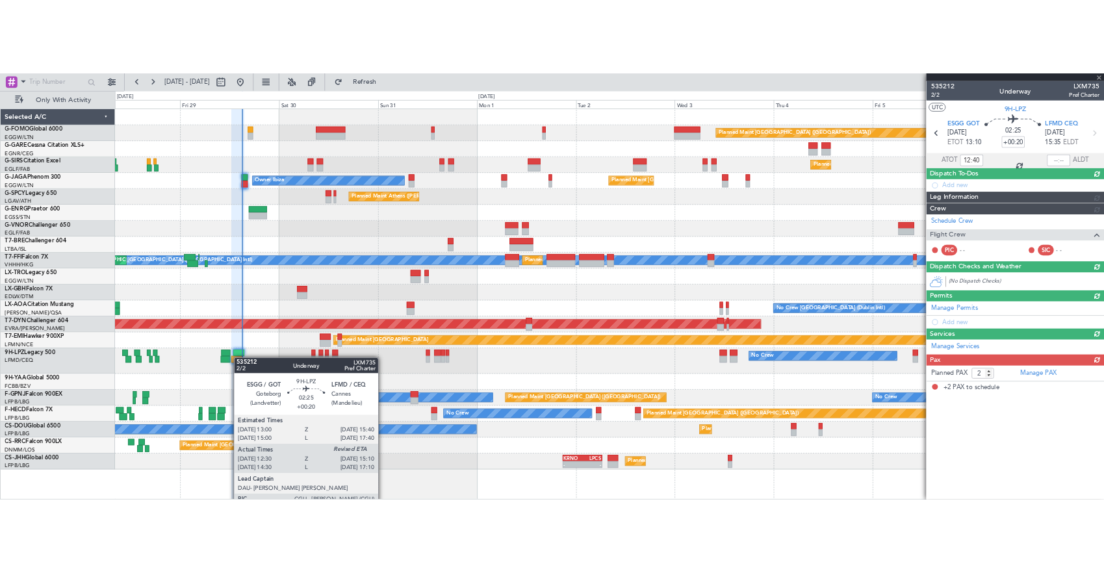
scroll to position [0, 0]
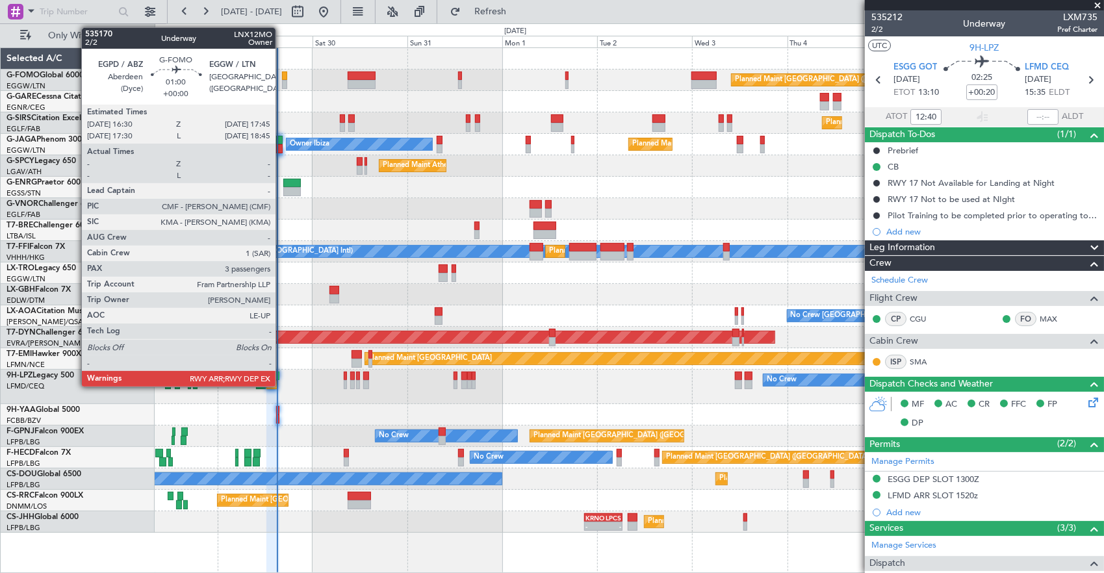
click at [282, 81] on div at bounding box center [284, 84] width 5 height 9
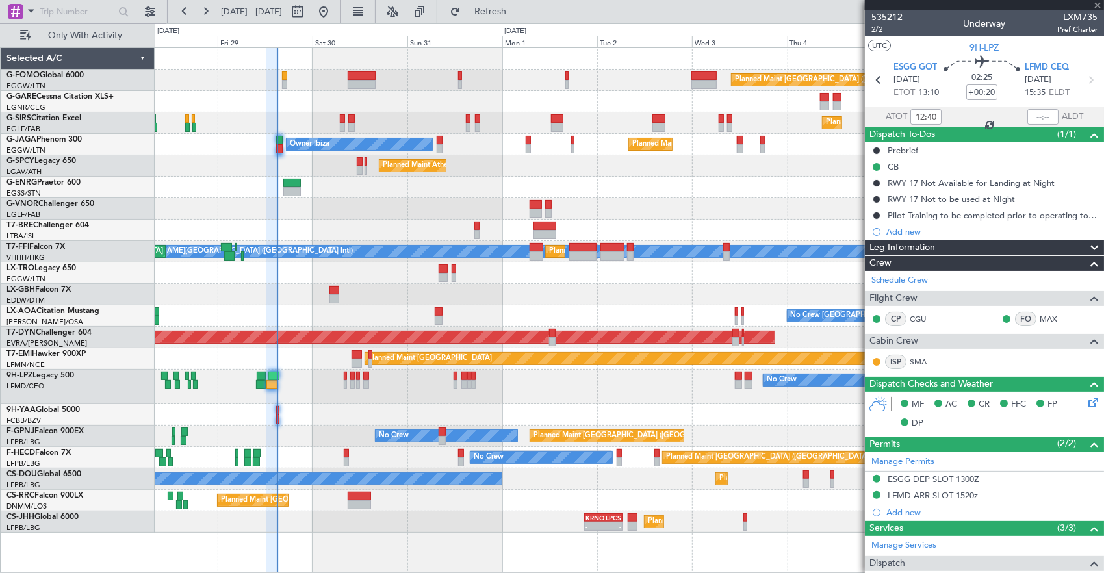
type input "3"
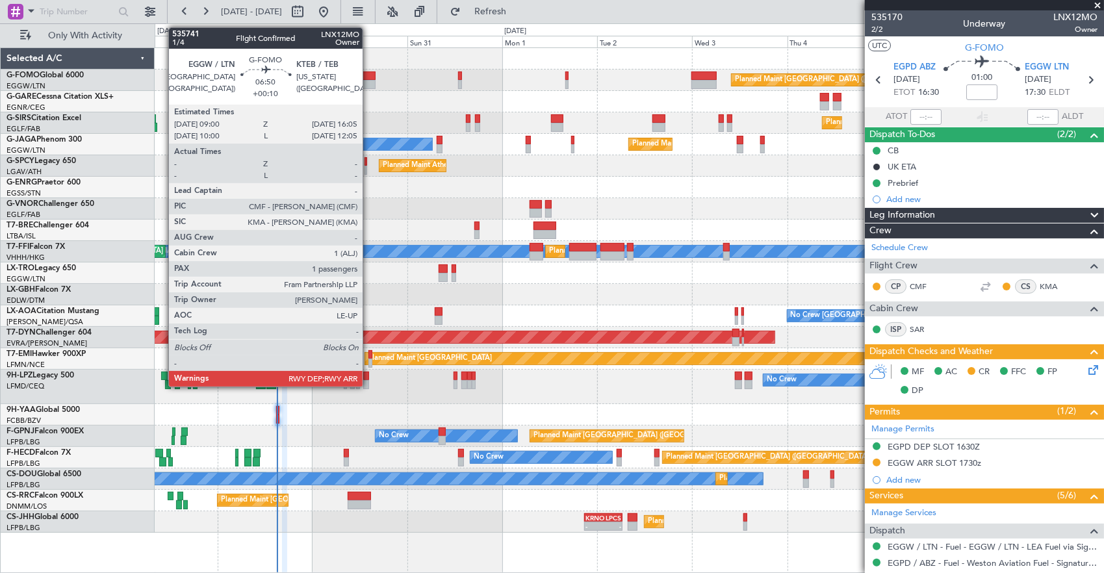
click at [369, 75] on div at bounding box center [361, 75] width 29 height 9
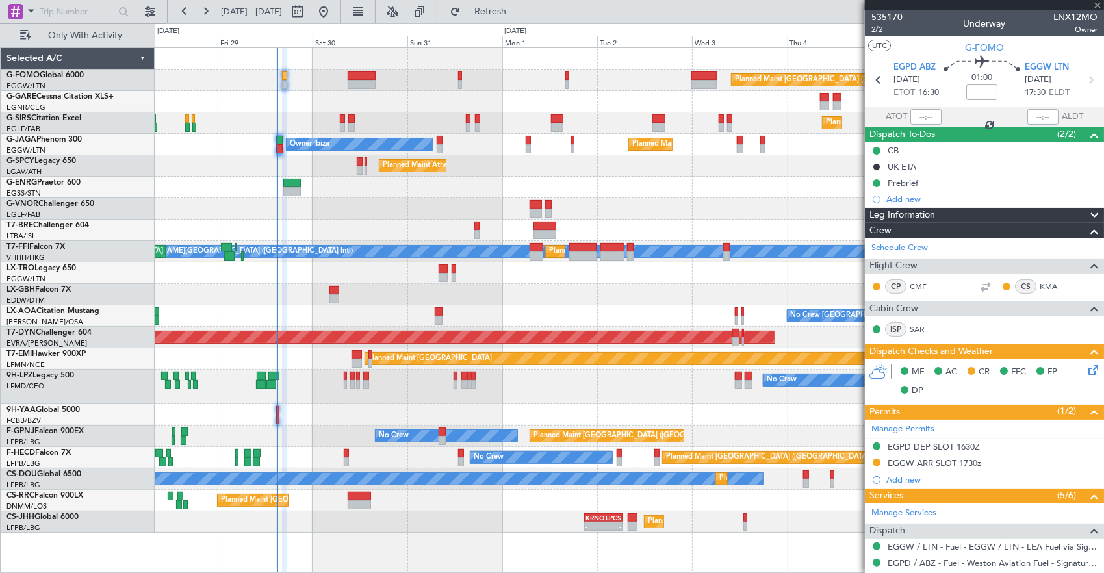
type input "+00:10"
type input "1"
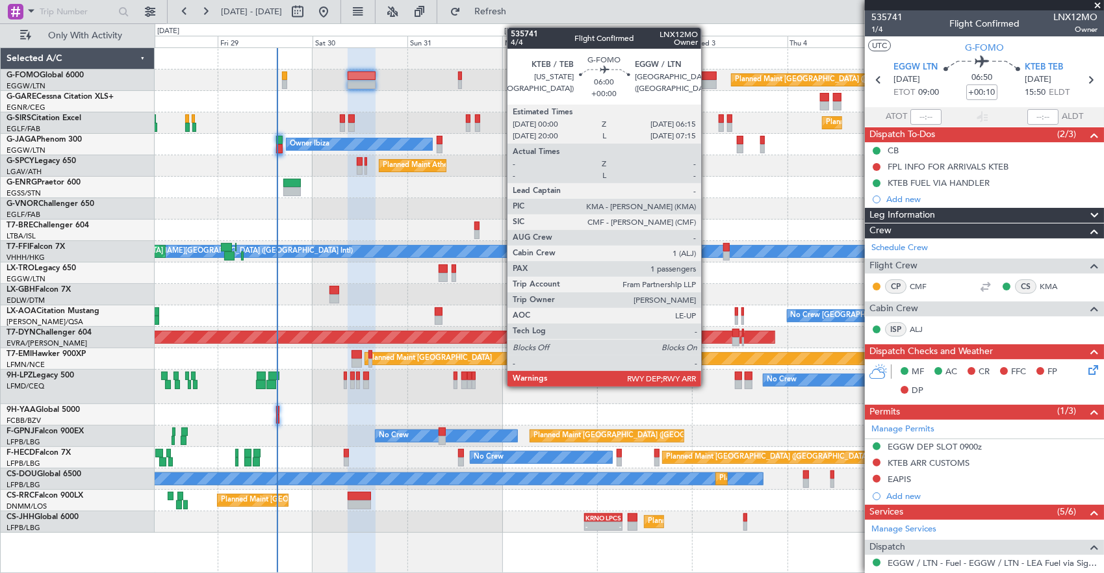
click at [707, 81] on div at bounding box center [703, 84] width 25 height 9
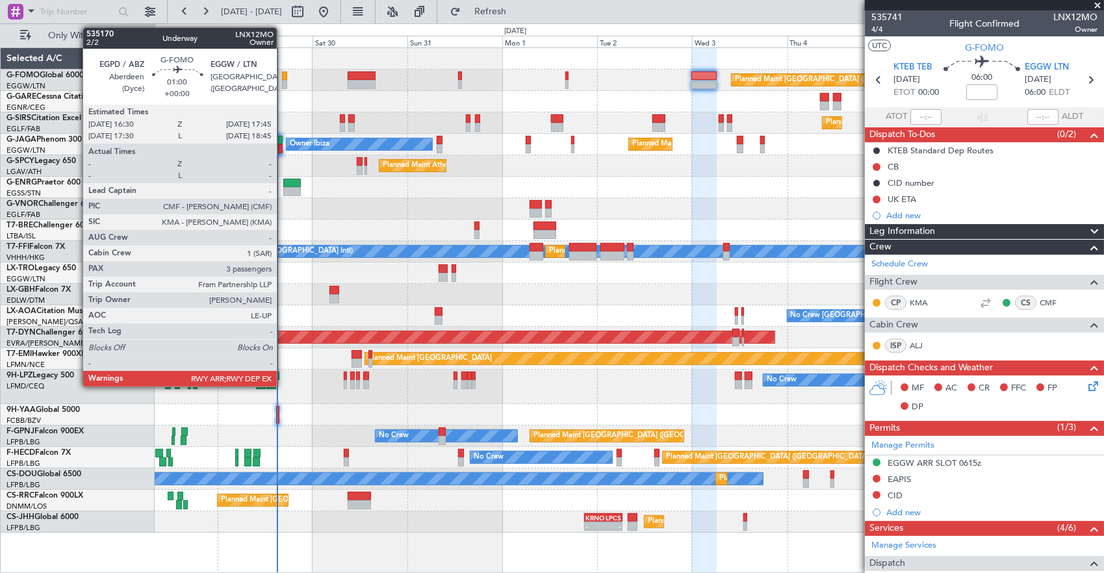
click at [283, 74] on div at bounding box center [284, 75] width 5 height 9
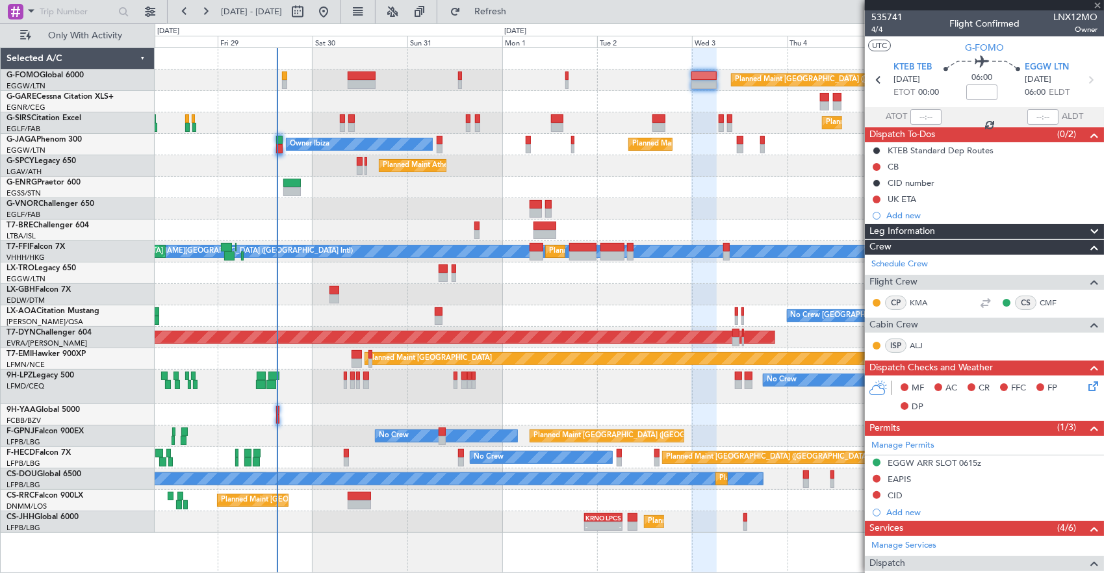
type input "3"
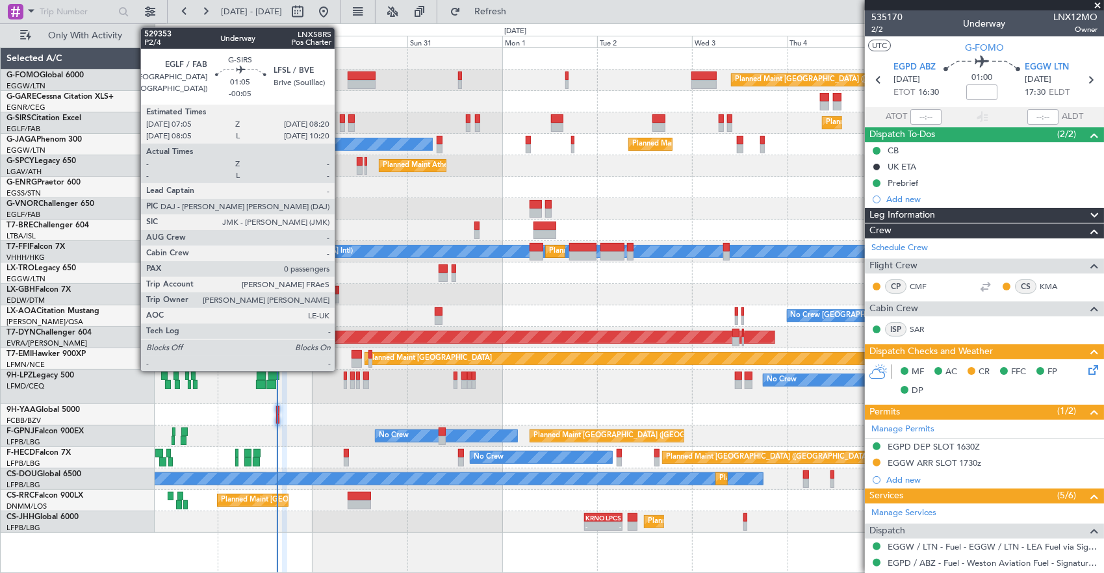
click at [341, 120] on div at bounding box center [342, 118] width 5 height 9
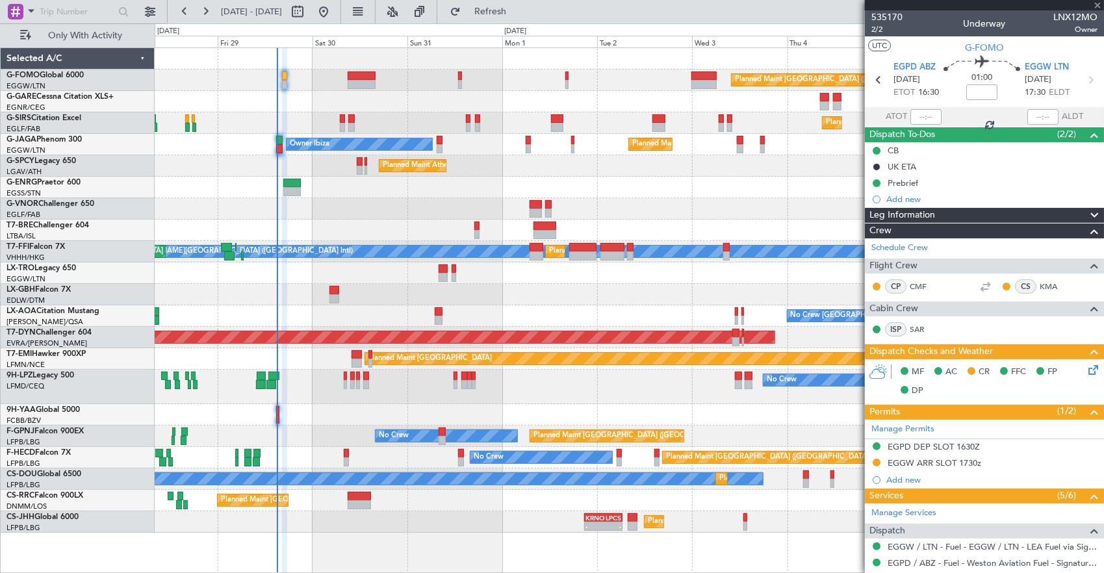
type input "-00:05"
type input "0"
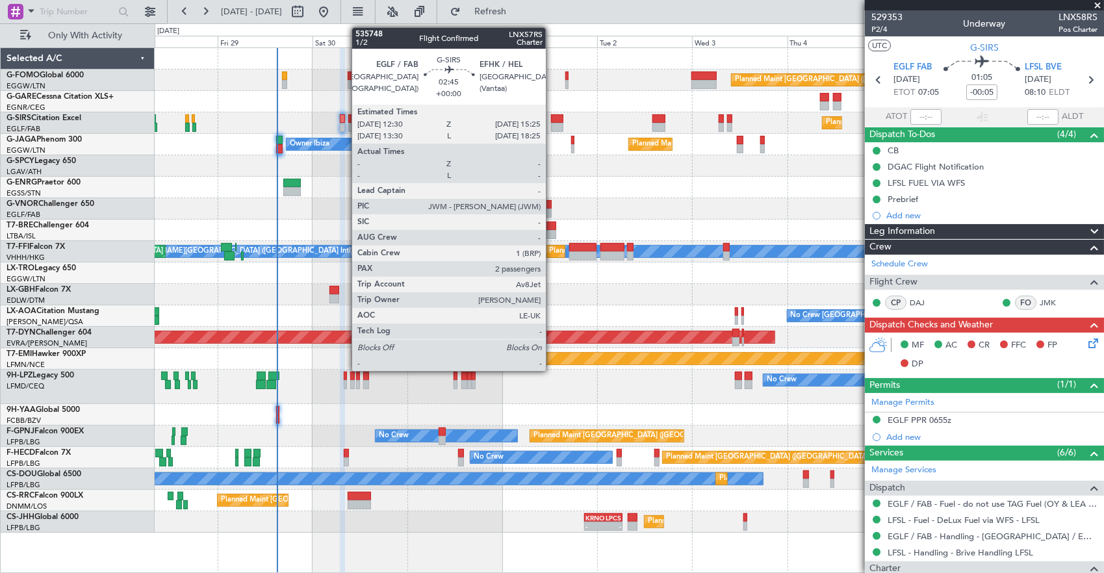
click at [552, 120] on div at bounding box center [557, 118] width 12 height 9
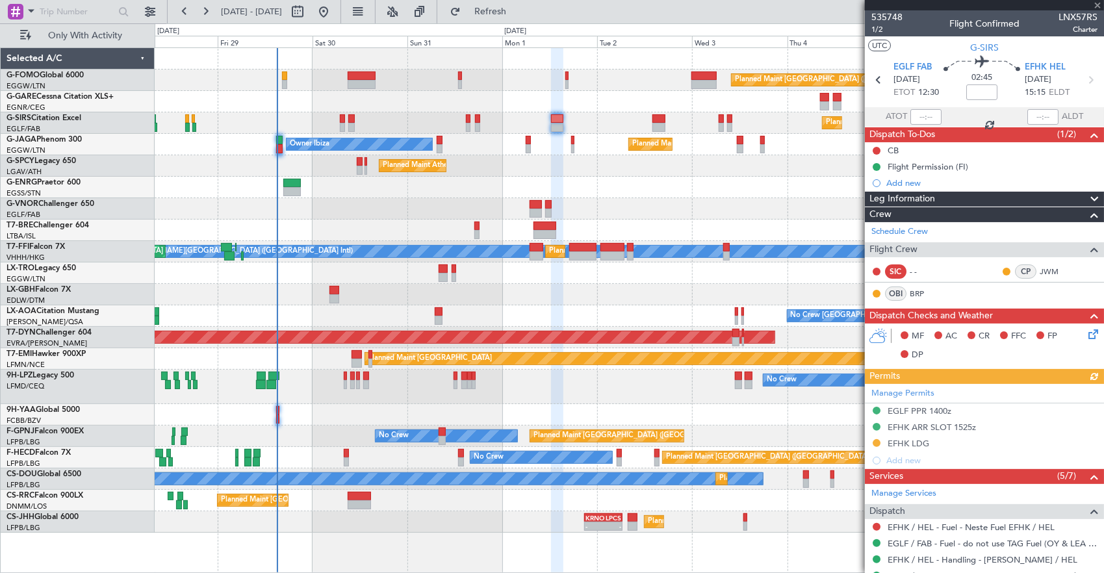
scroll to position [130, 0]
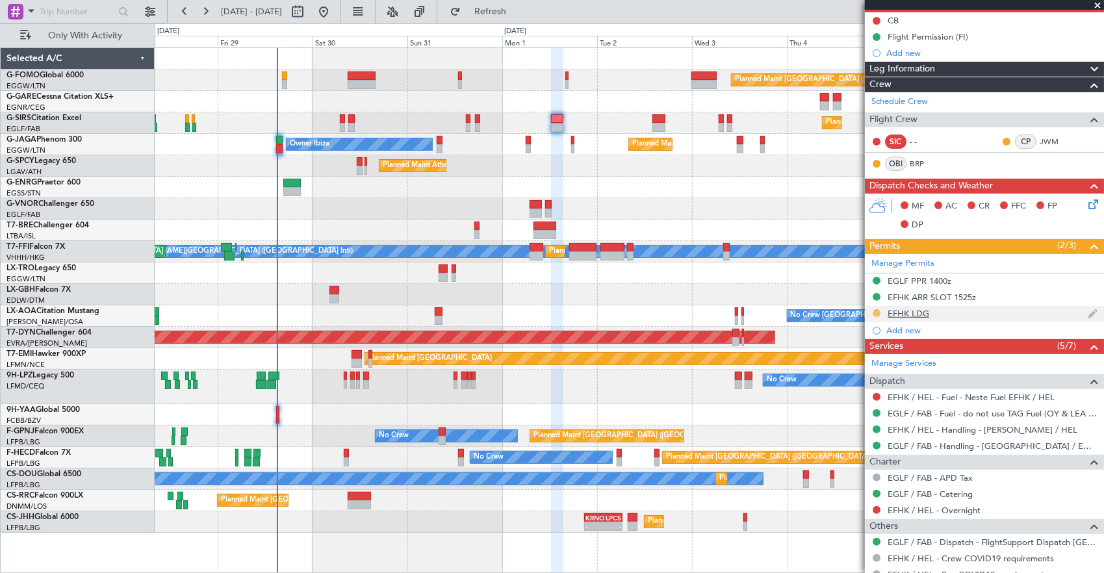
click at [874, 309] on button at bounding box center [876, 313] width 8 height 8
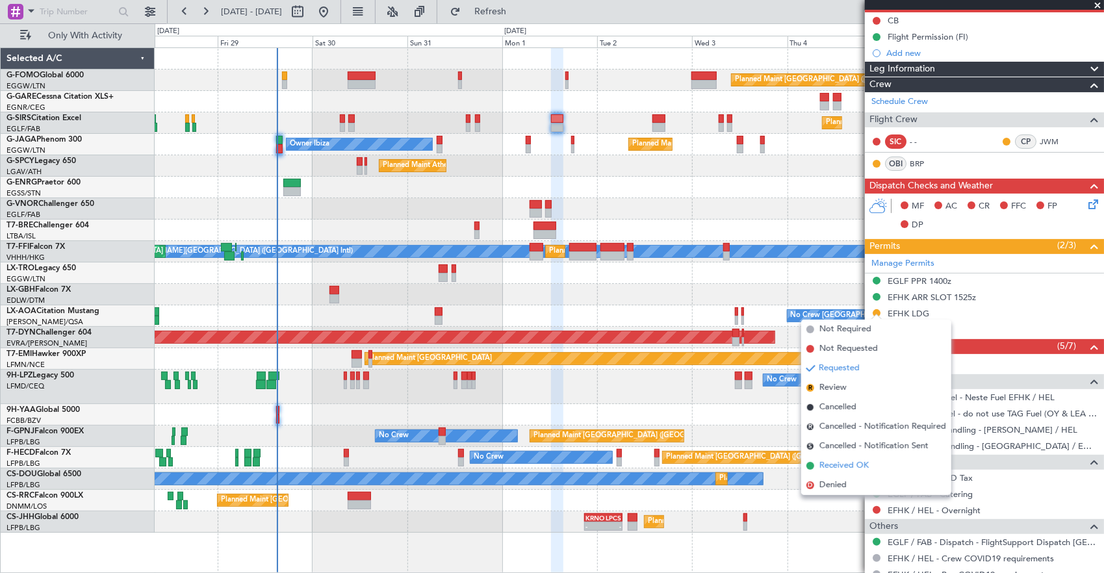
click at [879, 466] on li "Received OK" at bounding box center [876, 465] width 150 height 19
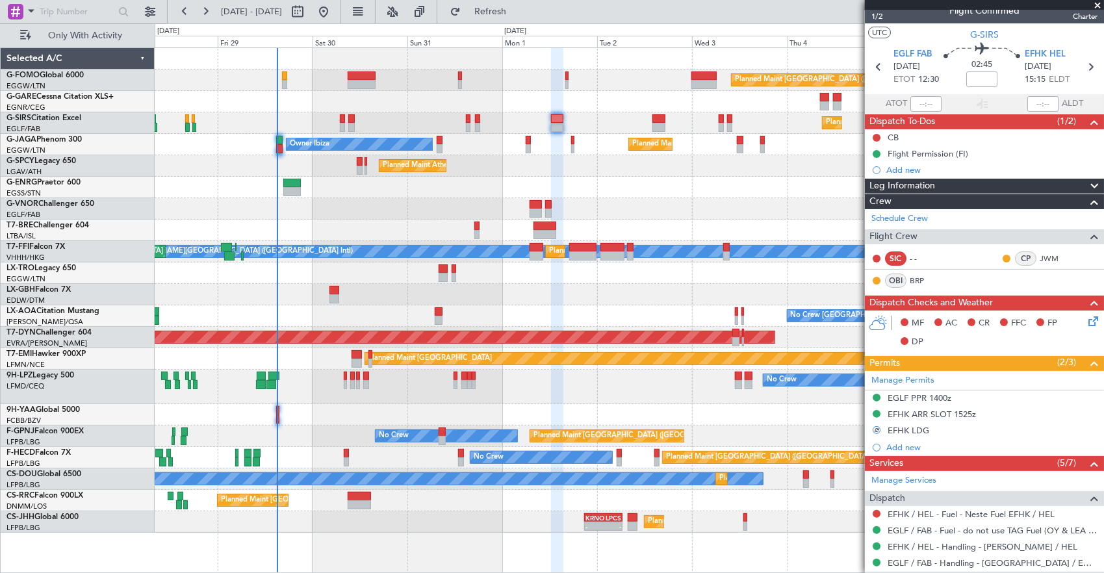
scroll to position [0, 0]
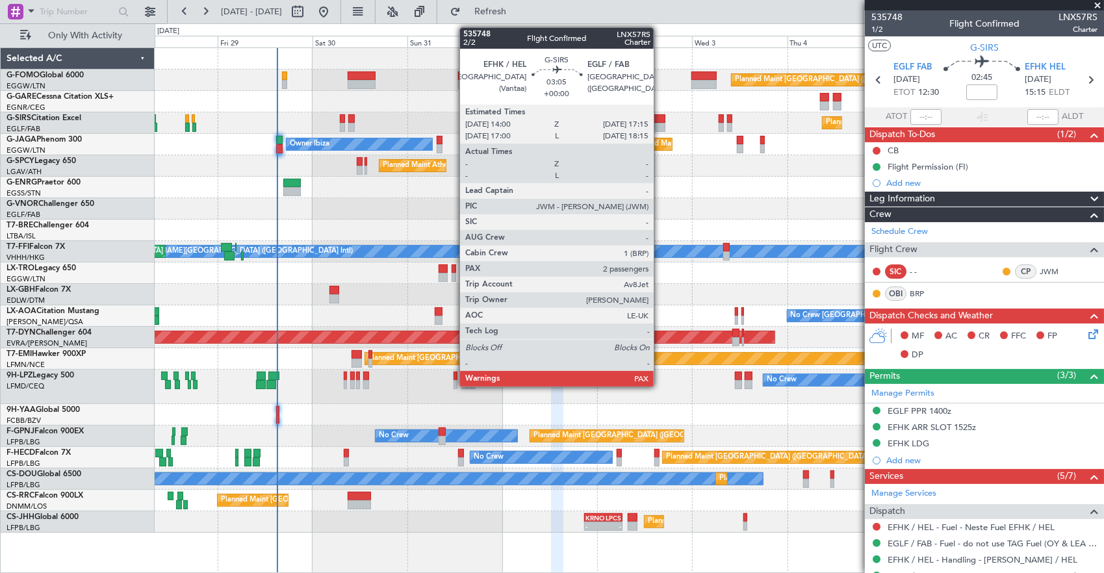
click at [660, 125] on div at bounding box center [658, 127] width 13 height 9
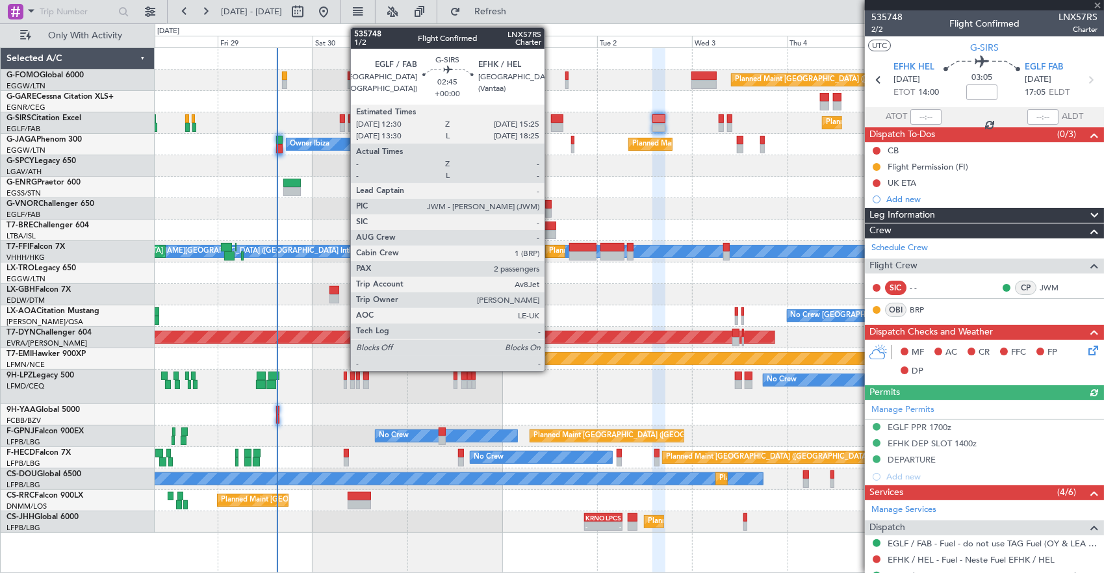
click at [551, 121] on div at bounding box center [557, 118] width 12 height 9
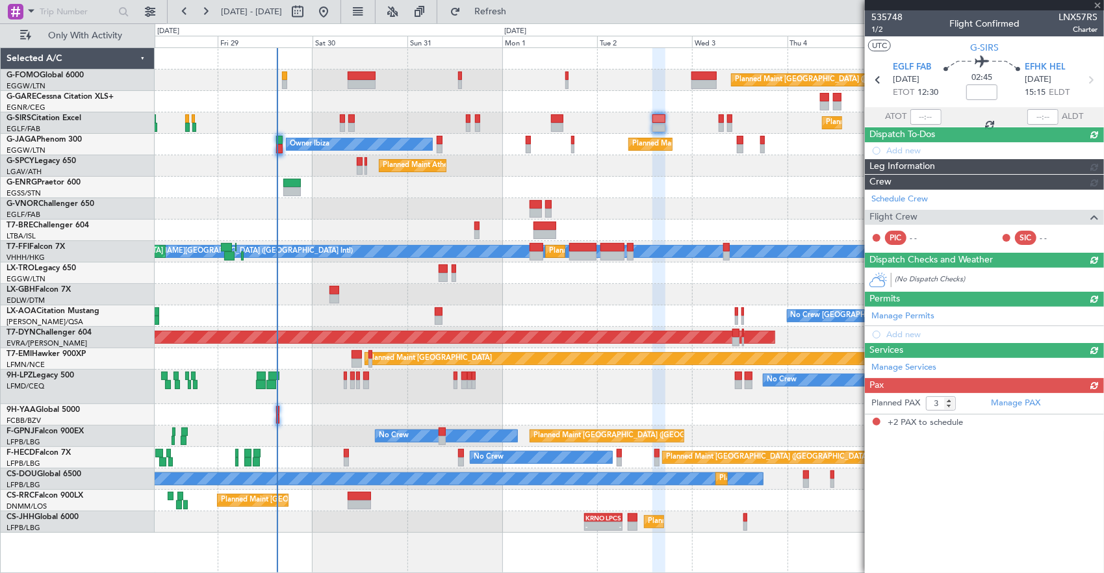
type input "2"
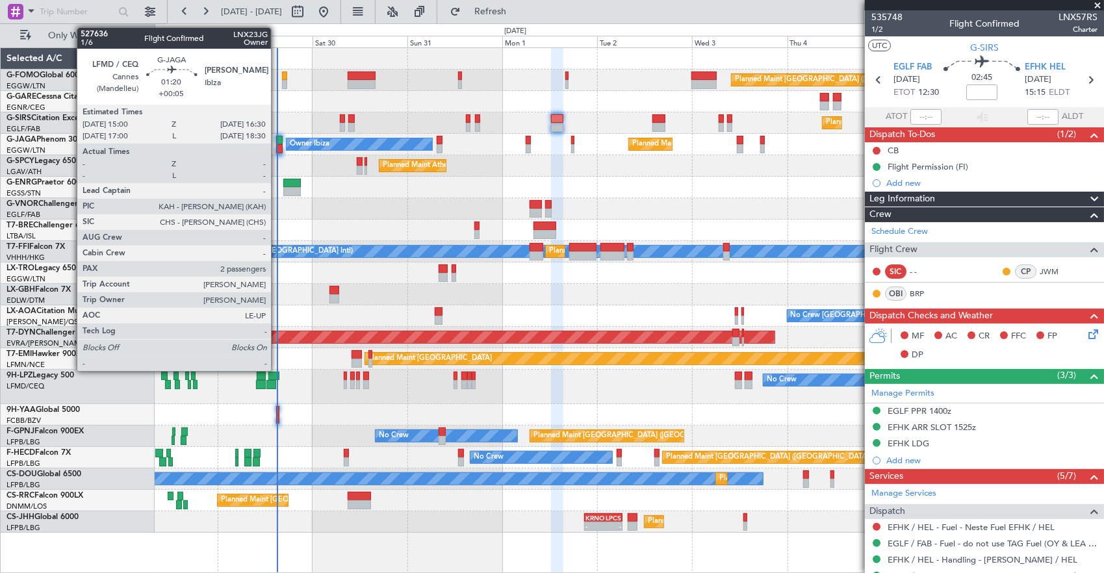
click at [277, 143] on div at bounding box center [279, 140] width 6 height 9
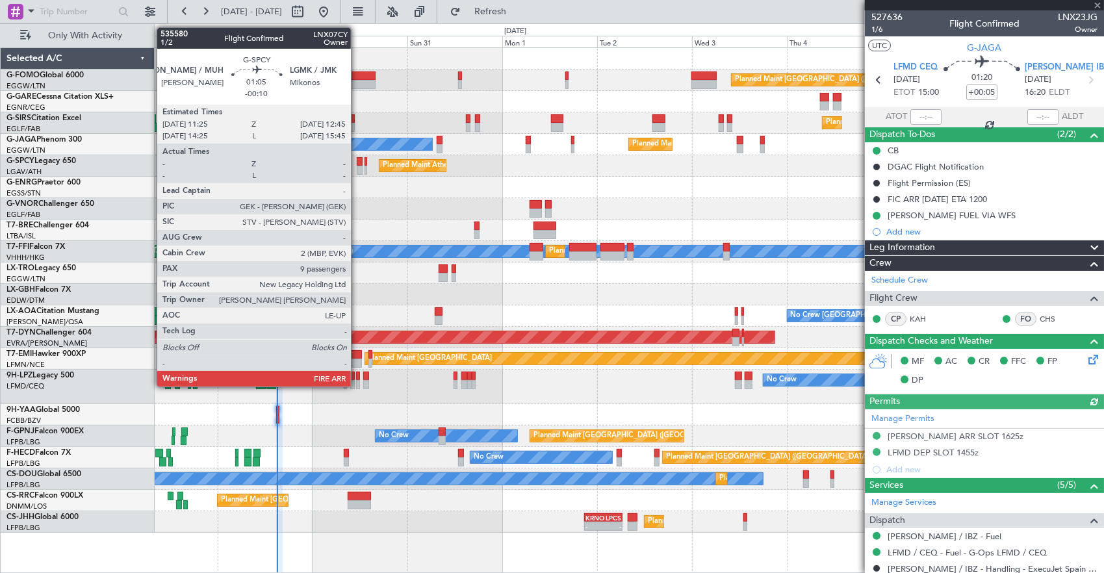
click at [357, 164] on div at bounding box center [360, 161] width 6 height 9
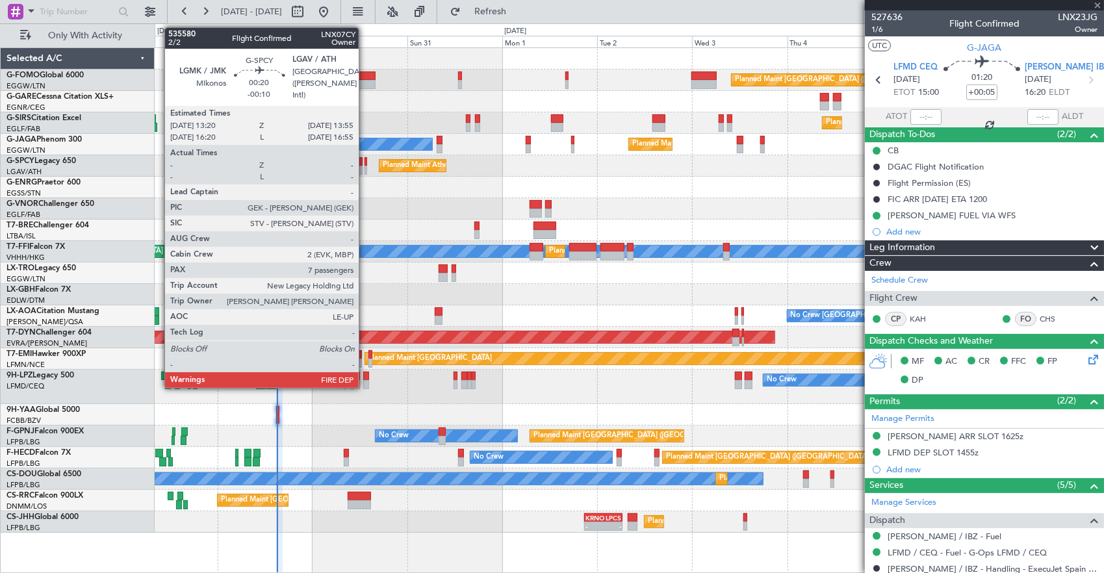
type input "-00:10"
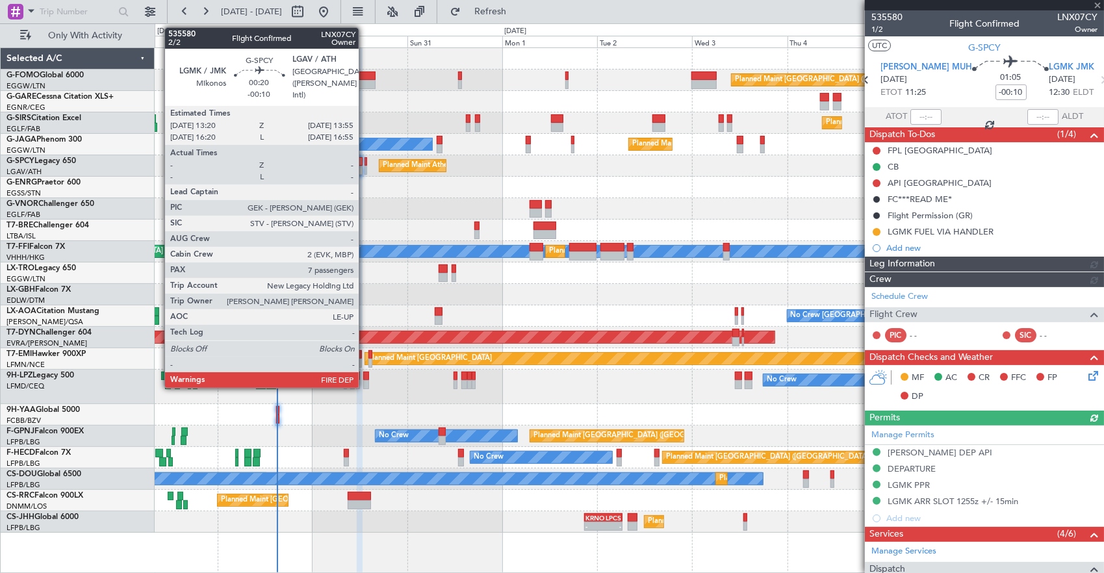
click at [365, 163] on div at bounding box center [365, 161] width 3 height 9
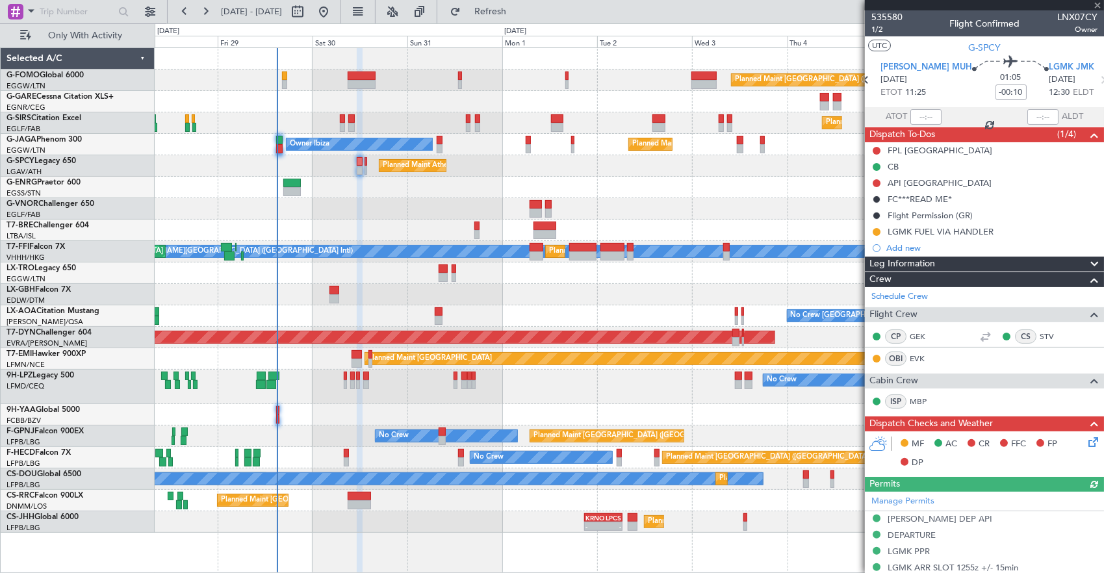
type input "7"
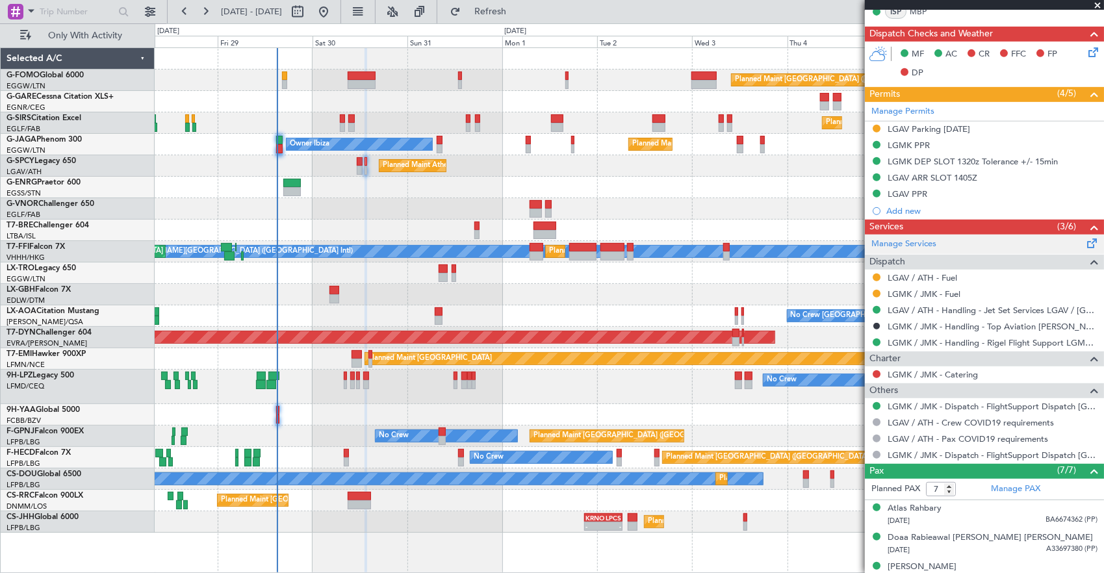
scroll to position [65, 0]
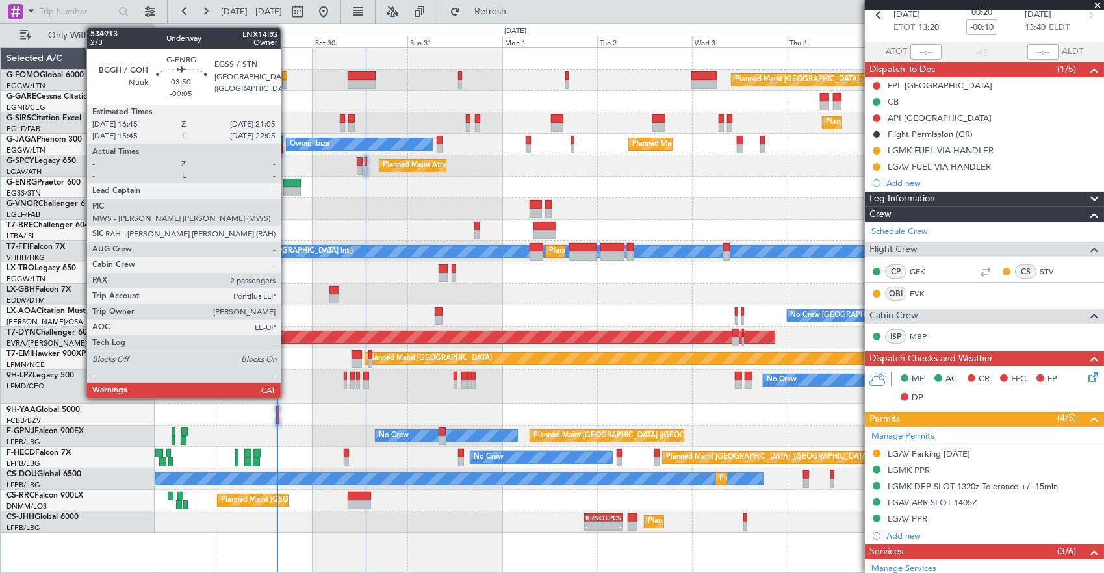
click at [287, 184] on div at bounding box center [292, 183] width 18 height 9
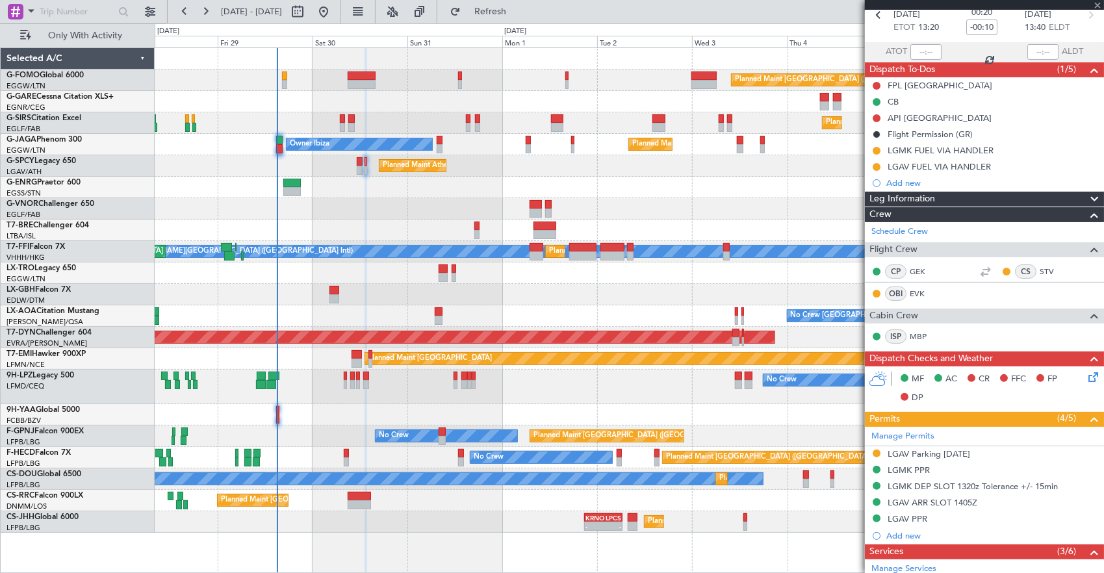
type input "-00:05"
type input "2"
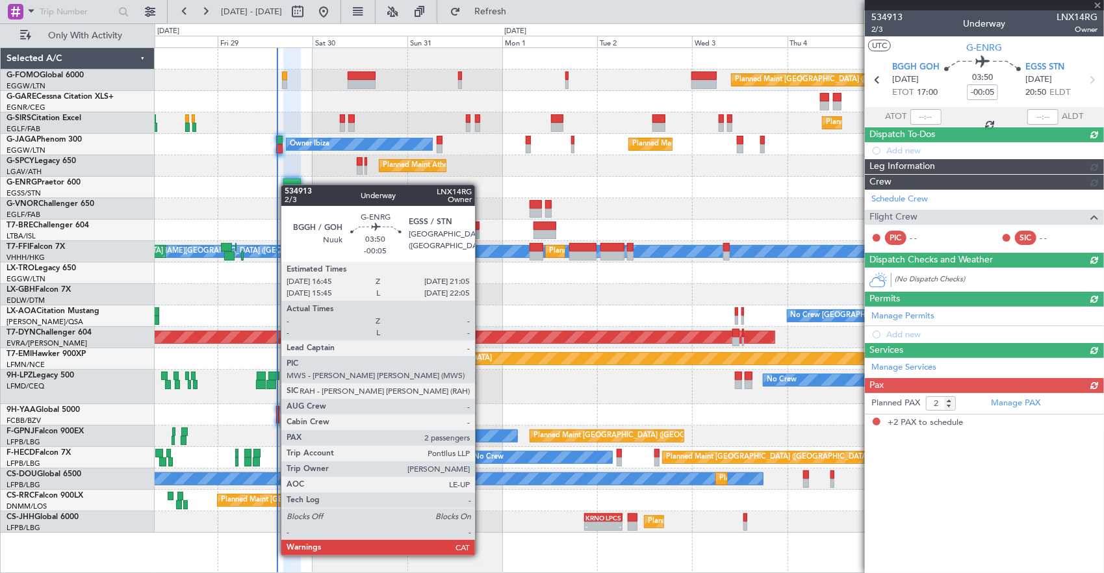
scroll to position [0, 0]
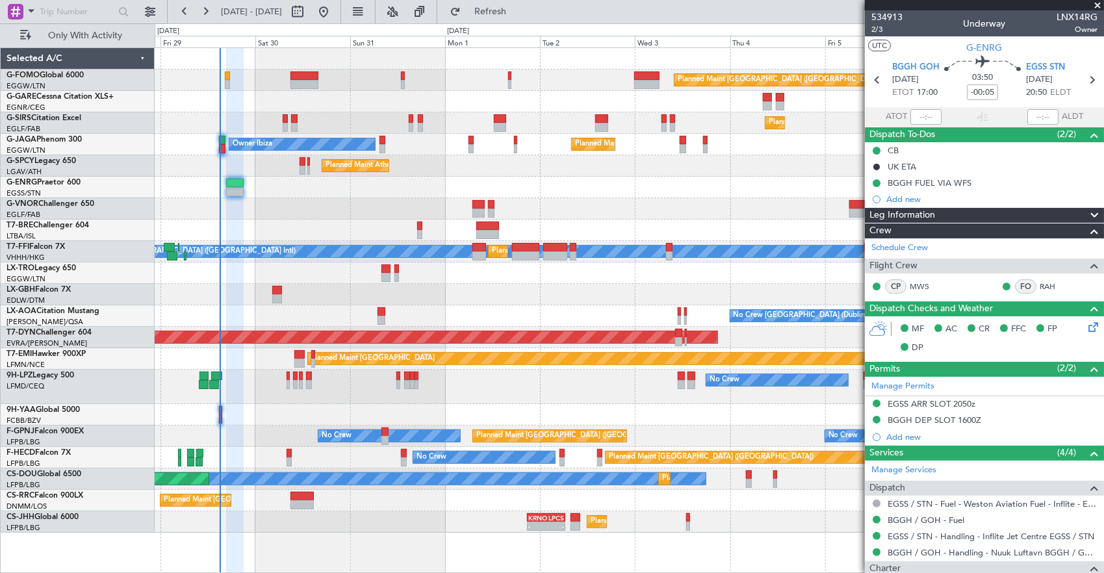
click at [642, 178] on div at bounding box center [629, 187] width 949 height 21
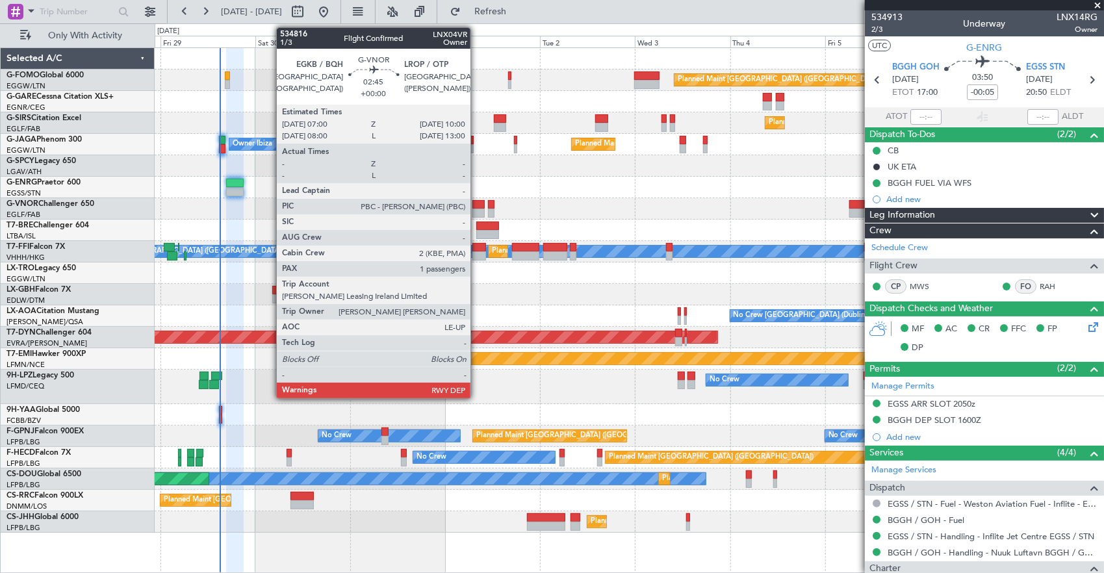
click at [477, 210] on div at bounding box center [478, 212] width 12 height 9
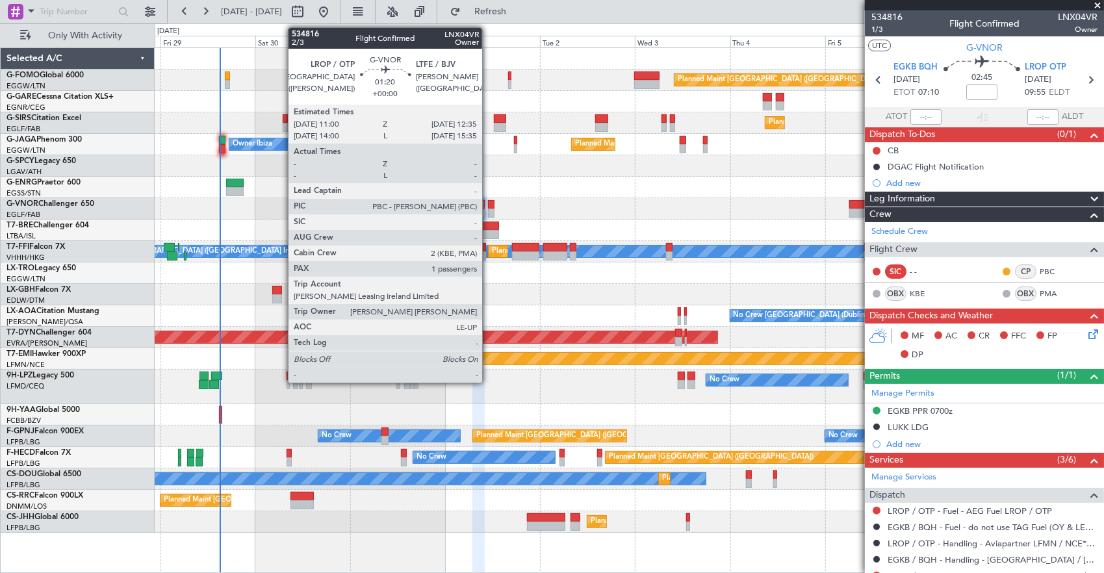
click at [488, 201] on div at bounding box center [491, 204] width 6 height 9
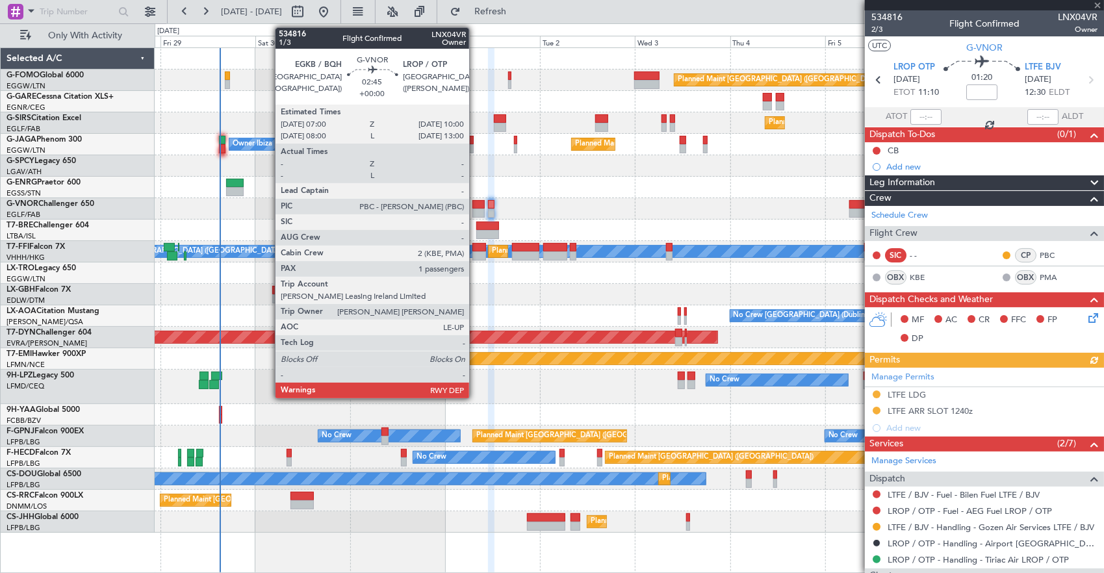
click at [475, 203] on div at bounding box center [478, 204] width 12 height 9
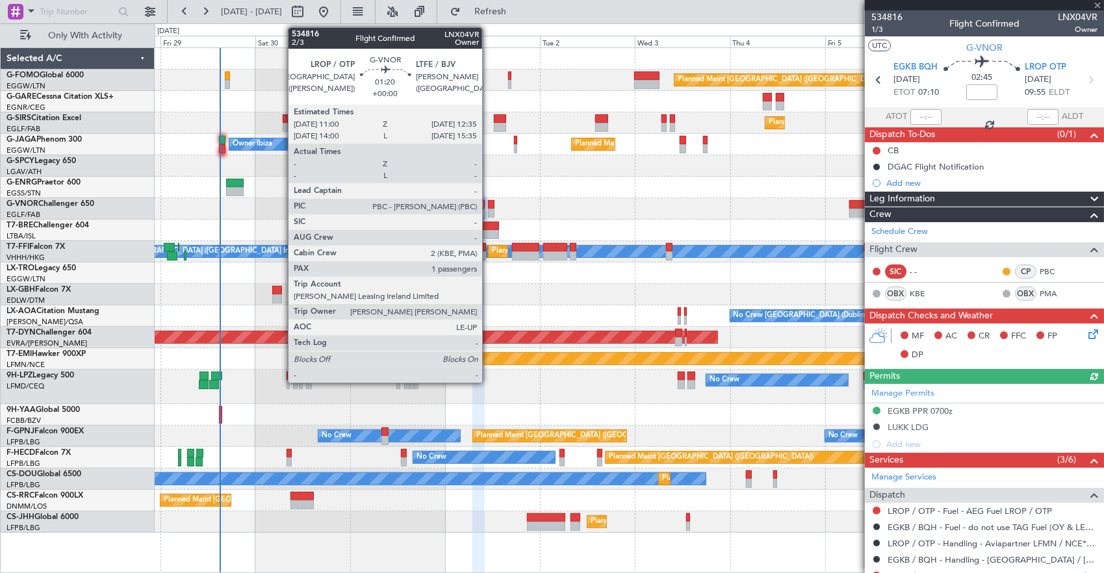
click at [488, 201] on div at bounding box center [491, 204] width 6 height 9
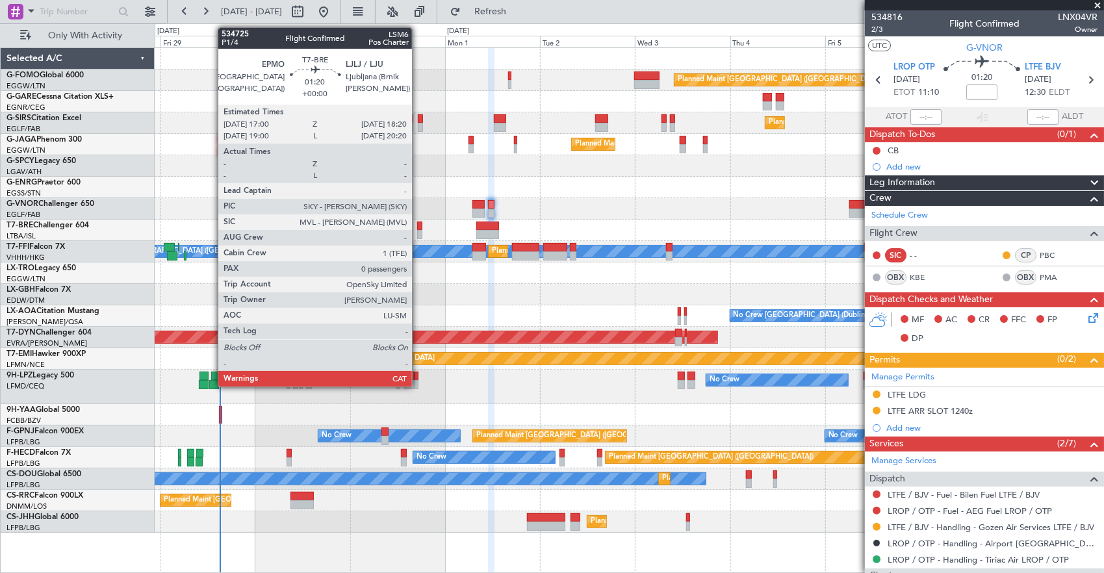
click at [418, 230] on div at bounding box center [420, 234] width 6 height 9
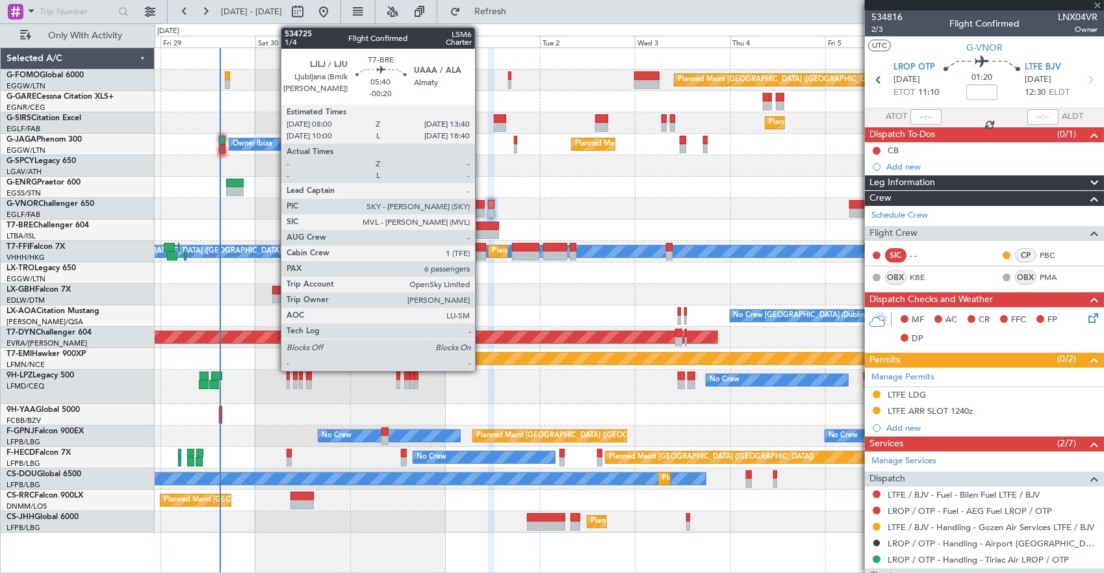
type input "0"
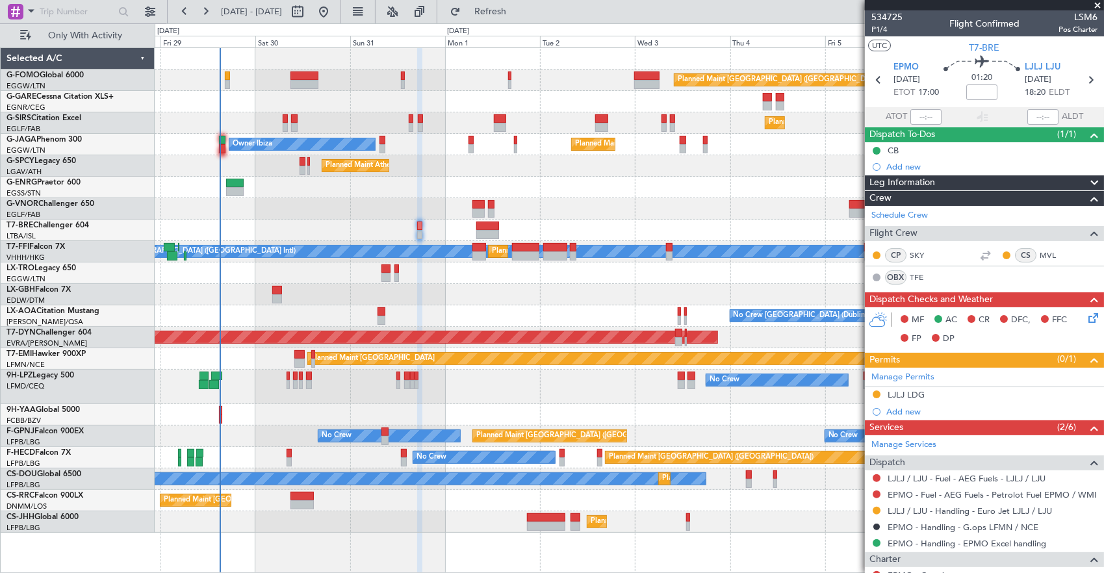
scroll to position [123, 0]
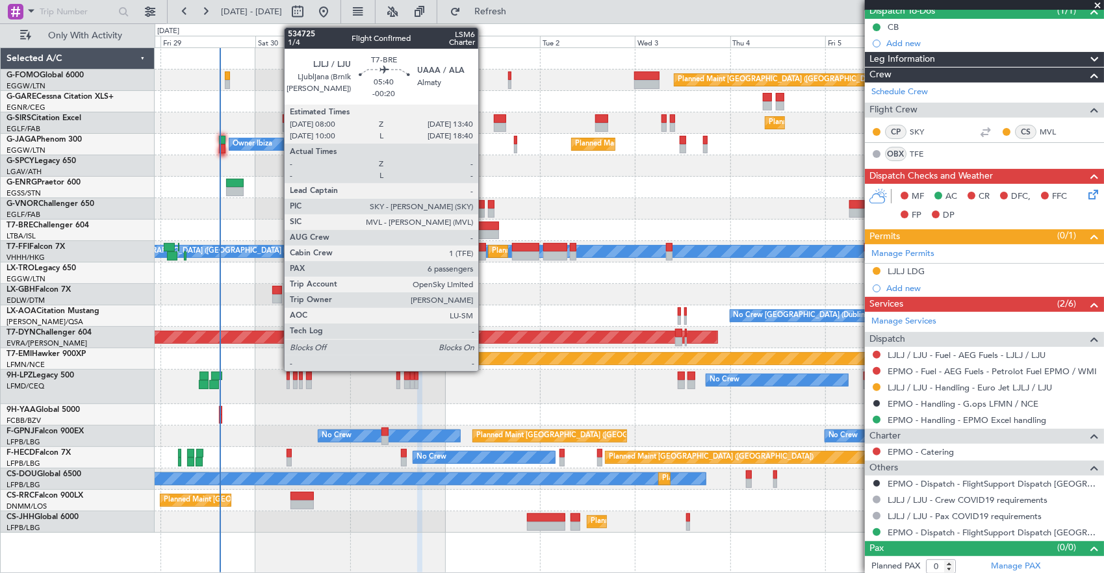
click at [485, 231] on div at bounding box center [487, 234] width 23 height 9
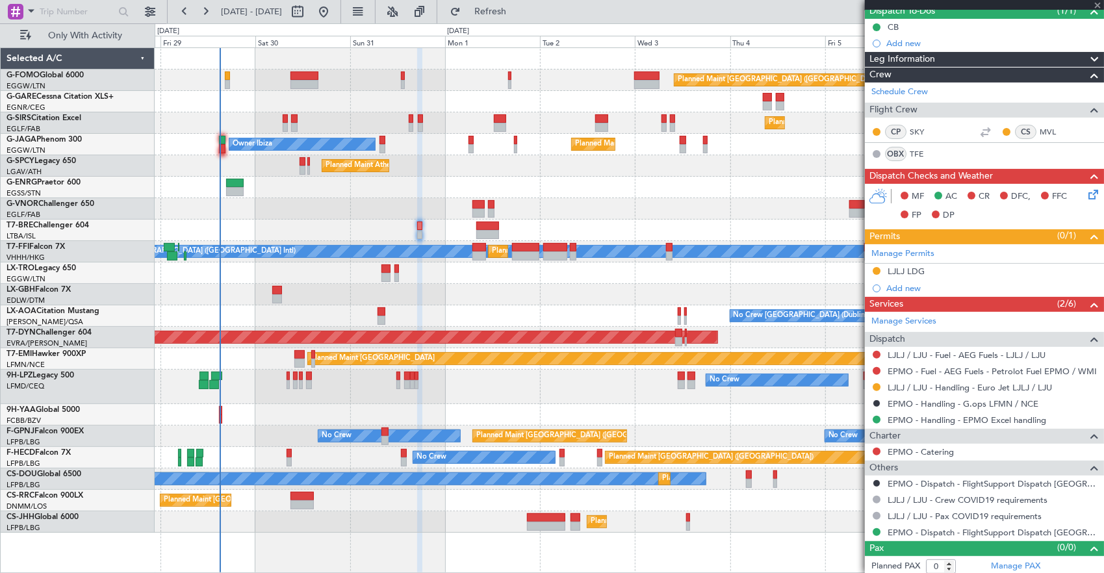
type input "-00:20"
type input "6"
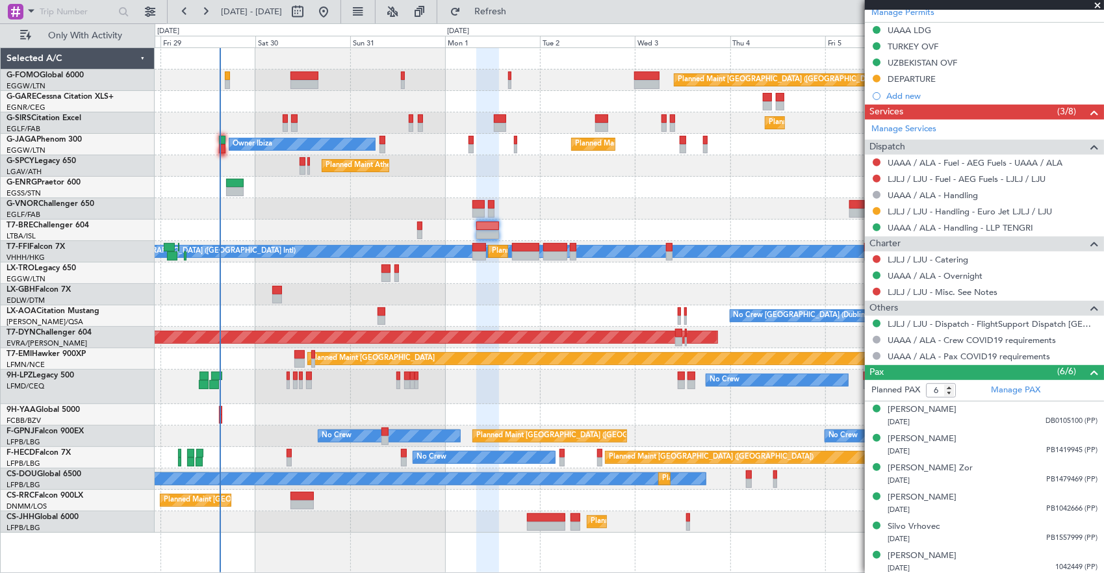
scroll to position [23, 0]
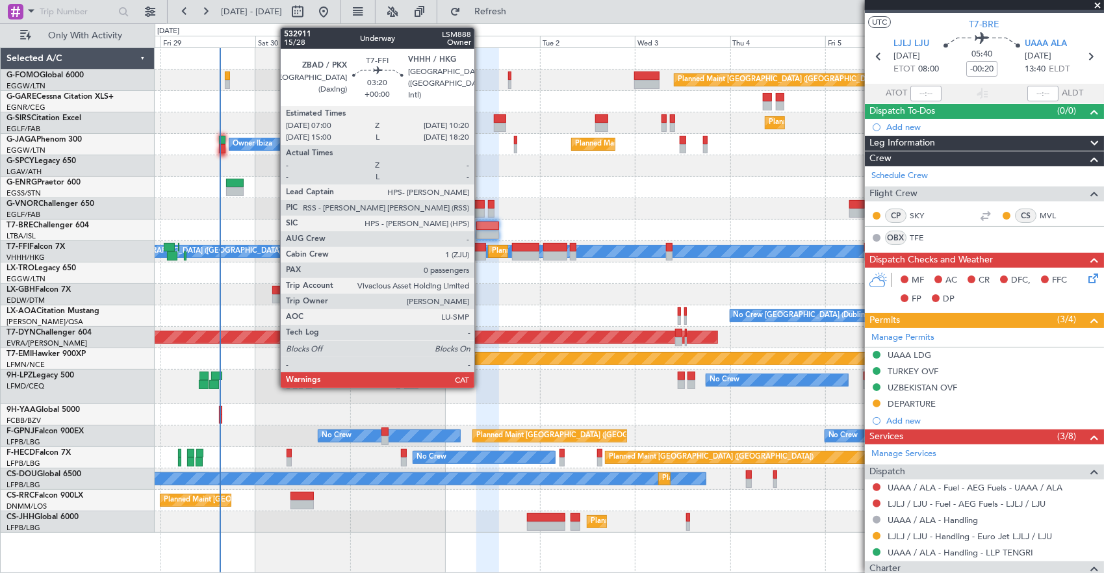
click at [481, 246] on div at bounding box center [479, 247] width 14 height 9
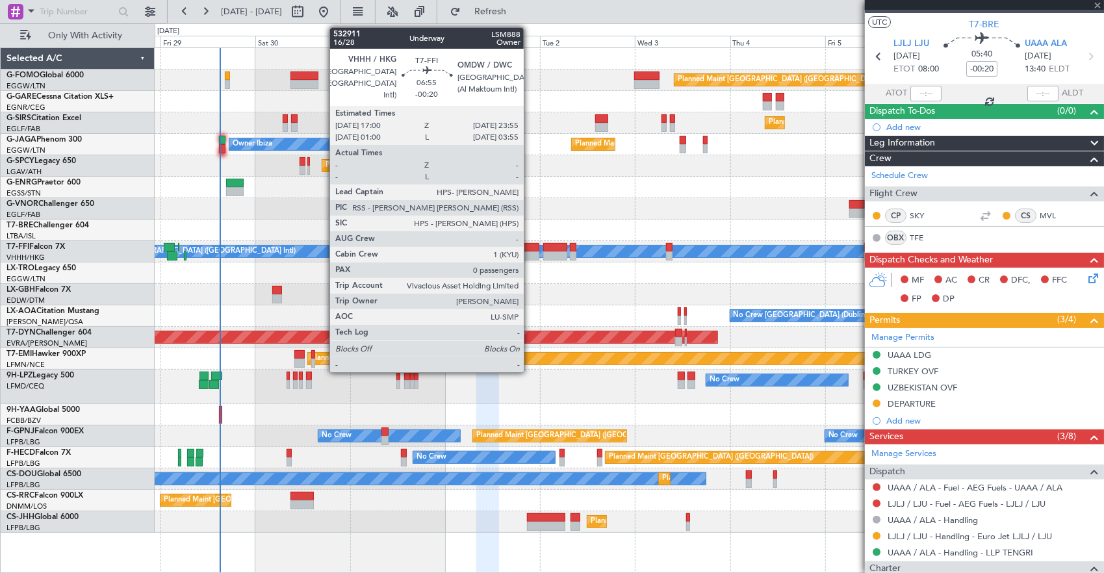
type input "0"
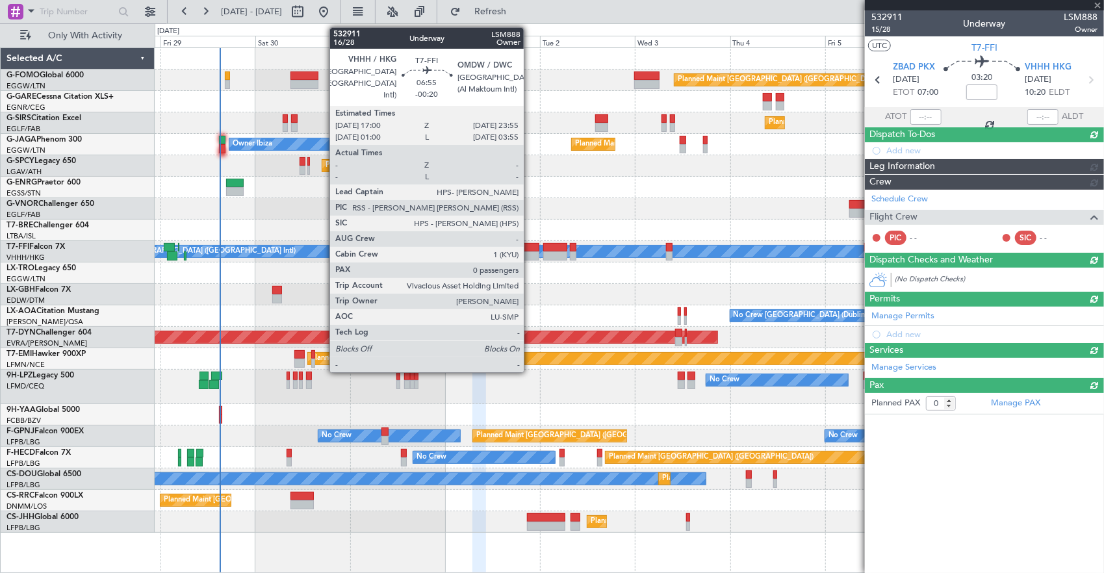
scroll to position [0, 0]
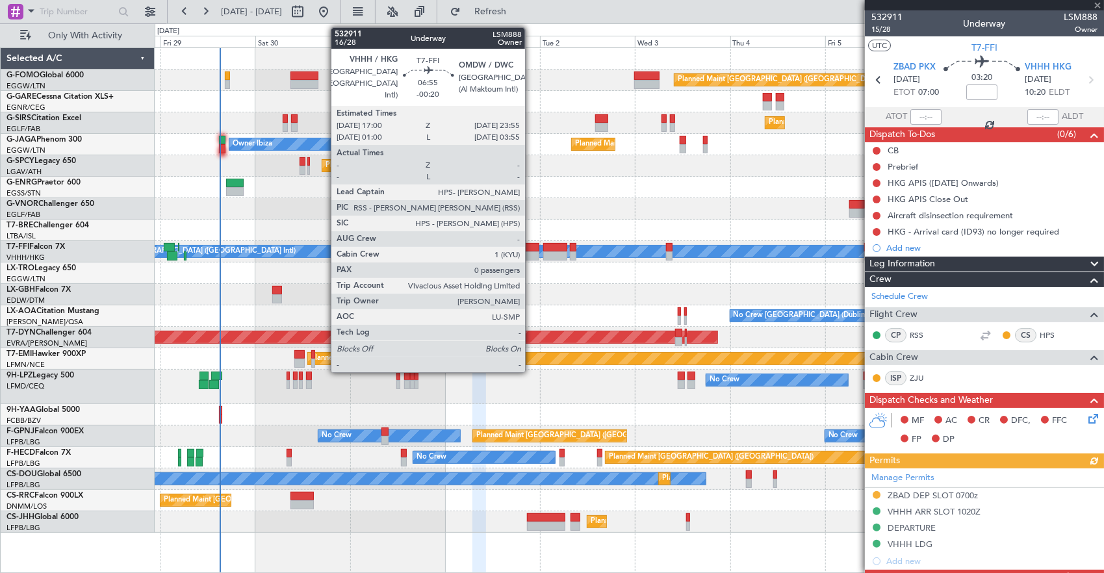
click at [531, 251] on div at bounding box center [526, 255] width 28 height 9
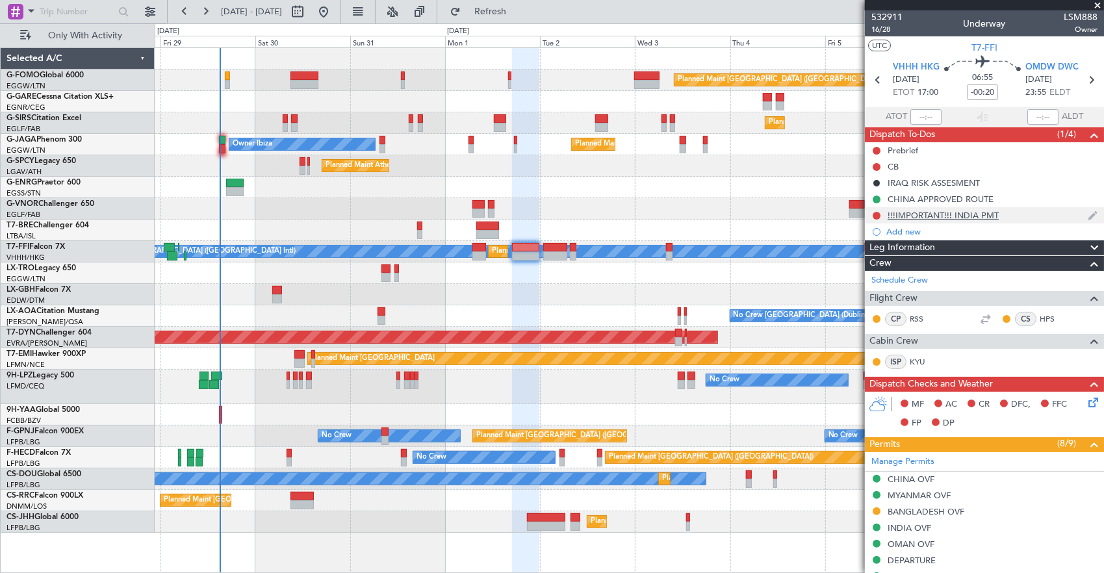
click at [1013, 217] on div "!!!IMPORTANT!!! INDIA PMT" at bounding box center [984, 215] width 239 height 16
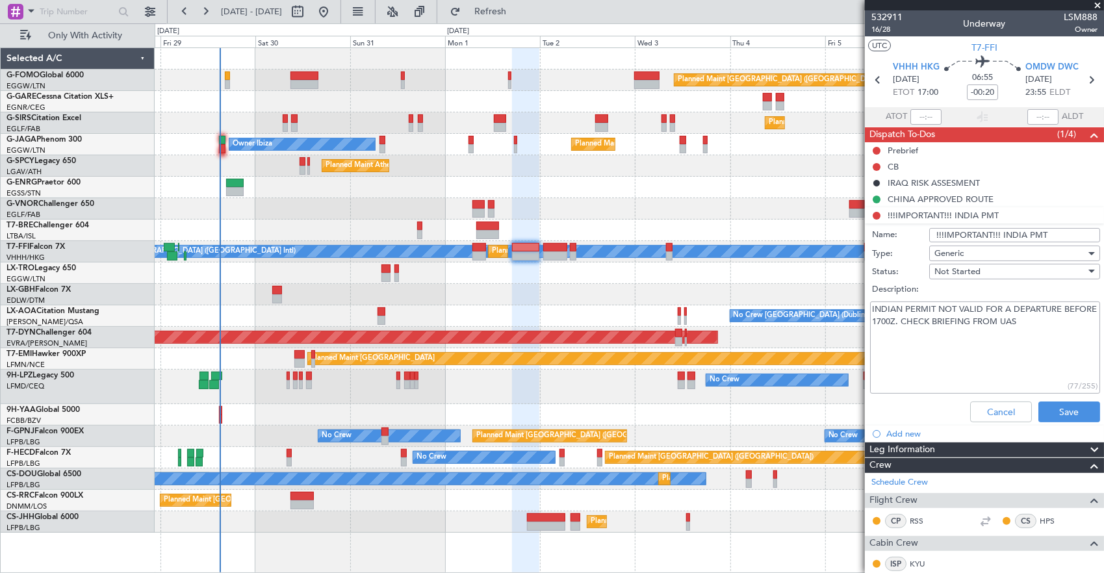
drag, startPoint x: 908, startPoint y: 323, endPoint x: 928, endPoint y: 321, distance: 19.7
click at [928, 321] on textarea "INDIAN PERMIT NOT VALID FOR A DEPARTURE BEFORE 1700Z. CHECK BRIEFING FROM UAS" at bounding box center [985, 347] width 230 height 93
drag, startPoint x: 950, startPoint y: 318, endPoint x: 894, endPoint y: 312, distance: 56.2
click at [894, 312] on textarea "INDIAN PERMIT NOT VALID FOR A DEPARTURE BEFORE 1700Z. CHECK BRIEFING FROM UAS" at bounding box center [985, 347] width 230 height 93
click at [928, 323] on textarea "INDIAN PERMIT NOT VALID FOR A DEPARTURE BEFORE 1700Z. CHECK BRIEFING FROM UAS" at bounding box center [985, 347] width 230 height 93
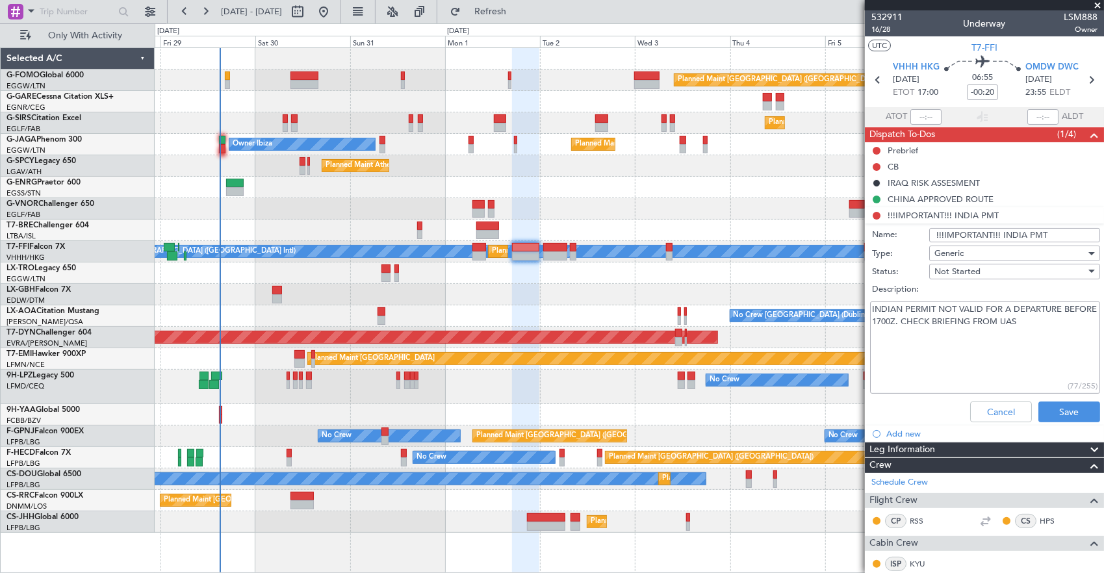
drag, startPoint x: 904, startPoint y: 320, endPoint x: 934, endPoint y: 316, distance: 30.1
click at [934, 316] on textarea "INDIAN PERMIT NOT VALID FOR A DEPARTURE BEFORE 1700Z. CHECK BRIEFING FROM UAS" at bounding box center [985, 347] width 230 height 93
click at [990, 411] on button "Cancel" at bounding box center [1001, 411] width 62 height 21
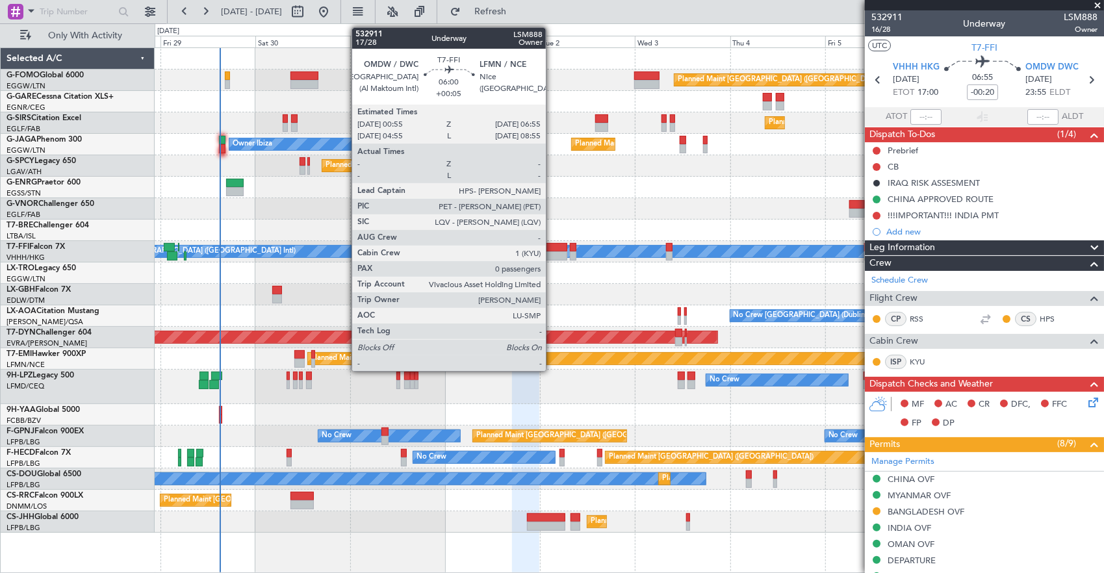
click at [552, 247] on div at bounding box center [555, 247] width 24 height 9
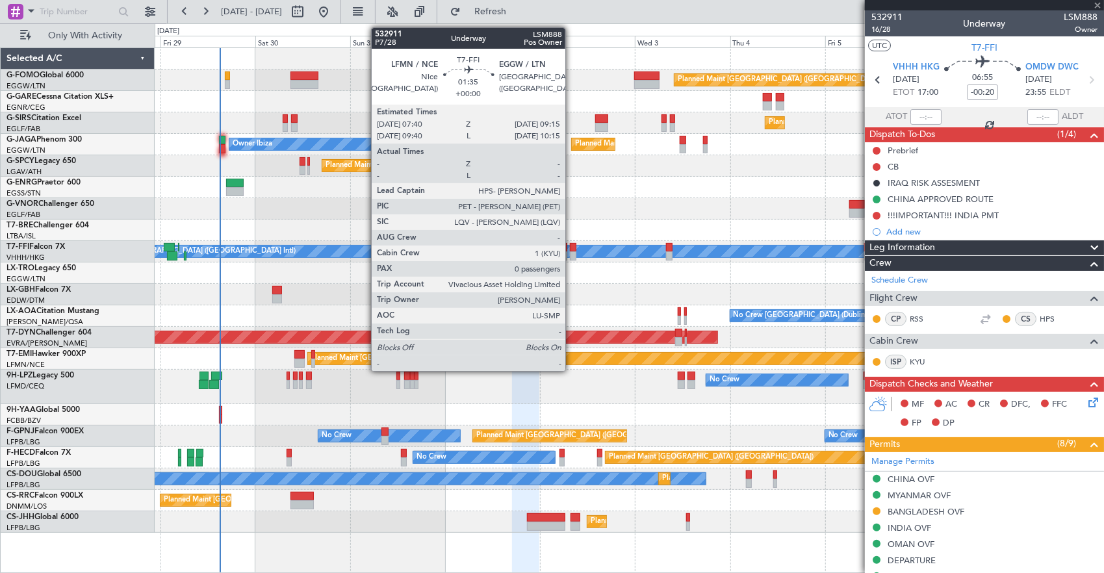
type input "+00:05"
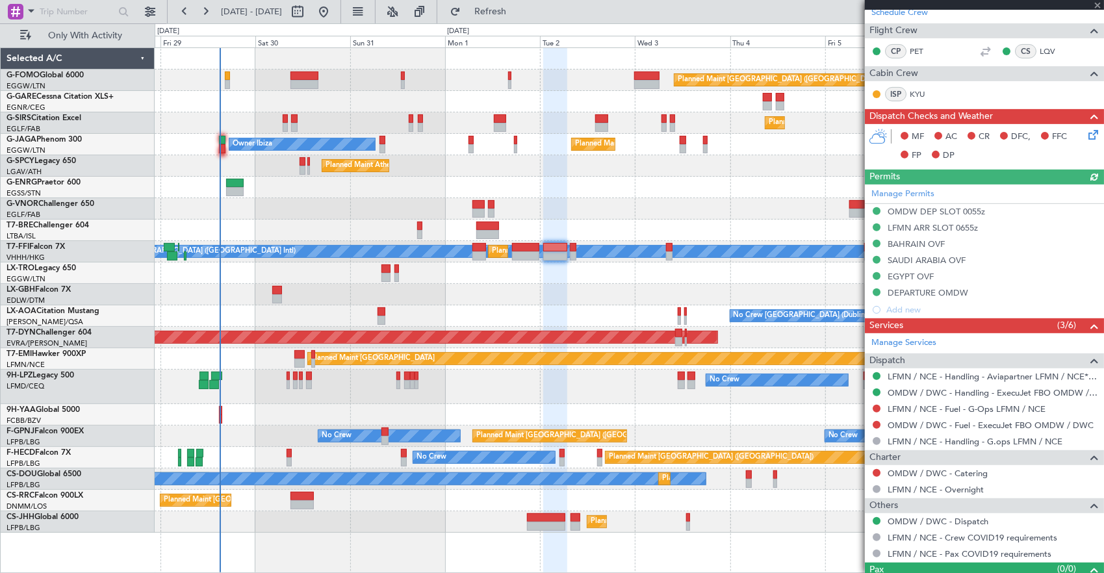
scroll to position [305, 0]
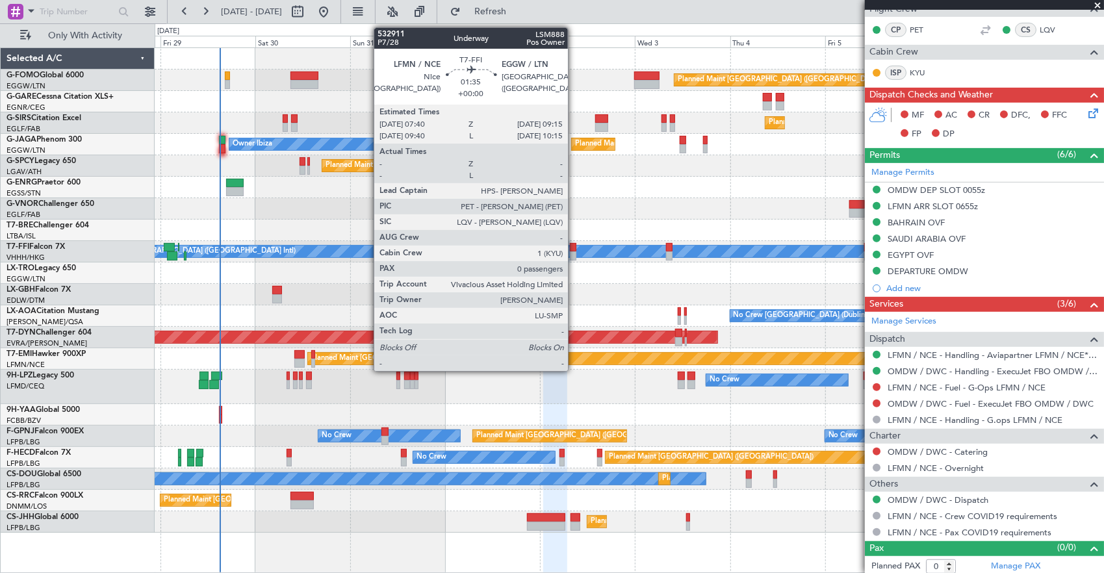
click at [574, 249] on div at bounding box center [573, 247] width 6 height 9
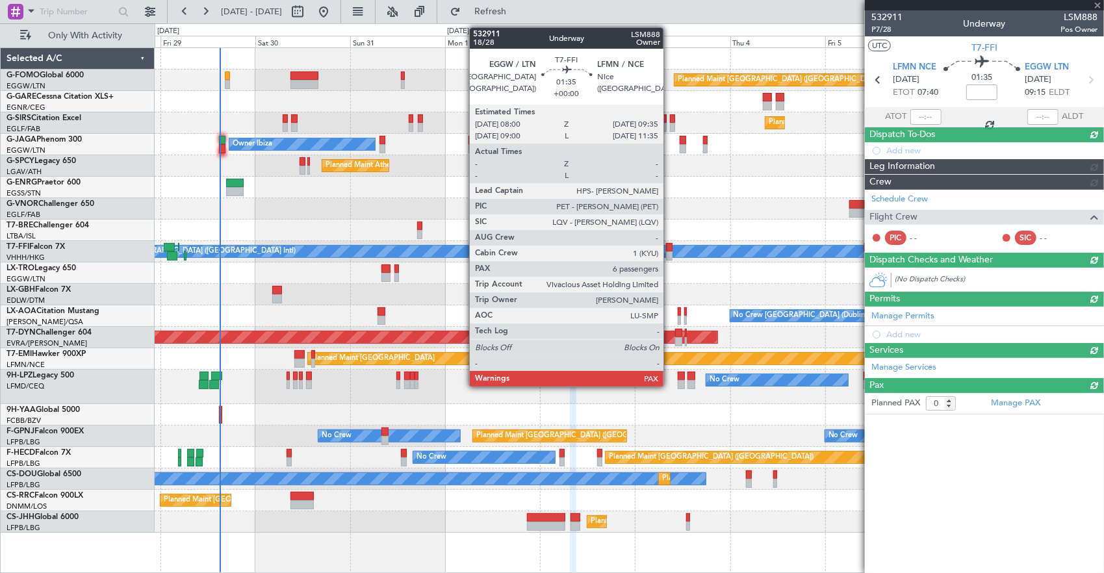
scroll to position [0, 0]
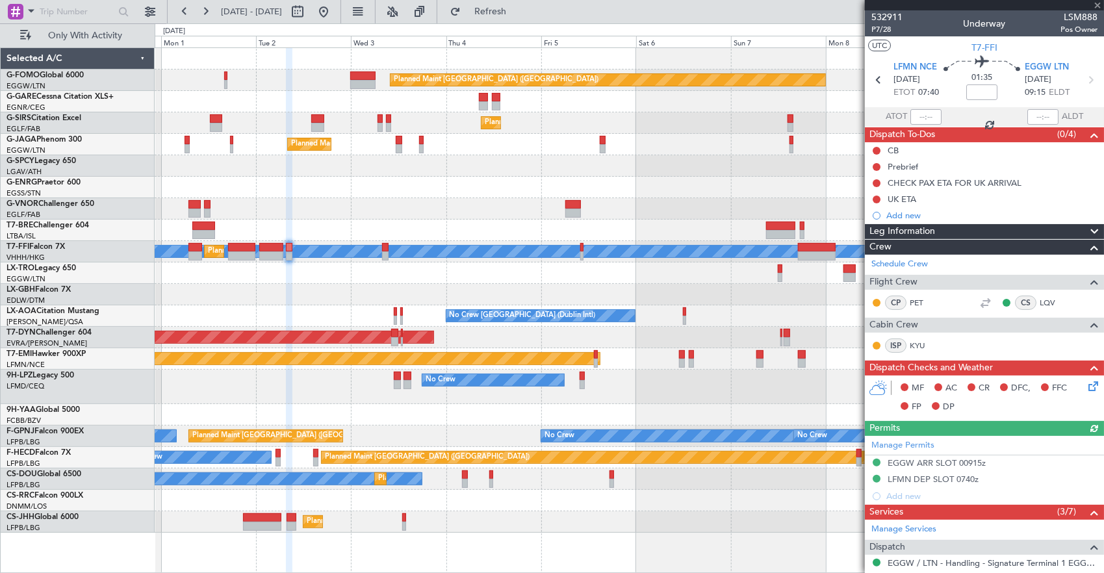
click at [478, 264] on div "Planned Maint Dusseldorf" at bounding box center [629, 272] width 949 height 21
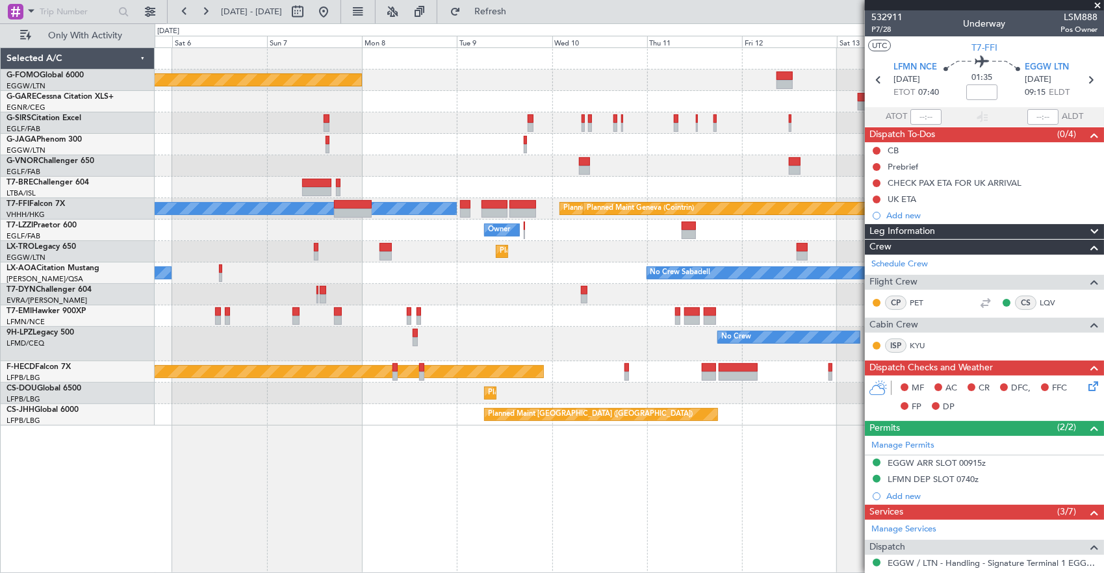
click at [357, 245] on div "Planned Maint Dusseldorf" at bounding box center [629, 251] width 949 height 21
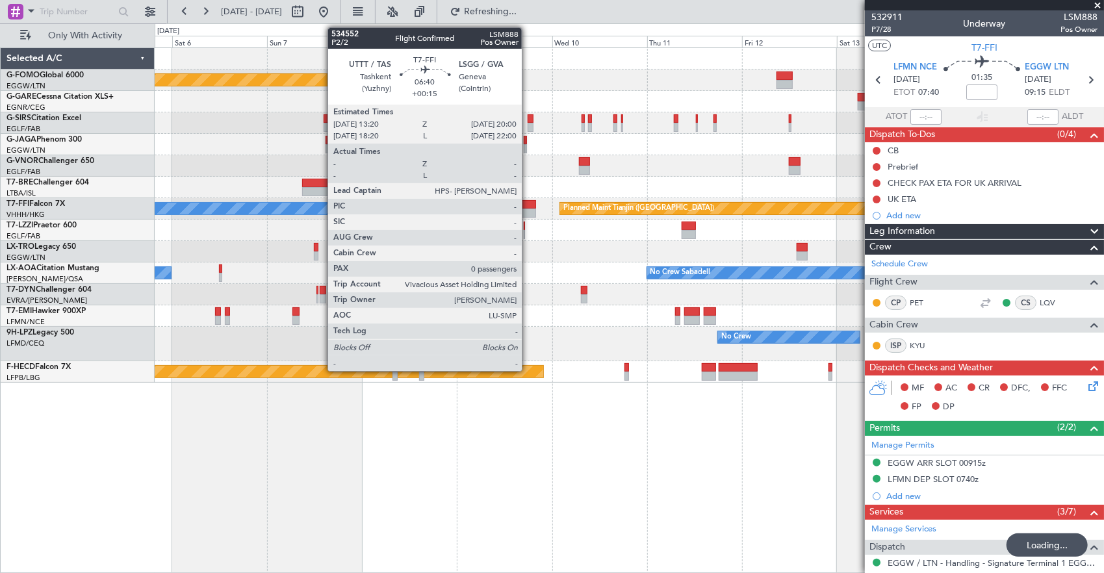
click at [528, 207] on div at bounding box center [522, 204] width 27 height 9
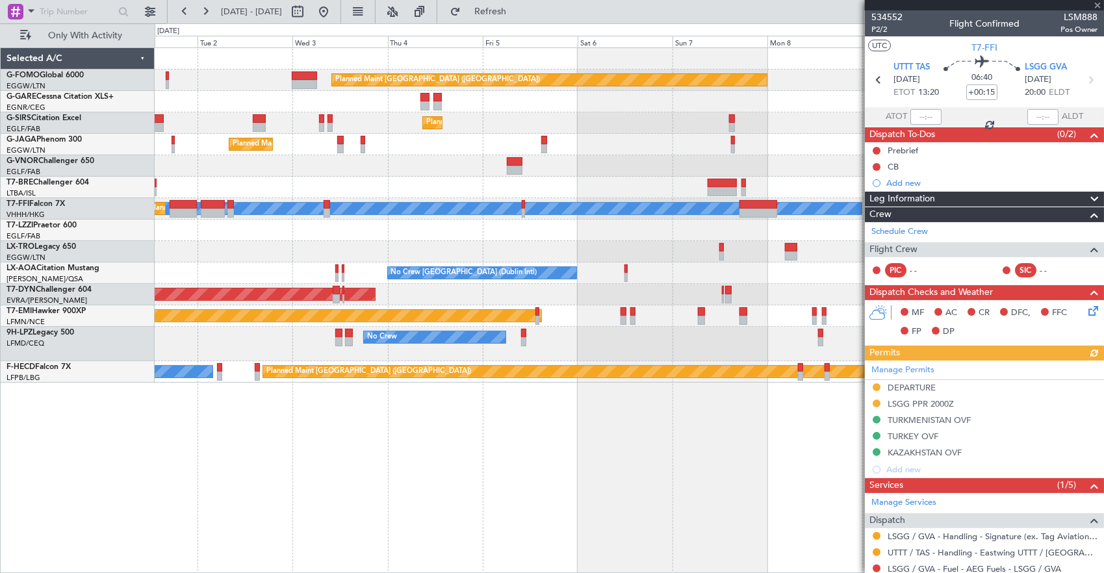
click at [769, 247] on div "Planned Maint Dusseldorf" at bounding box center [629, 251] width 949 height 21
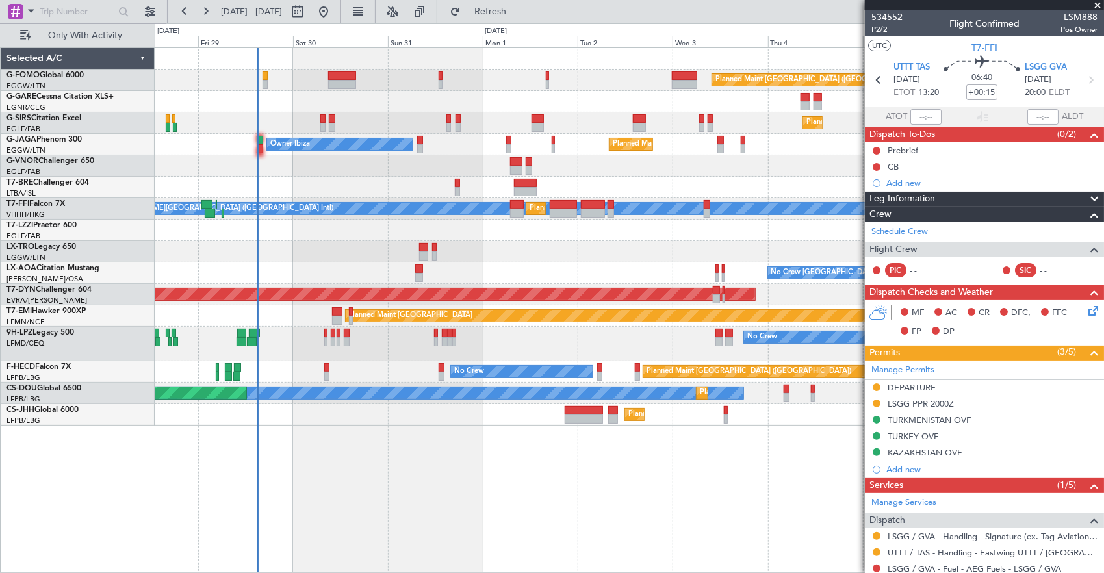
click at [719, 252] on div "Planned Maint Dusseldorf" at bounding box center [629, 251] width 949 height 21
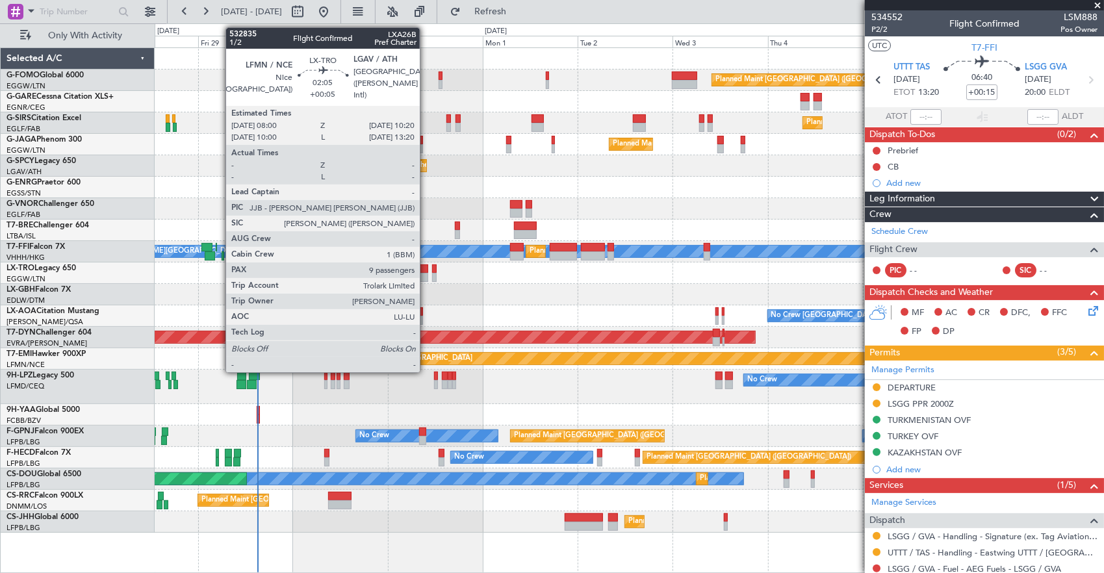
click at [426, 270] on div at bounding box center [424, 268] width 10 height 9
type input "+00:05"
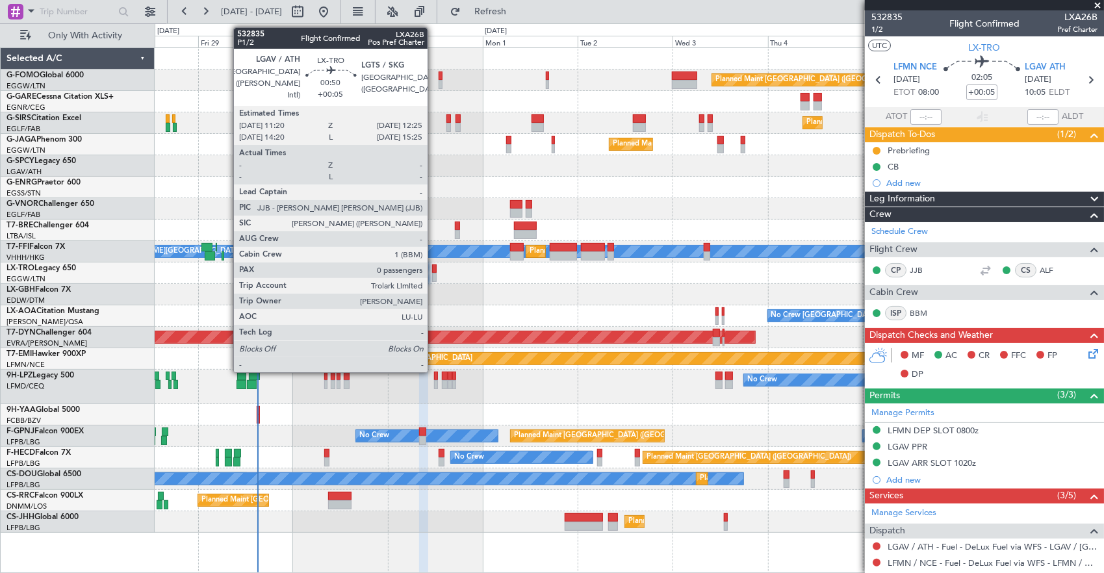
click at [434, 269] on div at bounding box center [434, 268] width 5 height 9
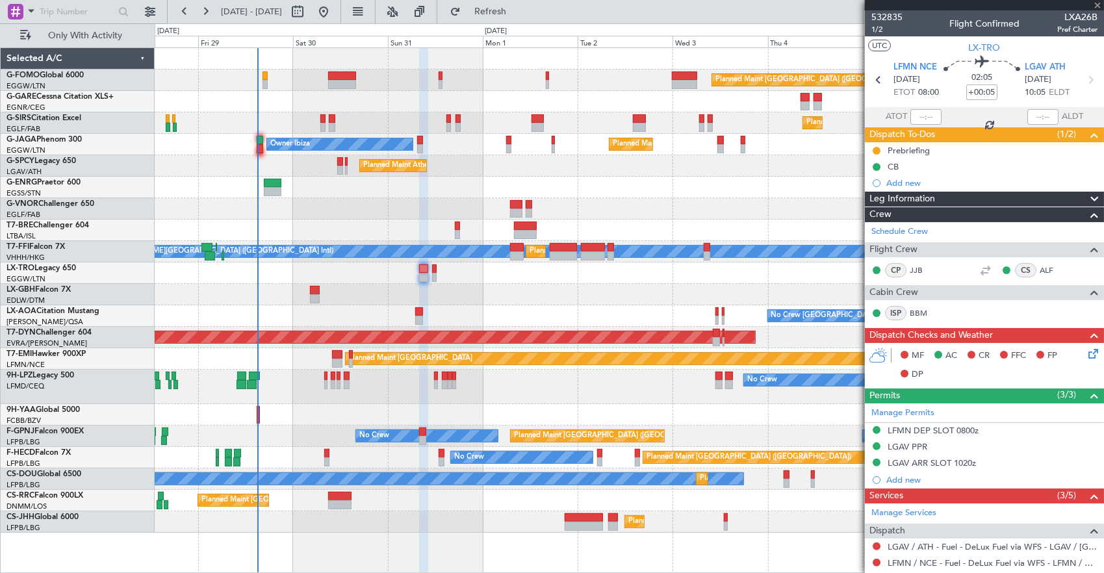
type input "0"
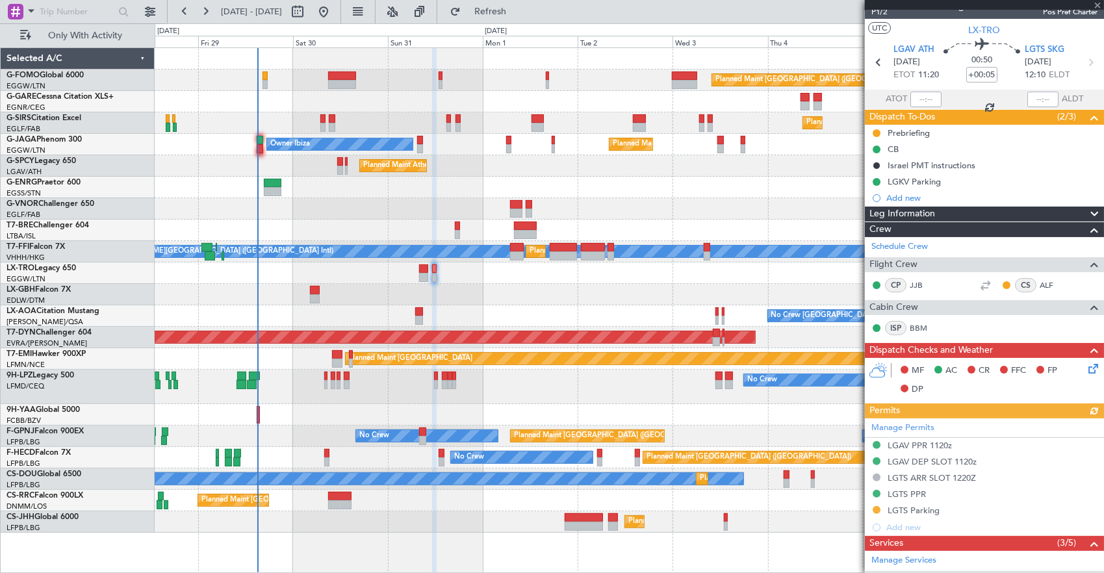
scroll to position [14, 0]
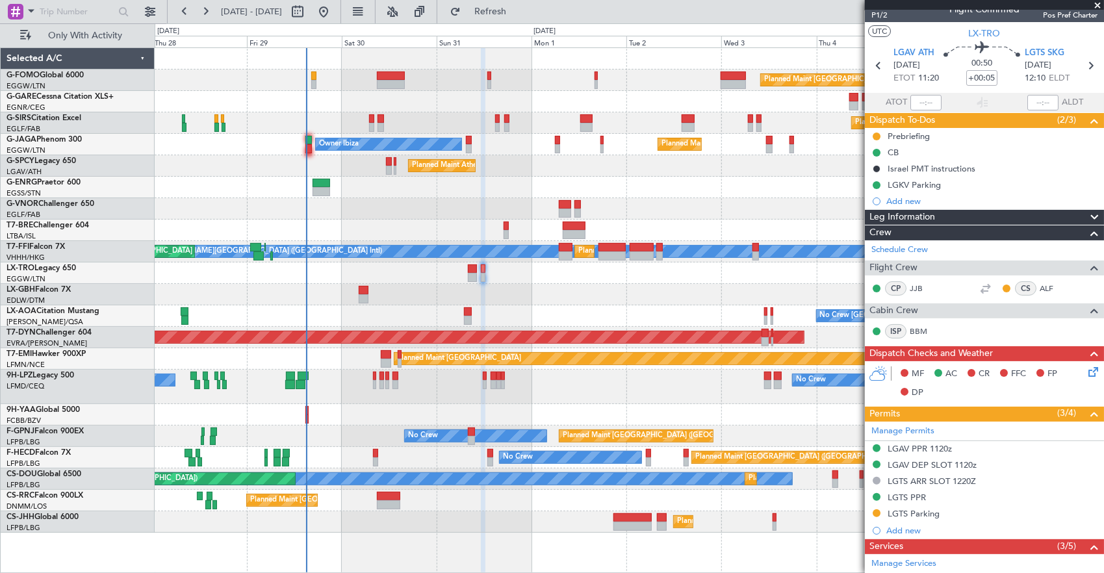
click at [681, 270] on div "Planned Maint Dusseldorf" at bounding box center [629, 272] width 949 height 21
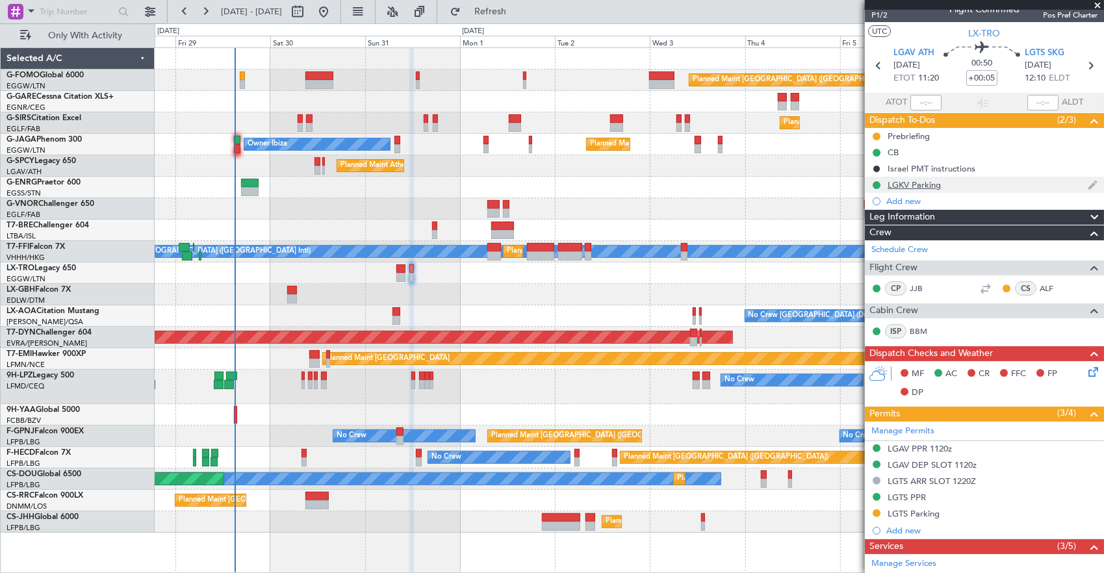
click at [961, 184] on div "LGKV Parking" at bounding box center [984, 185] width 239 height 16
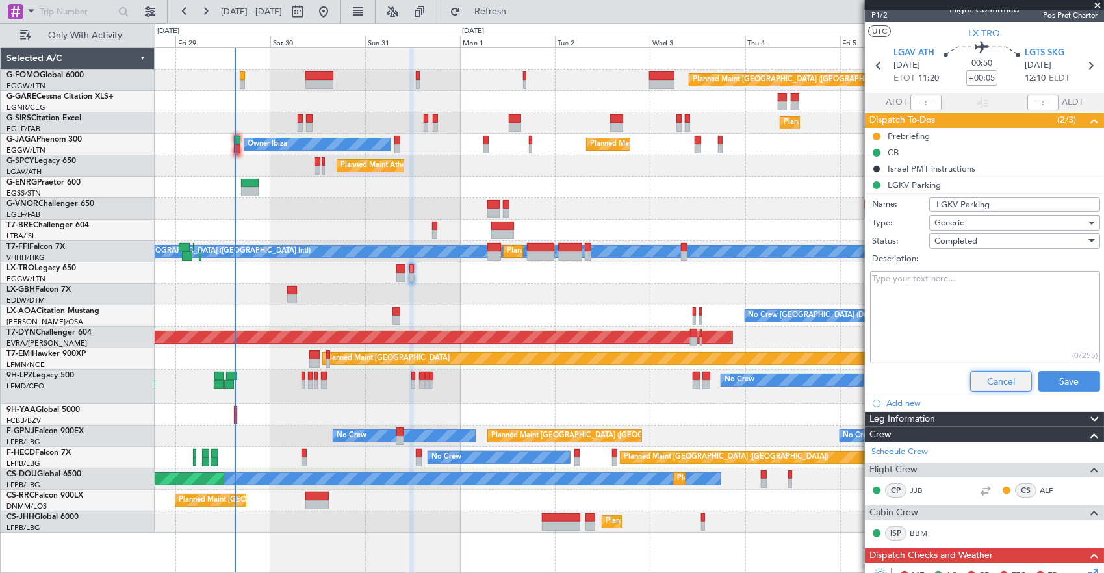
click at [974, 375] on button "Cancel" at bounding box center [1001, 381] width 62 height 21
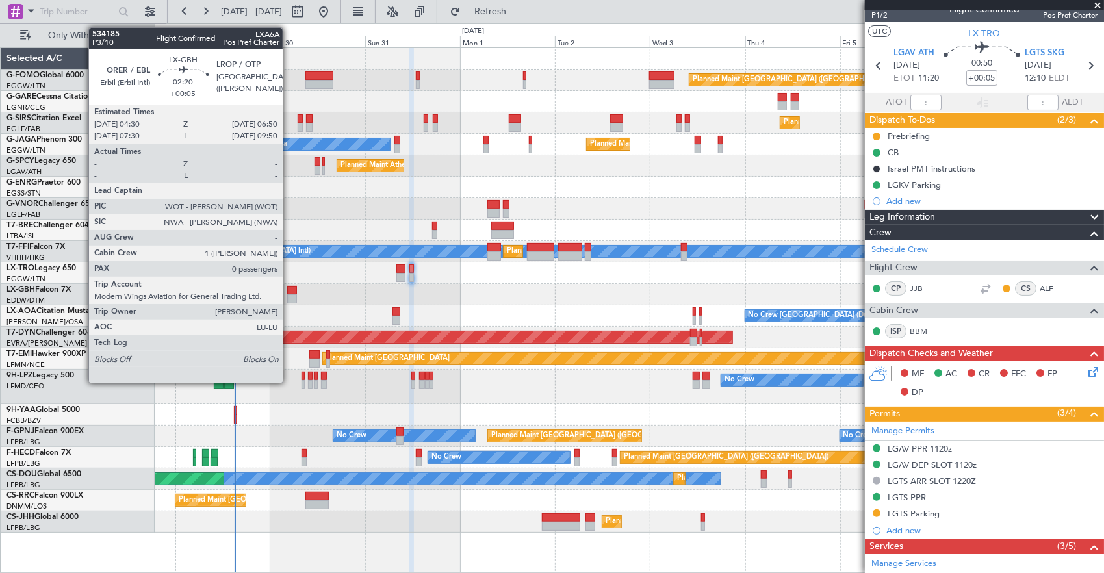
click at [289, 294] on div at bounding box center [292, 298] width 10 height 9
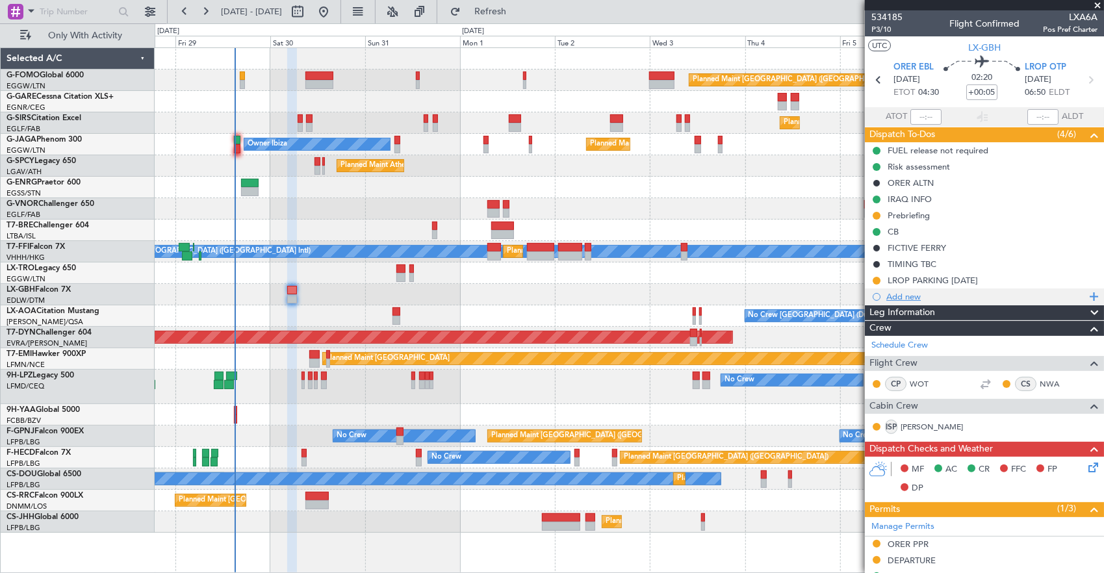
scroll to position [225, 0]
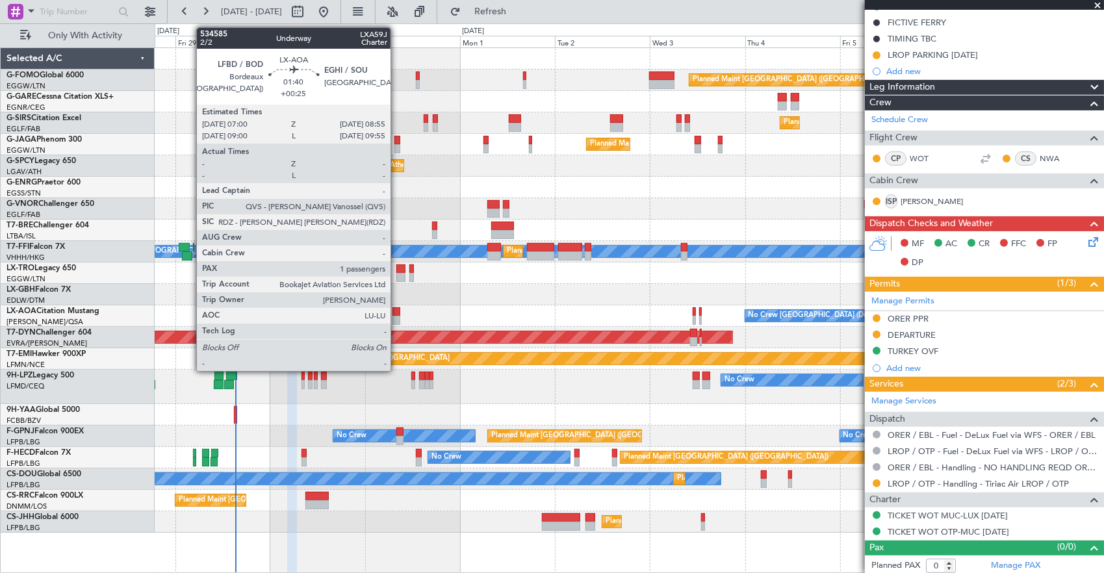
click at [397, 316] on div at bounding box center [396, 320] width 8 height 9
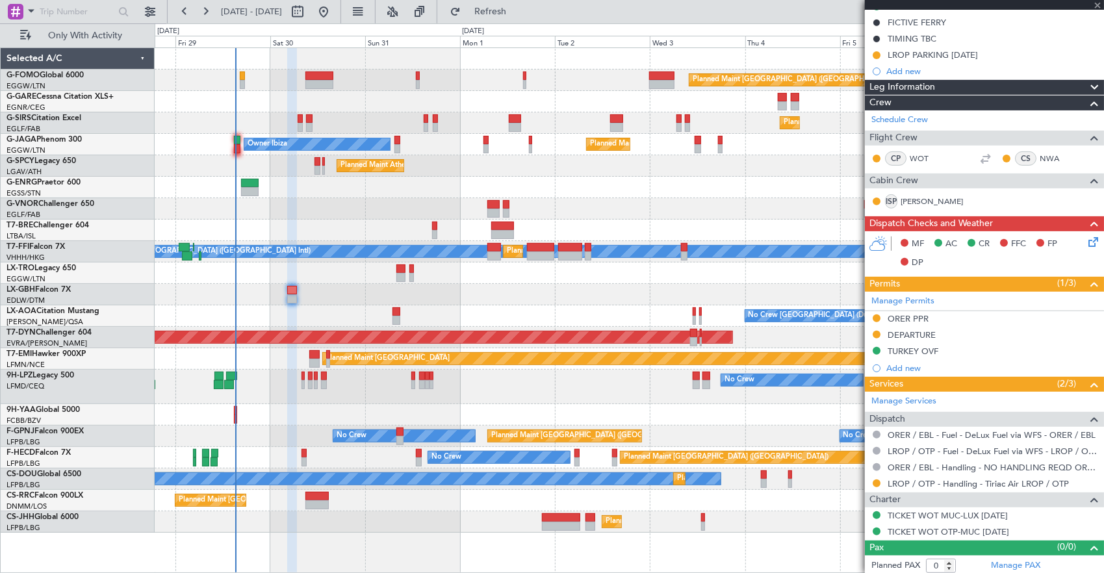
type input "+00:25"
type input "1"
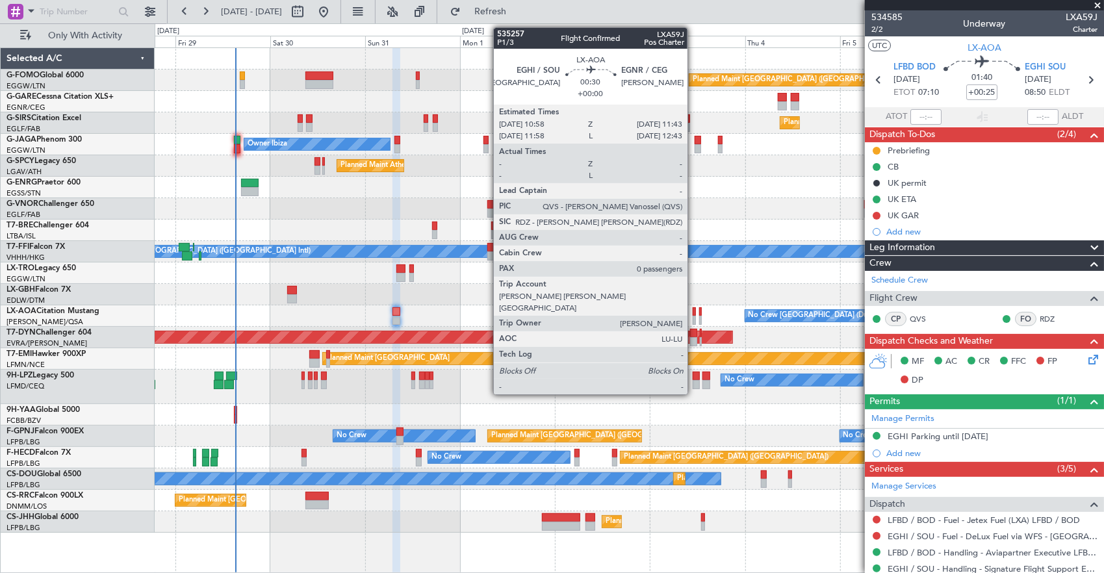
click at [694, 309] on div at bounding box center [693, 311] width 3 height 9
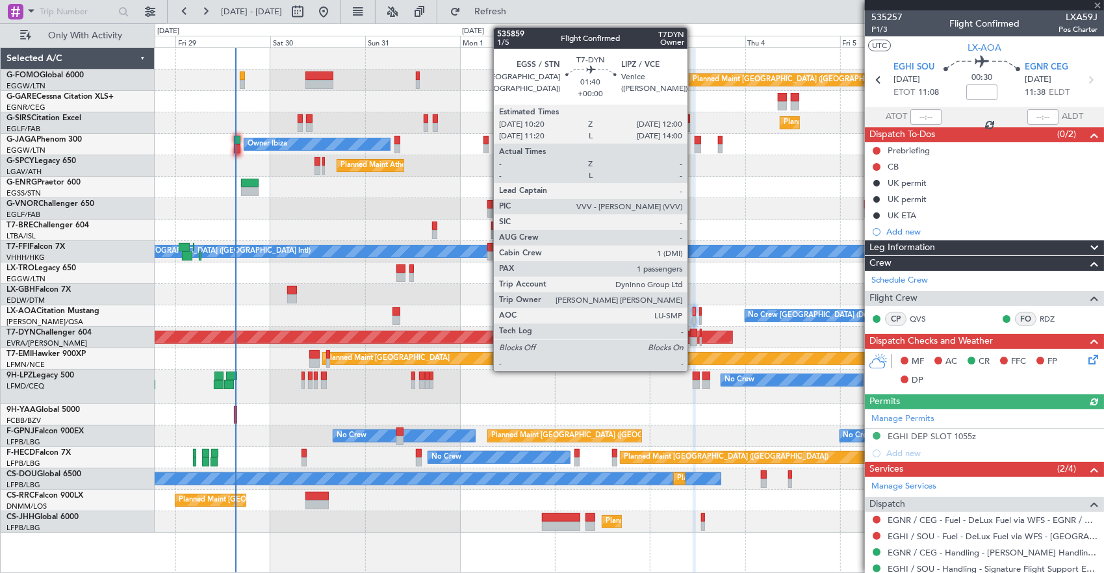
click at [694, 333] on div at bounding box center [693, 333] width 7 height 9
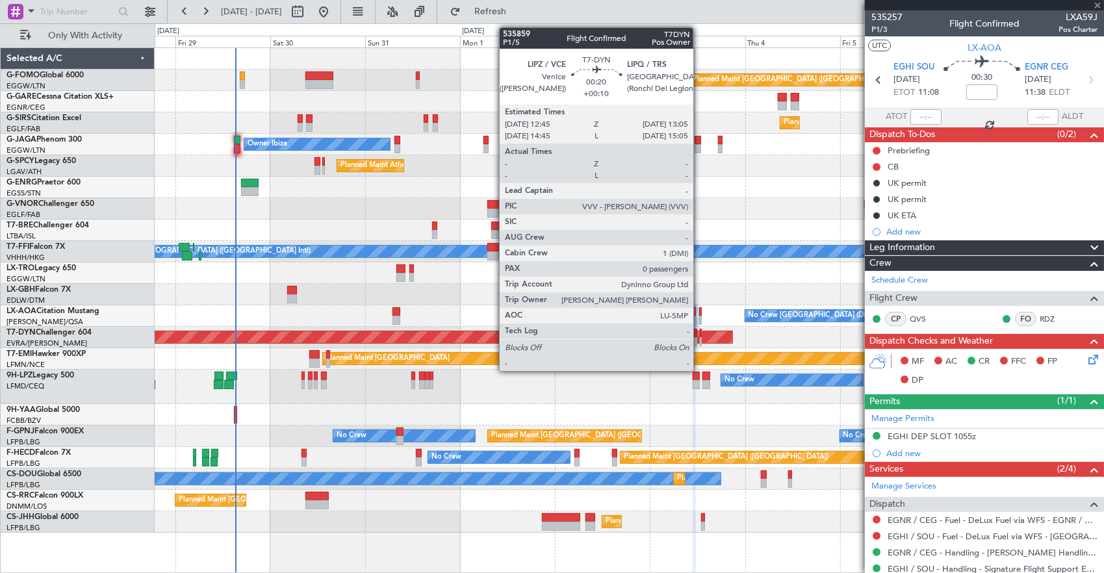
type input "1"
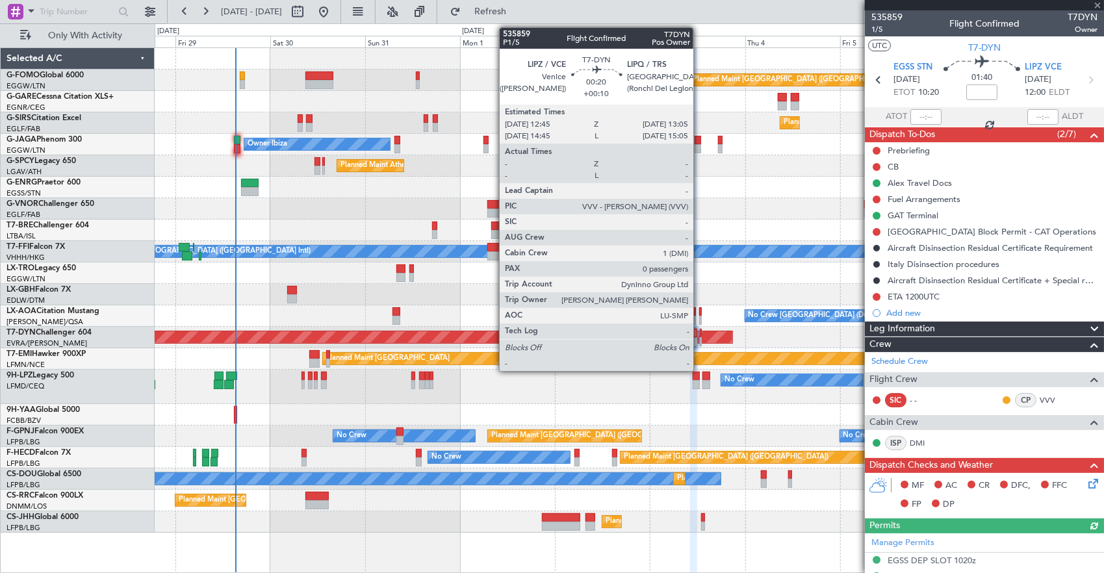
click at [700, 331] on div at bounding box center [701, 333] width 2 height 9
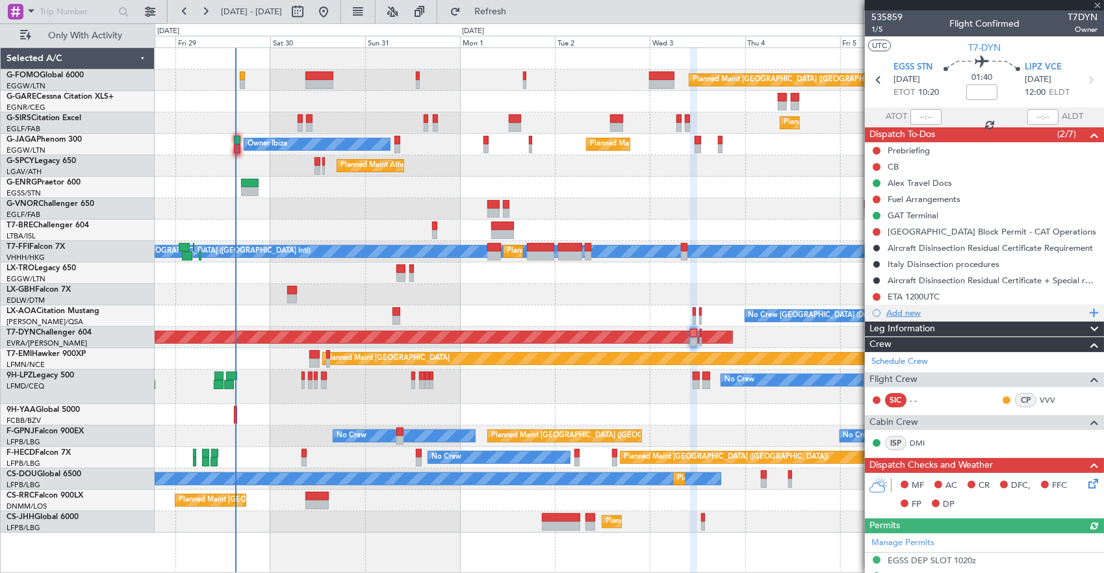
scroll to position [260, 0]
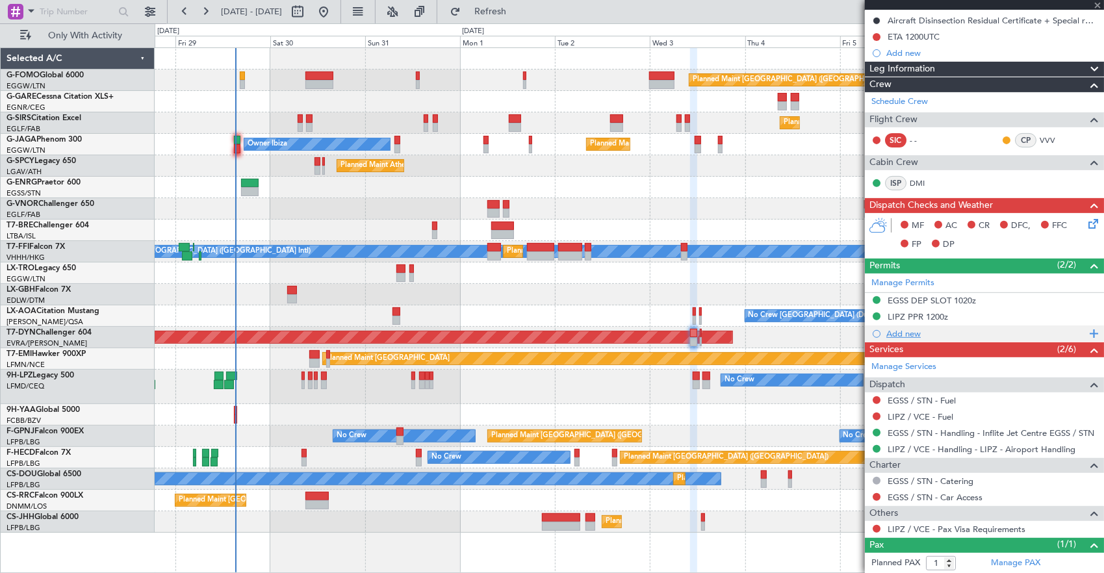
type input "+00:10"
type input "0"
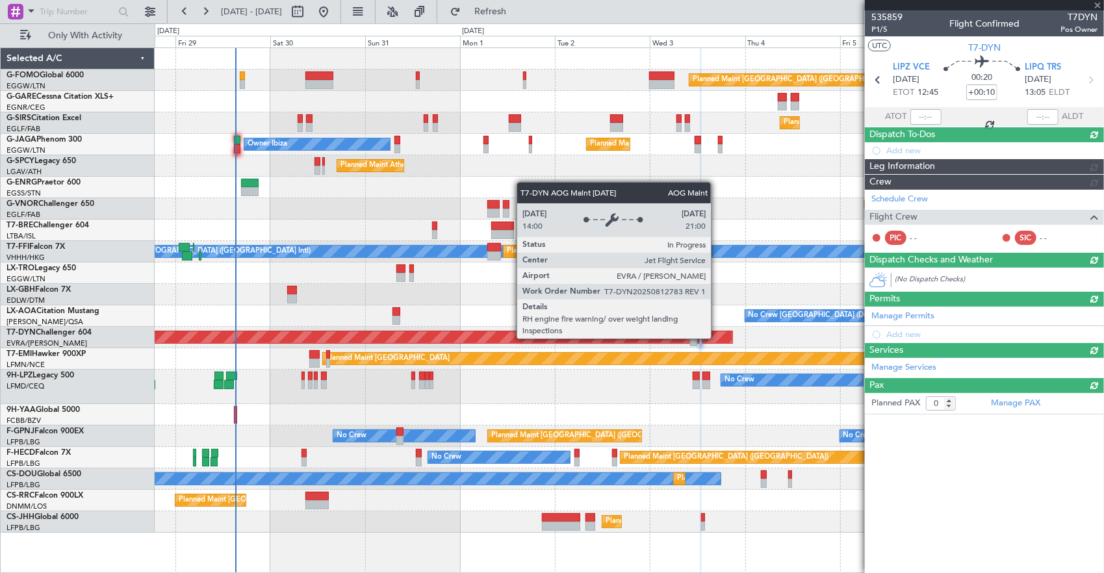
scroll to position [0, 0]
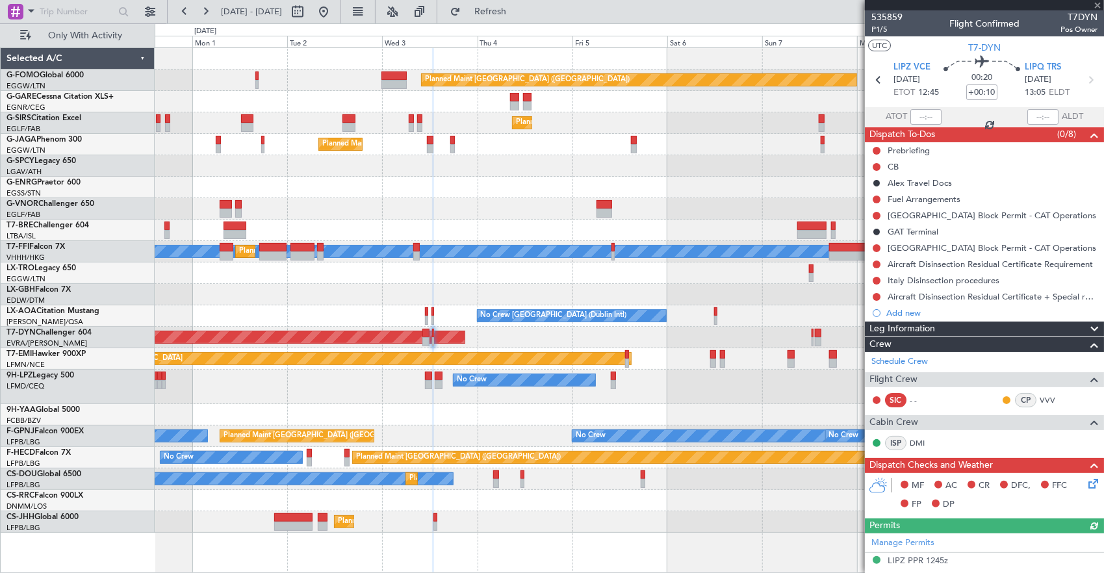
click at [499, 327] on div "AOG Maint Riga (Riga Intl)" at bounding box center [629, 337] width 949 height 21
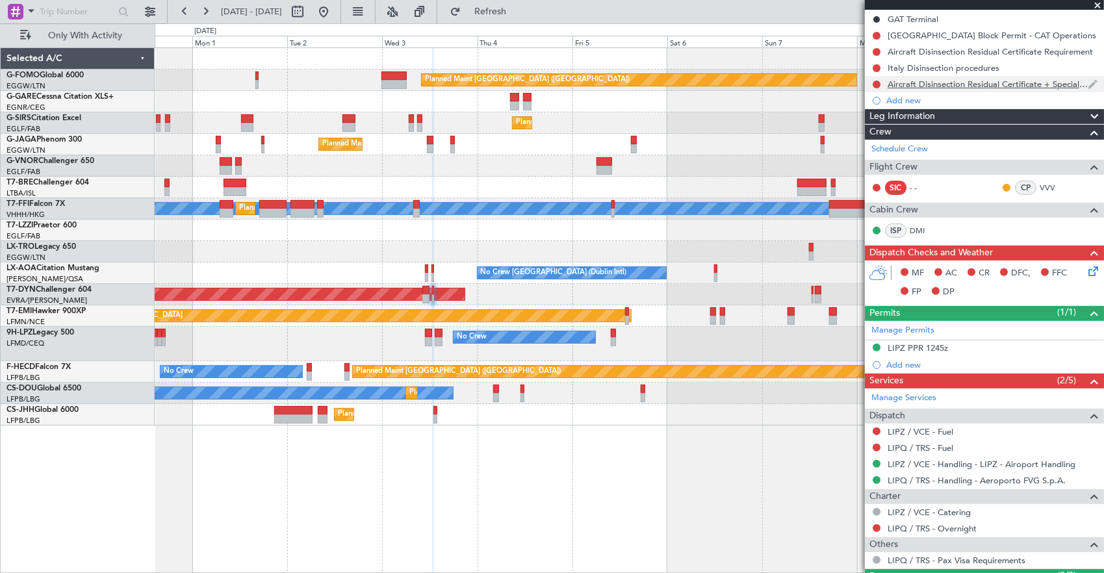
scroll to position [240, 0]
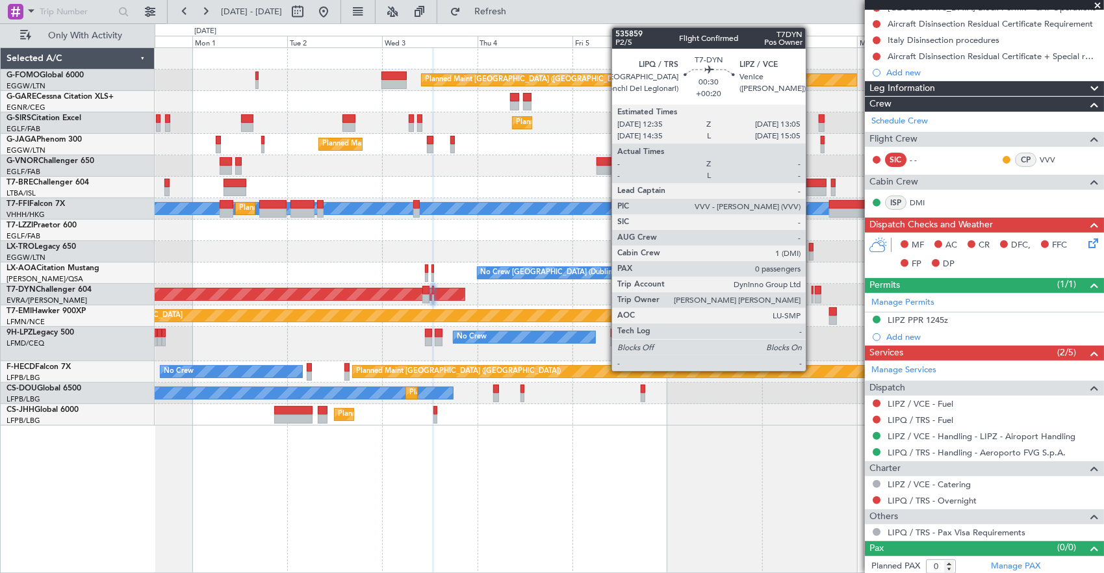
click at [812, 292] on div at bounding box center [812, 290] width 3 height 9
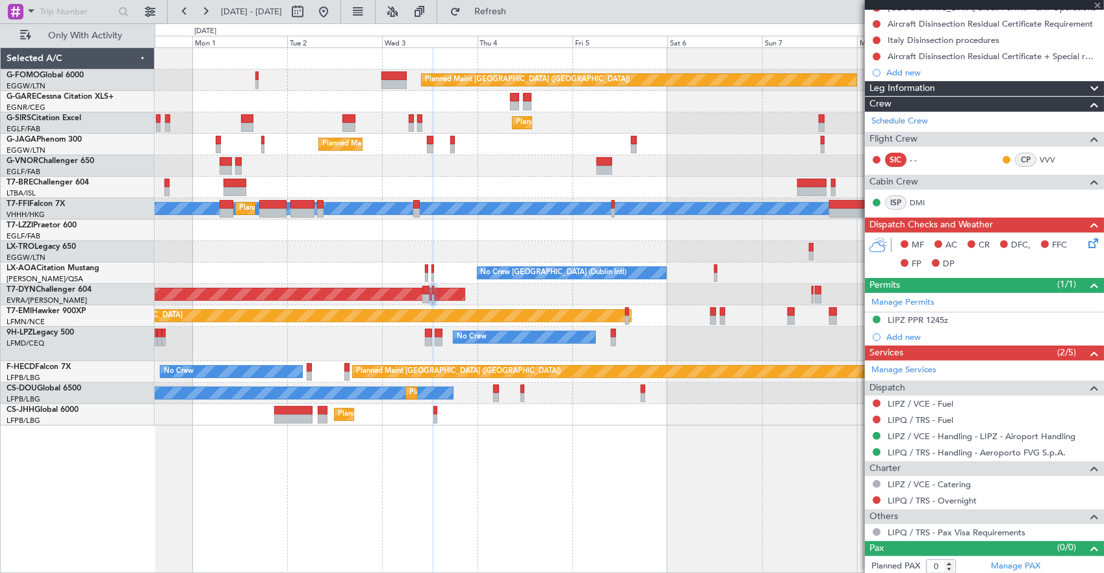
type input "+00:20"
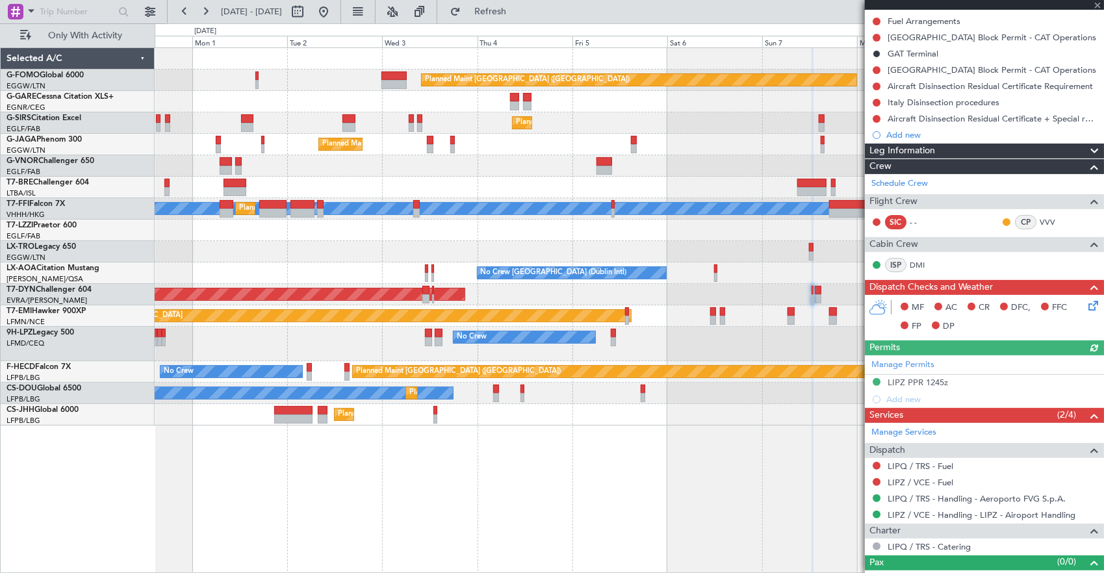
scroll to position [193, 0]
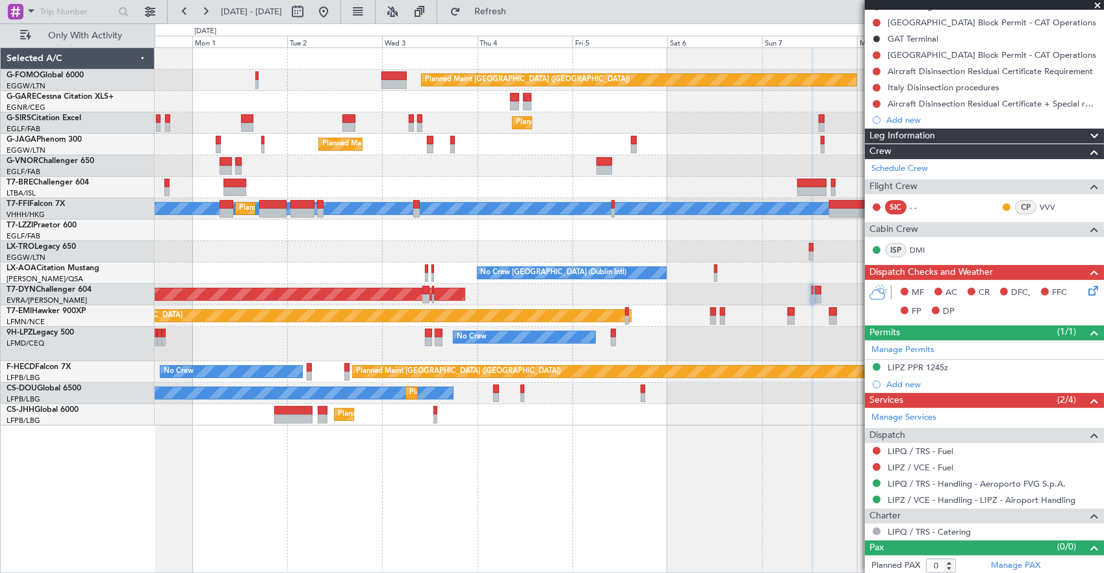
click at [702, 387] on div "Planned Maint [GEOGRAPHIC_DATA] ([GEOGRAPHIC_DATA]) Planned Maint [GEOGRAPHIC_D…" at bounding box center [630, 310] width 950 height 526
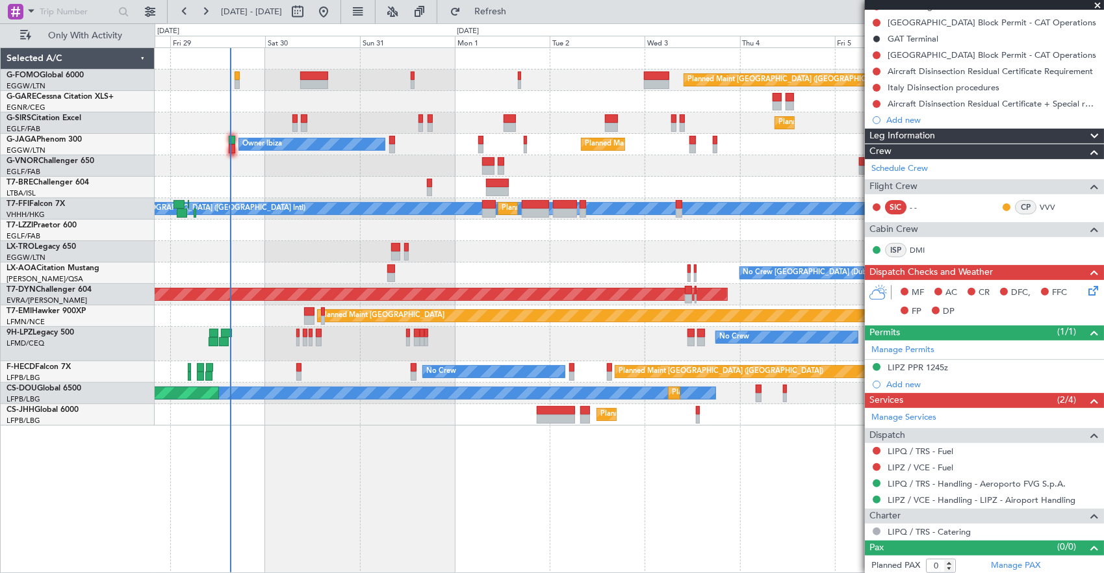
click at [374, 274] on div "Planned Maint [GEOGRAPHIC_DATA] ([GEOGRAPHIC_DATA]) Planned Maint [GEOGRAPHIC_D…" at bounding box center [629, 236] width 949 height 377
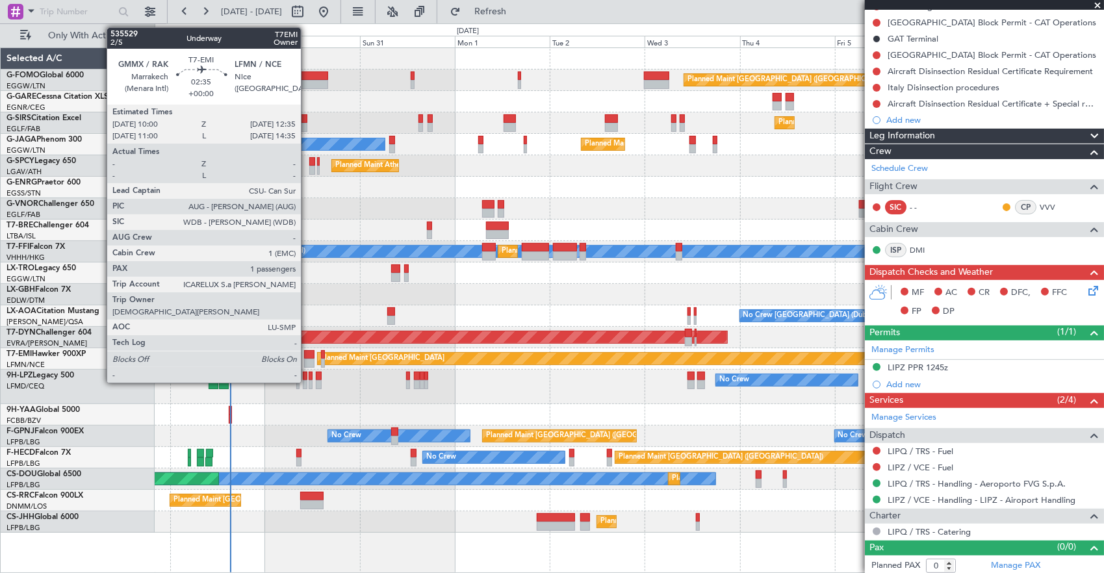
click at [307, 357] on div at bounding box center [309, 354] width 10 height 9
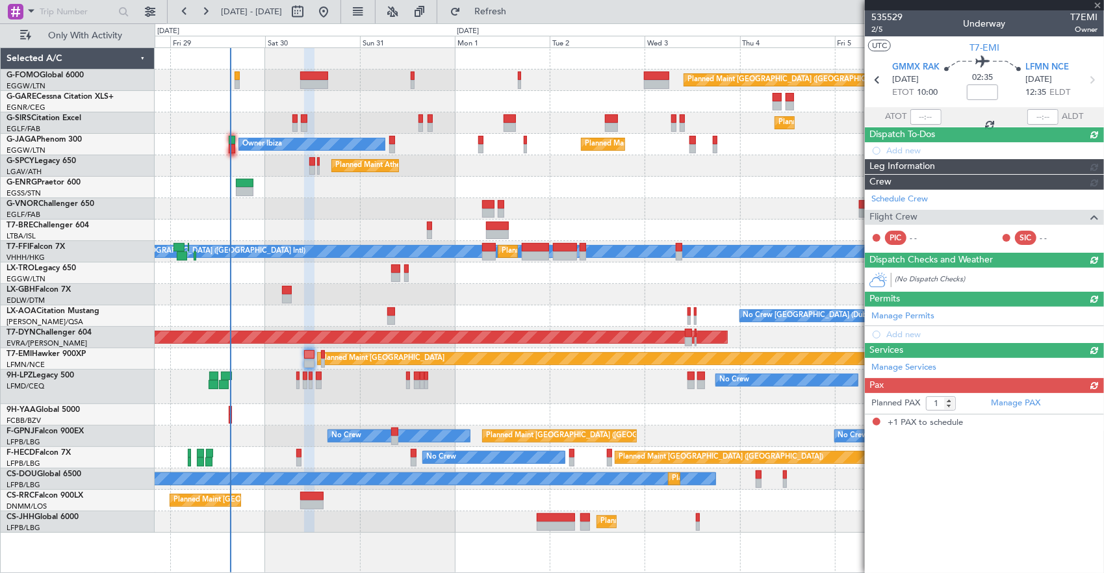
scroll to position [0, 0]
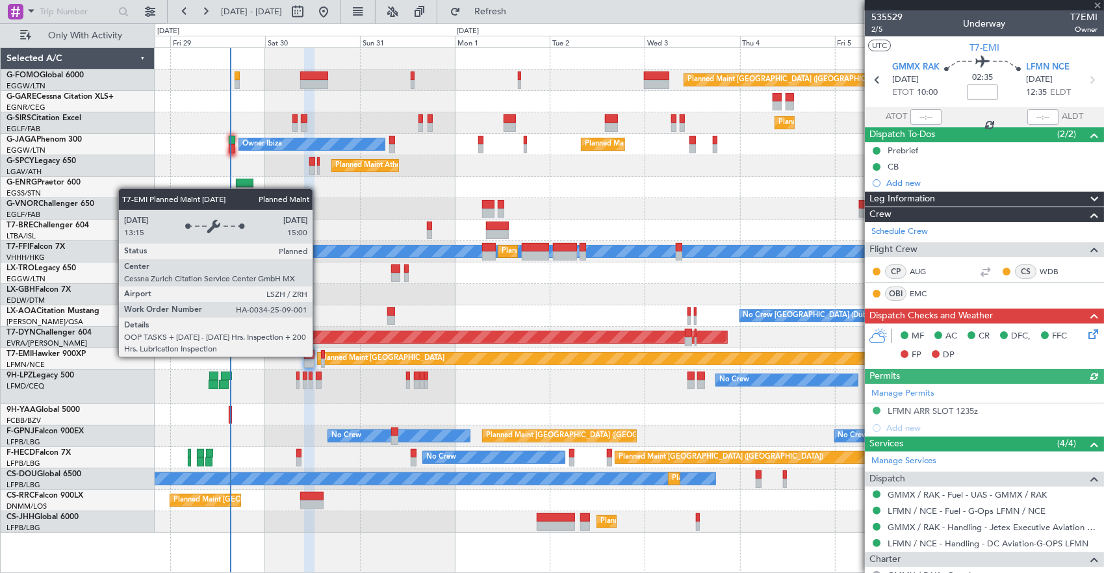
click at [319, 356] on div "Planned Maint [GEOGRAPHIC_DATA]" at bounding box center [605, 359] width 575 height 12
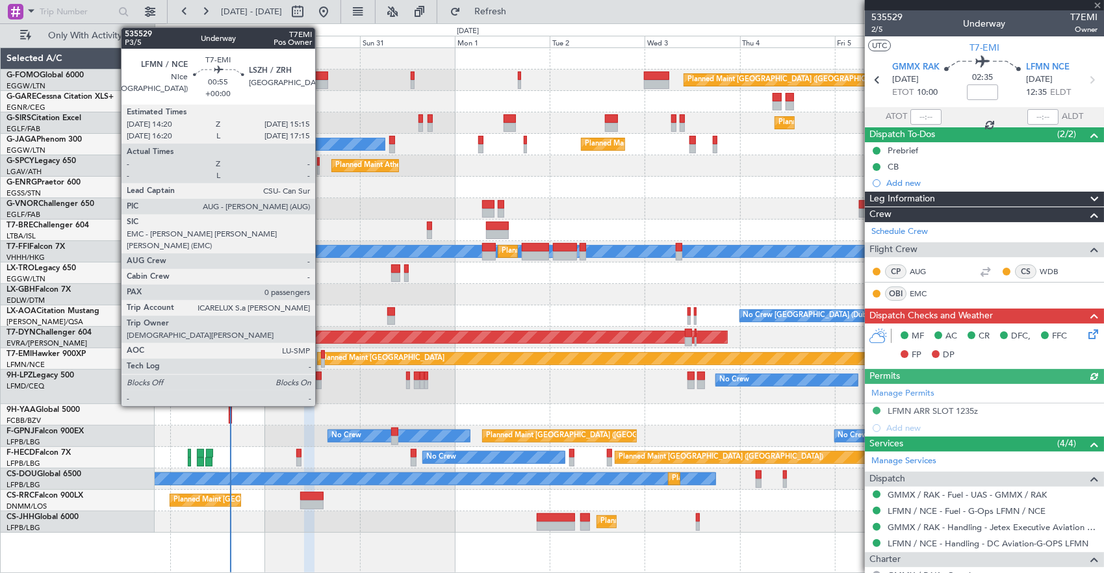
click at [322, 355] on div at bounding box center [323, 354] width 4 height 9
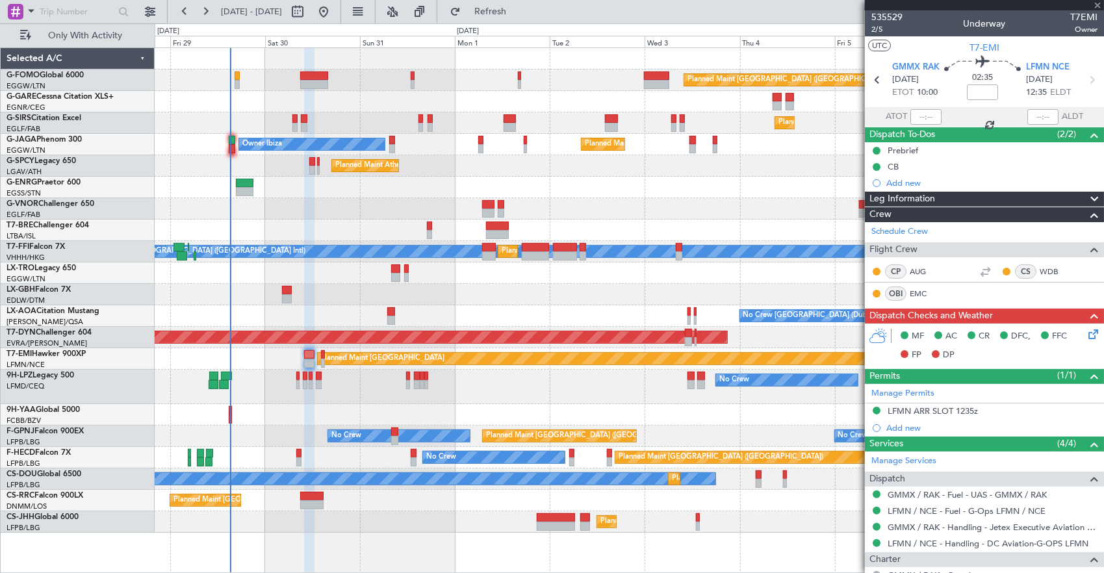
type input "0"
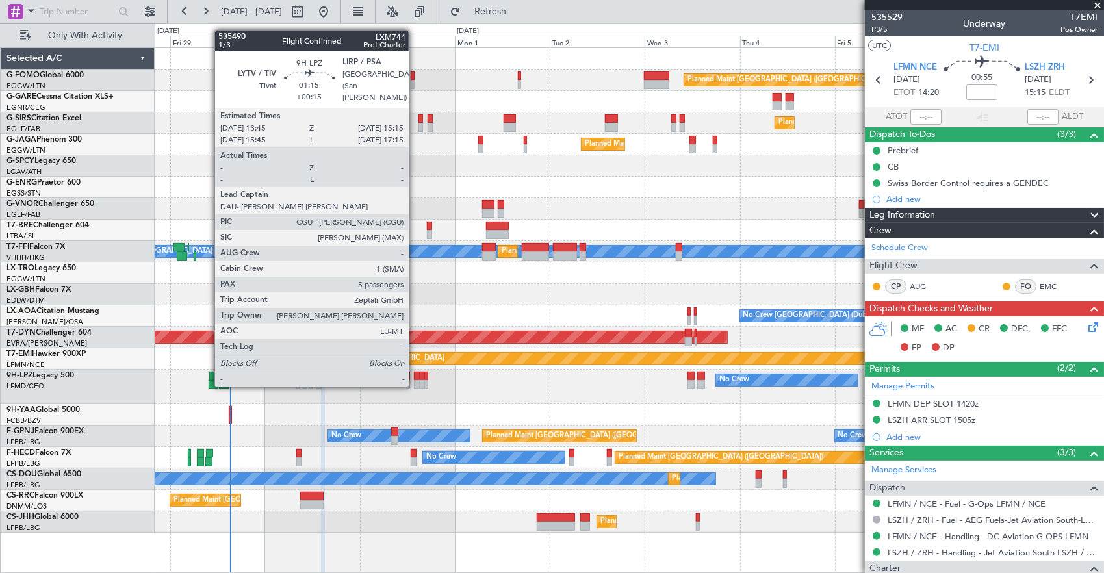
click at [415, 372] on div at bounding box center [417, 376] width 6 height 9
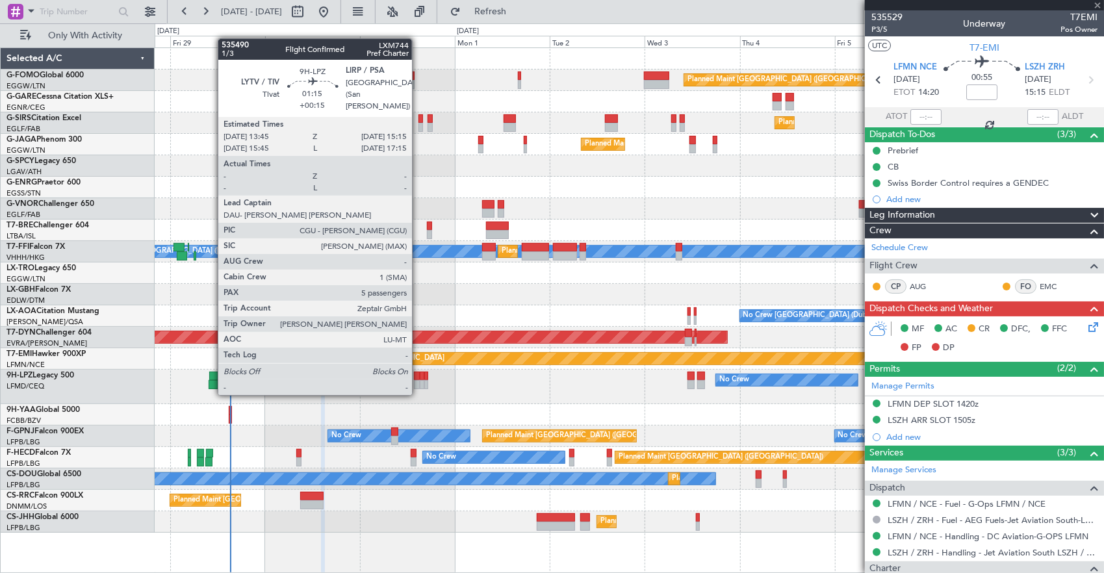
type input "+00:15"
type input "5"
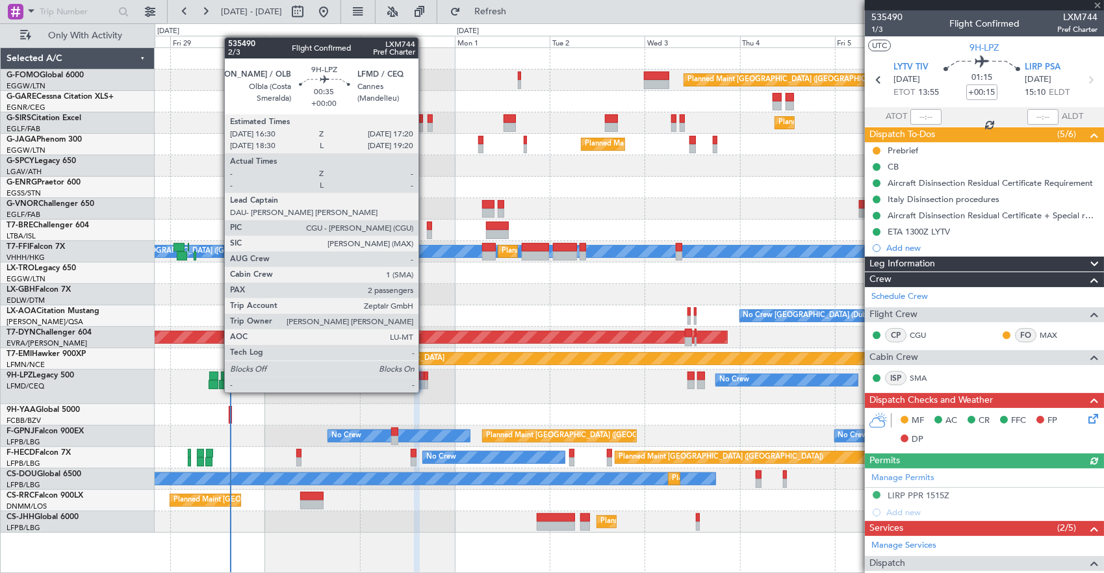
click at [425, 380] on div at bounding box center [426, 384] width 4 height 9
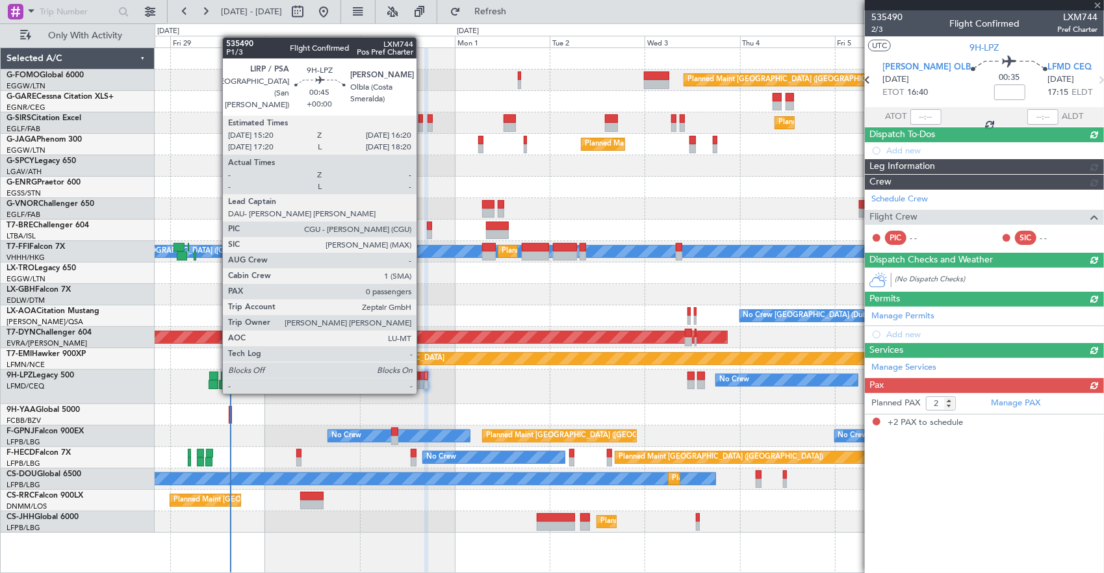
click at [423, 380] on div at bounding box center [422, 384] width 5 height 9
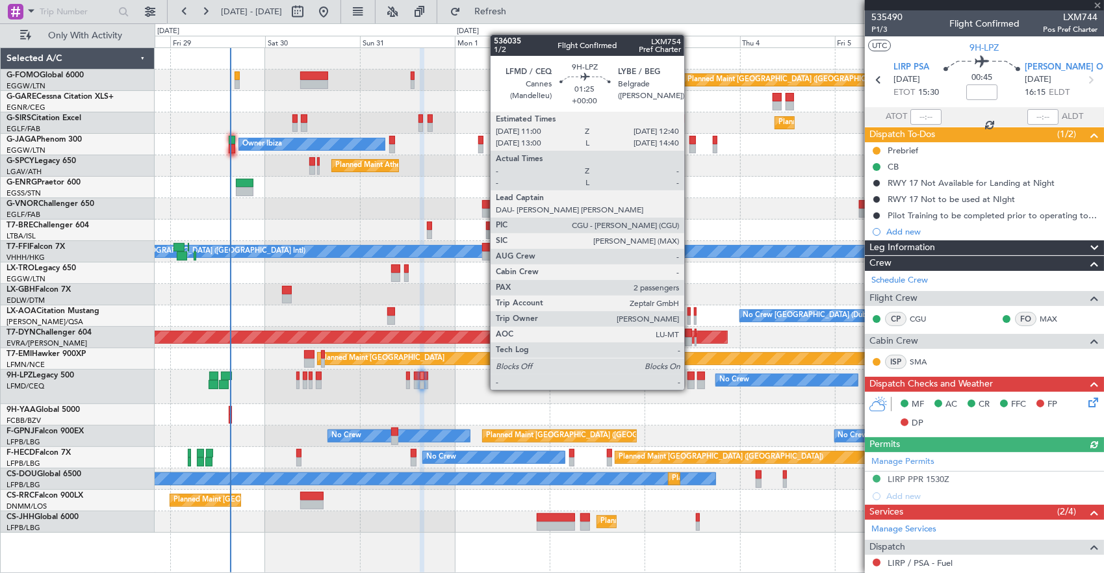
click at [690, 377] on div at bounding box center [690, 376] width 7 height 9
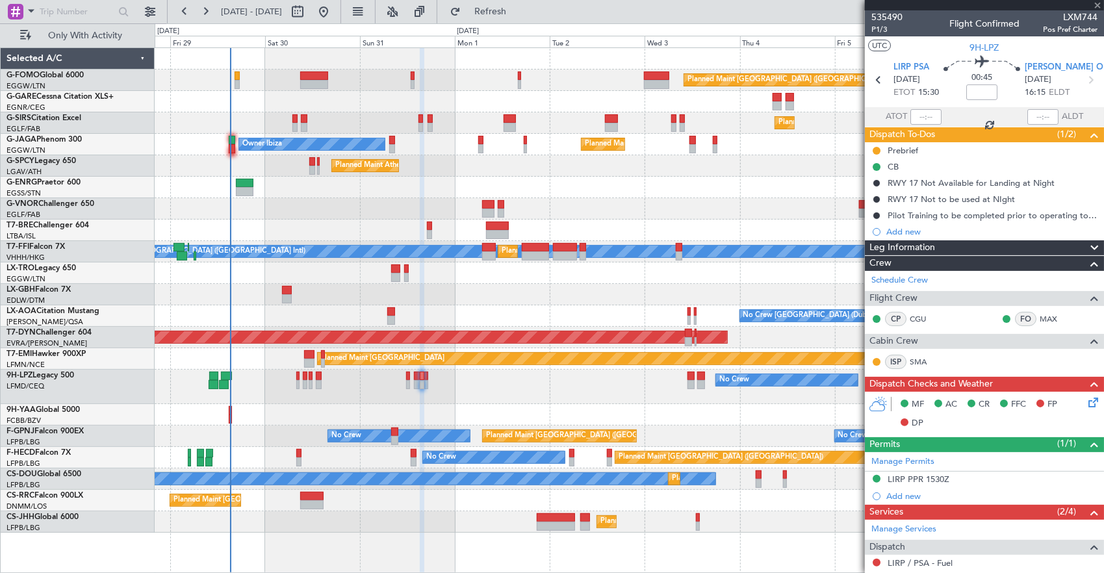
type input "2"
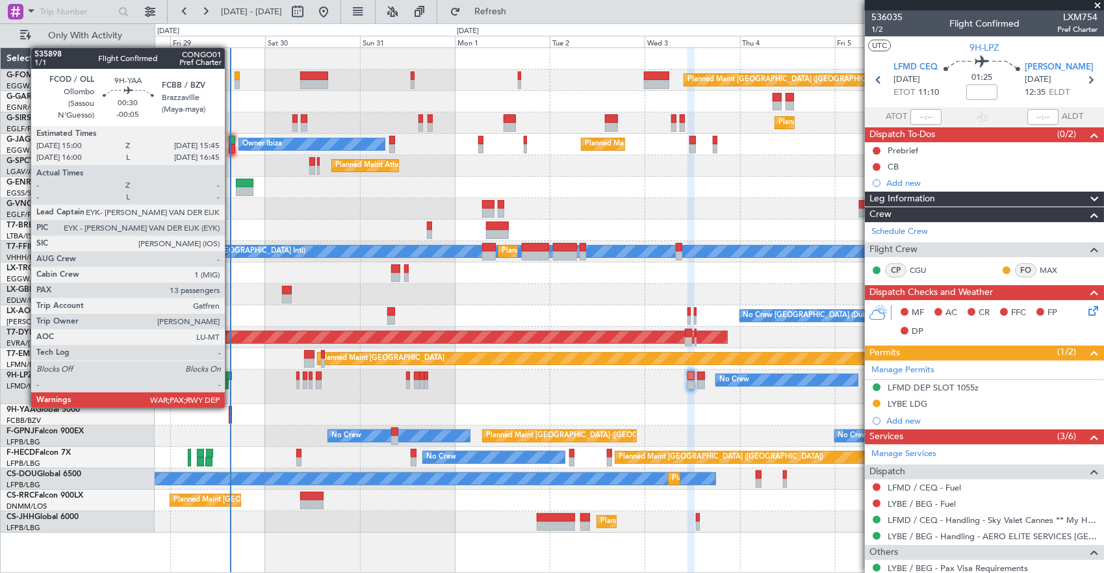
click at [231, 407] on div at bounding box center [230, 410] width 3 height 9
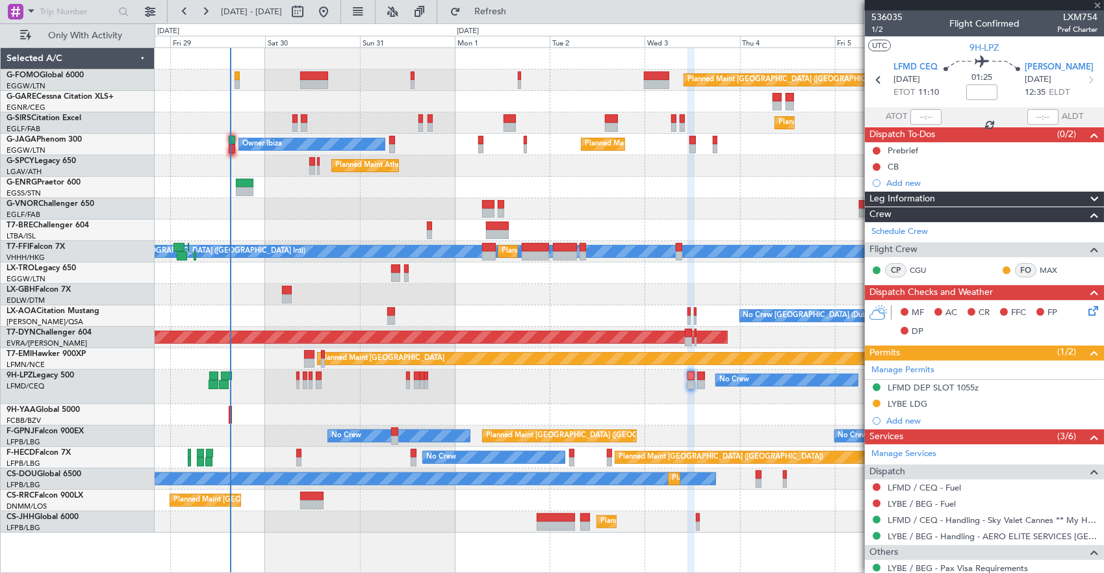
type input "-00:05"
type input "13"
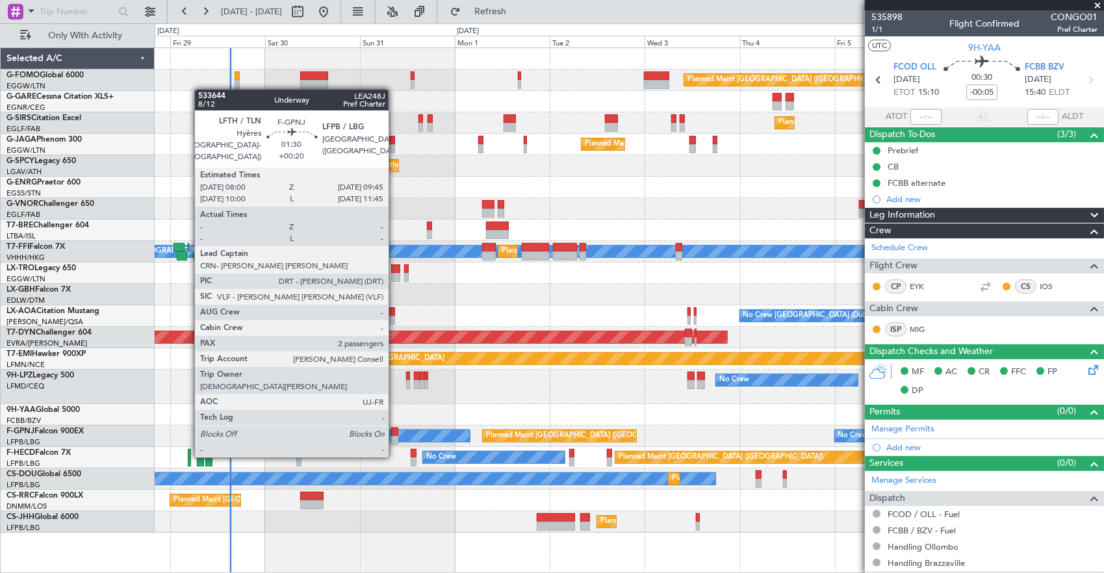
click at [395, 431] on div at bounding box center [394, 431] width 7 height 9
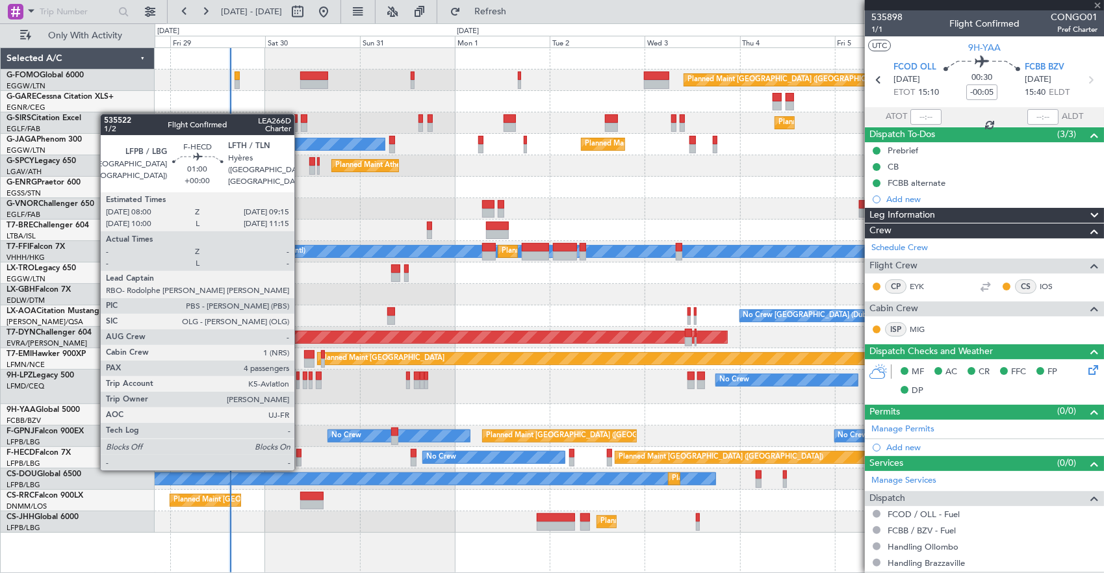
type input "+00:20"
type input "2"
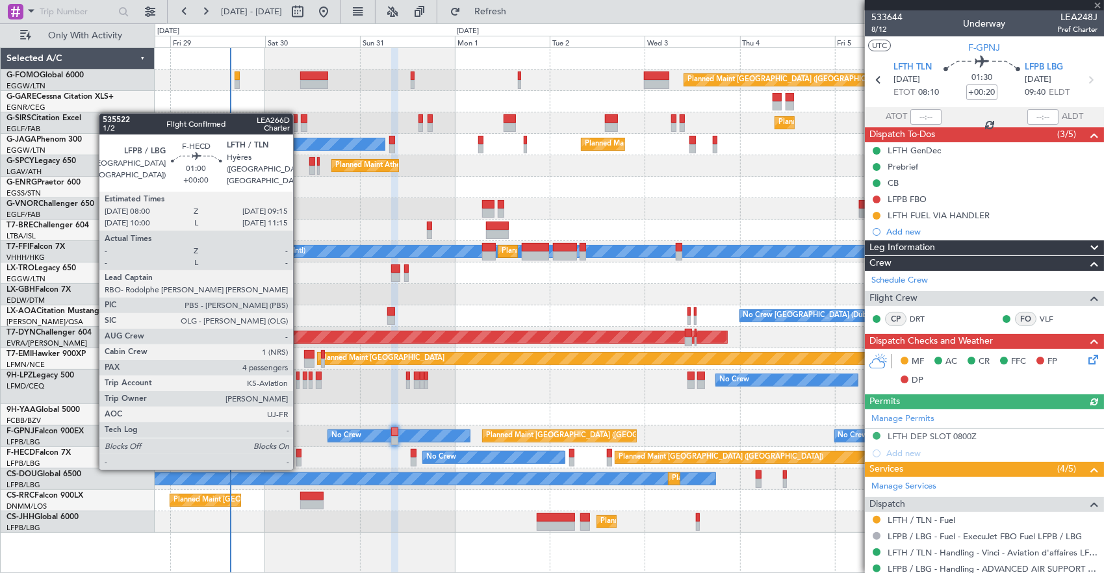
click at [299, 455] on div at bounding box center [298, 453] width 5 height 9
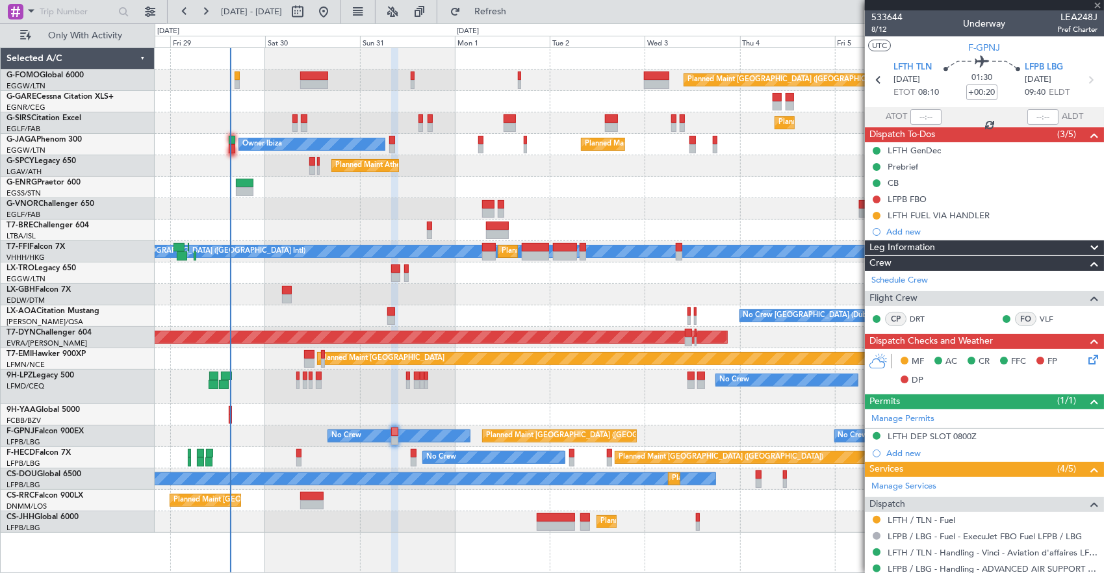
type input "4"
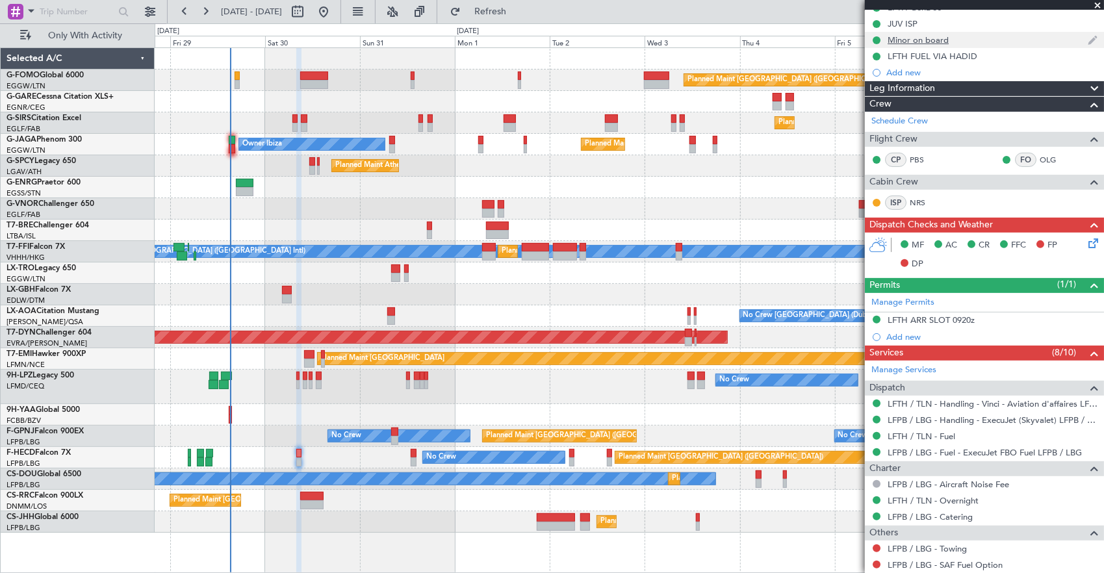
scroll to position [260, 0]
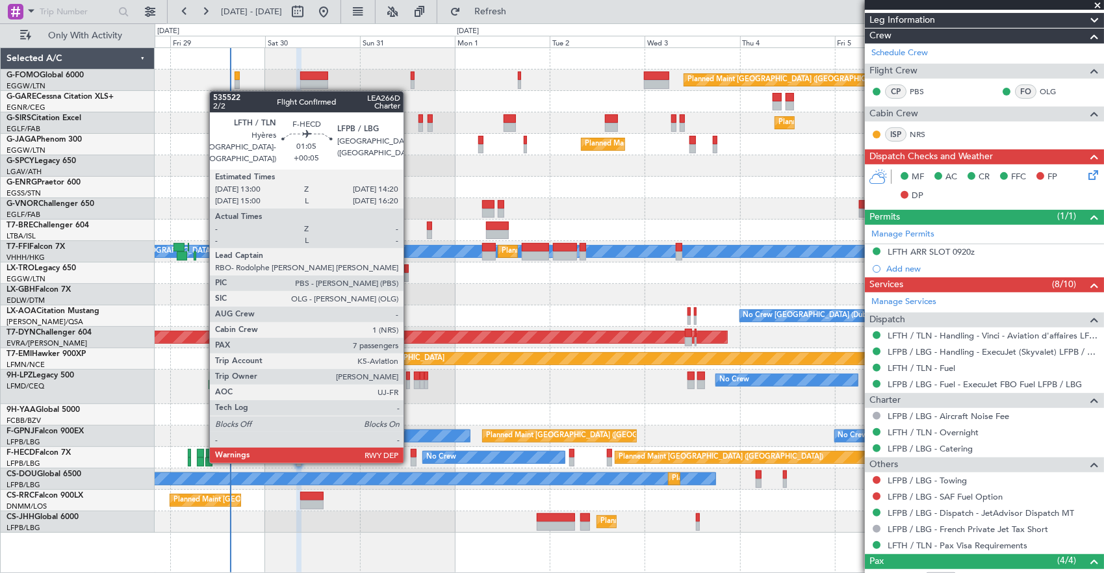
click at [411, 449] on div at bounding box center [414, 453] width 6 height 9
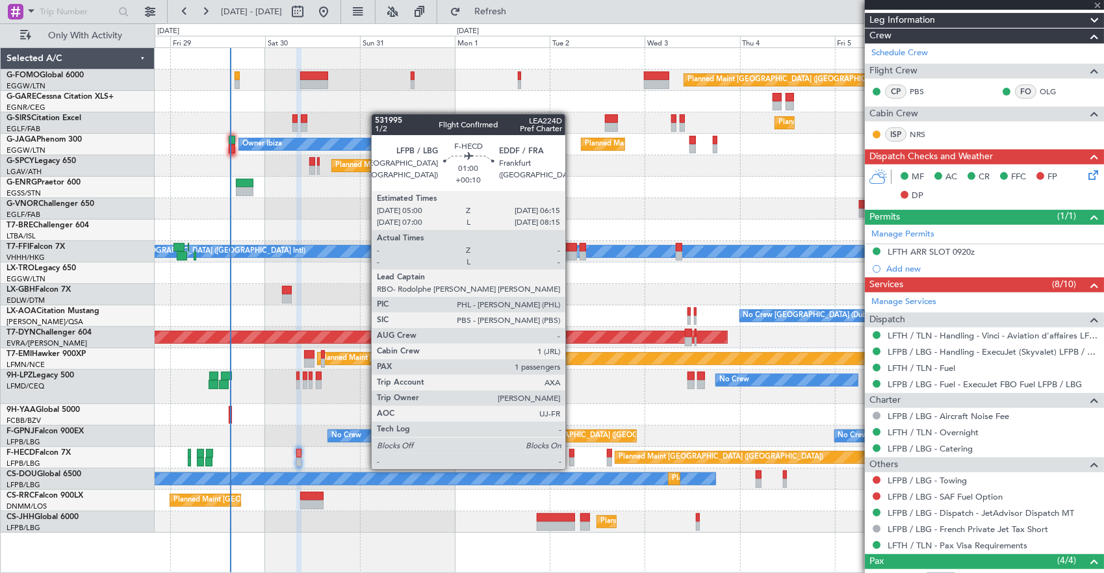
type input "+00:05"
type input "7"
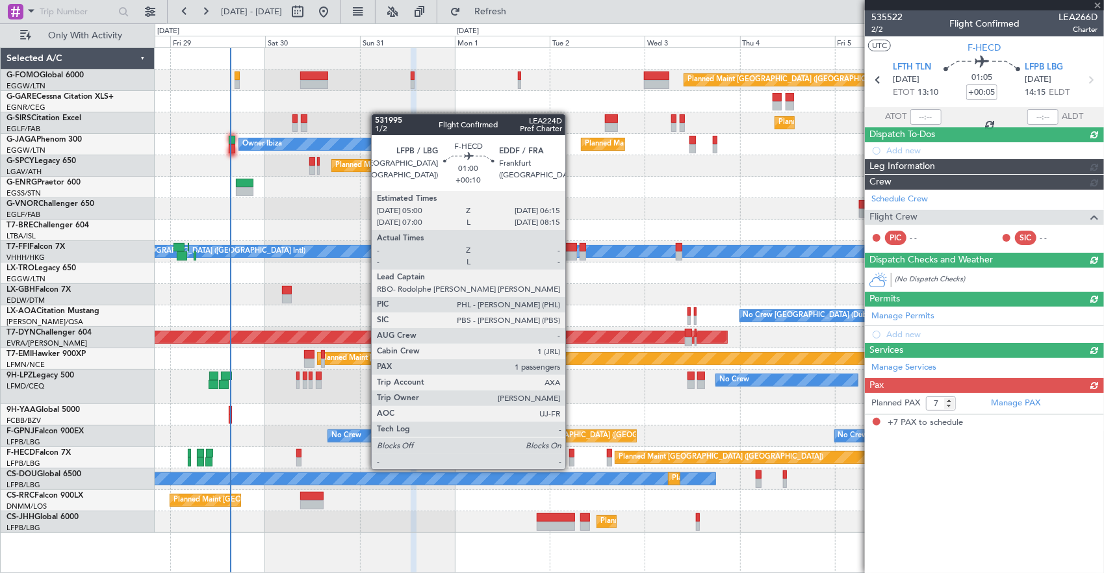
scroll to position [0, 0]
click at [572, 456] on div at bounding box center [571, 453] width 5 height 9
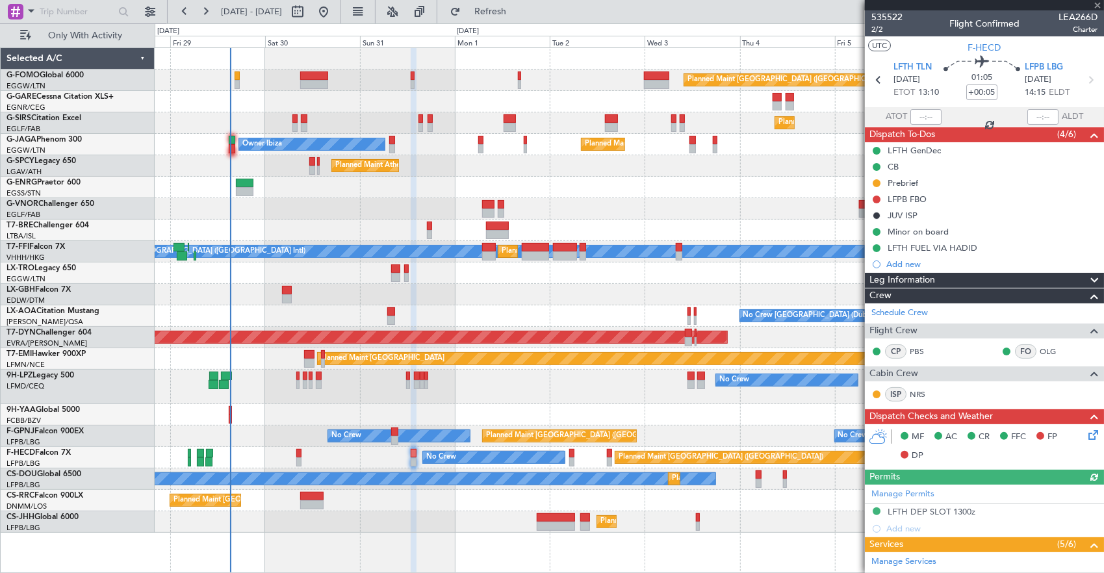
type input "+00:10"
type input "1"
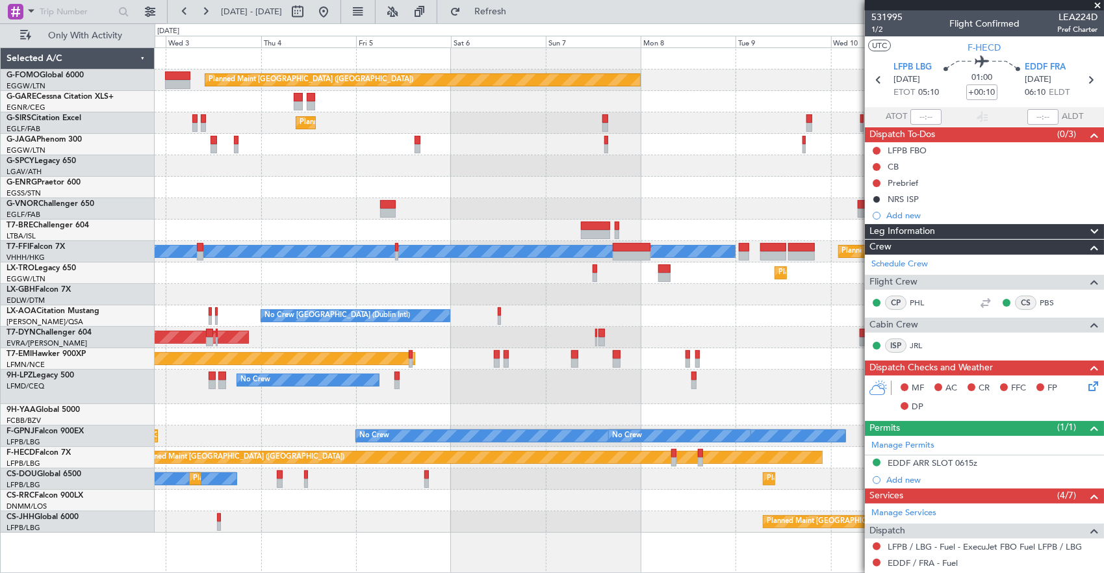
click at [299, 492] on div at bounding box center [629, 500] width 949 height 21
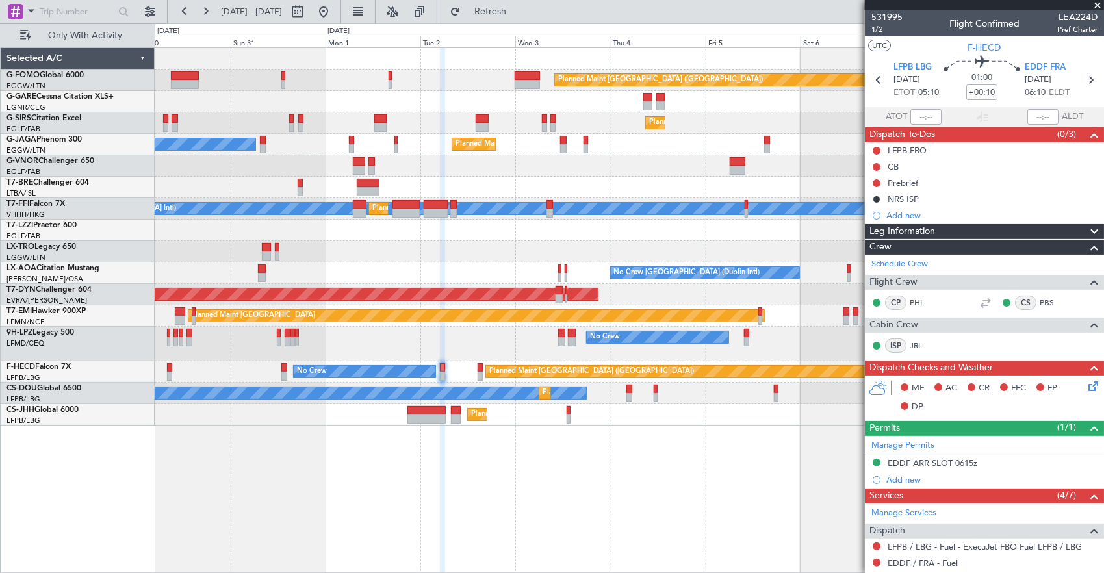
click at [742, 412] on div "Planned Maint [GEOGRAPHIC_DATA] ([GEOGRAPHIC_DATA]) Planned Maint [GEOGRAPHIC_D…" at bounding box center [630, 310] width 950 height 526
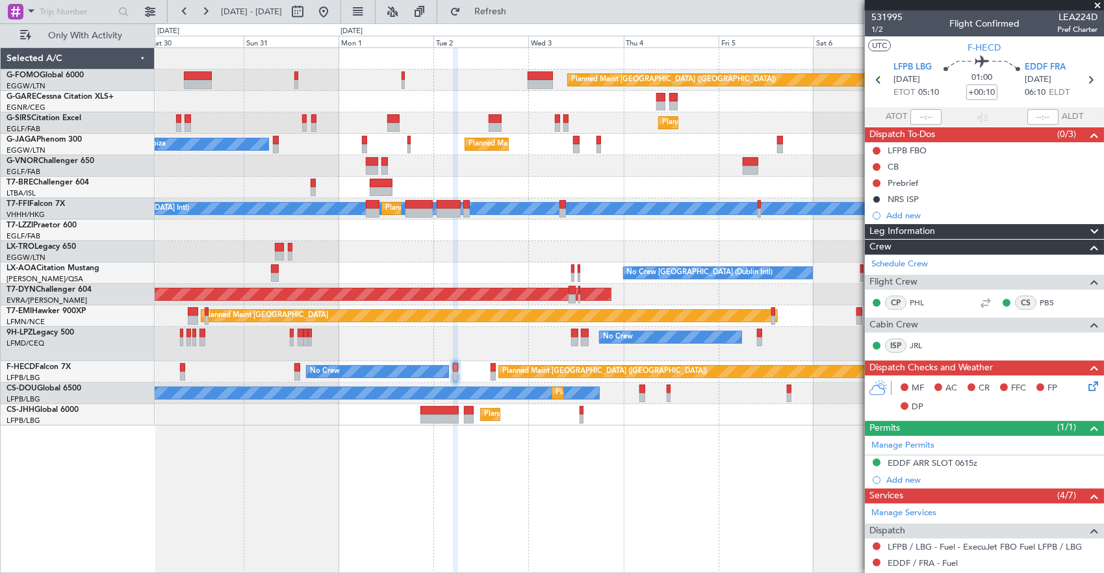
click at [549, 434] on div "Planned Maint [GEOGRAPHIC_DATA] ([GEOGRAPHIC_DATA]) Planned Maint [GEOGRAPHIC_D…" at bounding box center [630, 310] width 950 height 526
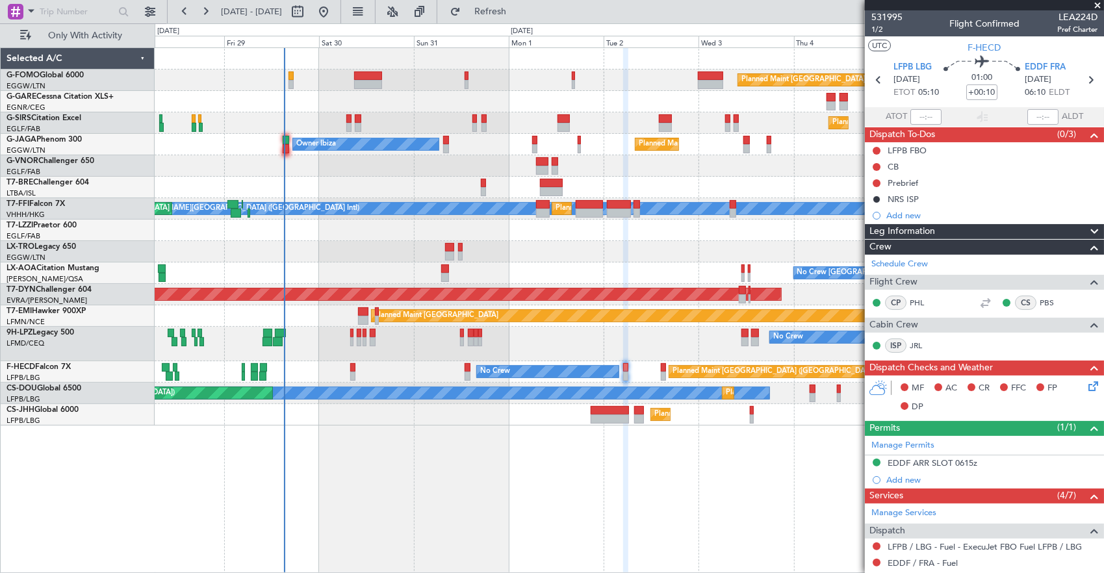
click at [348, 435] on div "Planned Maint [GEOGRAPHIC_DATA] ([GEOGRAPHIC_DATA]) Planned Maint [GEOGRAPHIC_D…" at bounding box center [630, 310] width 950 height 526
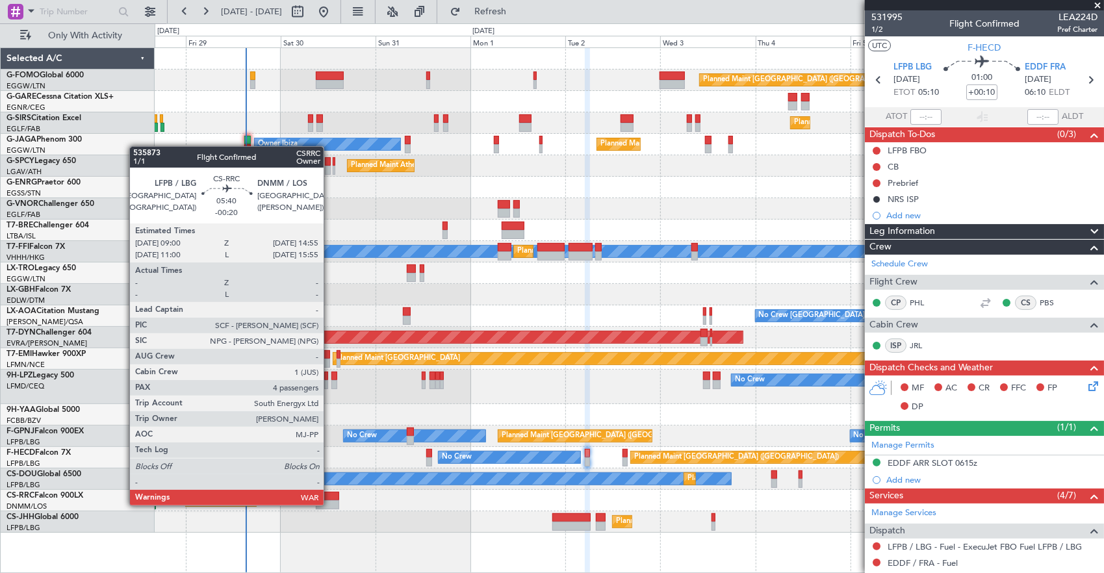
click at [330, 504] on div at bounding box center [328, 504] width 24 height 9
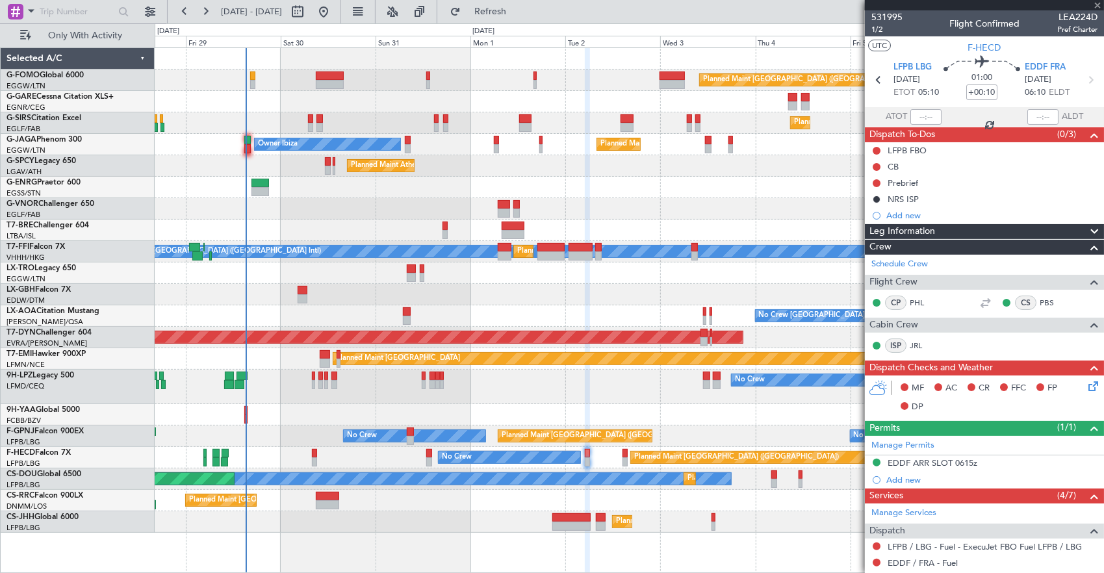
type input "-00:20"
type input "4"
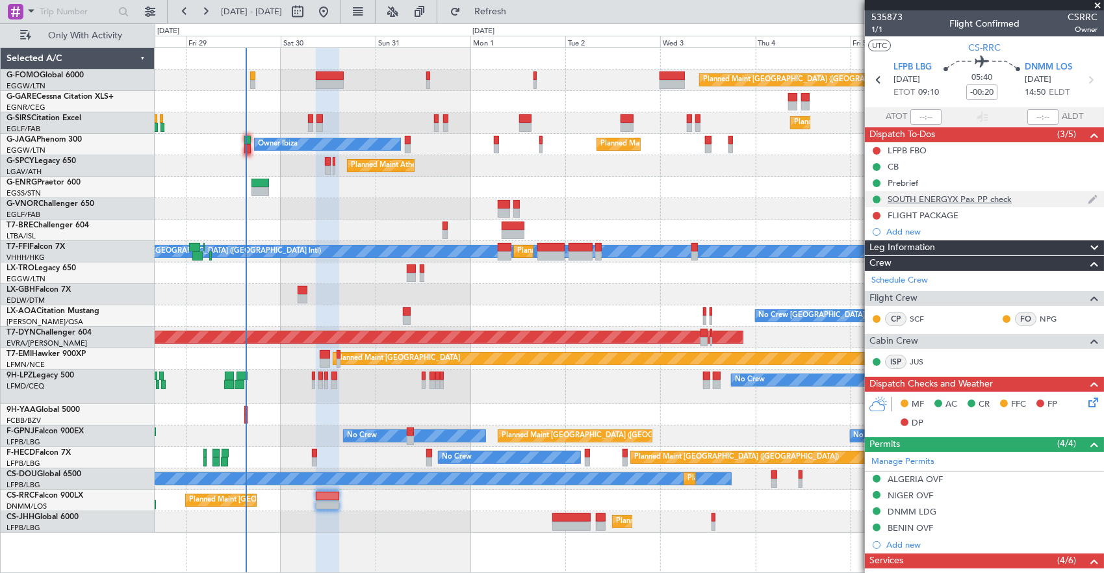
drag, startPoint x: 981, startPoint y: 193, endPoint x: 981, endPoint y: 211, distance: 18.2
click at [981, 211] on mat-tooltip-component "SOUTH ENERGYX Pax PP check" at bounding box center [949, 221] width 129 height 34
click at [959, 213] on div "SOUTH ENERGYX Pax PP check" at bounding box center [949, 221] width 111 height 16
click at [982, 201] on div "SOUTH ENERGYX Pax PP check" at bounding box center [949, 199] width 124 height 11
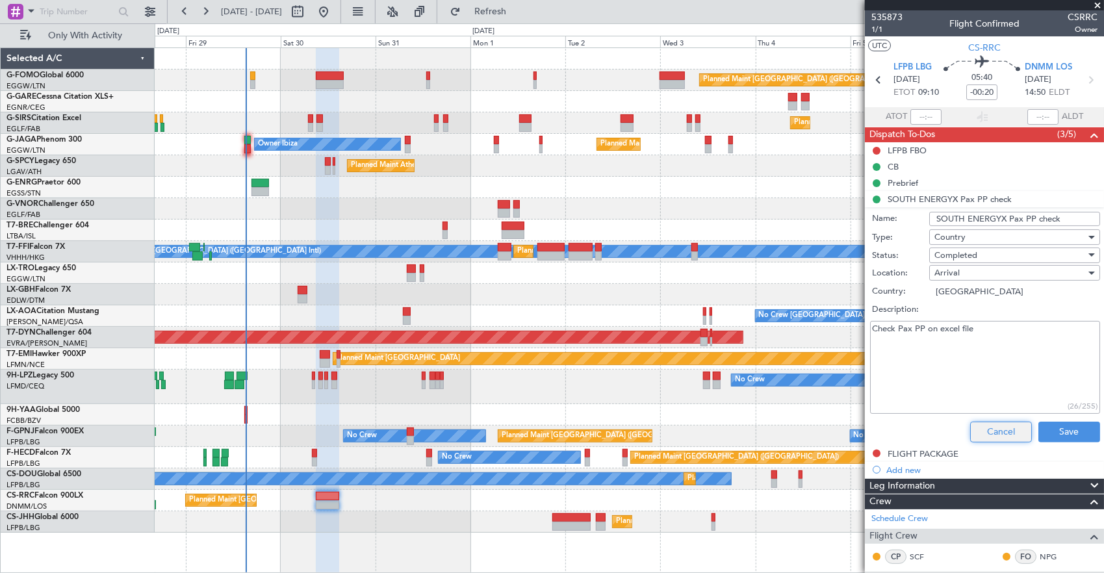
click at [1003, 427] on button "Cancel" at bounding box center [1001, 432] width 62 height 21
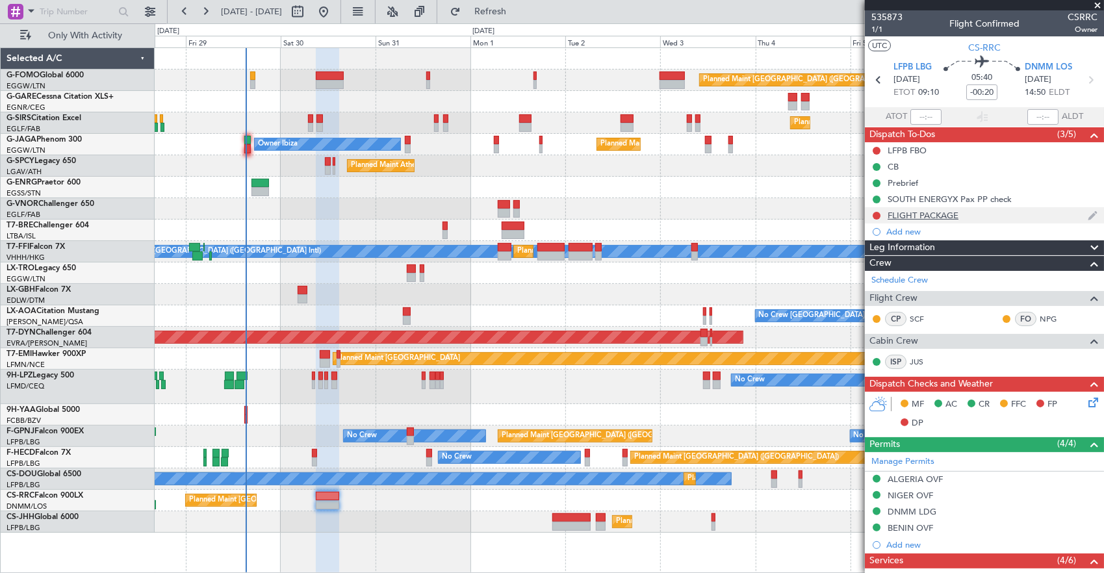
click at [982, 213] on div "FLIGHT PACKAGE" at bounding box center [984, 215] width 239 height 16
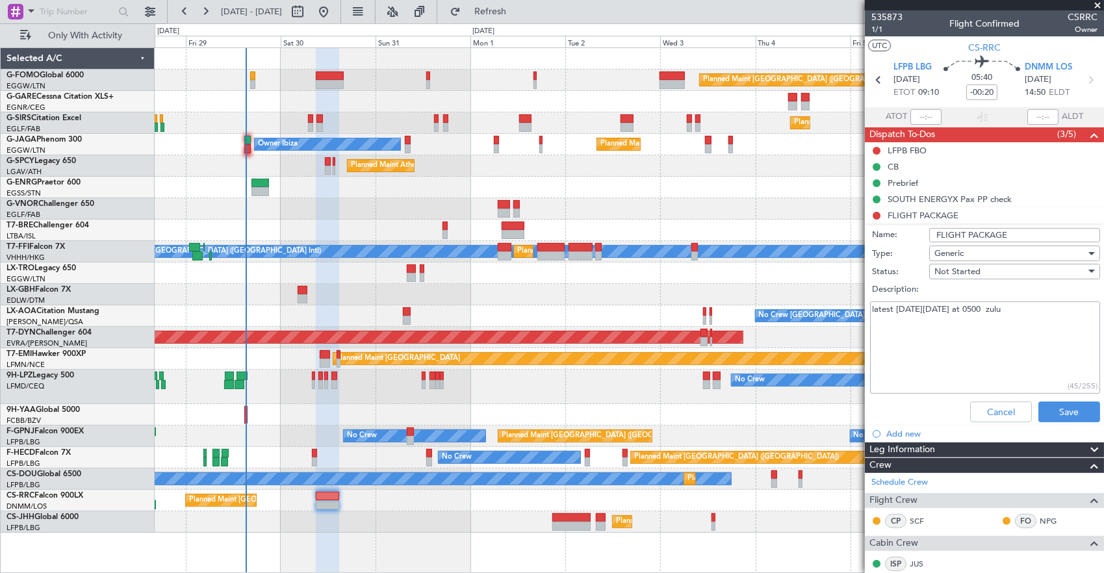
click at [999, 398] on div "Cancel Save" at bounding box center [980, 411] width 245 height 31
click at [996, 405] on button "Cancel" at bounding box center [1001, 411] width 62 height 21
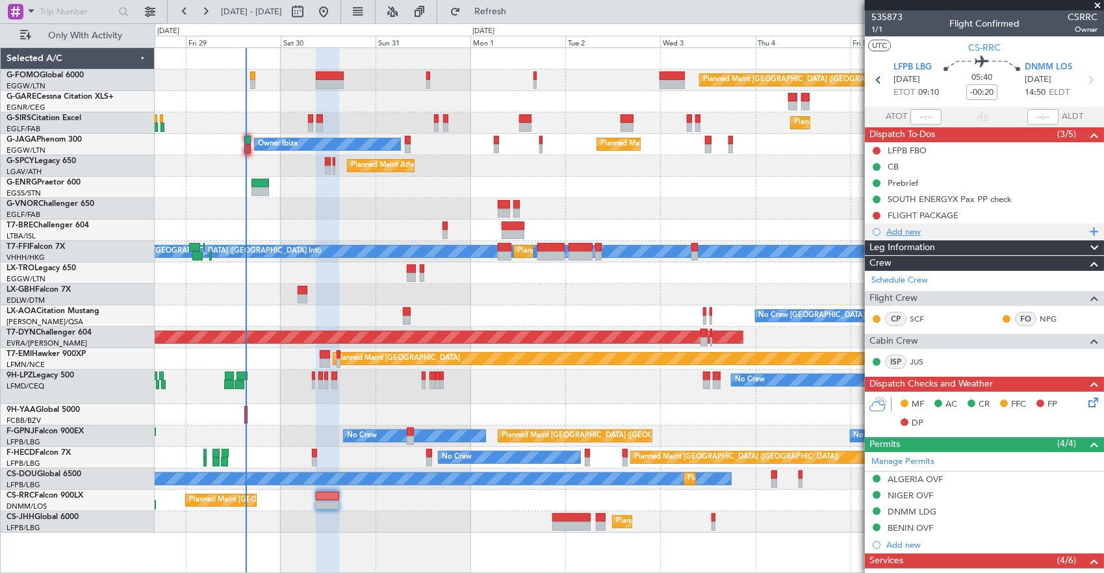
scroll to position [310, 0]
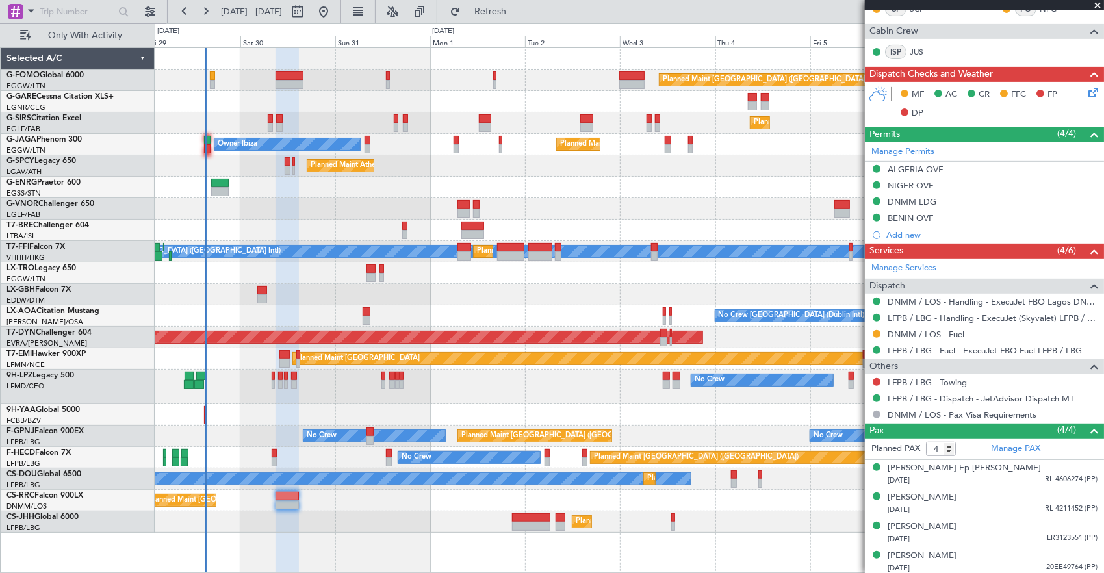
click at [626, 508] on div "Planned Maint [GEOGRAPHIC_DATA] ([GEOGRAPHIC_DATA]) Planned Maint [GEOGRAPHIC_D…" at bounding box center [629, 290] width 949 height 485
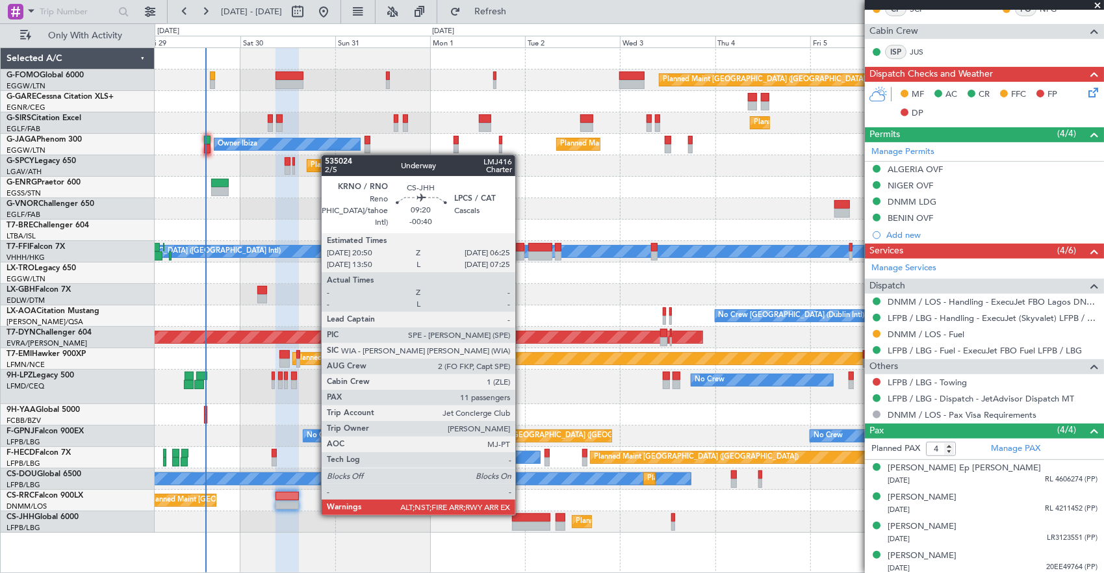
click at [522, 514] on div at bounding box center [531, 517] width 38 height 9
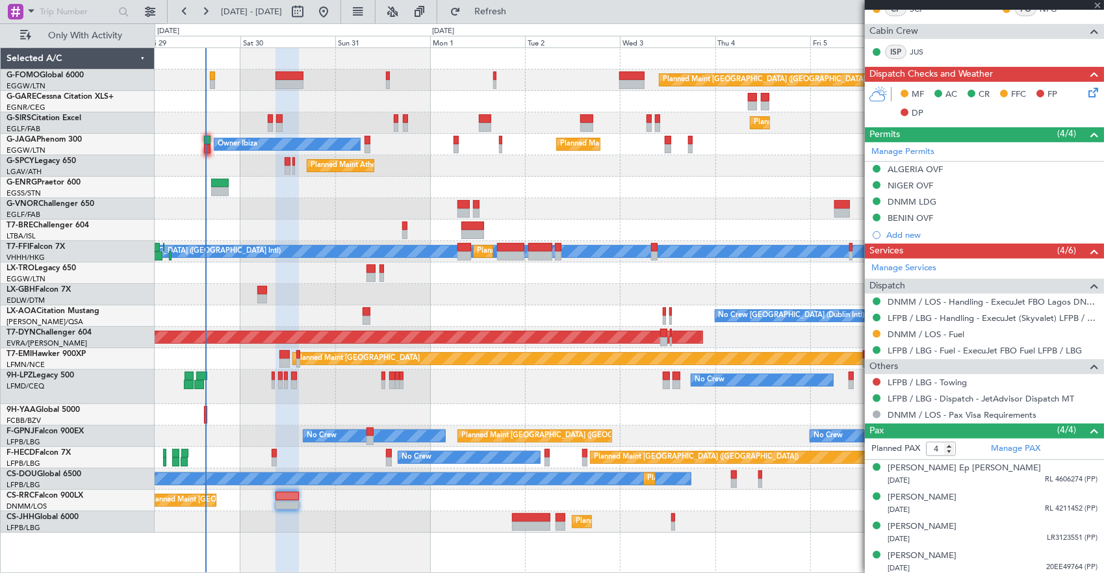
type input "-00:40"
type input "11"
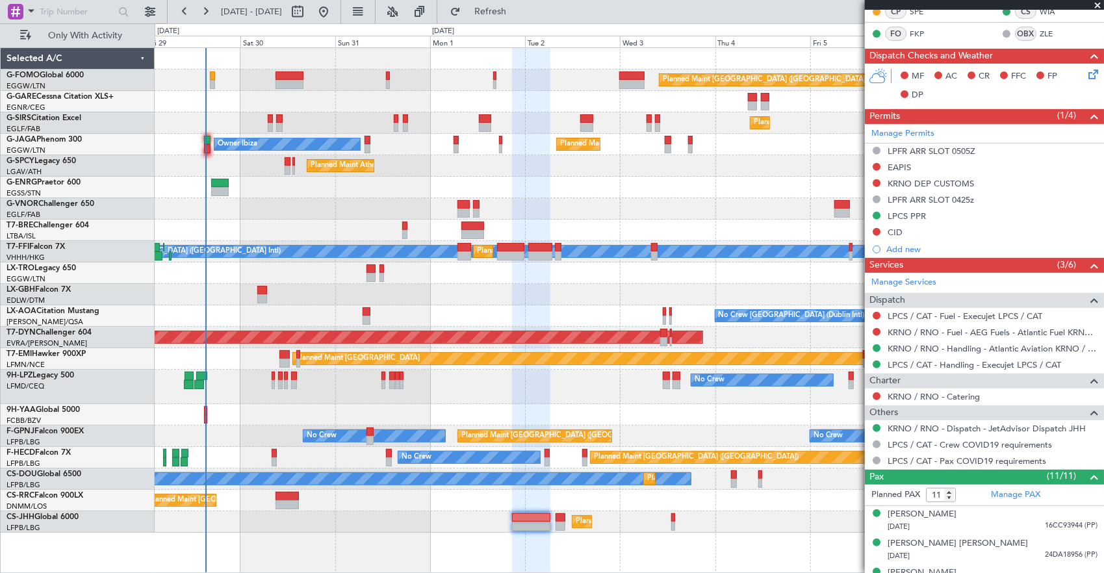
scroll to position [575, 0]
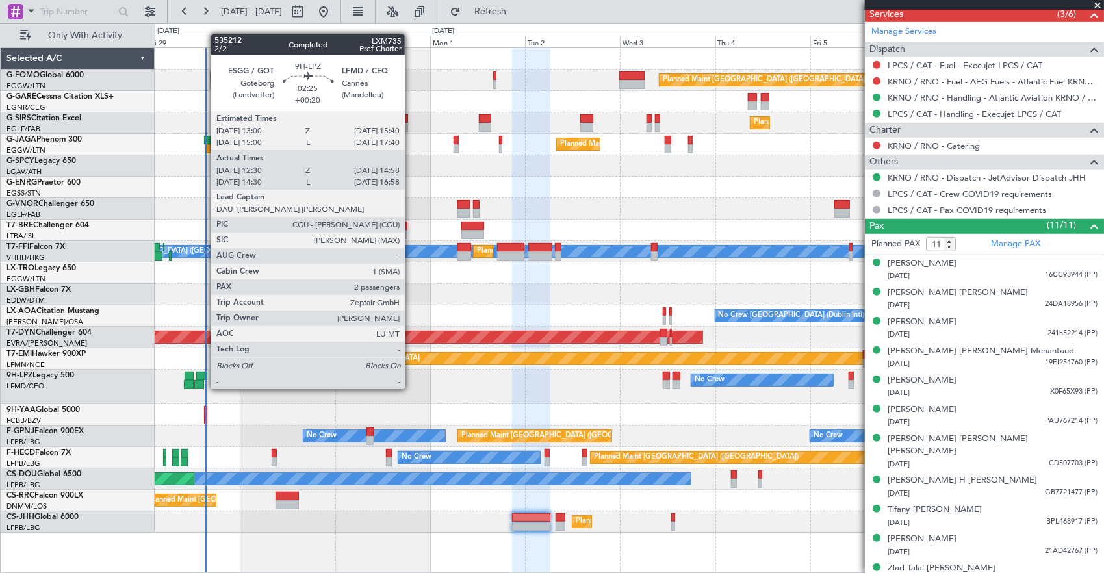
click at [204, 376] on div at bounding box center [201, 376] width 11 height 9
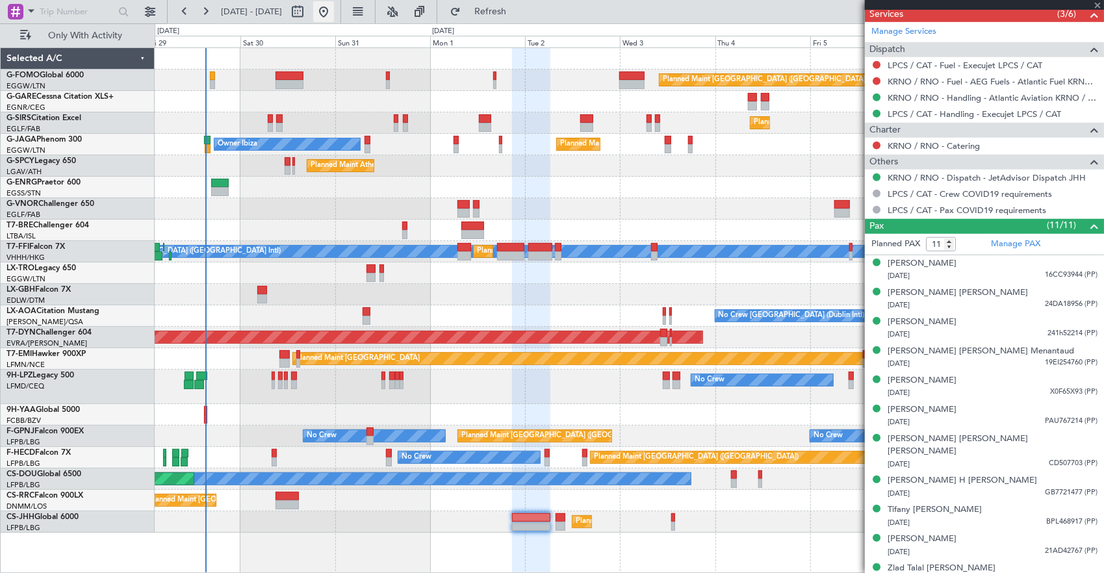
type input "+00:20"
type input "12:40"
type input "14:53"
type input "2"
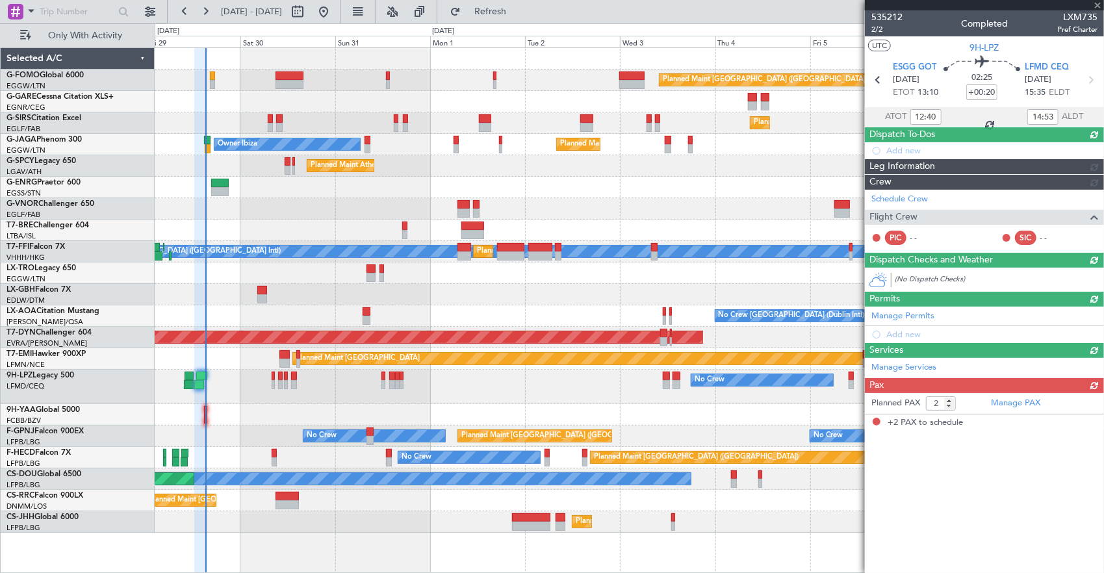
scroll to position [0, 0]
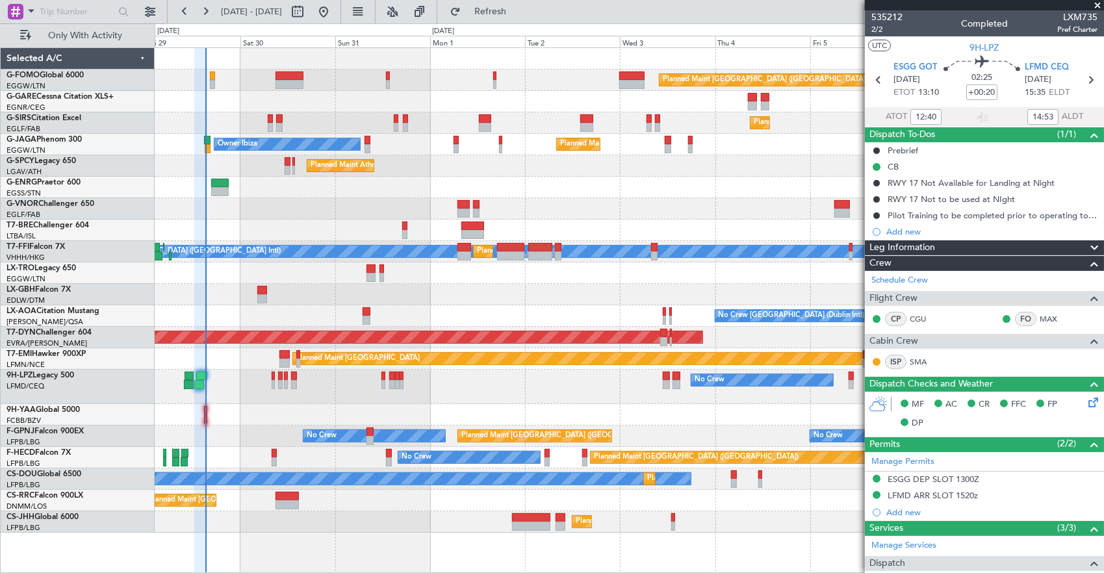
click at [516, 1] on fb-refresh-button "Refresh" at bounding box center [482, 11] width 91 height 23
click at [518, 8] on span "Refresh" at bounding box center [490, 11] width 55 height 9
click at [511, 6] on button "Refresh" at bounding box center [483, 11] width 78 height 21
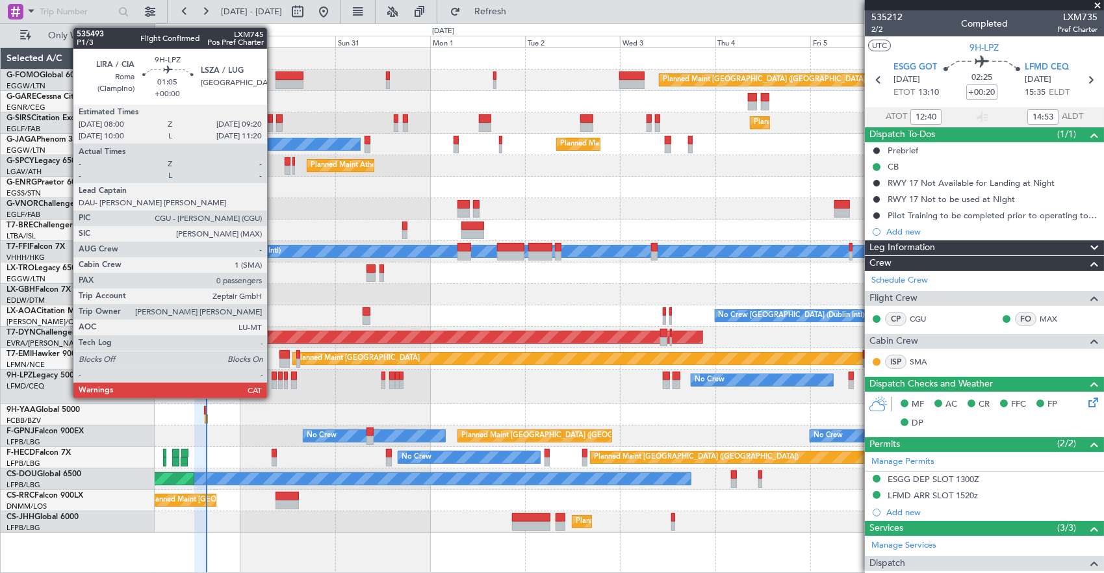
click at [273, 374] on div at bounding box center [275, 376] width 6 height 9
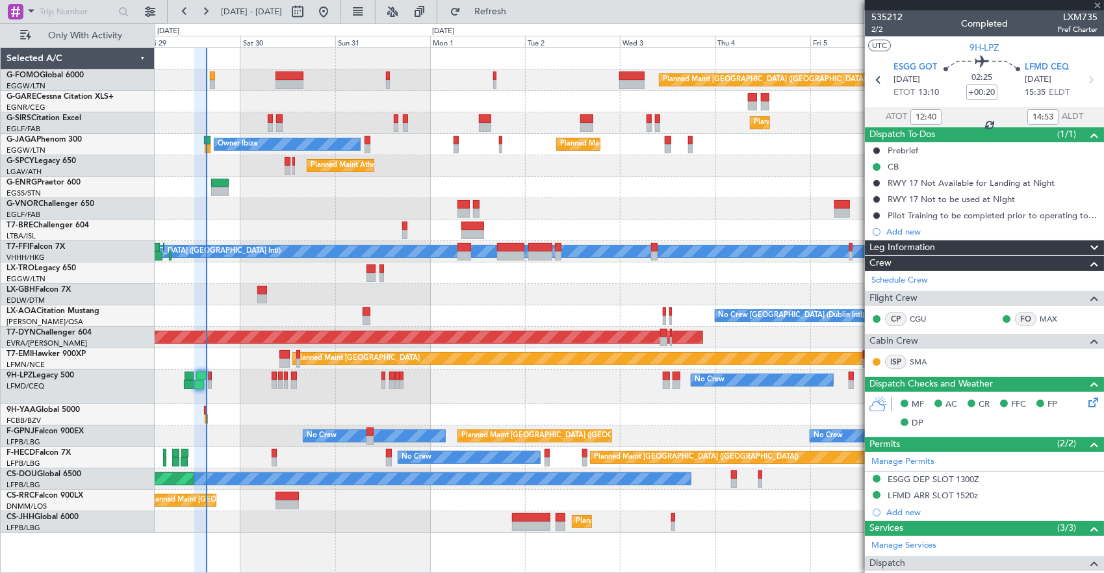
type input "0"
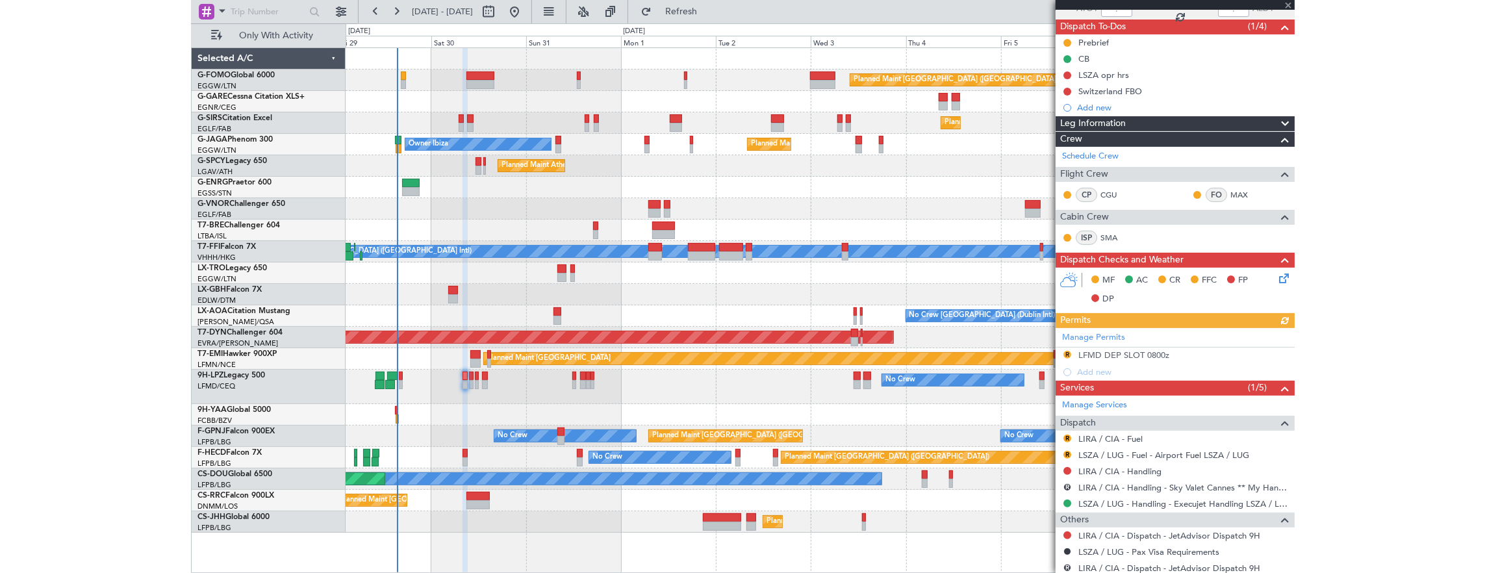
scroll to position [144, 0]
